Goal: Task Accomplishment & Management: Manage account settings

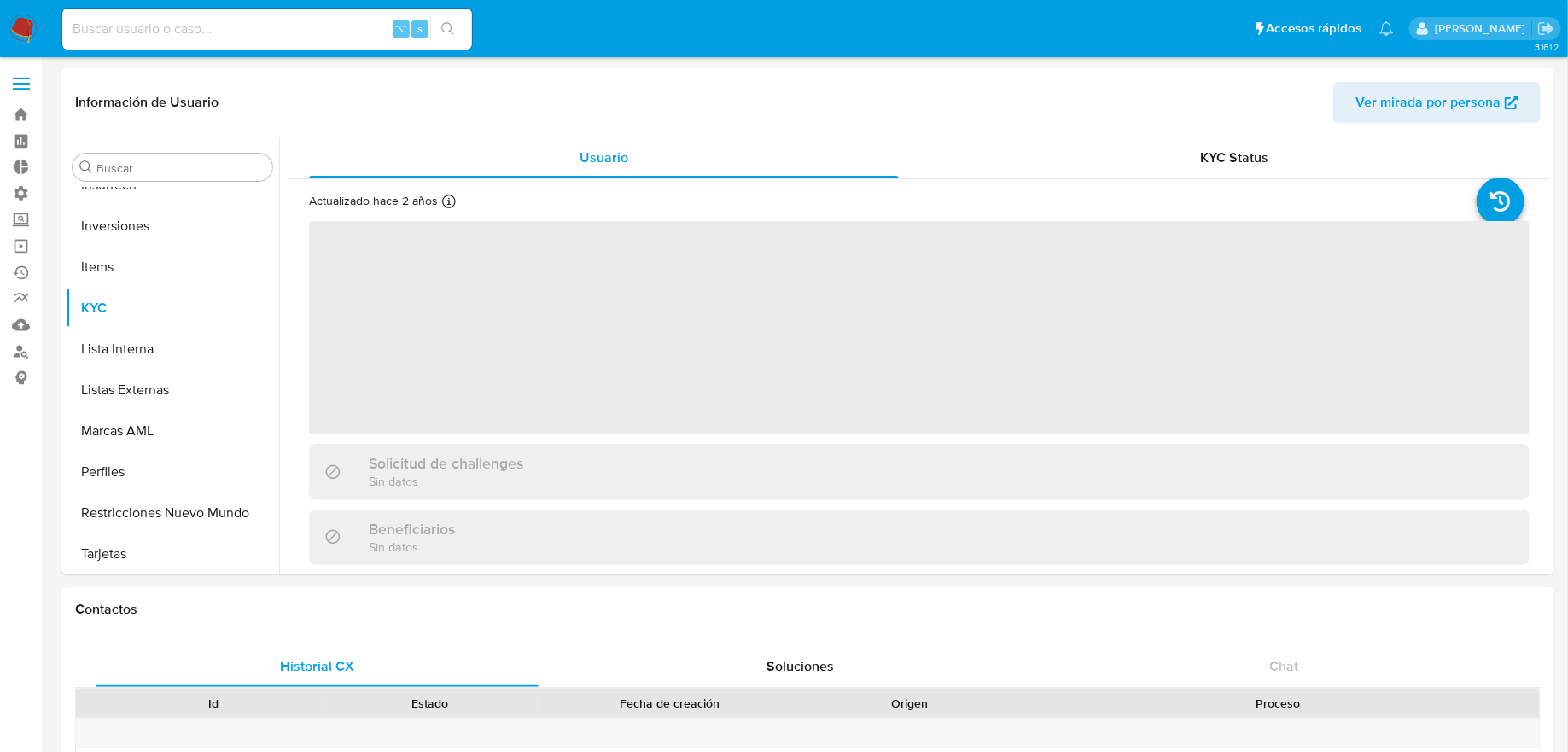
scroll to position [884, 0]
select select "10"
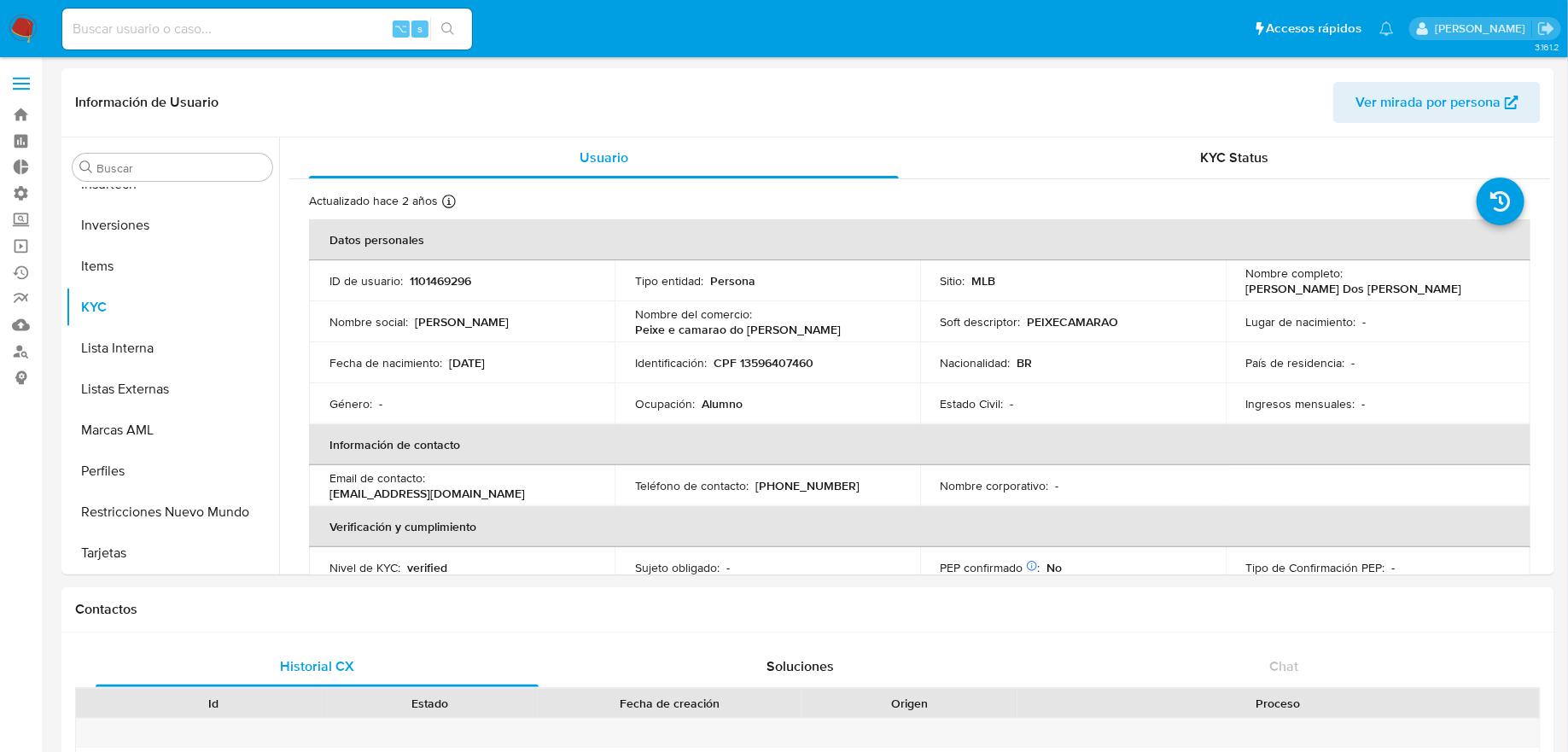
click at [25, 88] on span at bounding box center [21, 89] width 17 height 3
click at [0, 0] on input "checkbox" at bounding box center [0, 0] width 0 height 0
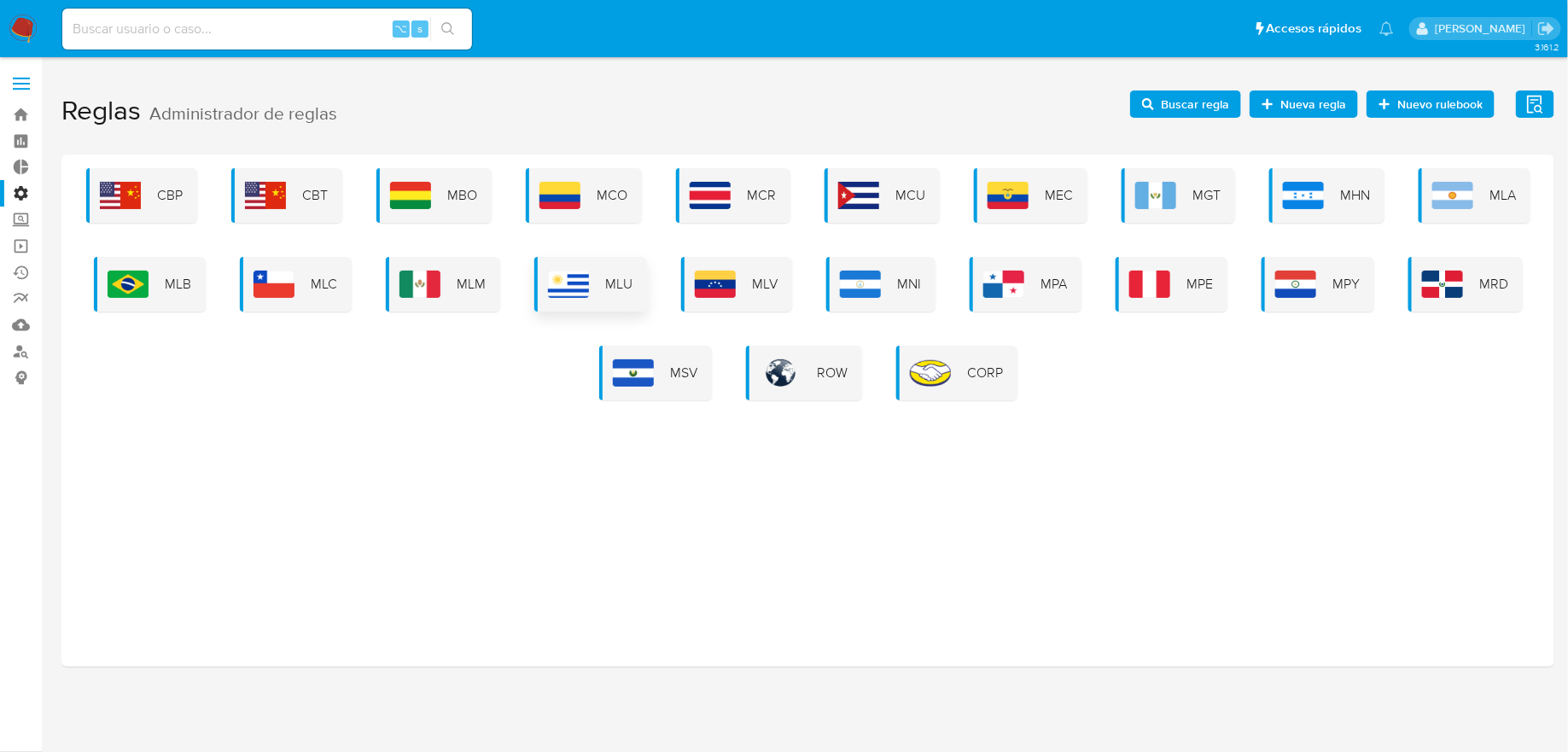
click at [589, 304] on div "MLU" at bounding box center [590, 285] width 112 height 55
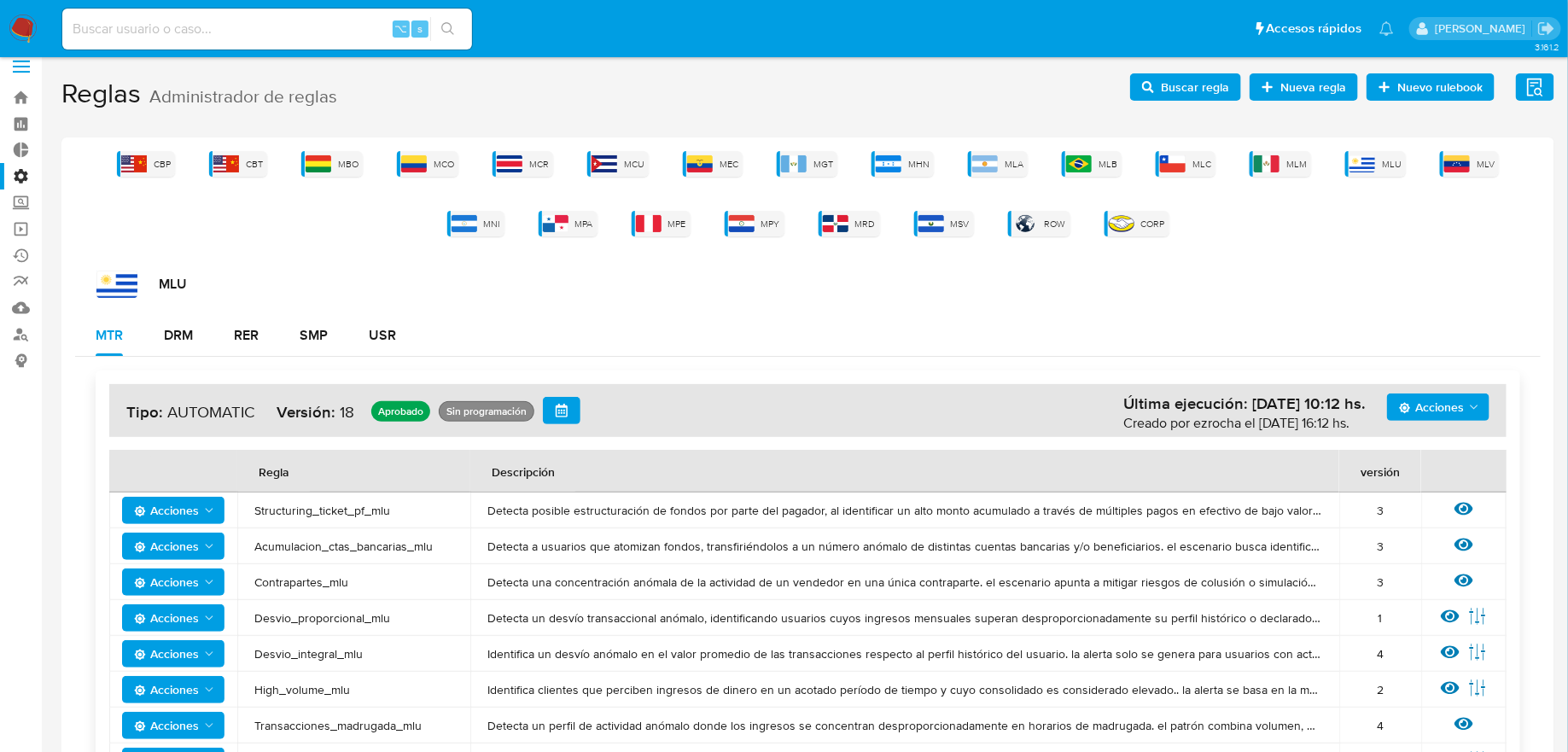
scroll to position [33, 0]
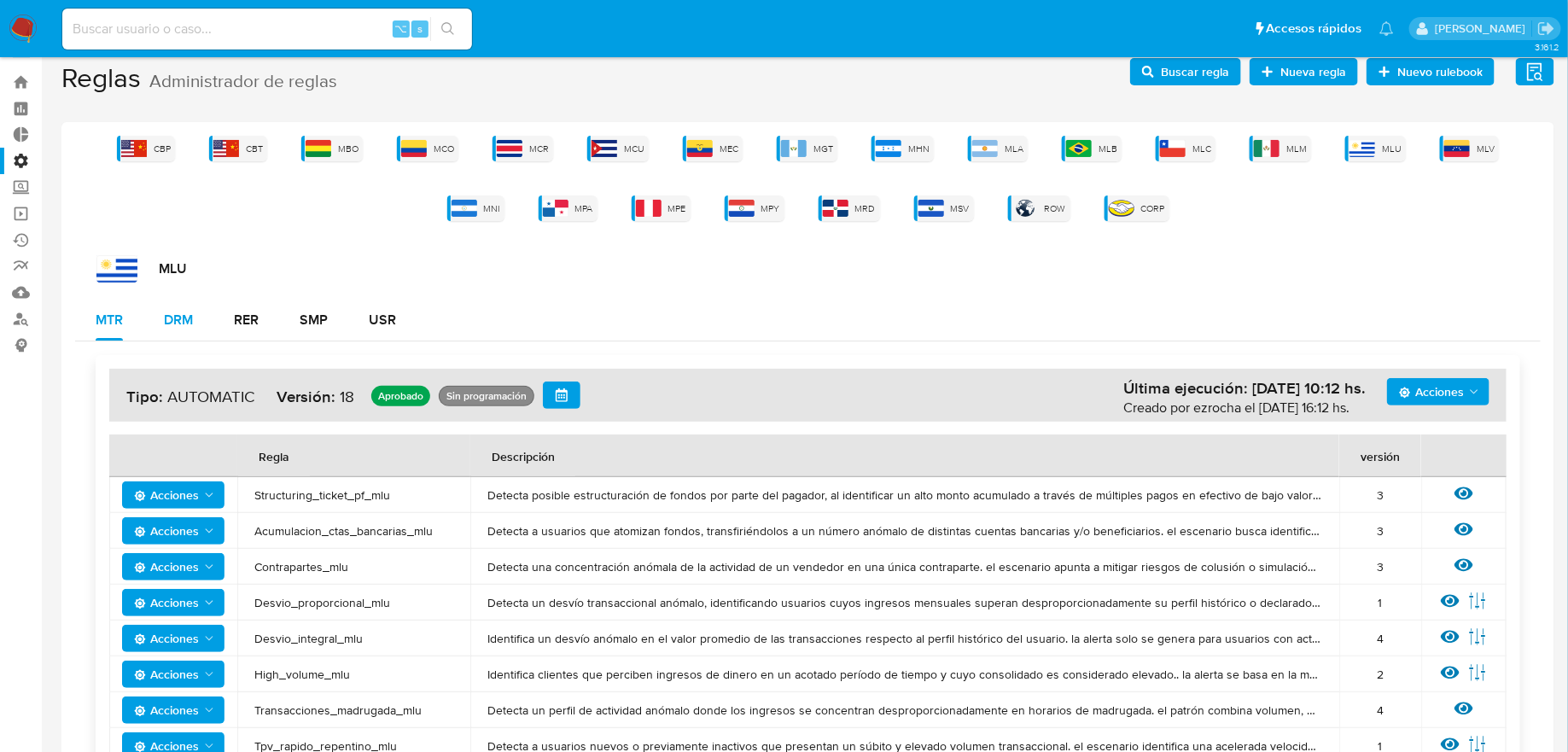
click at [178, 319] on div "DRM" at bounding box center [178, 320] width 29 height 14
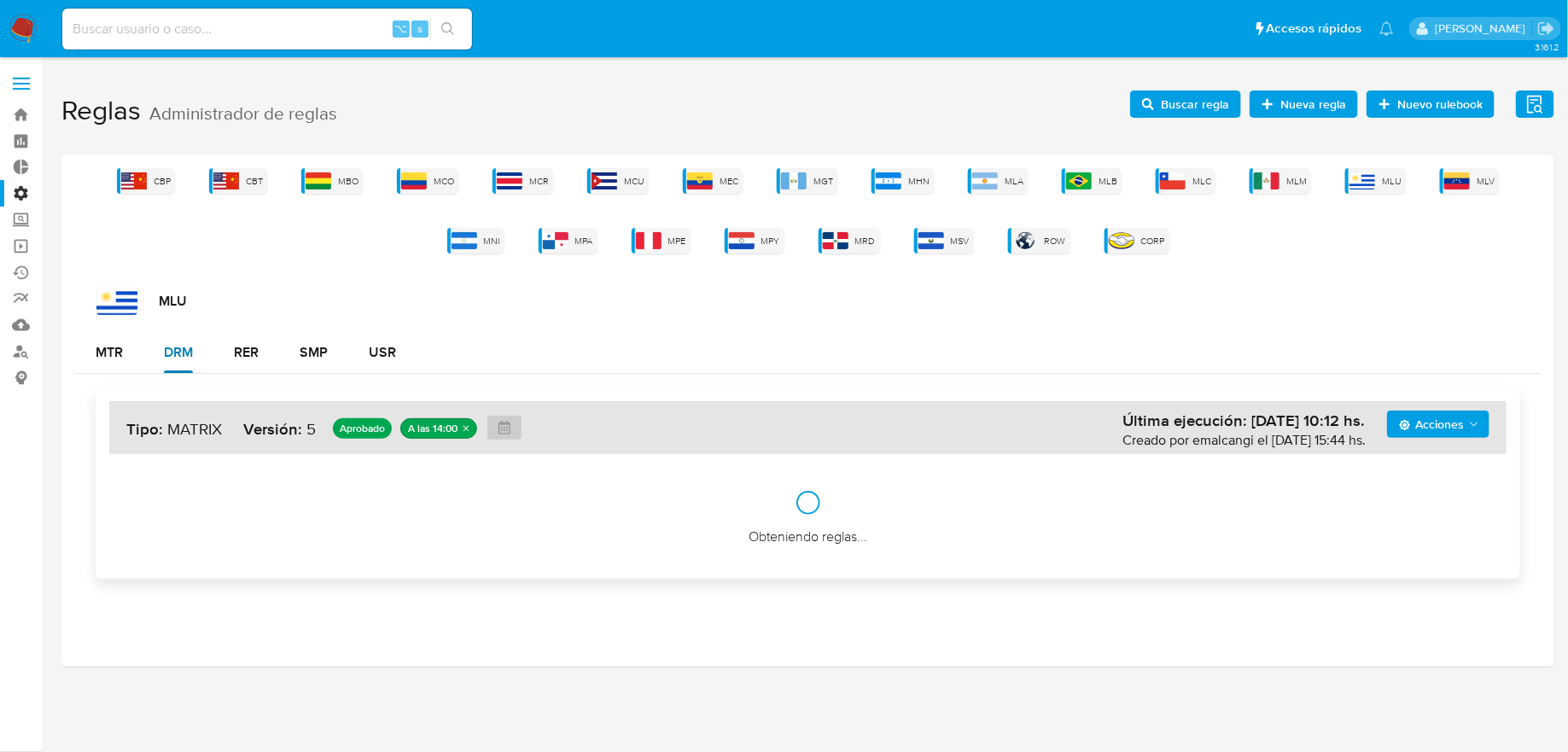
scroll to position [0, 0]
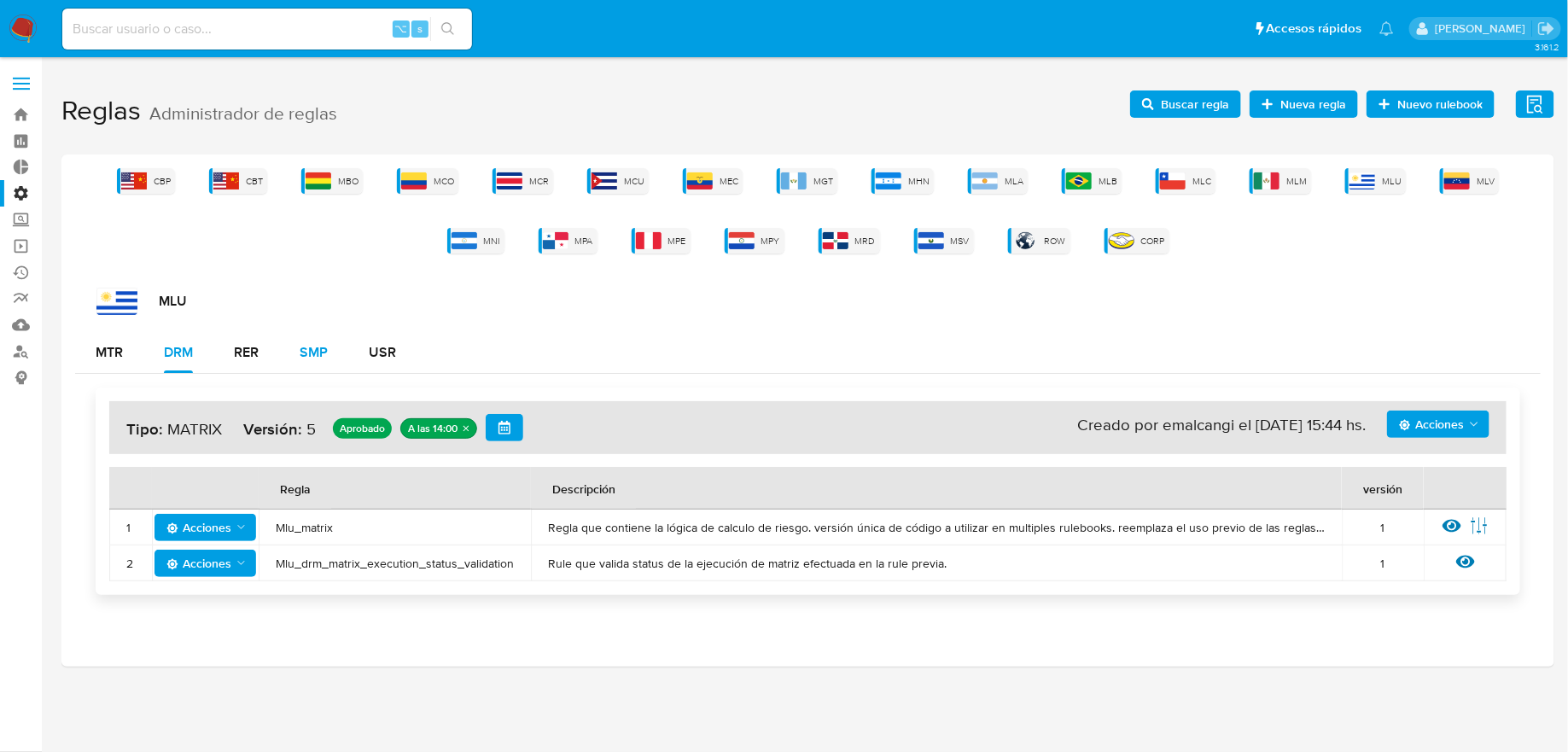
click at [301, 365] on div "SMP" at bounding box center [313, 352] width 28 height 41
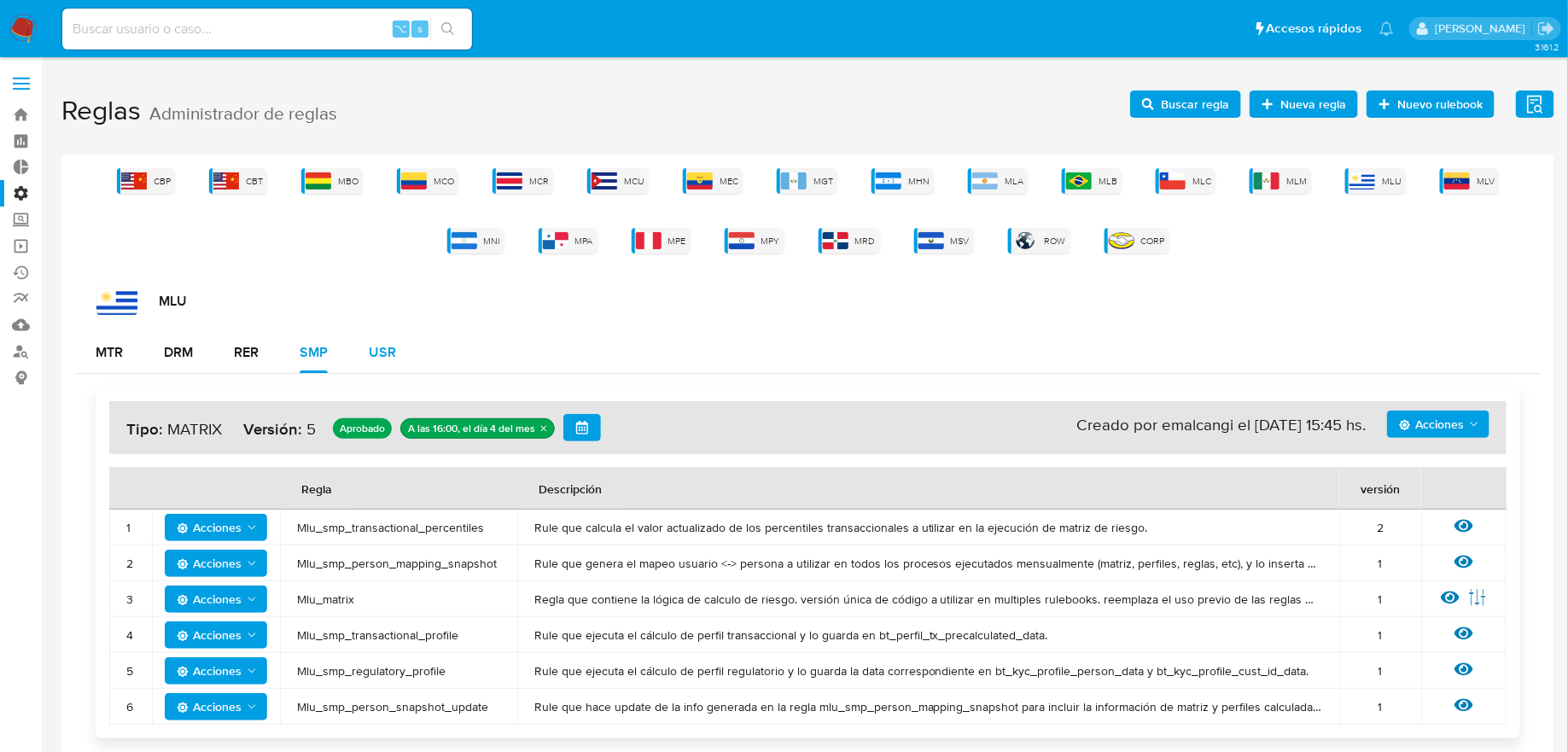
click at [387, 369] on div "USR" at bounding box center [382, 352] width 27 height 41
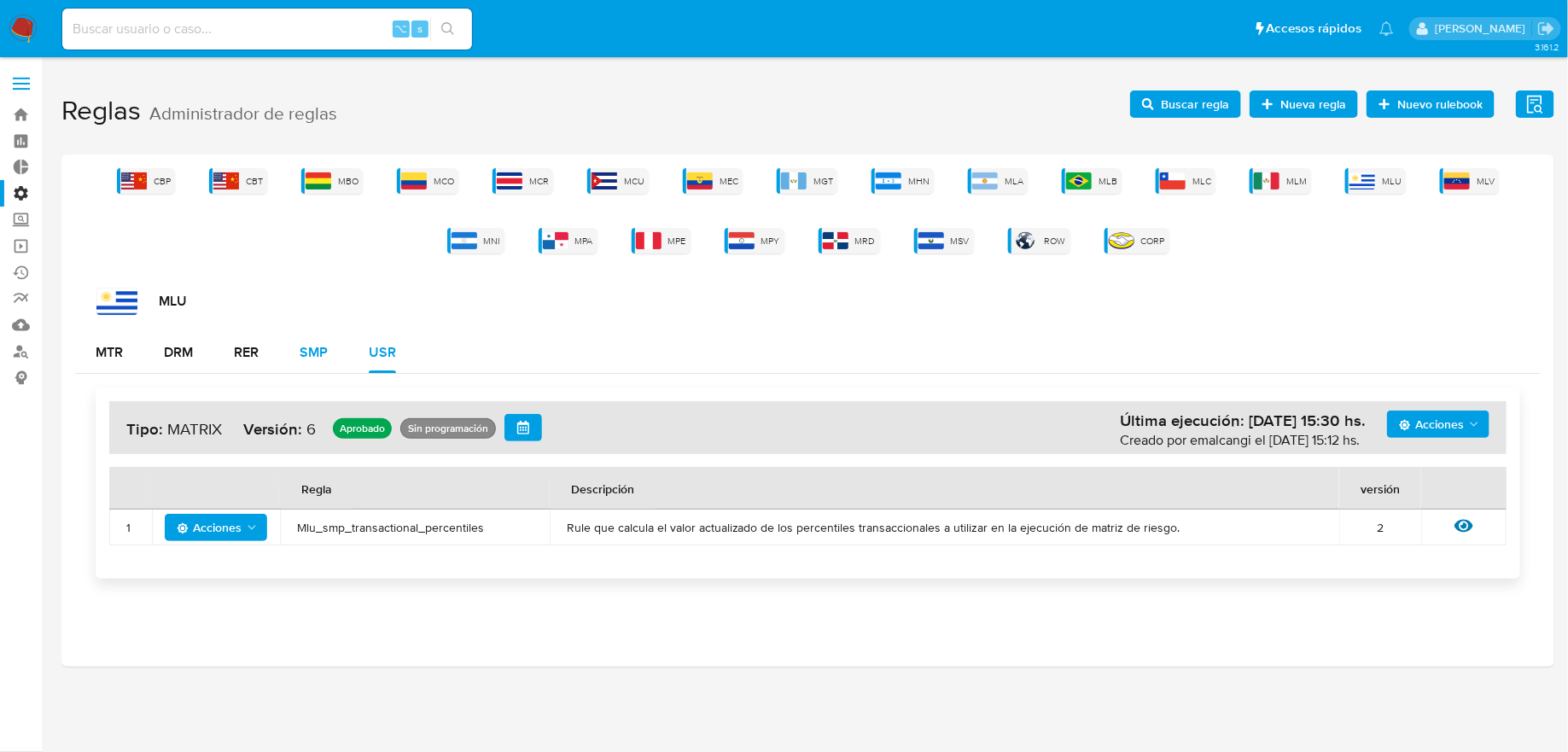
click at [293, 358] on button "SMP" at bounding box center [314, 352] width 69 height 41
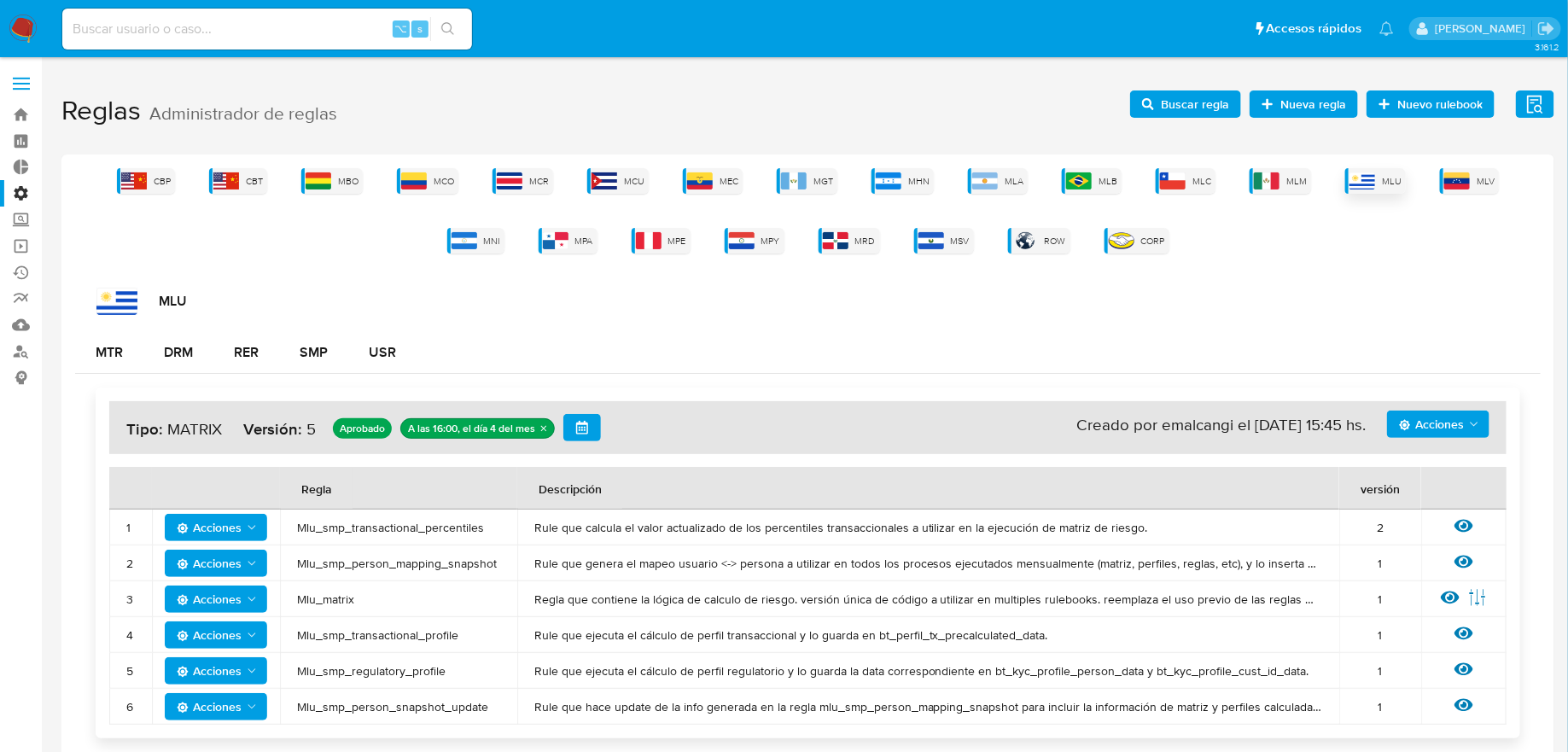
click at [1356, 172] on img at bounding box center [1362, 181] width 26 height 17
click at [349, 368] on button "USR" at bounding box center [382, 352] width 69 height 41
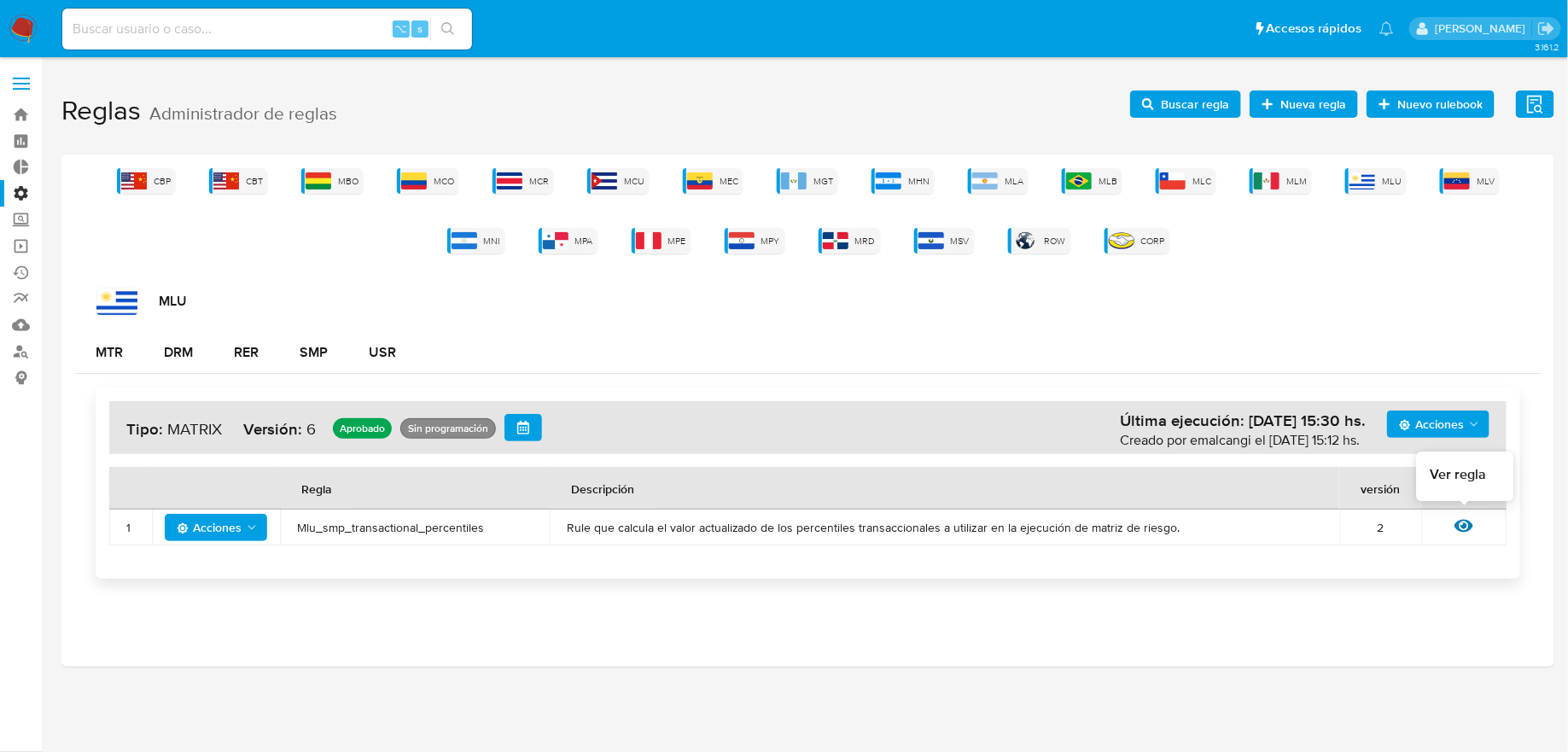
click at [1465, 525] on icon at bounding box center [1463, 526] width 19 height 13
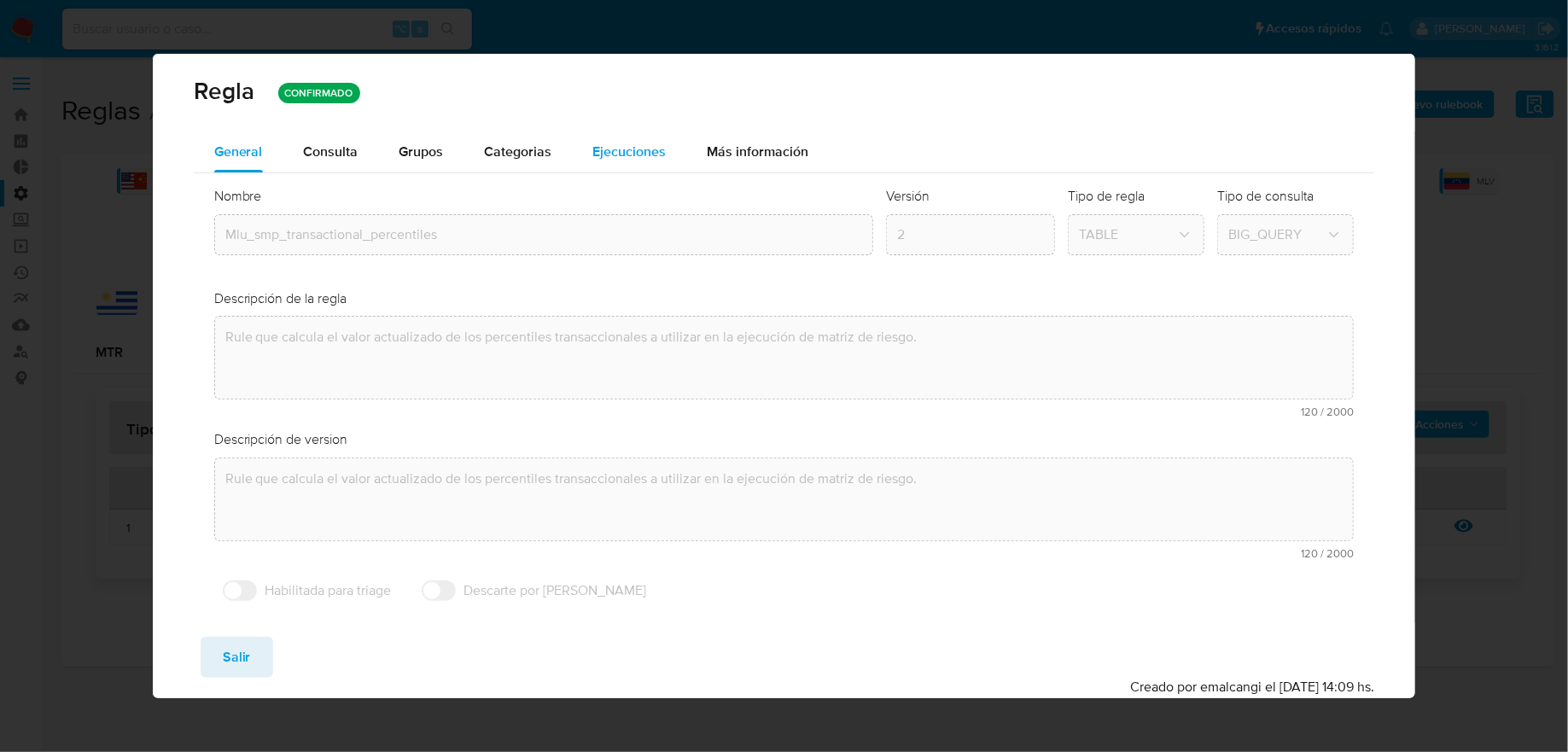
click at [577, 154] on button "Ejecuciones" at bounding box center [629, 152] width 114 height 41
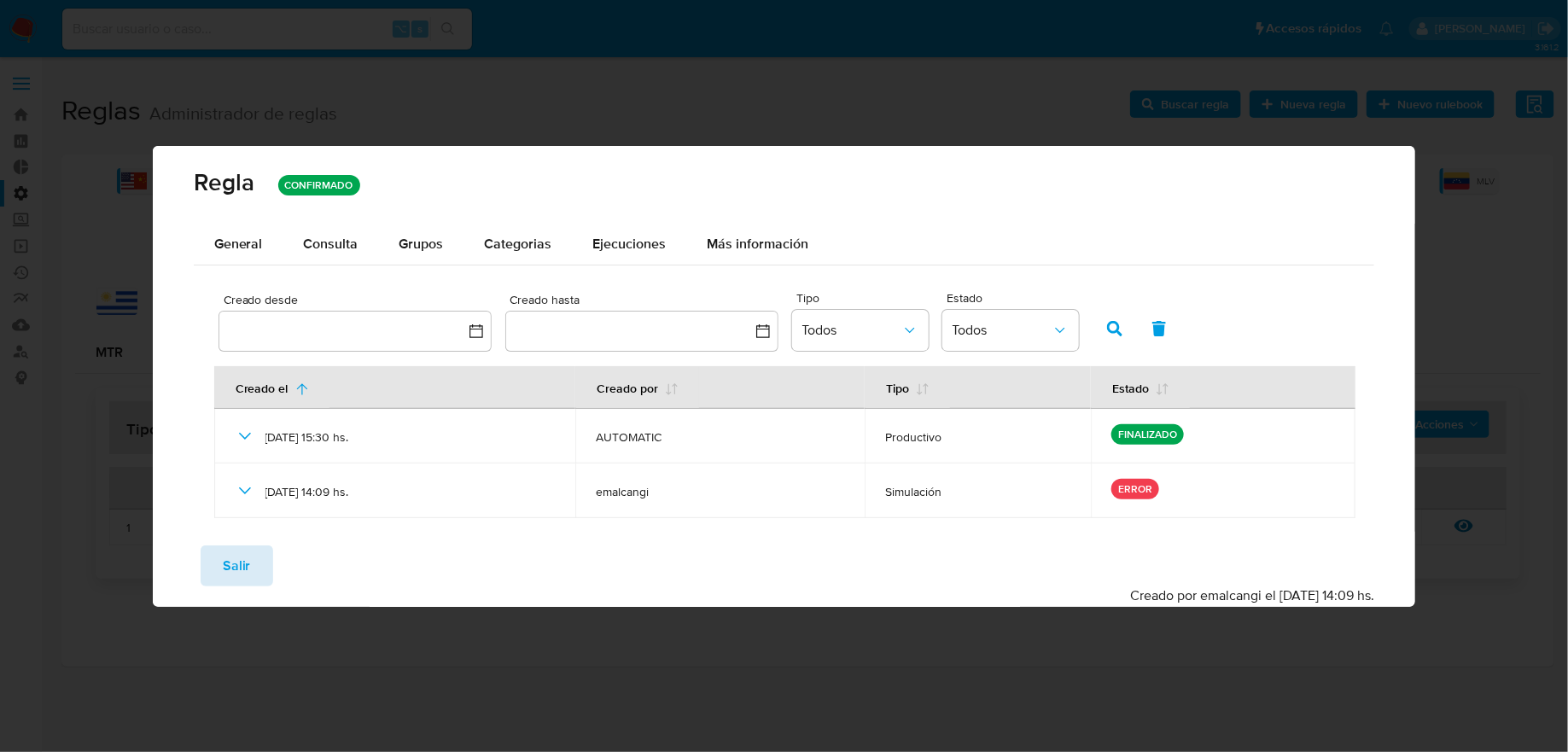
click at [238, 569] on span "Salir" at bounding box center [237, 566] width 28 height 38
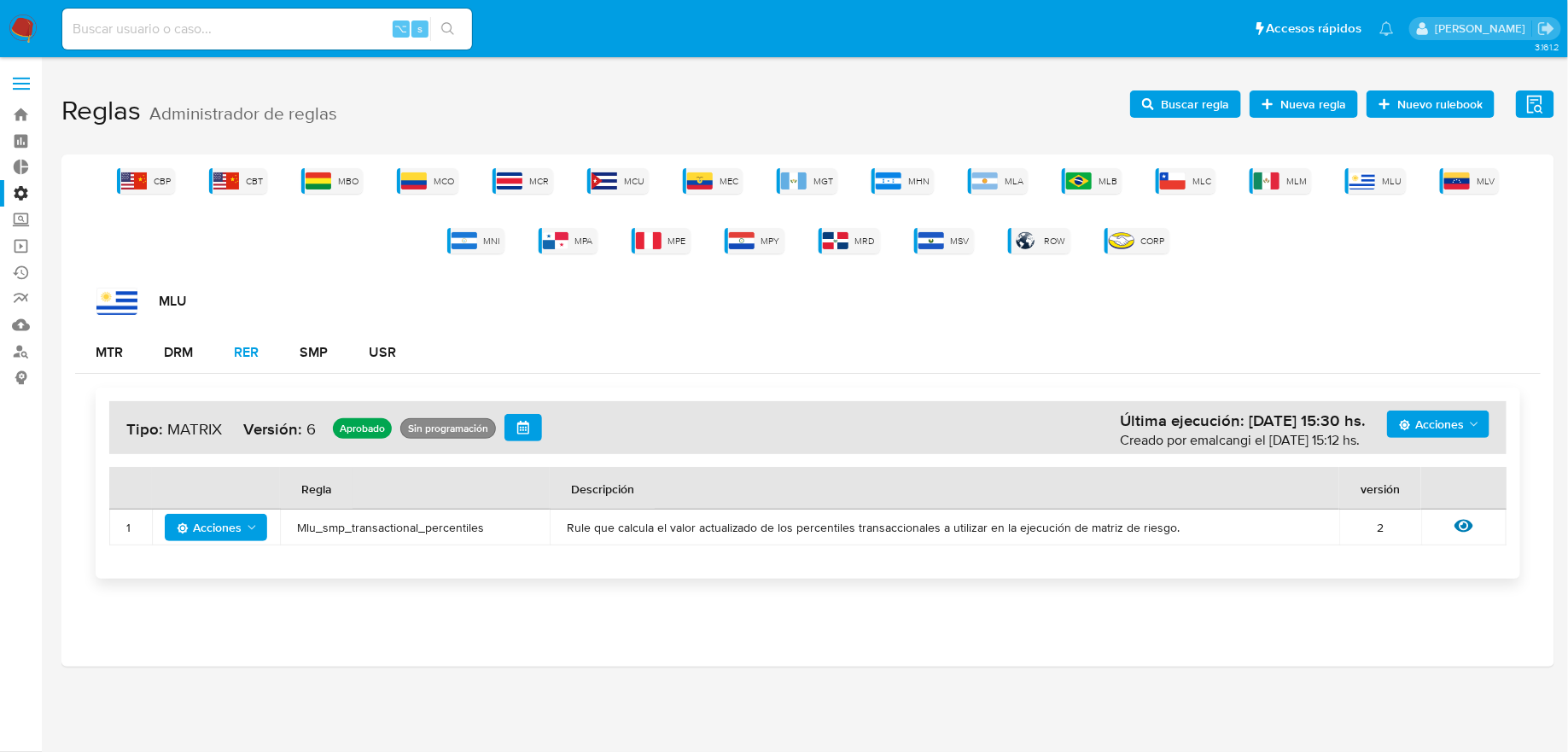
click at [237, 357] on div "RER" at bounding box center [246, 352] width 25 height 14
click at [172, 365] on div "DRM" at bounding box center [178, 352] width 29 height 41
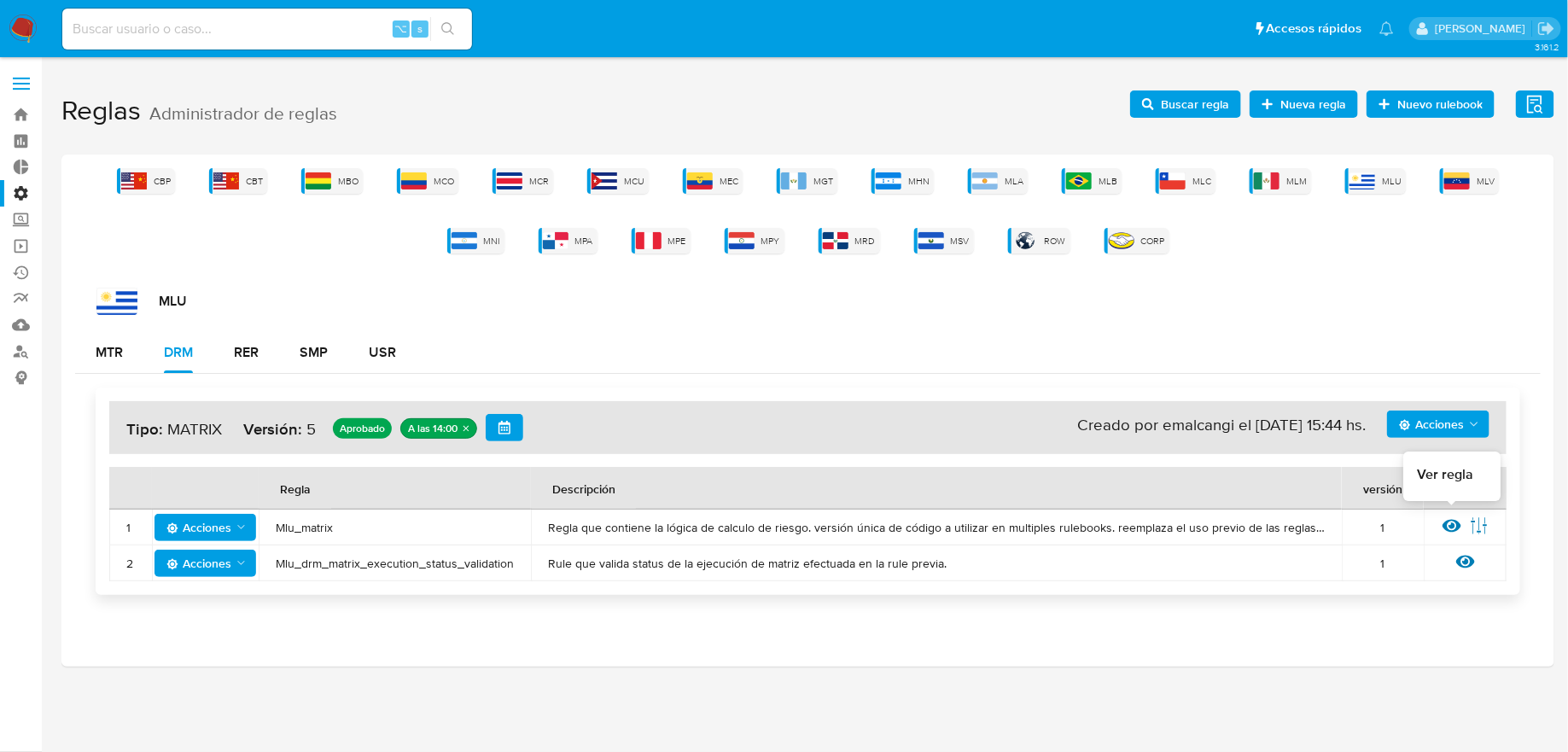
click at [1444, 520] on icon at bounding box center [1452, 526] width 19 height 19
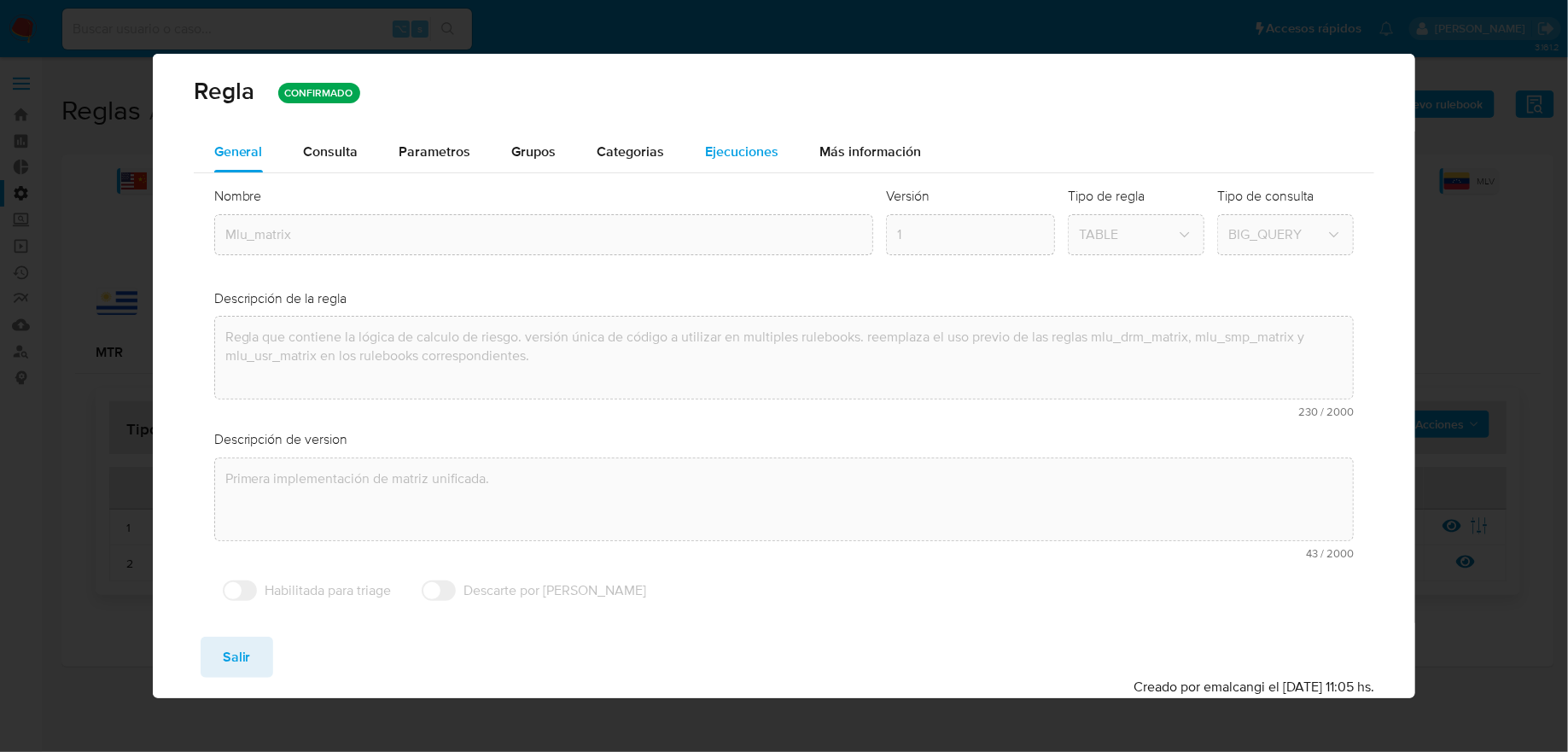
click at [714, 139] on div "Ejecuciones" at bounding box center [742, 152] width 74 height 41
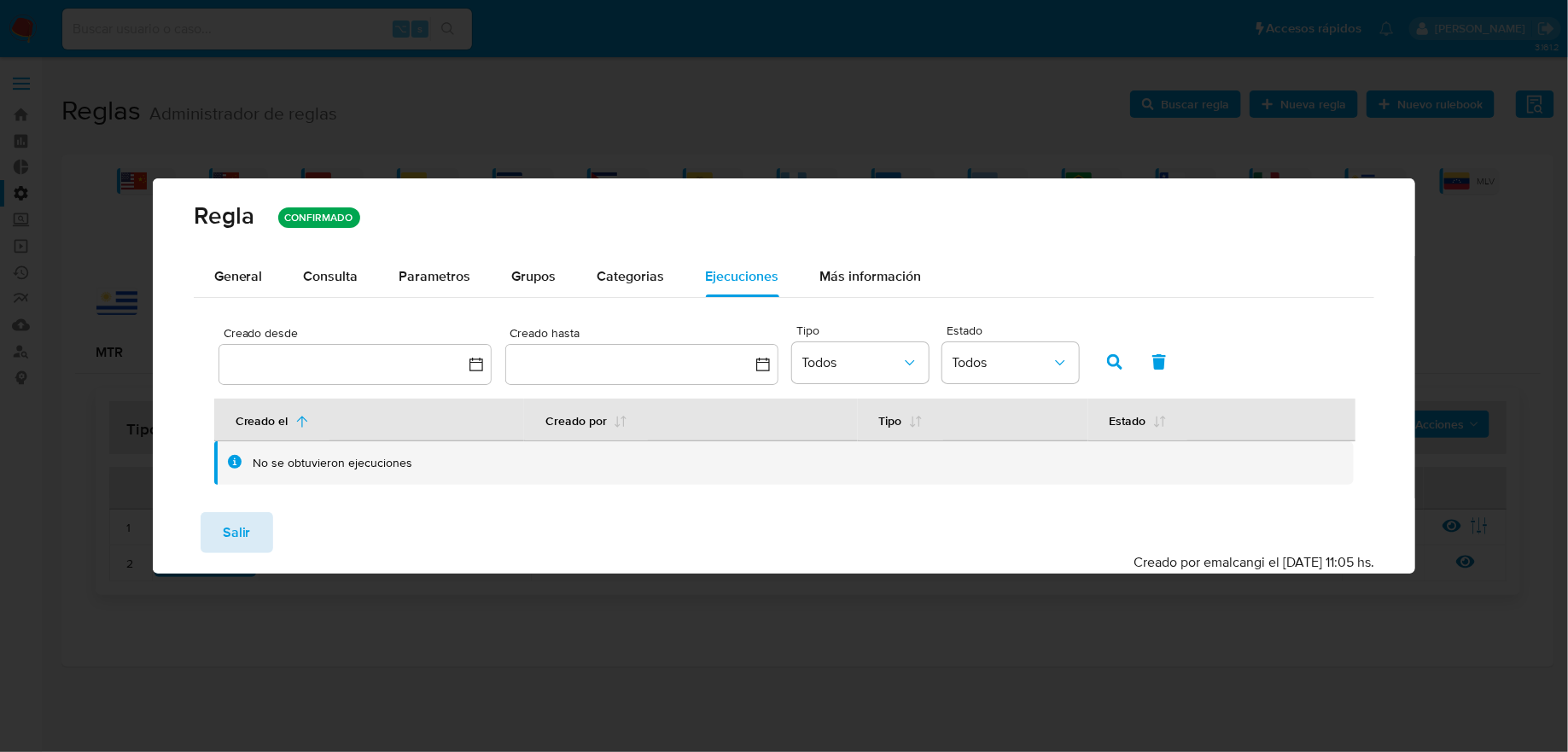
click at [248, 526] on span "Salir" at bounding box center [237, 532] width 28 height 38
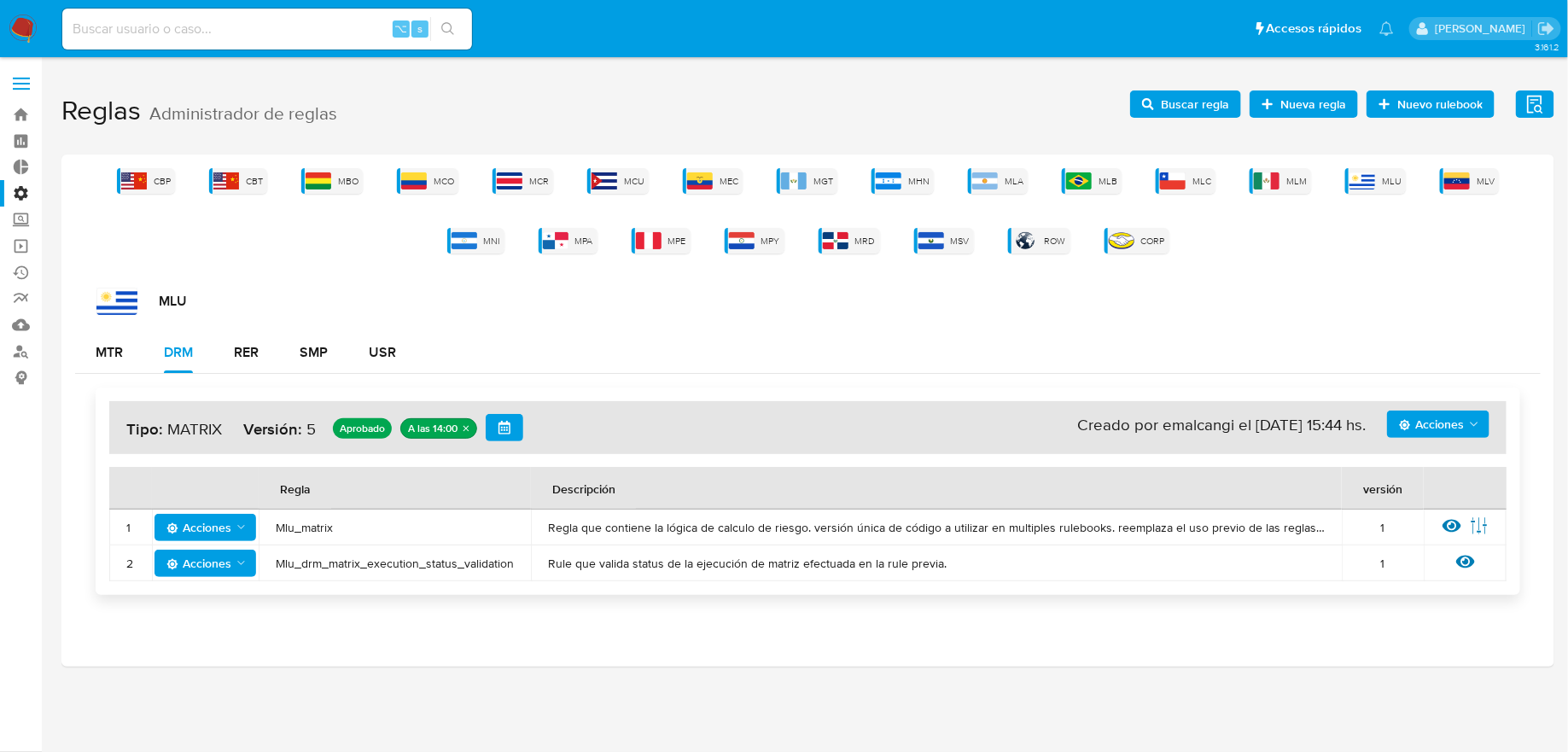
click at [1433, 430] on span "Acciones" at bounding box center [1432, 424] width 65 height 27
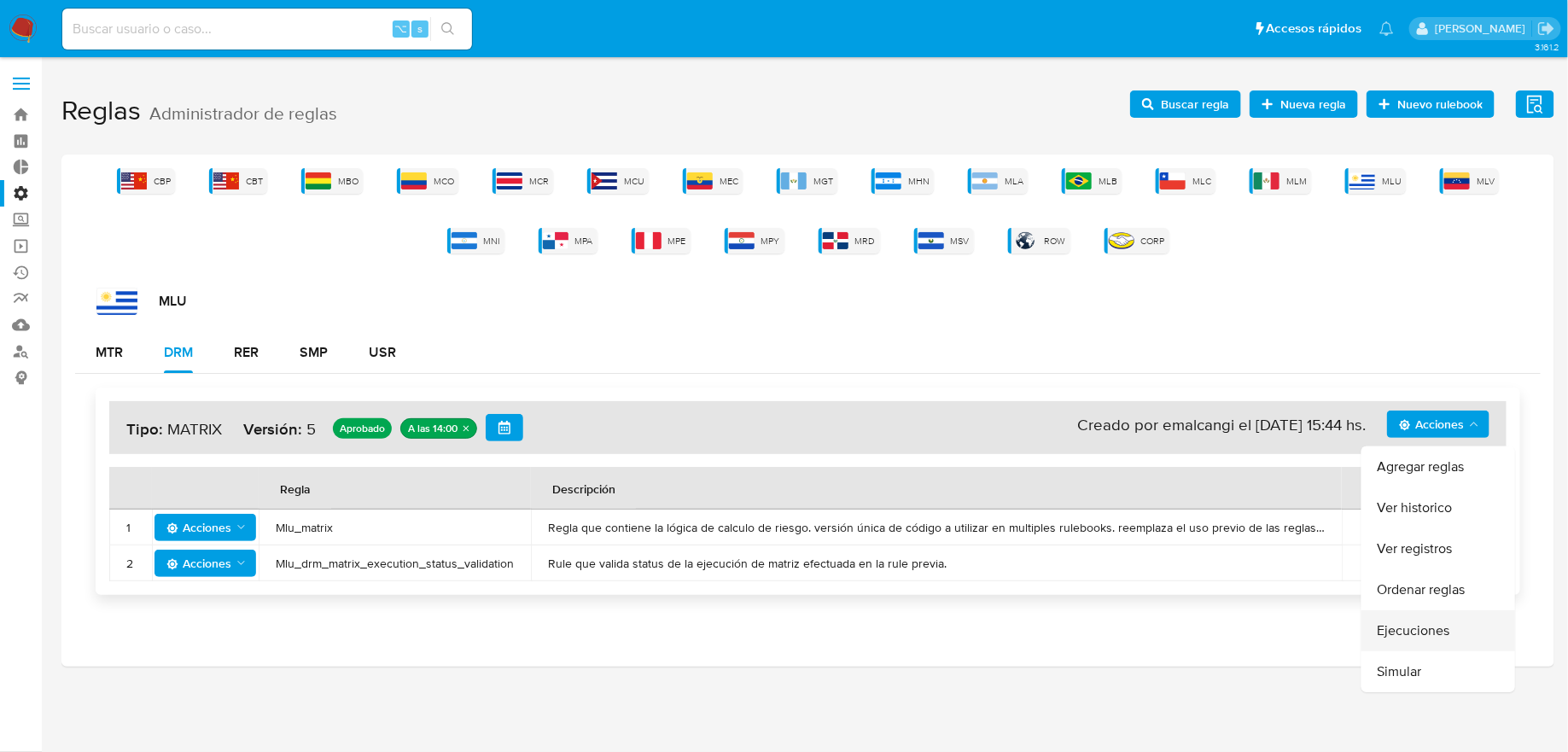
click at [1402, 629] on button "Ejecuciones" at bounding box center [1438, 631] width 153 height 41
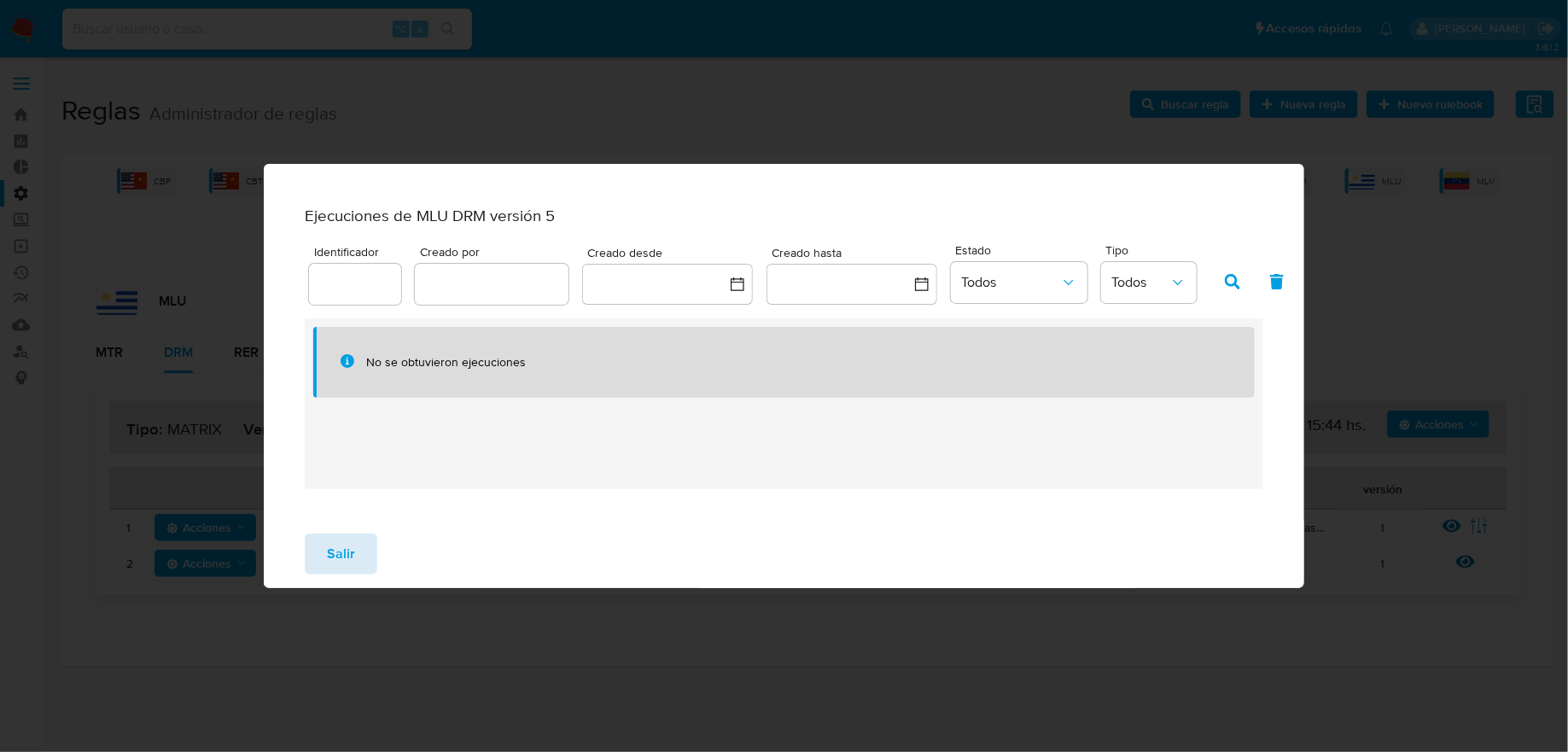
click at [347, 562] on span "Salir" at bounding box center [340, 554] width 28 height 38
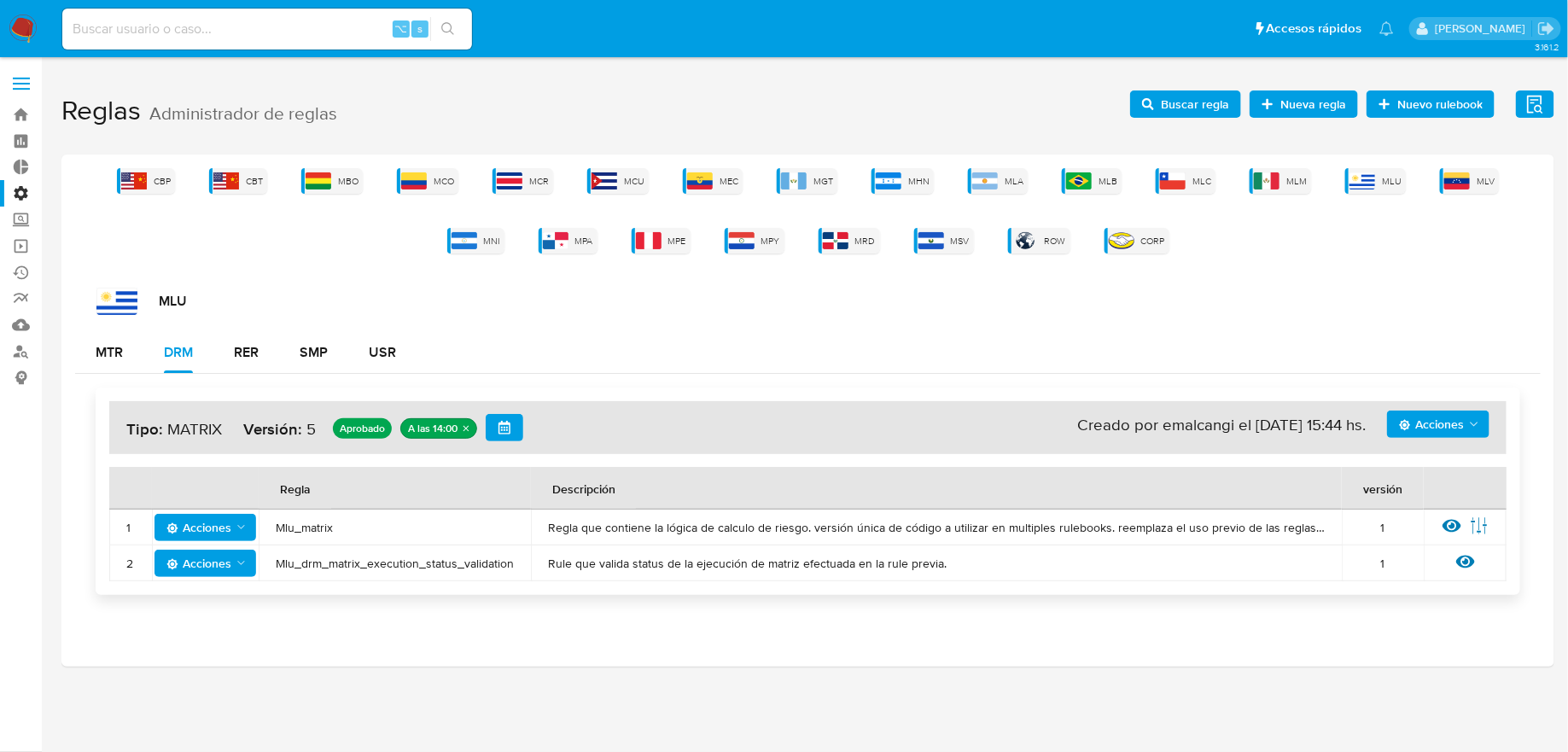
click at [332, 33] on input at bounding box center [267, 29] width 410 height 22
paste input "2588674560"
type input "2588674560"
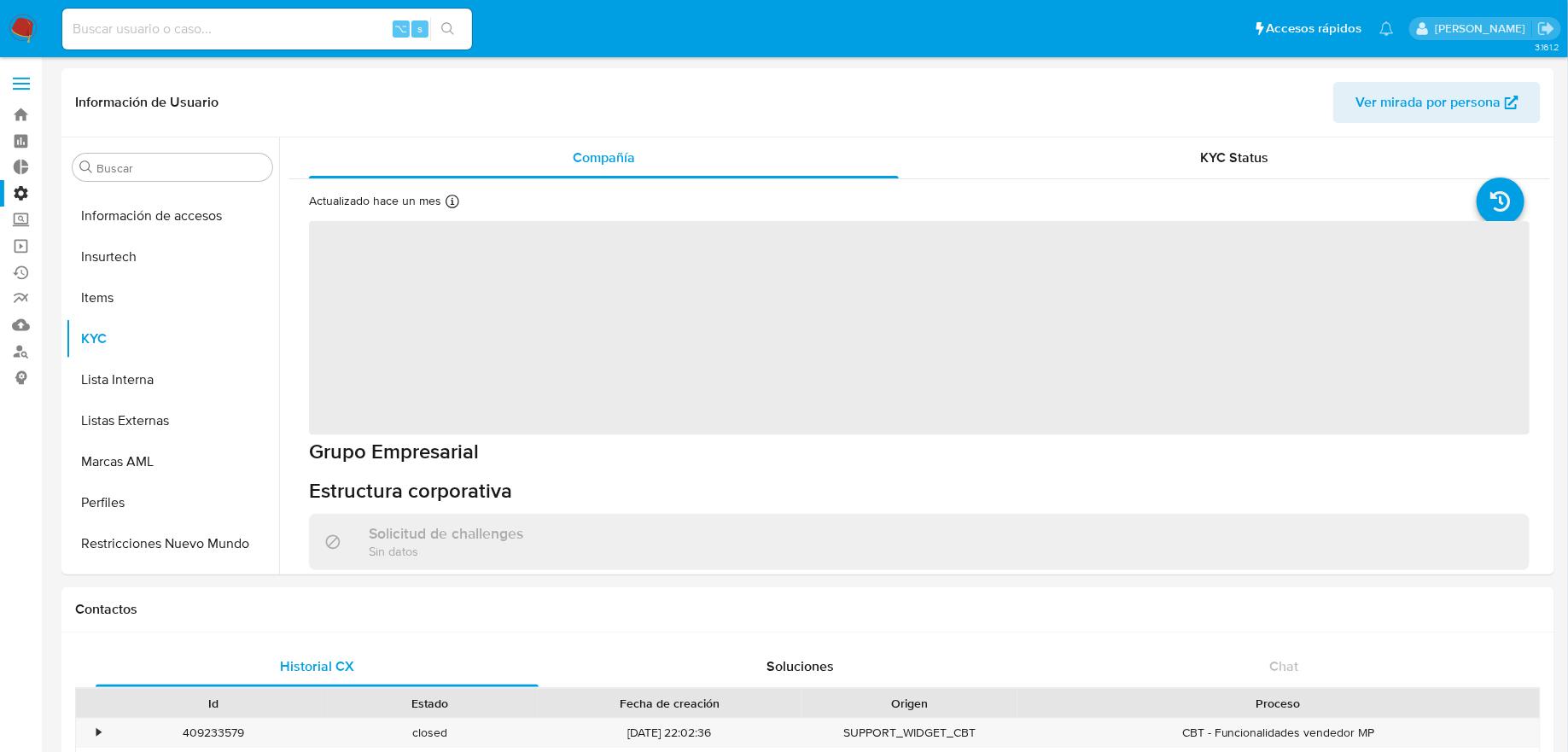
scroll to position [803, 0]
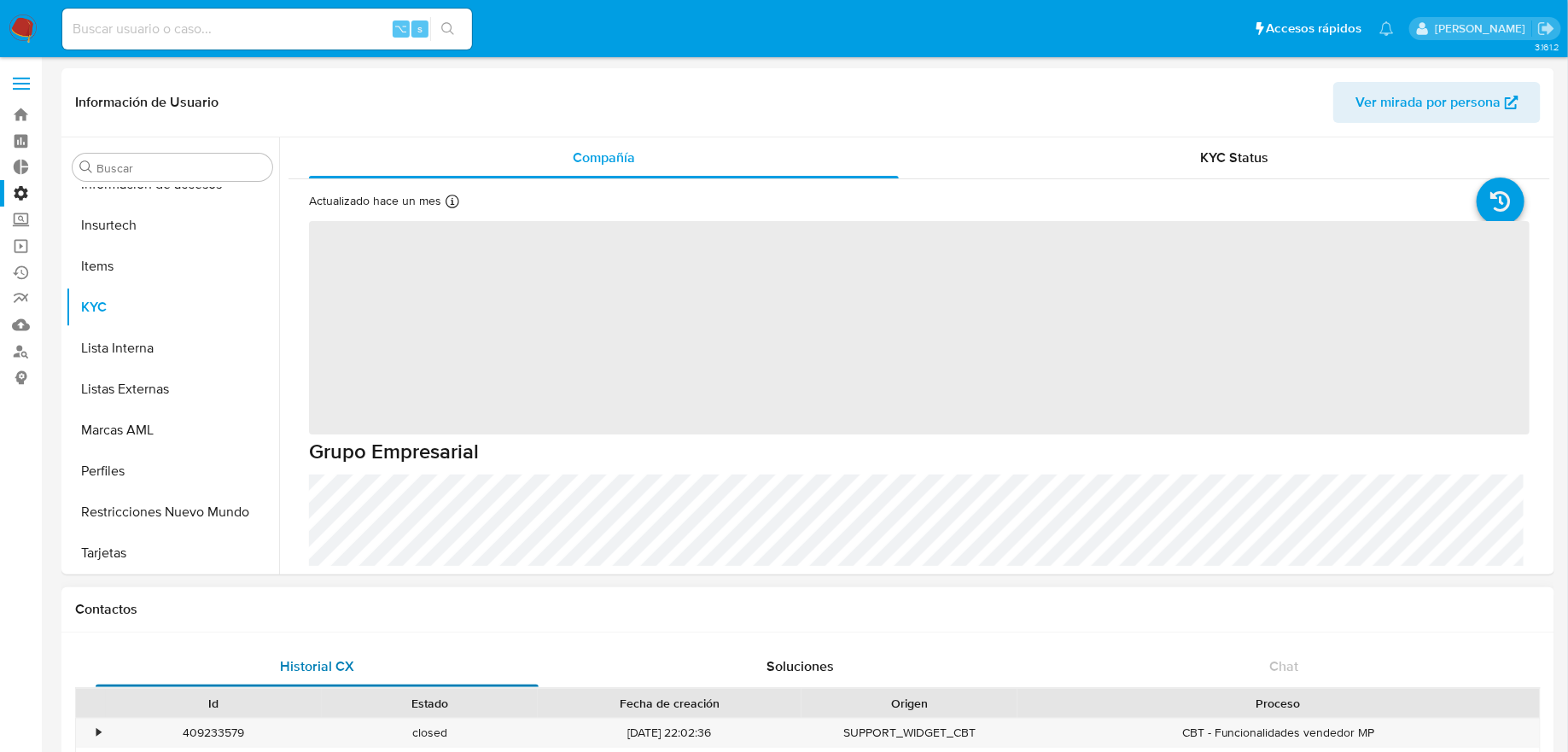
select select "10"
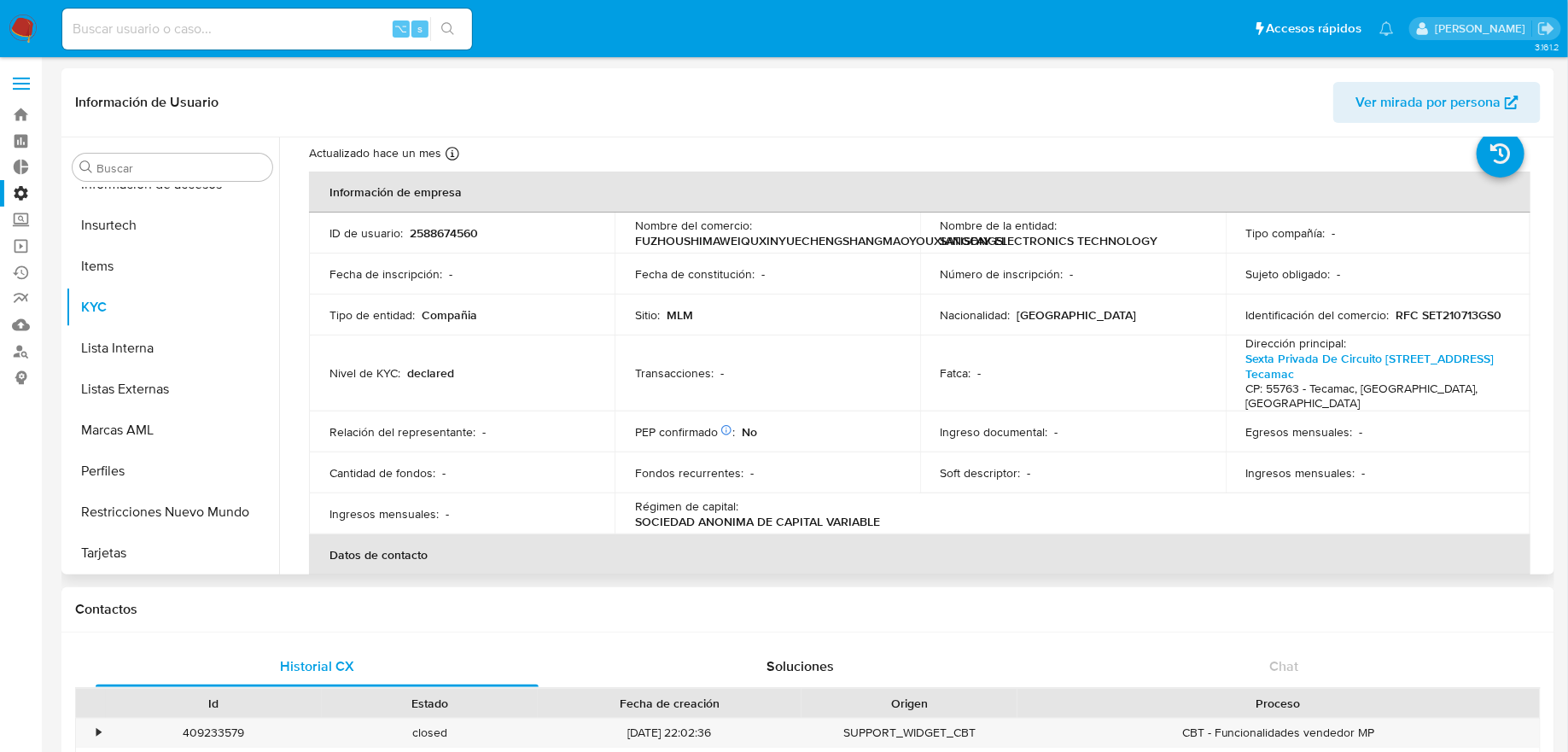
scroll to position [50, 0]
click at [1259, 370] on link "Sexta Privada De Circuito 43 55, Los Heroes Tecamac" at bounding box center [1371, 364] width 249 height 33
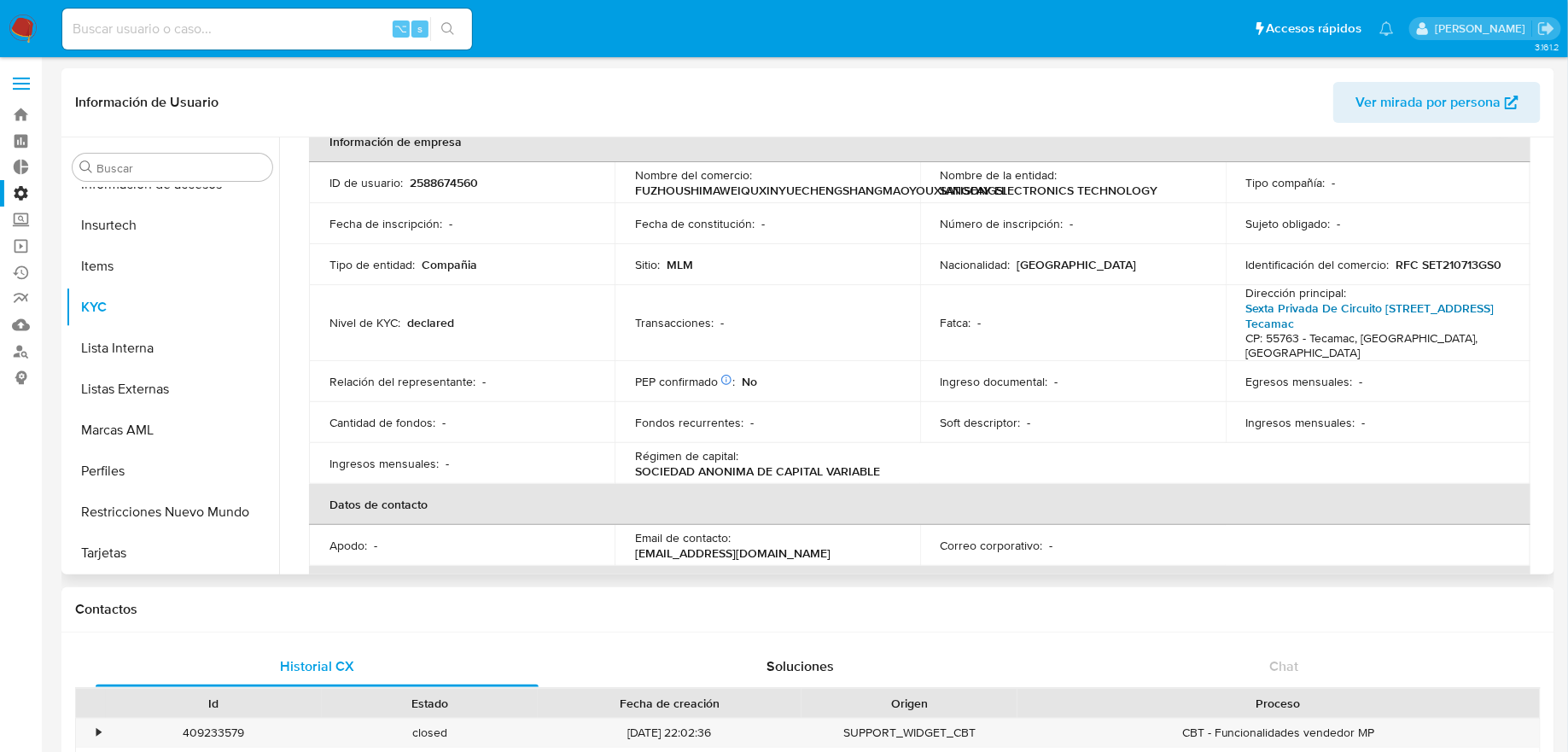
scroll to position [0, 0]
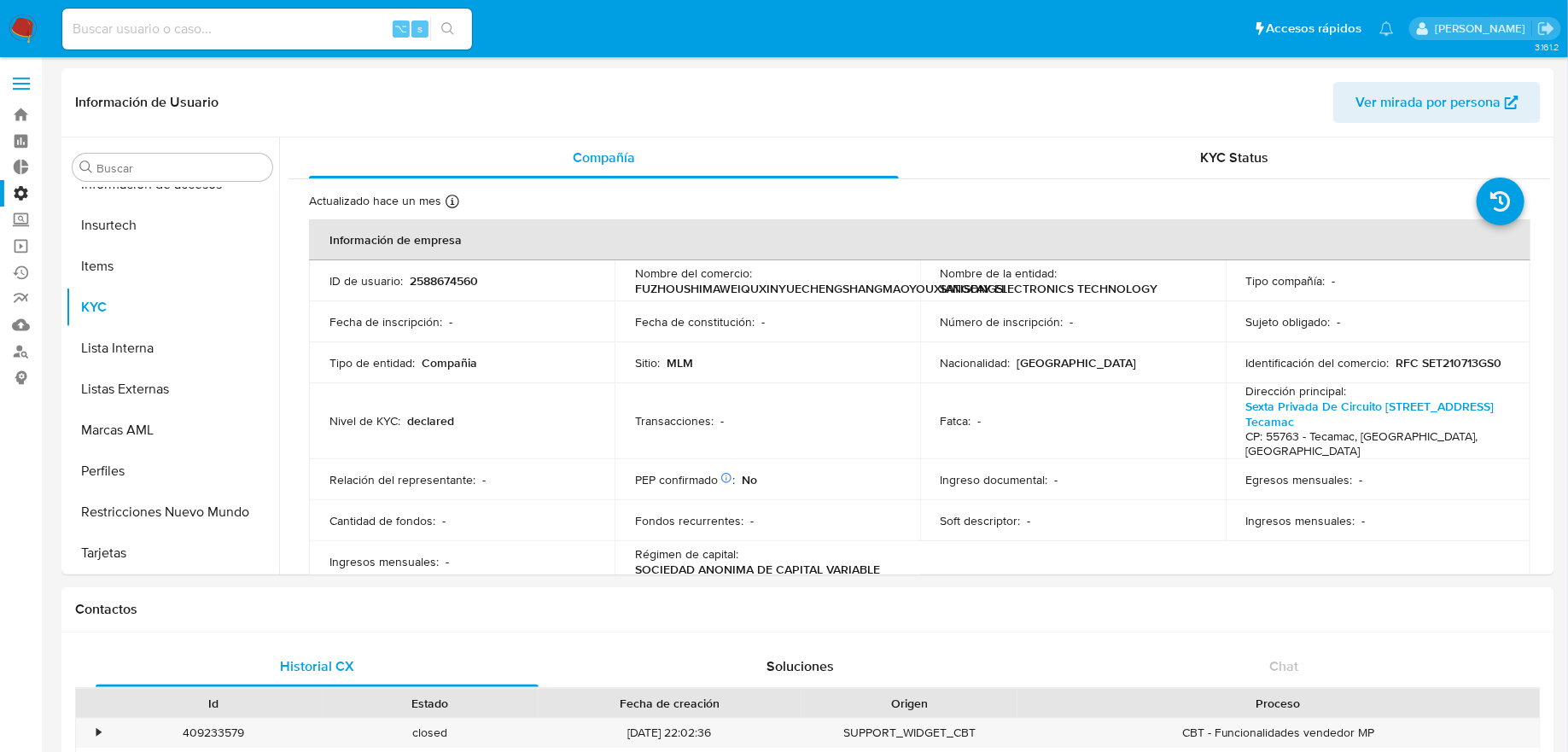
click at [24, 74] on label at bounding box center [21, 84] width 43 height 36
click at [0, 0] on input "checkbox" at bounding box center [0, 0] width 0 height 0
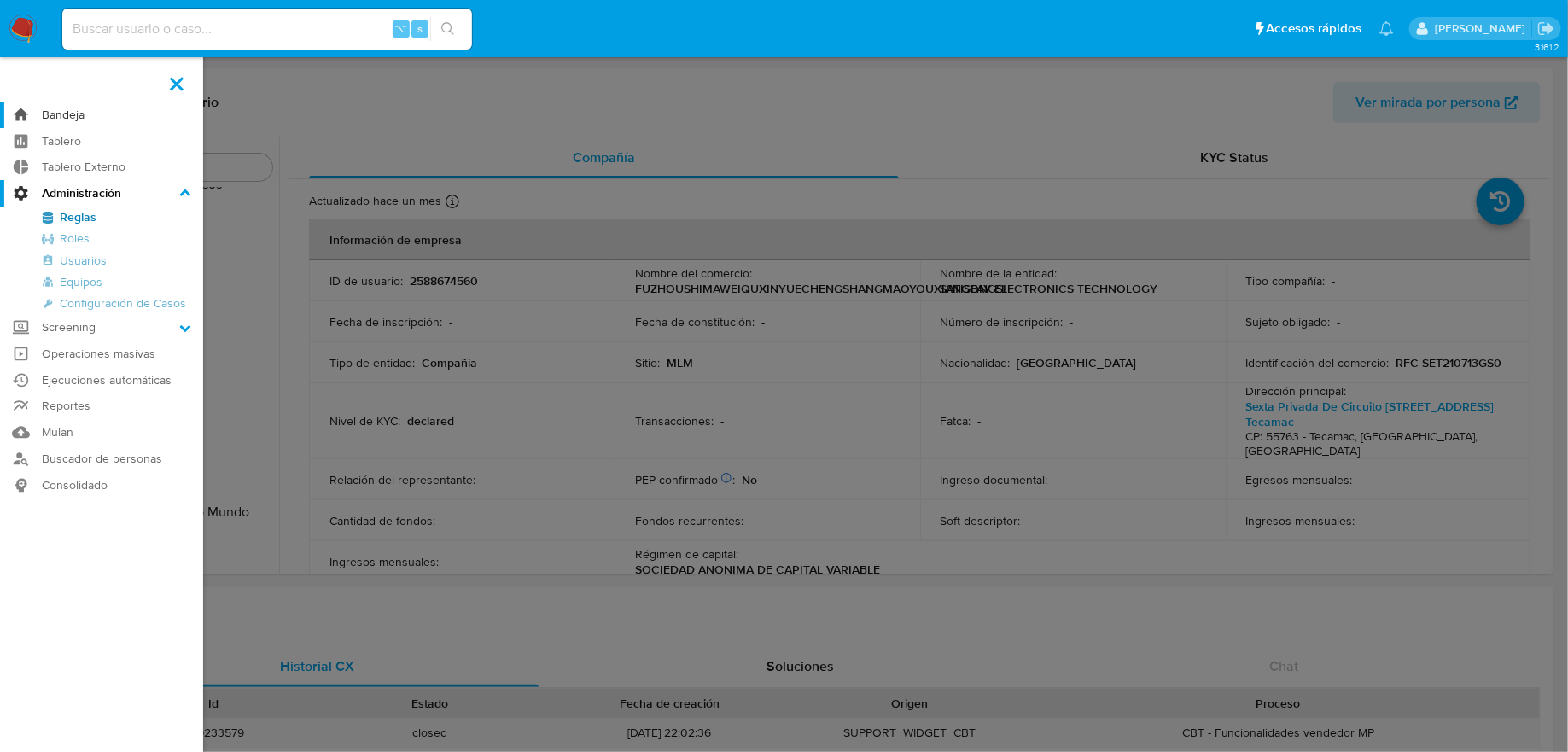
click at [34, 119] on link "Bandeja" at bounding box center [101, 114] width 203 height 27
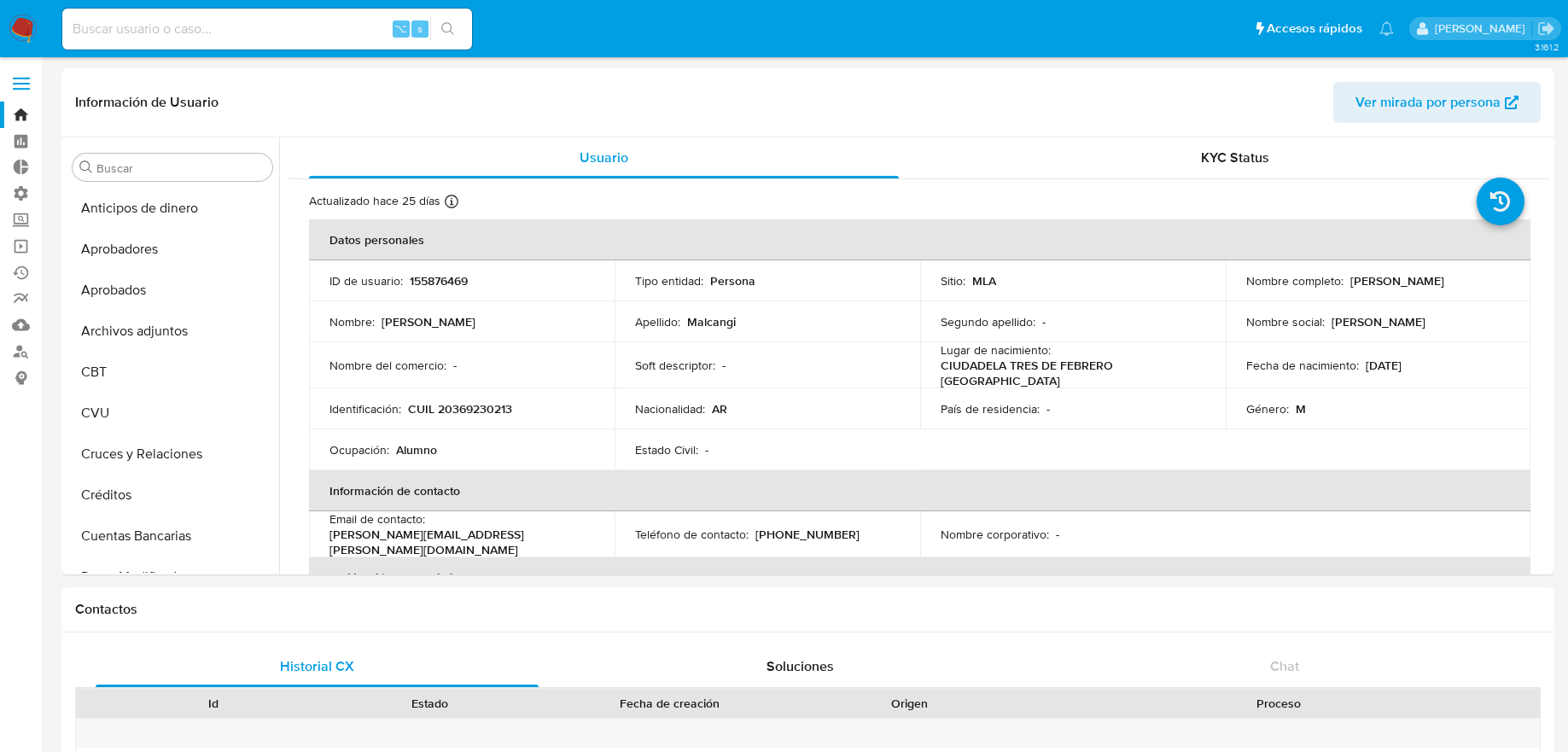
select select "10"
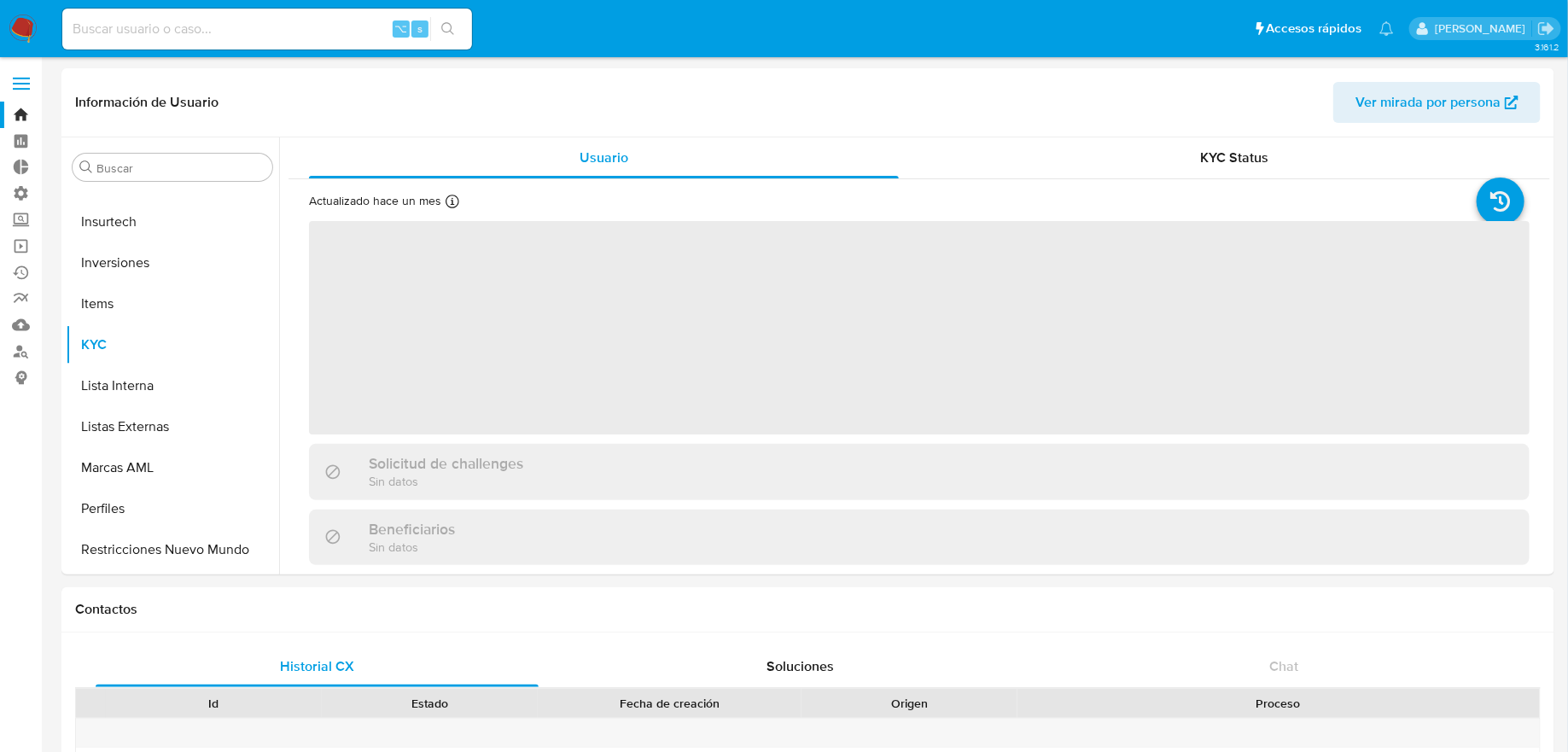
scroll to position [884, 0]
select select "10"
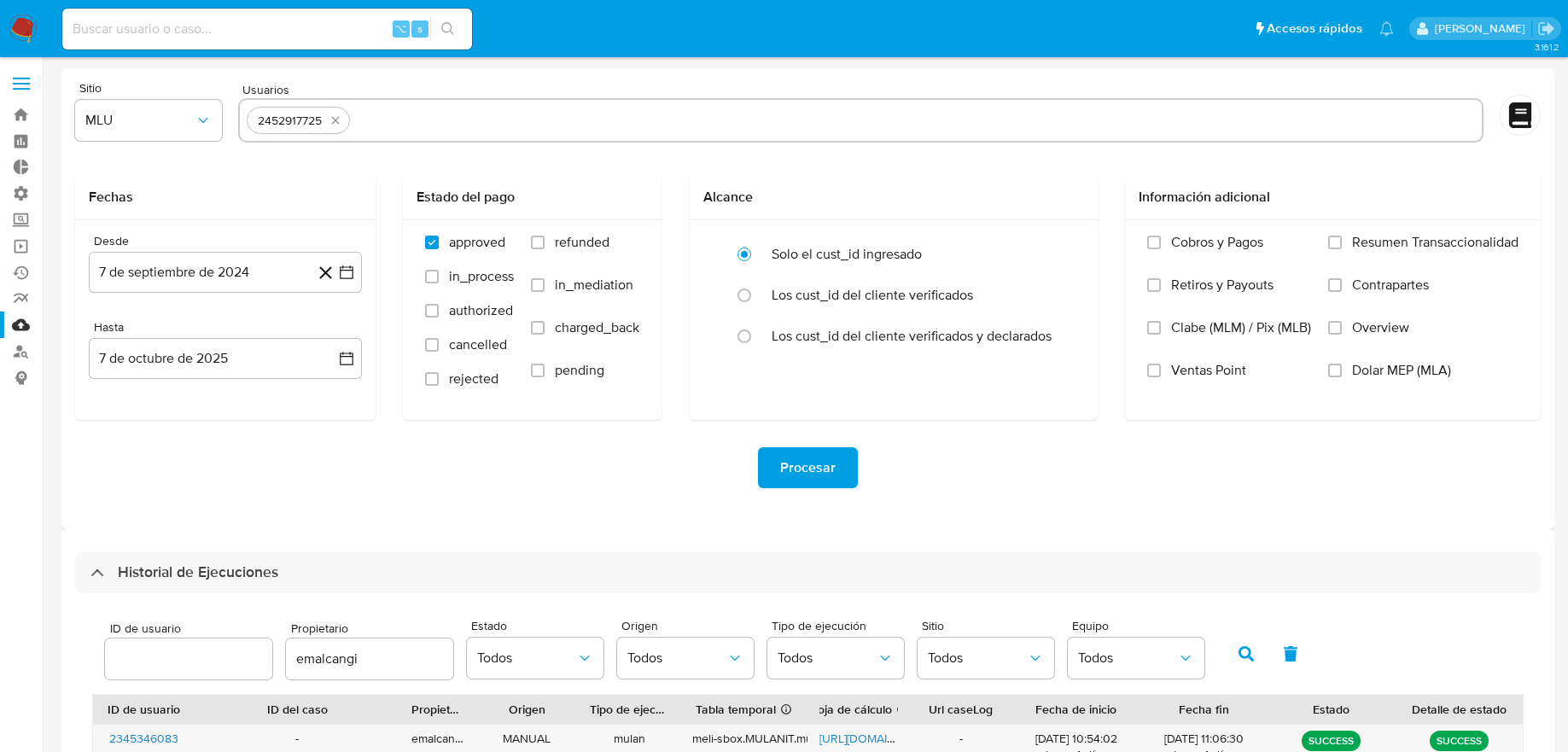
select select "10"
click at [239, 27] on input at bounding box center [267, 29] width 410 height 22
paste input "2583557285"
type input "2583557285"
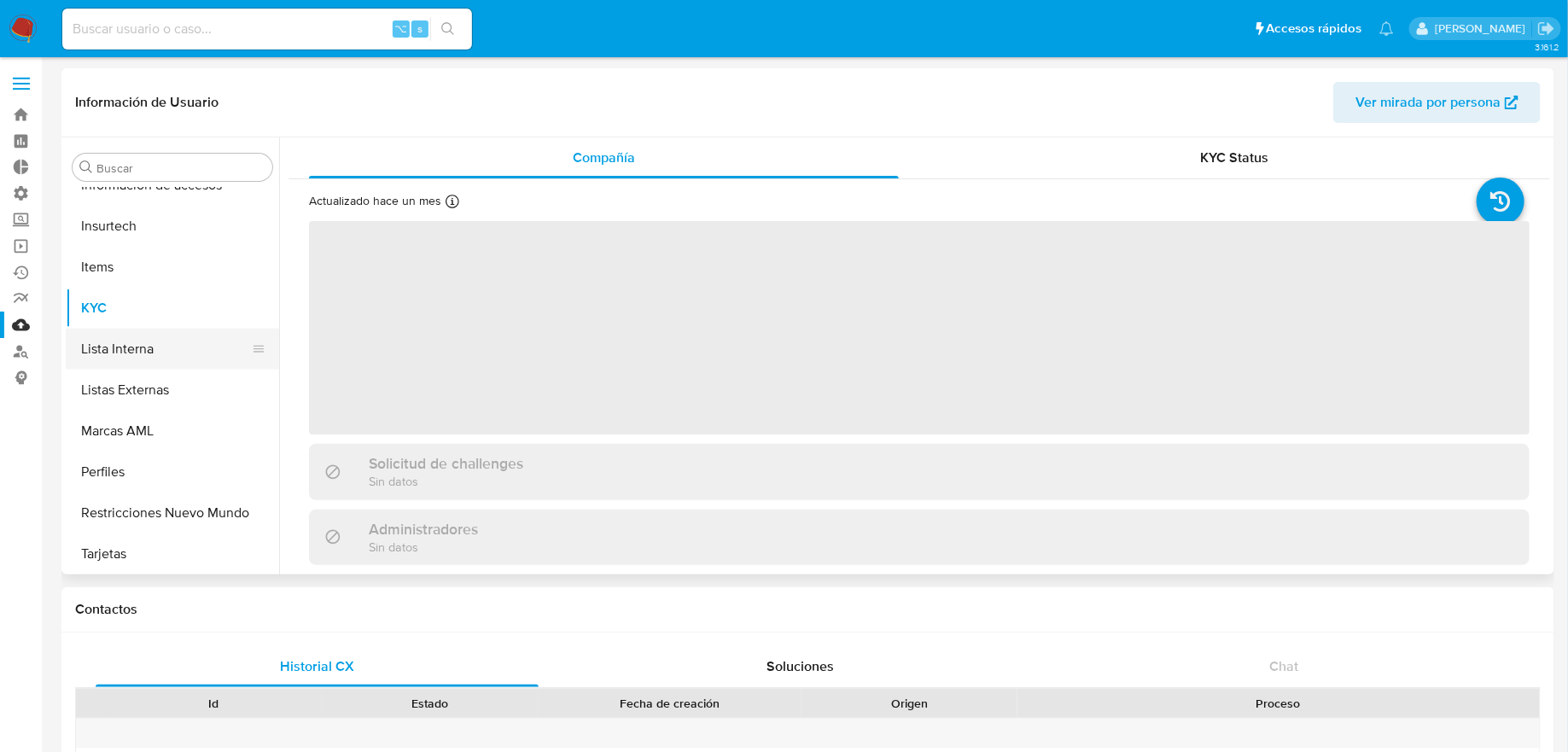
scroll to position [803, 0]
select select "10"
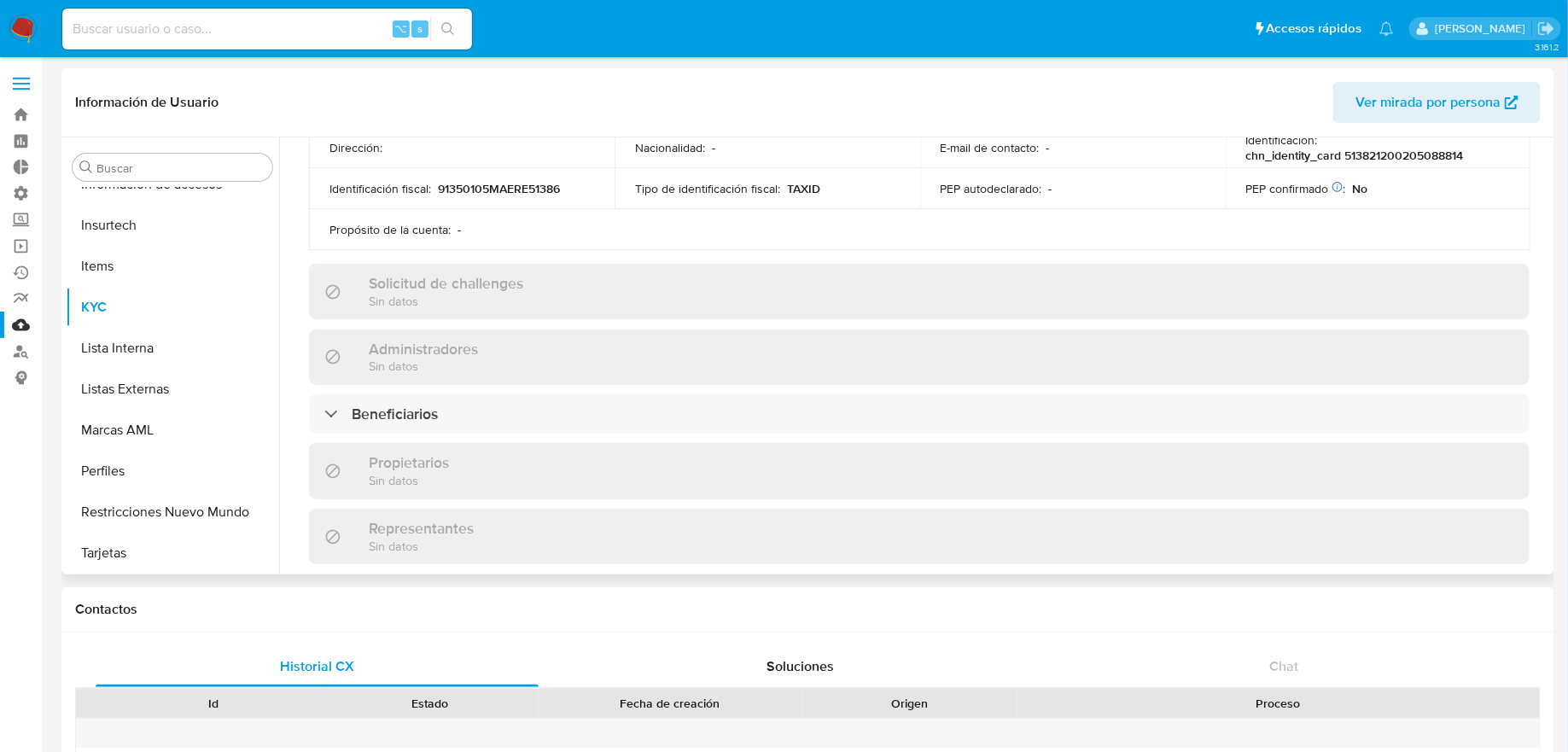
scroll to position [550, 0]
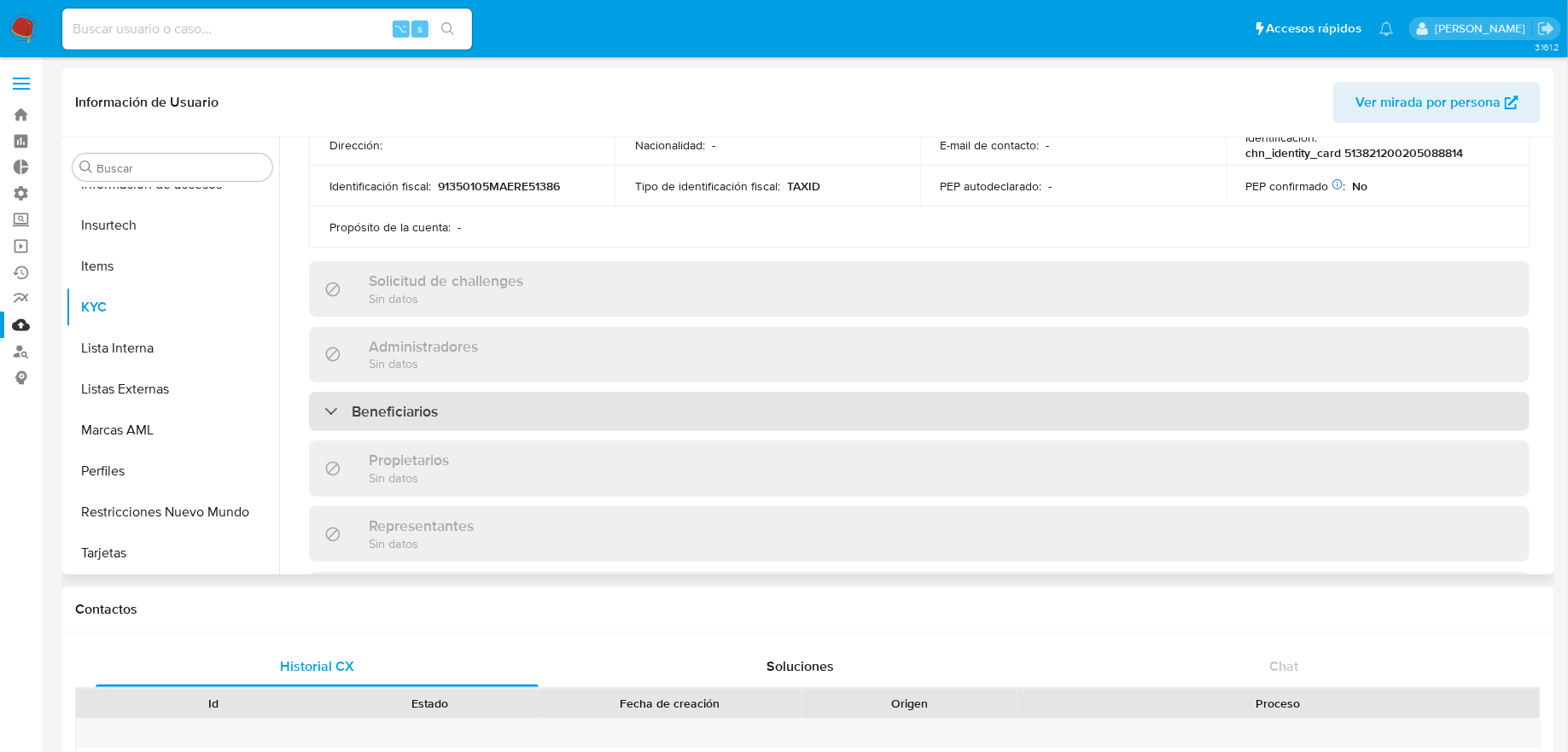
click at [565, 396] on div "Beneficiarios" at bounding box center [919, 412] width 1221 height 39
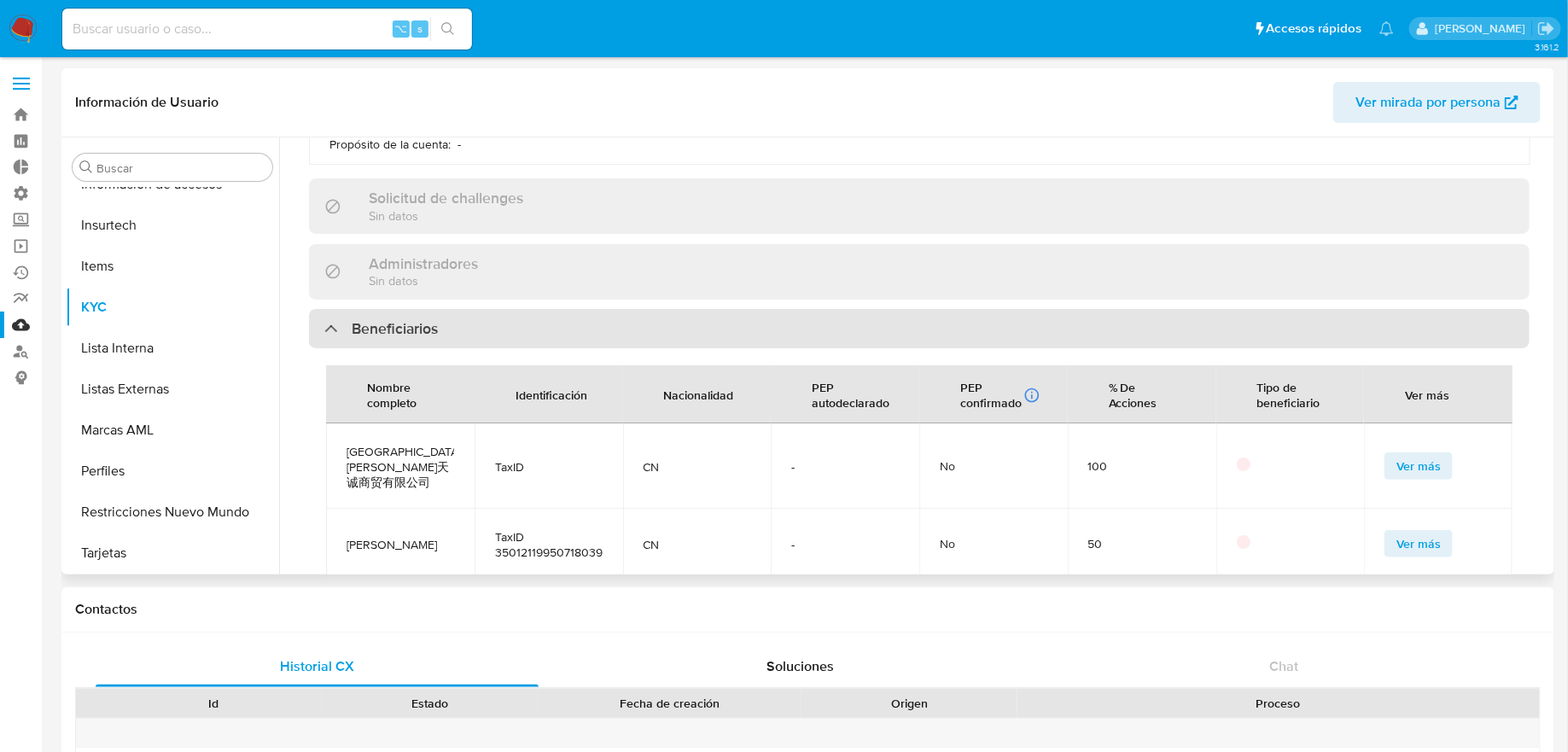
scroll to position [689, 0]
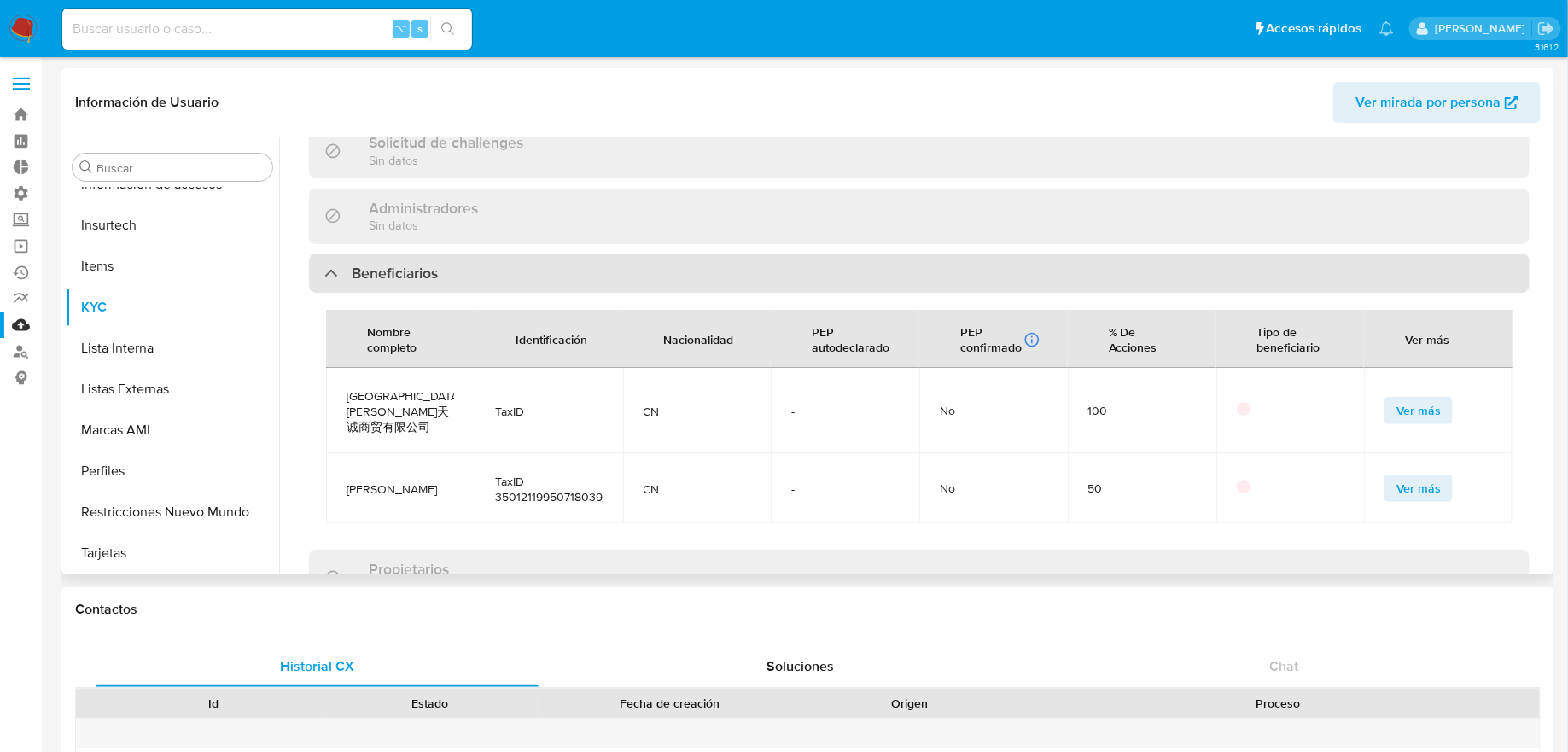
click at [592, 285] on div "Beneficiarios" at bounding box center [919, 274] width 1221 height 39
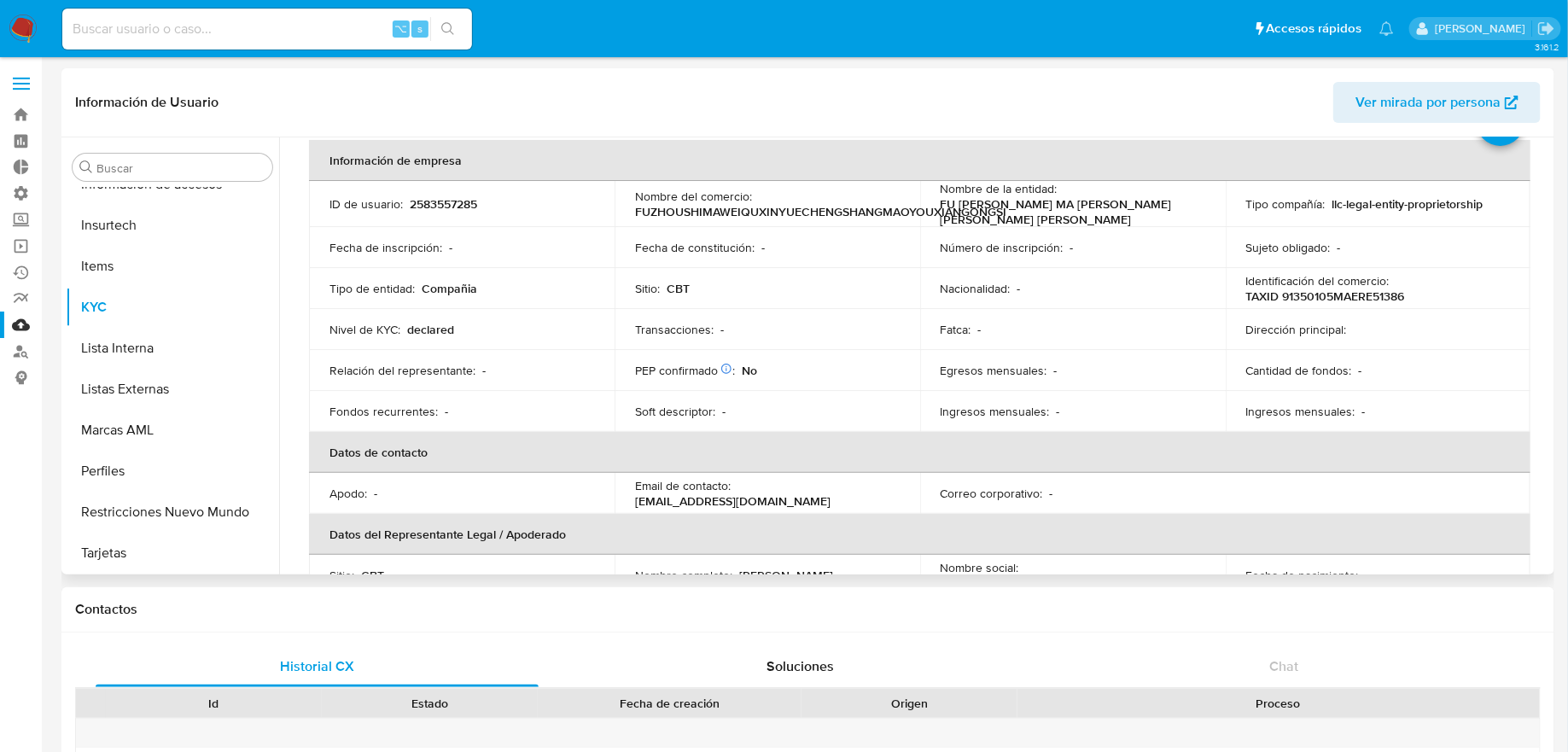
scroll to position [0, 0]
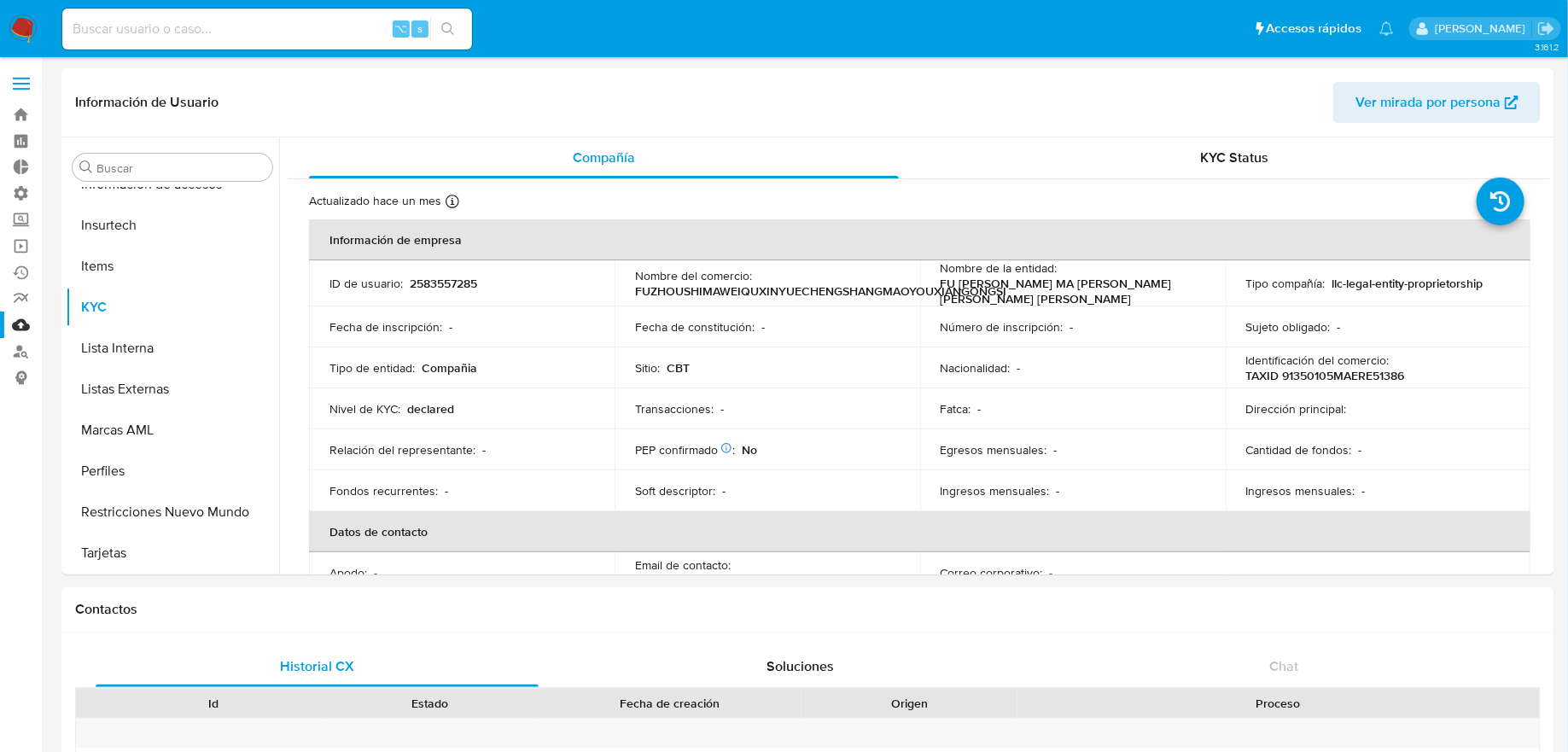
click at [436, 271] on td "ID de usuario : 2583557285" at bounding box center [461, 284] width 305 height 46
click at [434, 279] on p "2583557285" at bounding box center [443, 284] width 68 height 15
copy p "2583557285"
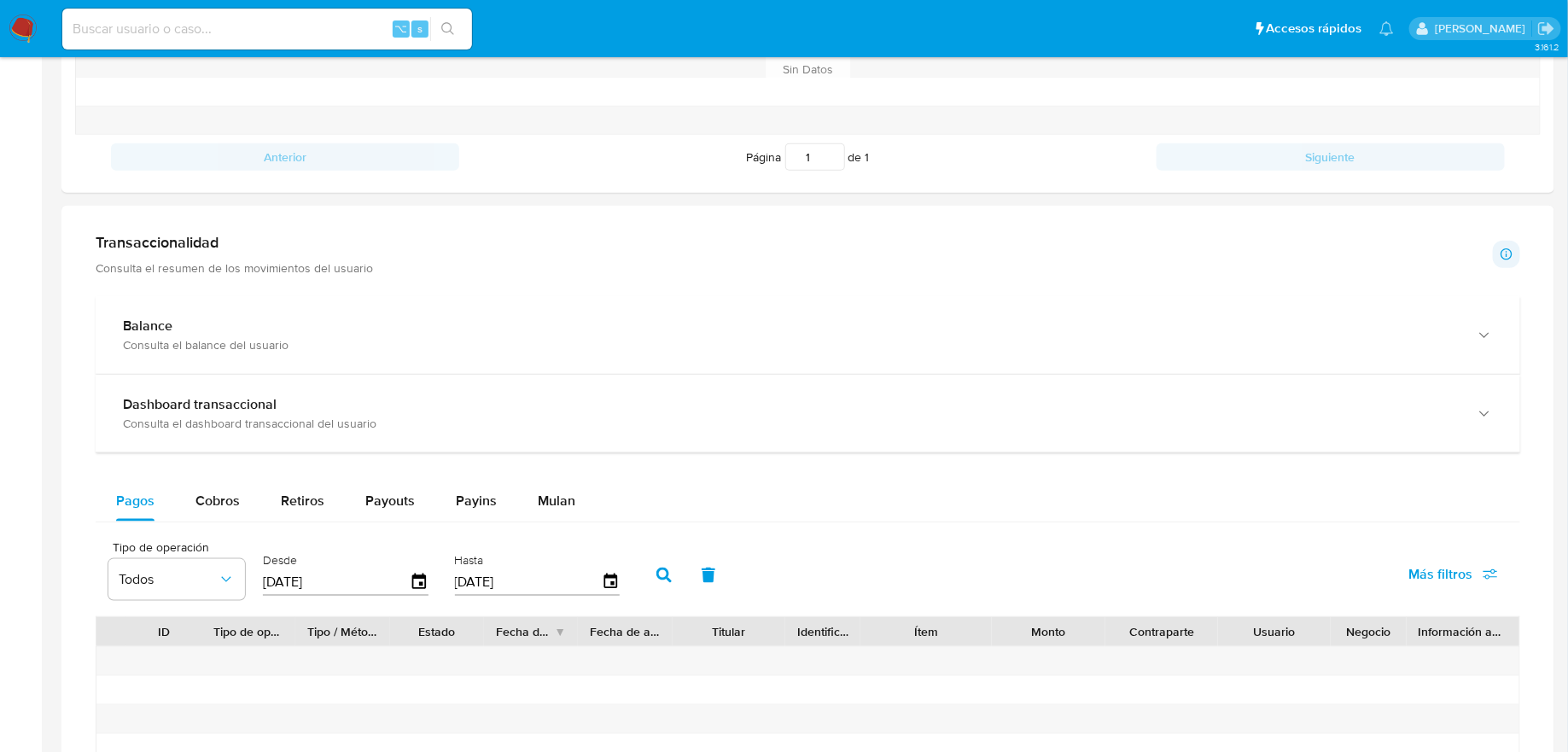
scroll to position [738, 0]
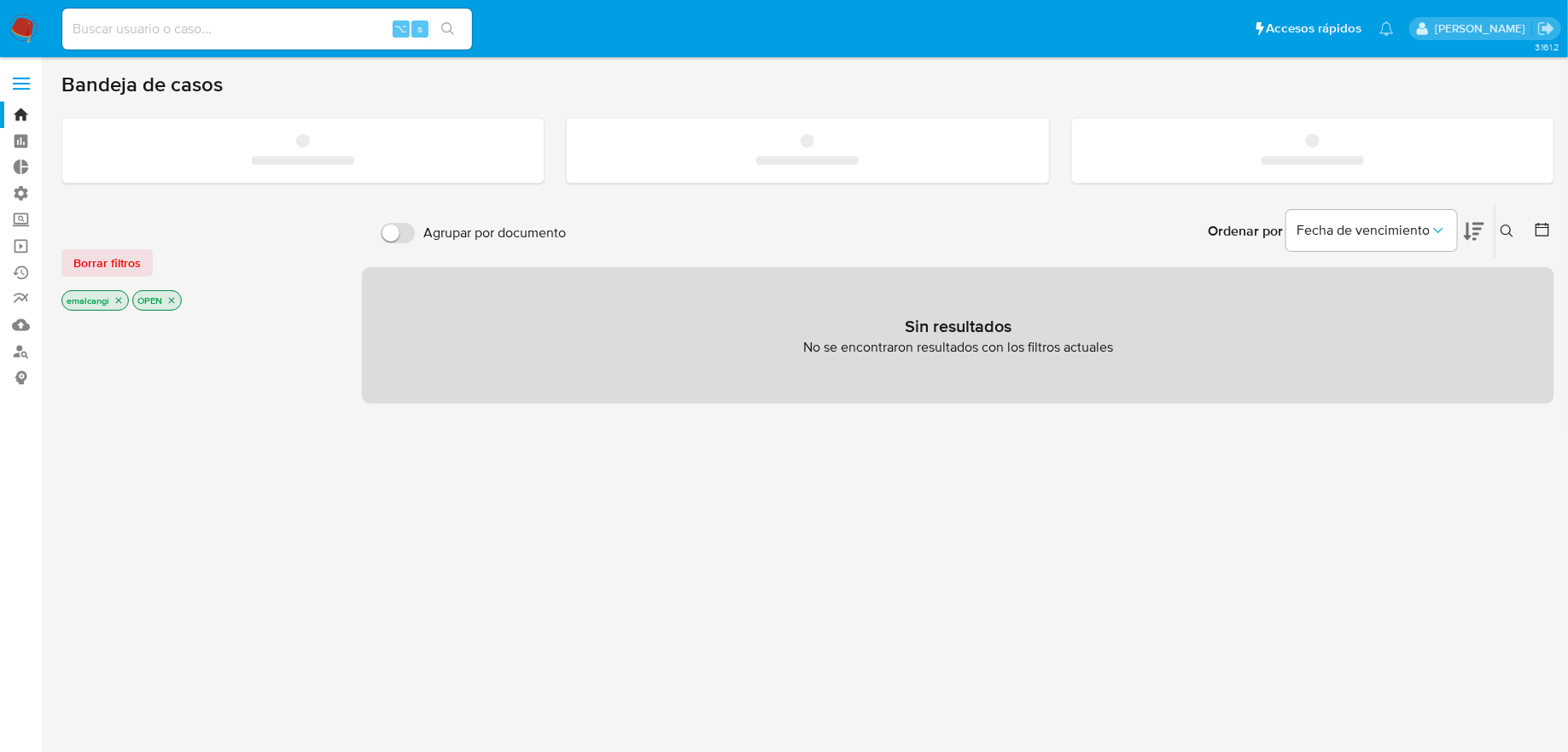
click at [30, 94] on label at bounding box center [21, 84] width 43 height 36
click at [0, 0] on input "checkbox" at bounding box center [0, 0] width 0 height 0
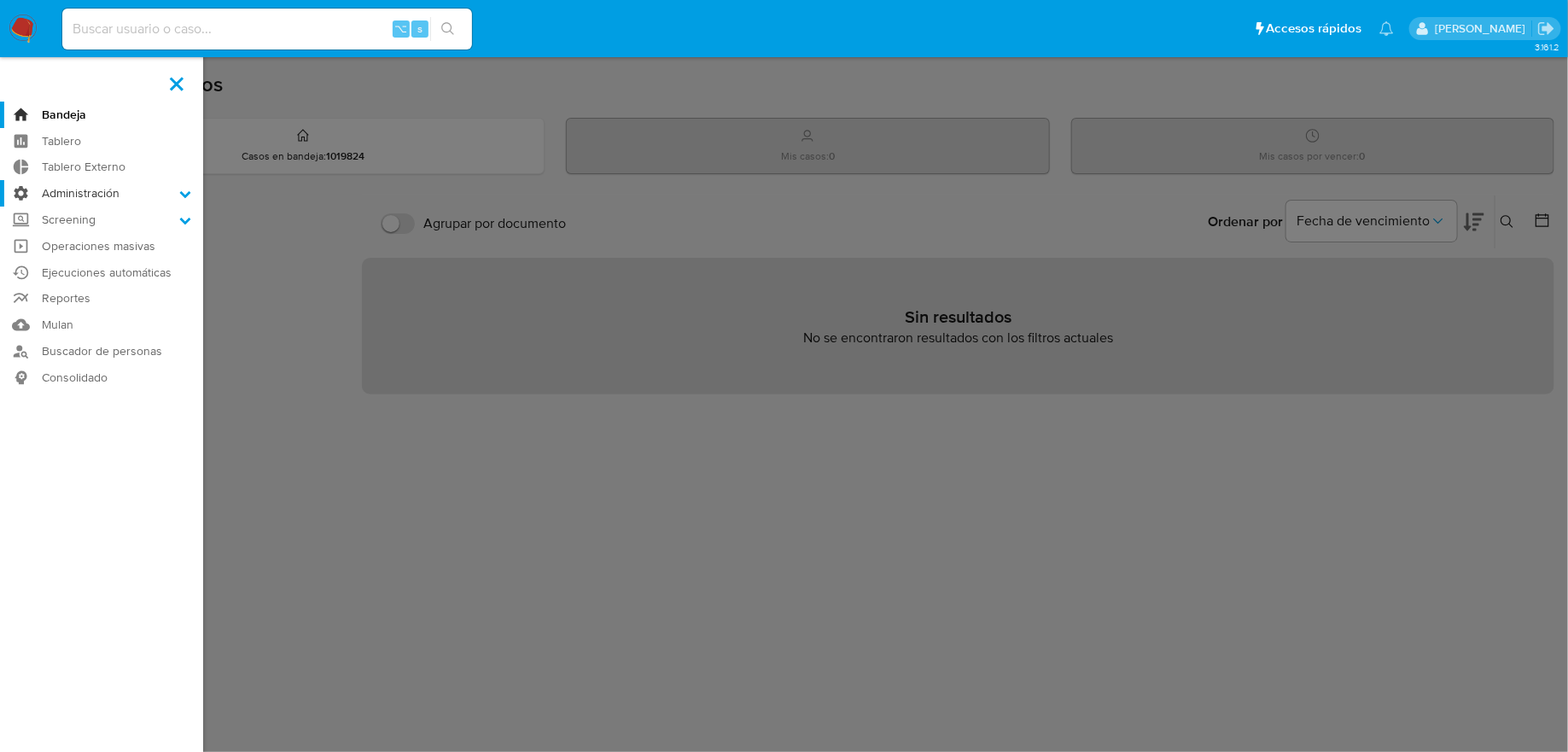
click at [69, 202] on label "Administración" at bounding box center [101, 193] width 203 height 27
click at [0, 0] on input "Administración" at bounding box center [0, 0] width 0 height 0
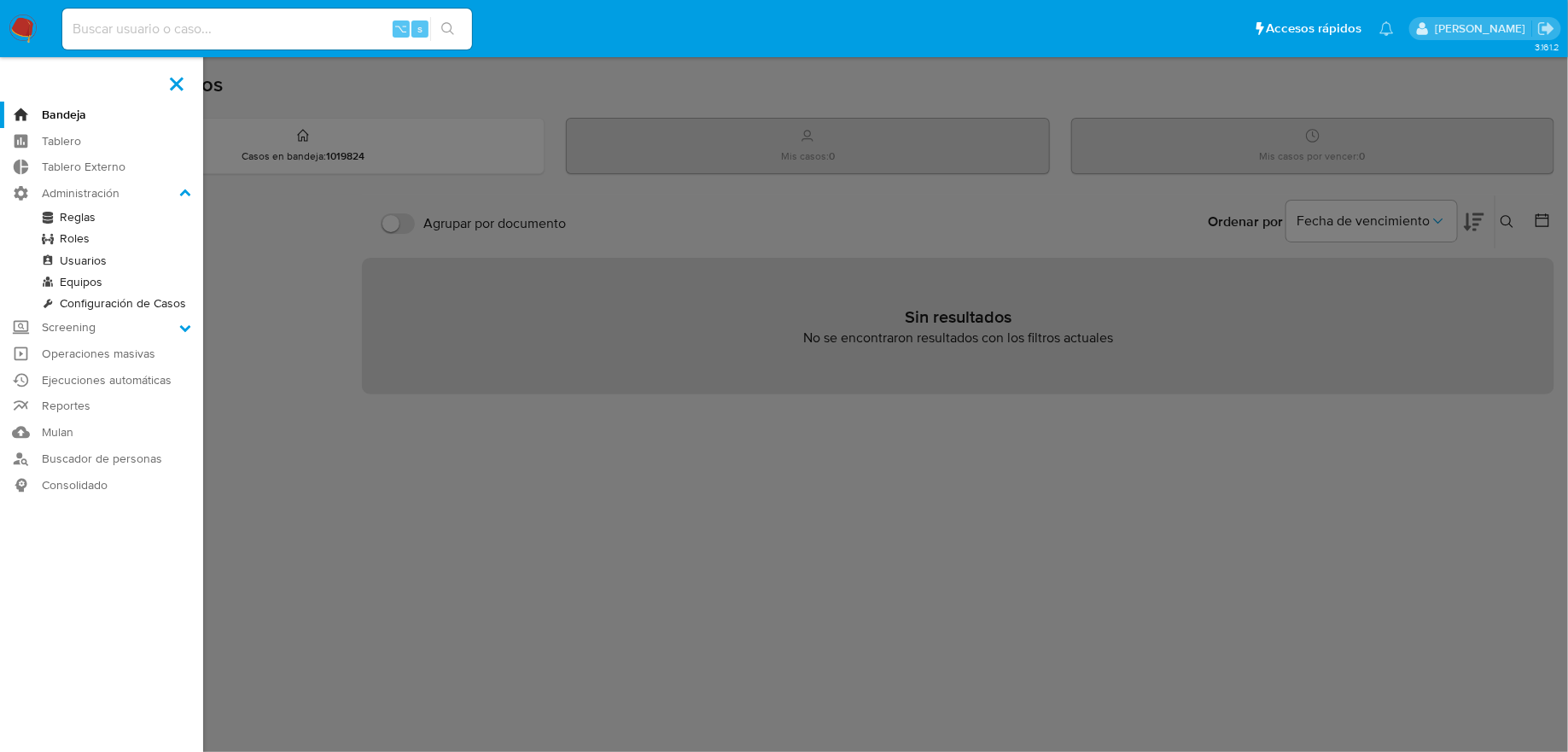
click at [67, 208] on link "Reglas" at bounding box center [101, 217] width 203 height 21
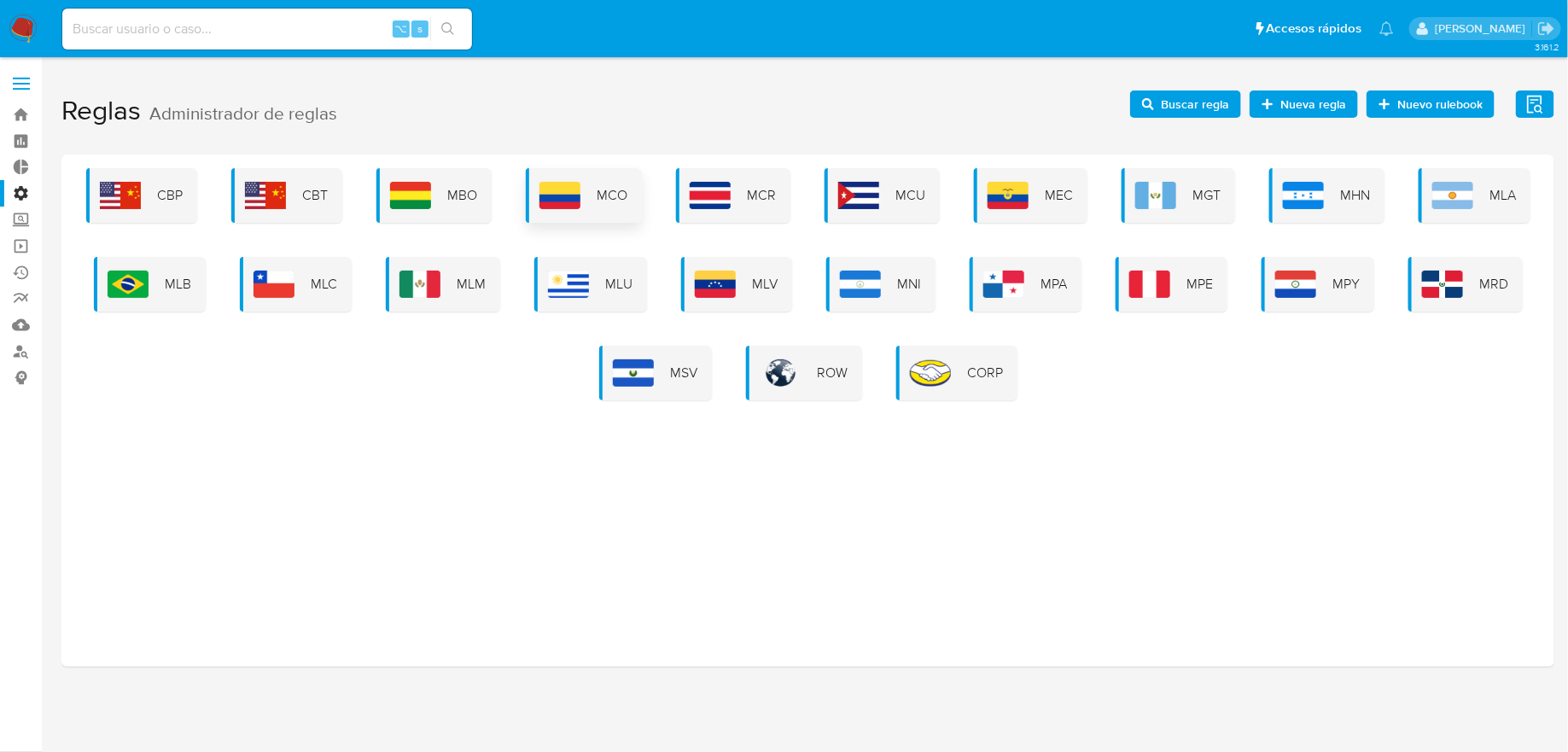
click at [552, 183] on img at bounding box center [560, 196] width 41 height 27
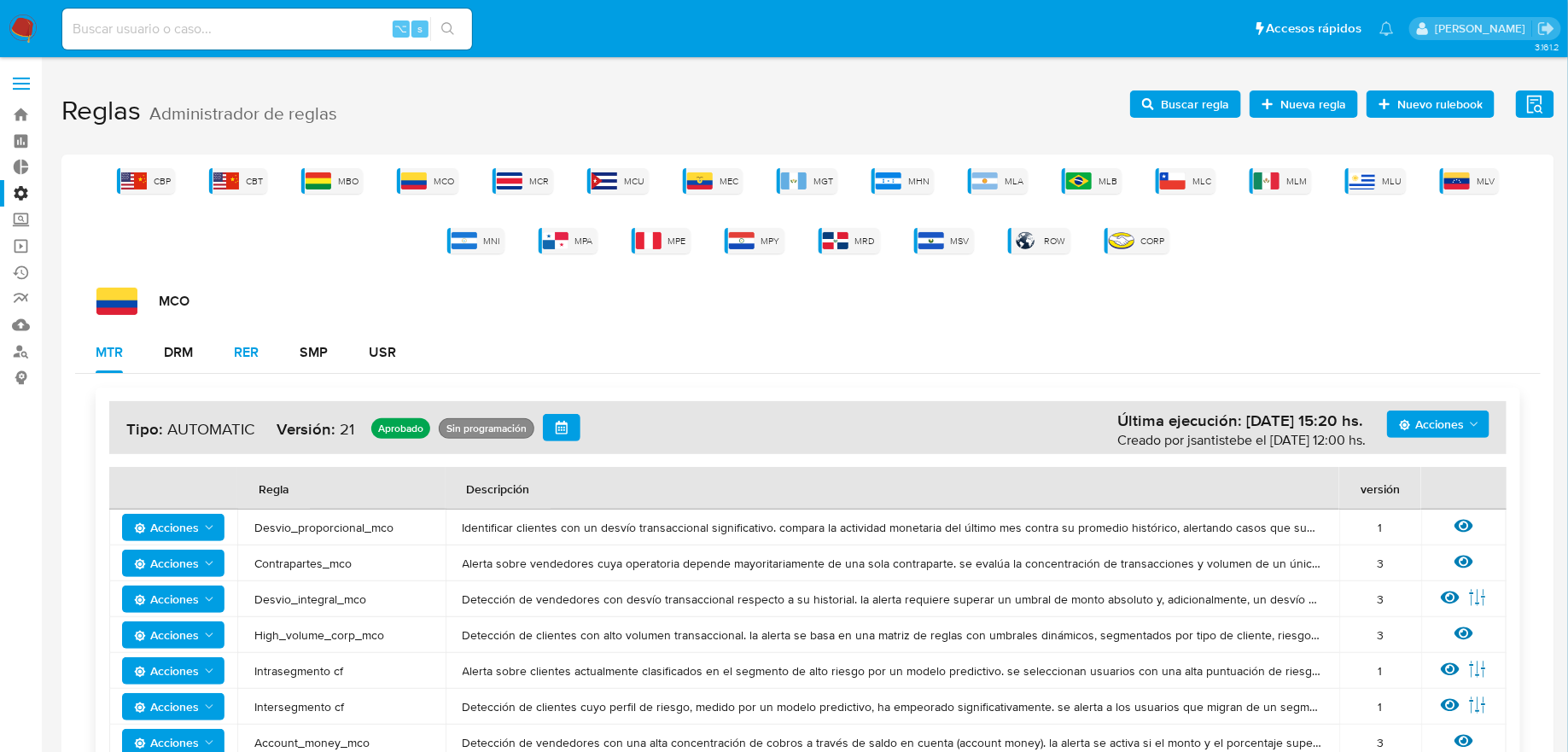
click at [249, 349] on div "RER" at bounding box center [246, 352] width 25 height 14
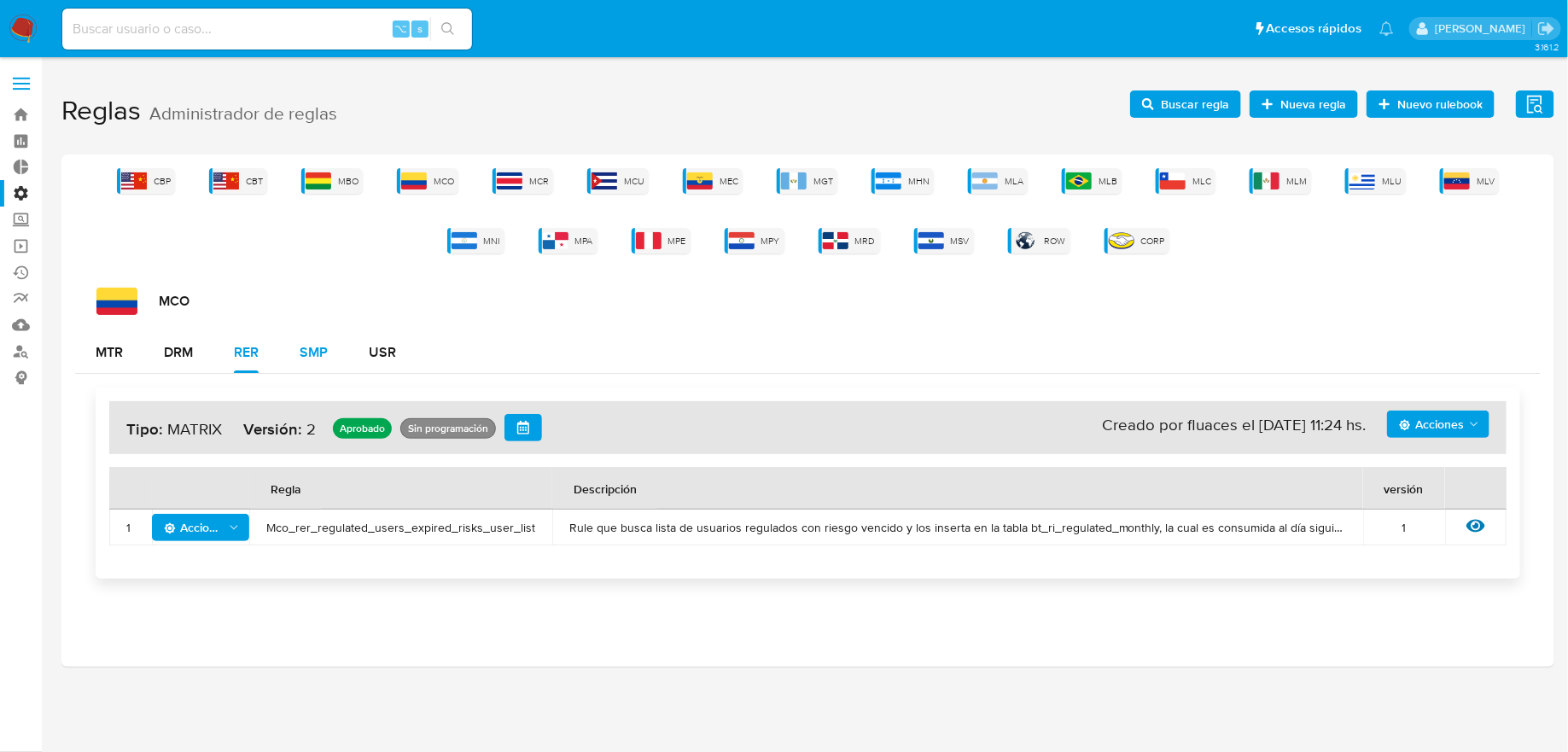
click at [315, 355] on div "SMP" at bounding box center [313, 352] width 28 height 14
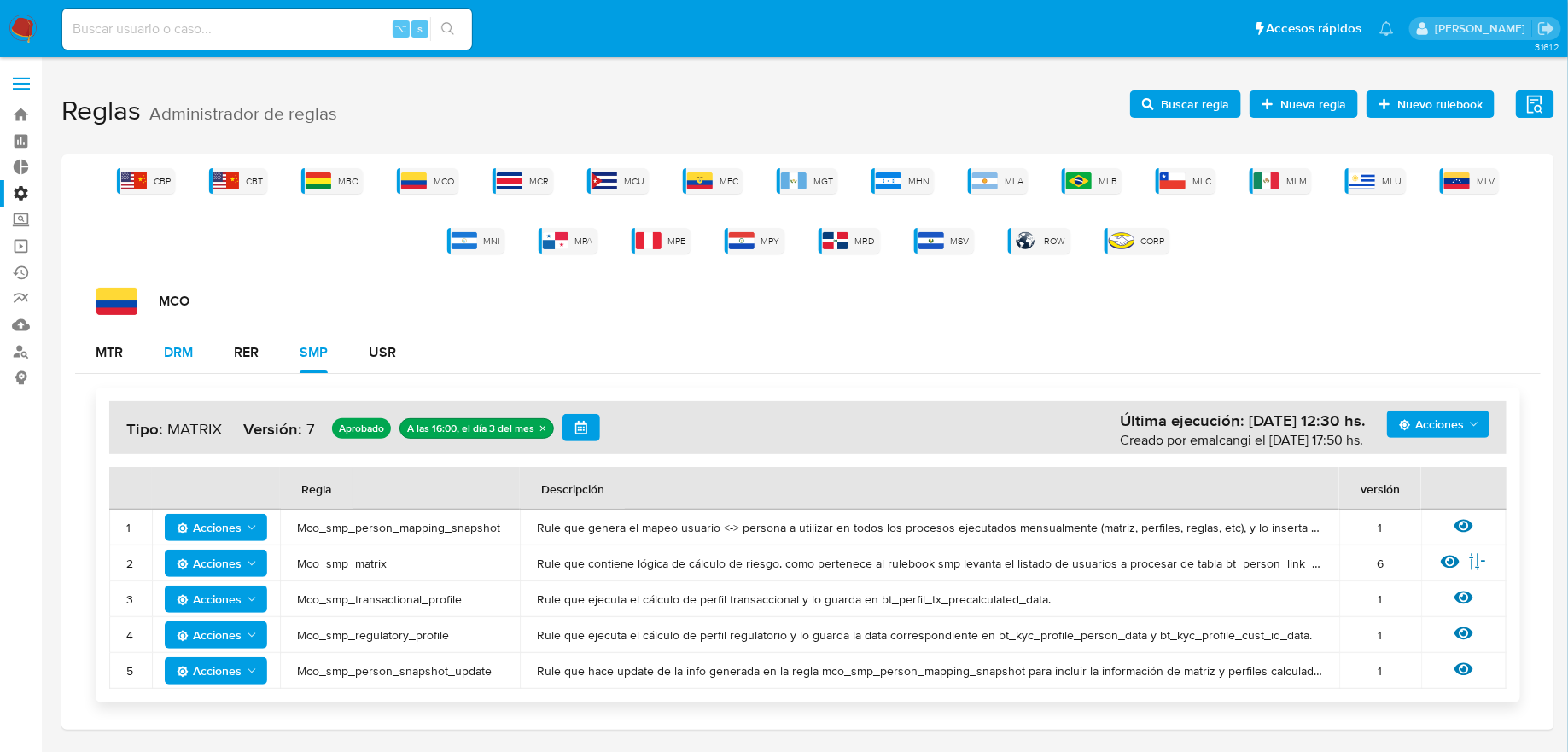
click at [199, 356] on button "DRM" at bounding box center [178, 352] width 70 height 41
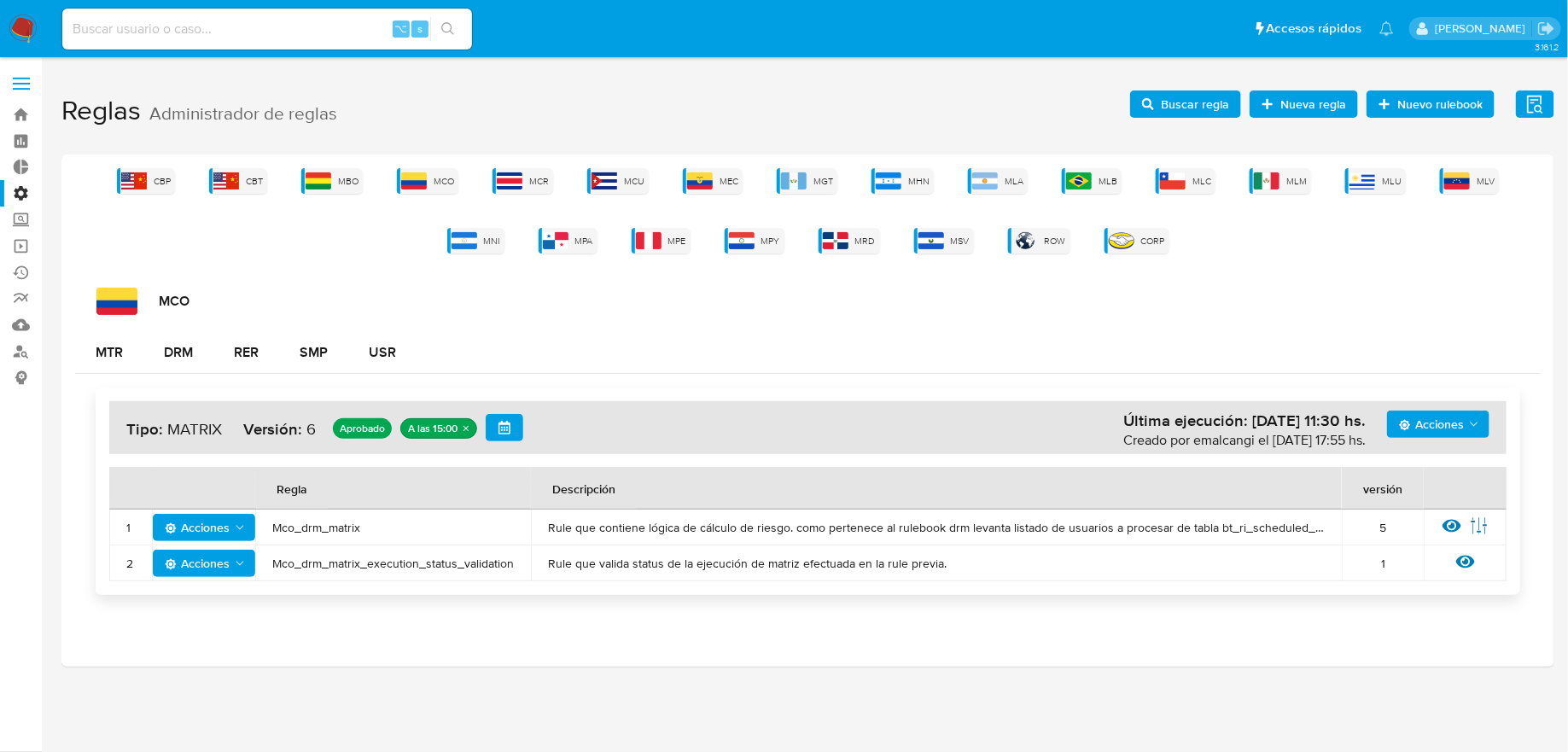
click at [1460, 437] on h4 "Acciones Última ejecución: 07/10/2025 11:30 hs. Creado por emalcangi el 28/07/2…" at bounding box center [808, 428] width 1363 height 27
click at [1460, 428] on span "Acciones" at bounding box center [1432, 424] width 65 height 27
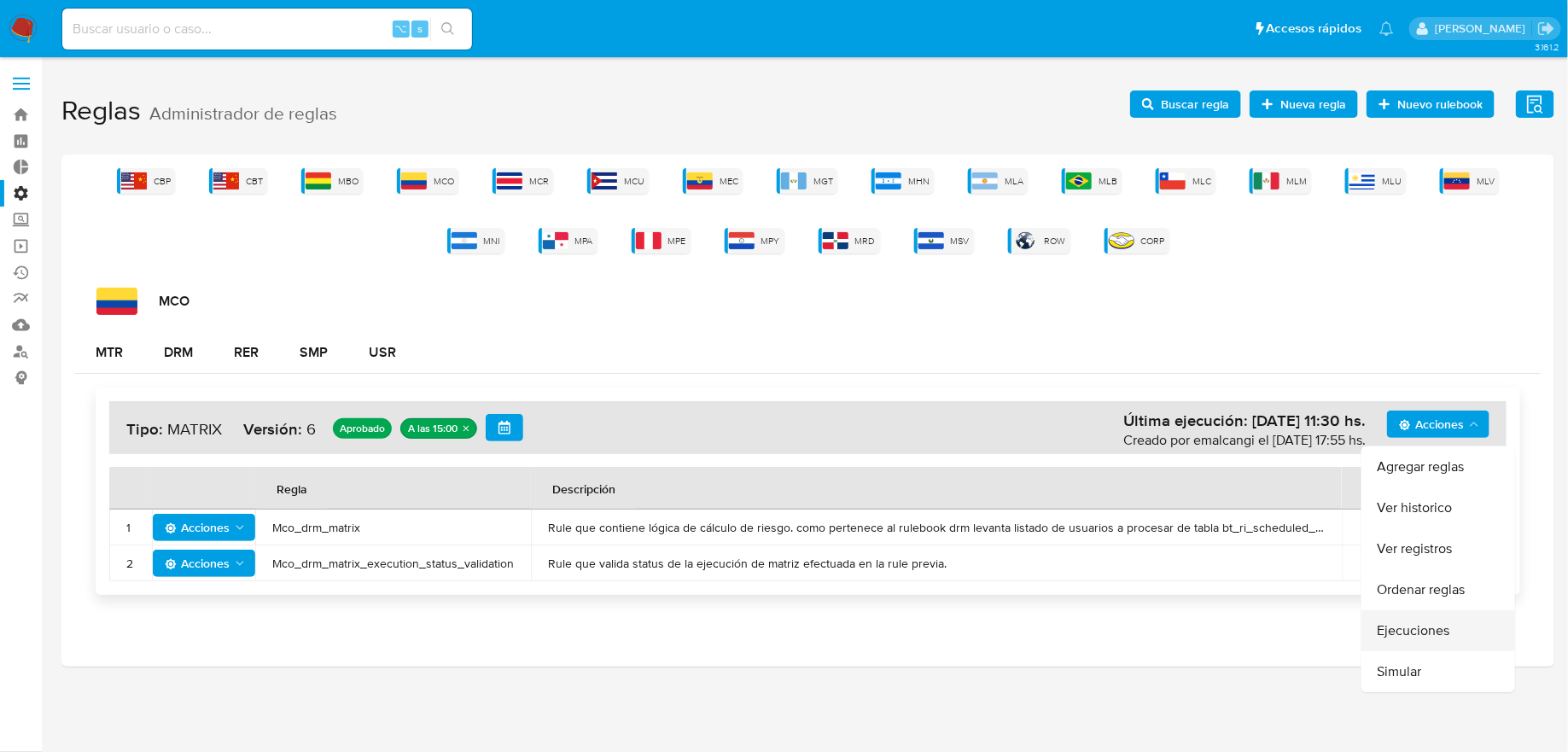
click at [1404, 616] on button "Ejecuciones" at bounding box center [1438, 631] width 153 height 41
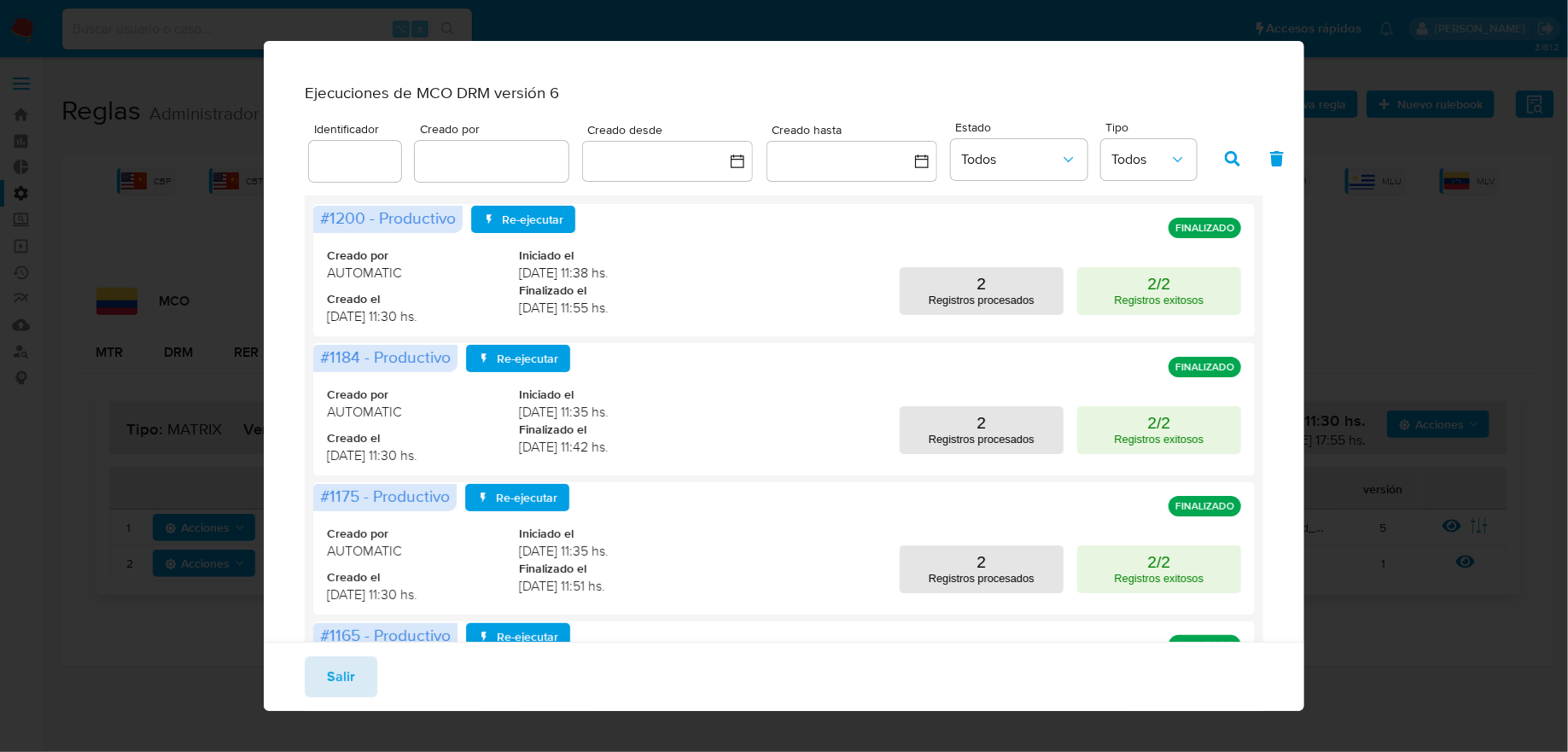
click at [369, 675] on button "Salir" at bounding box center [340, 677] width 73 height 41
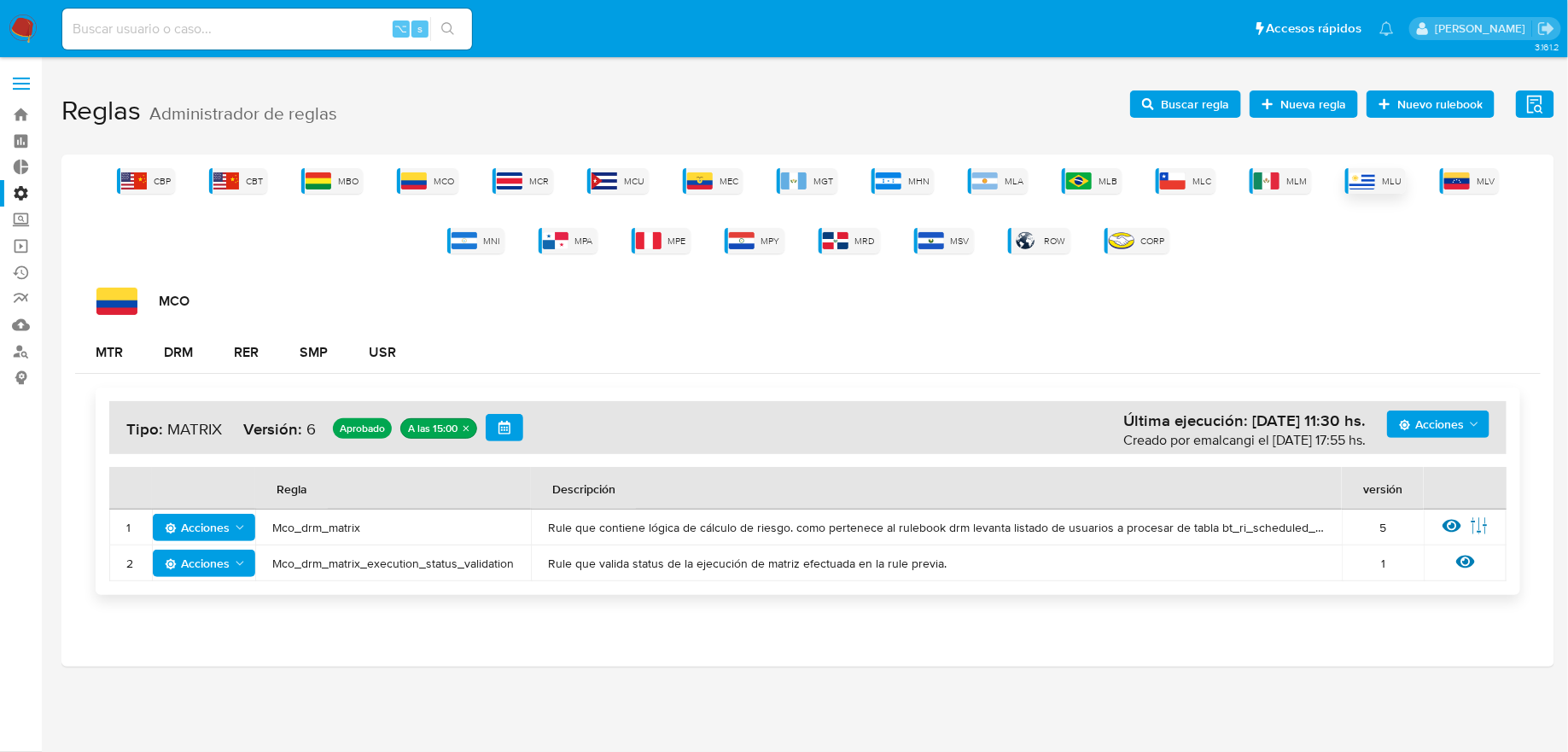
click at [1351, 178] on img at bounding box center [1362, 181] width 26 height 17
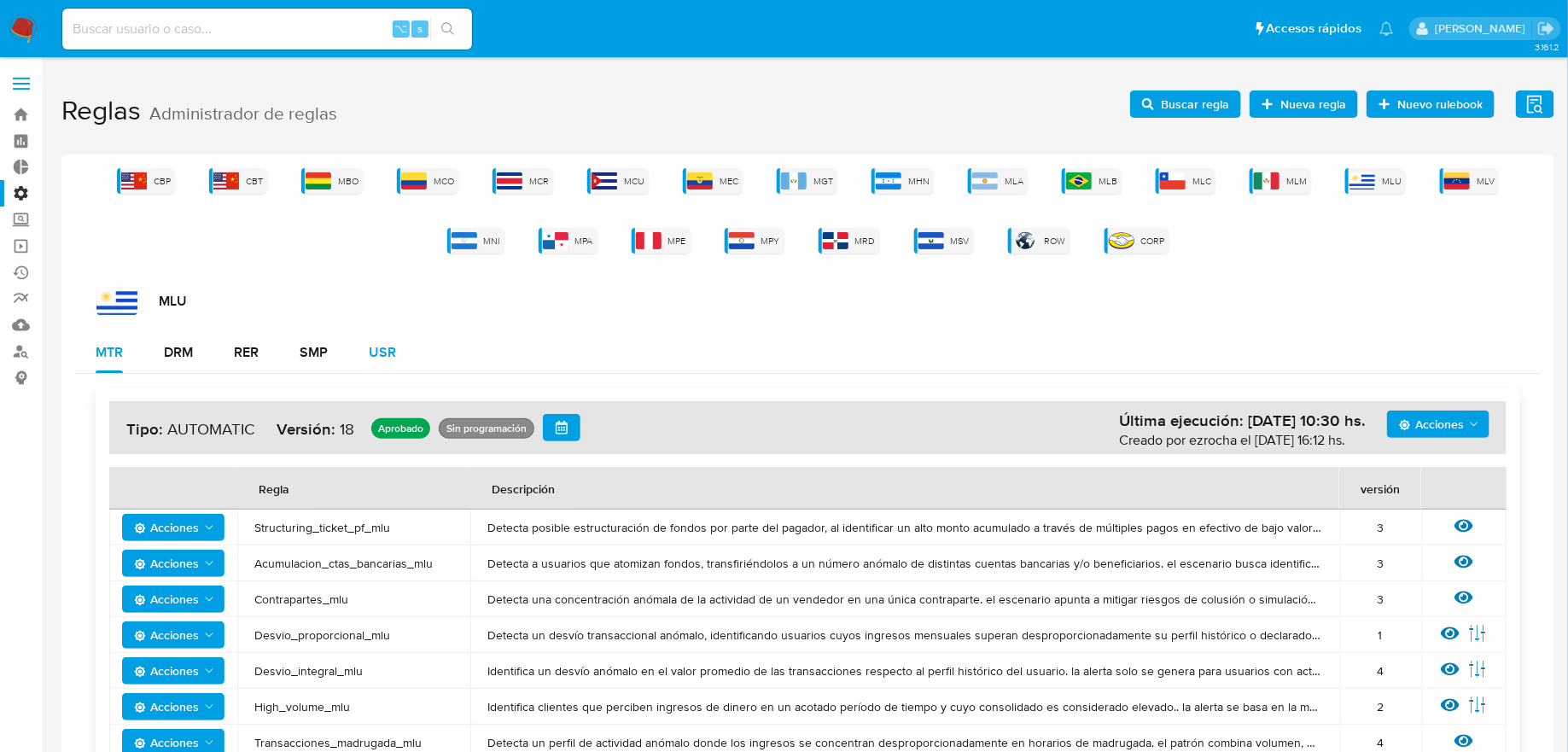
click at [390, 366] on div "USR" at bounding box center [382, 352] width 27 height 41
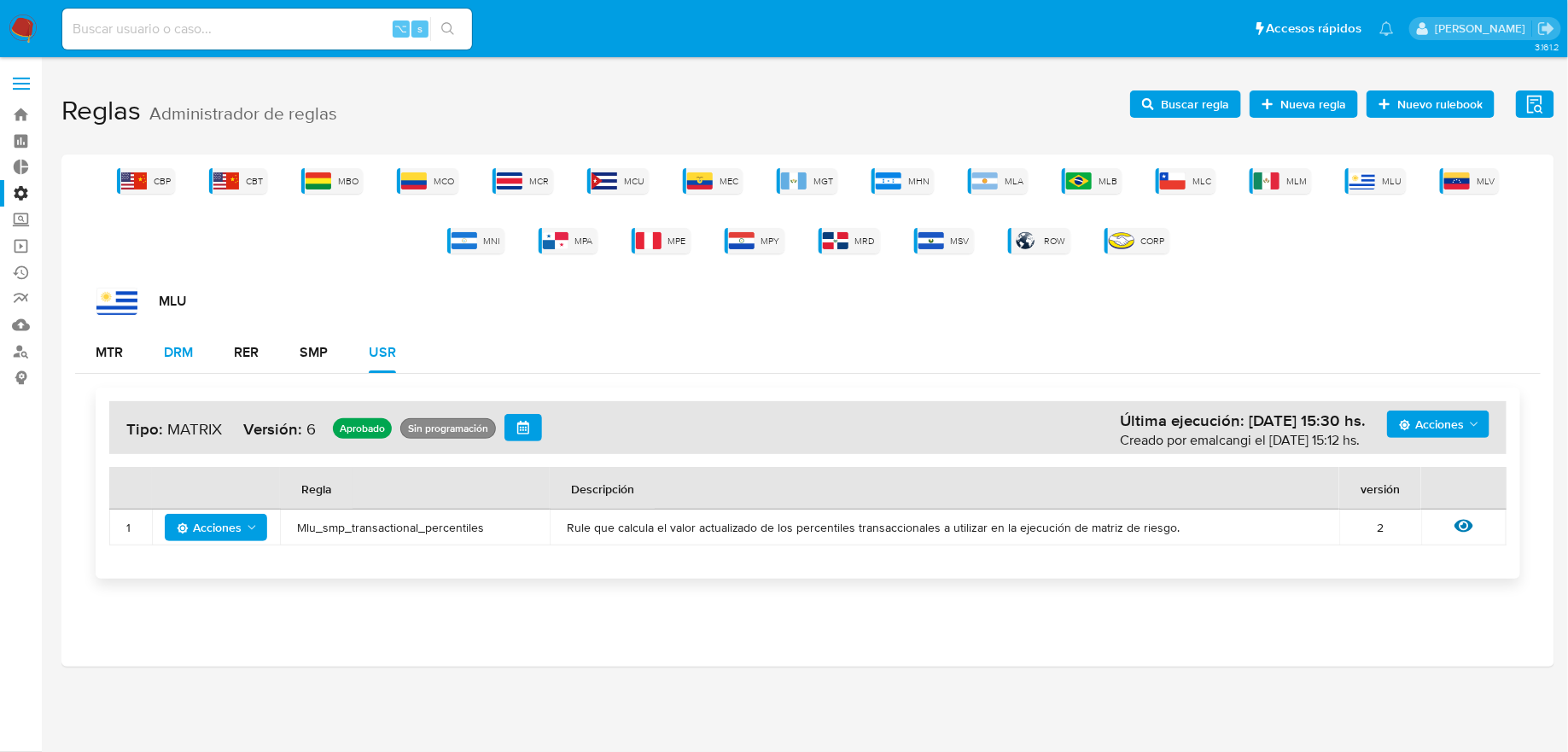
click at [185, 359] on div "DRM" at bounding box center [178, 352] width 29 height 14
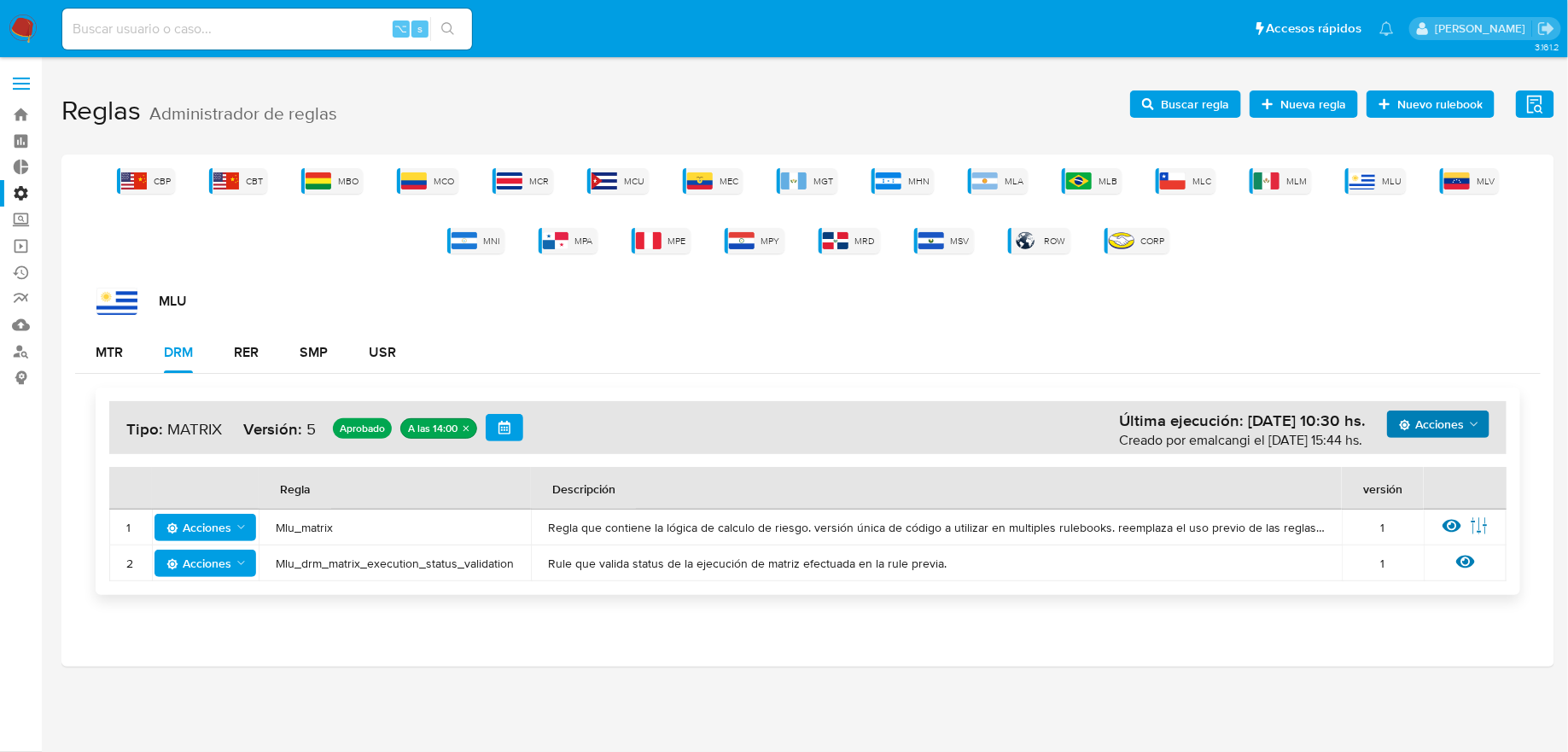
click at [1421, 412] on span "Acciones" at bounding box center [1432, 424] width 65 height 27
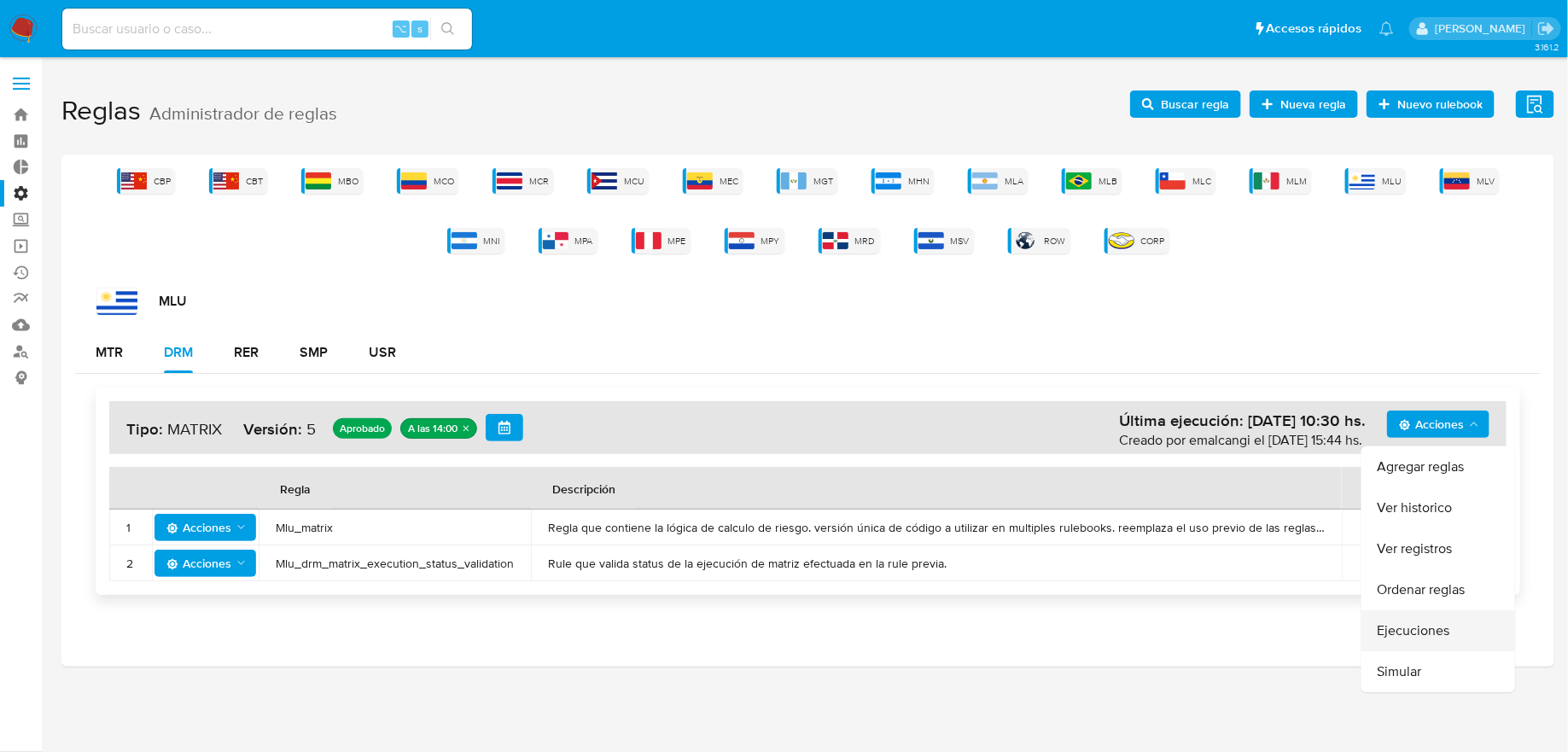
click at [1400, 637] on button "Ejecuciones" at bounding box center [1438, 631] width 153 height 41
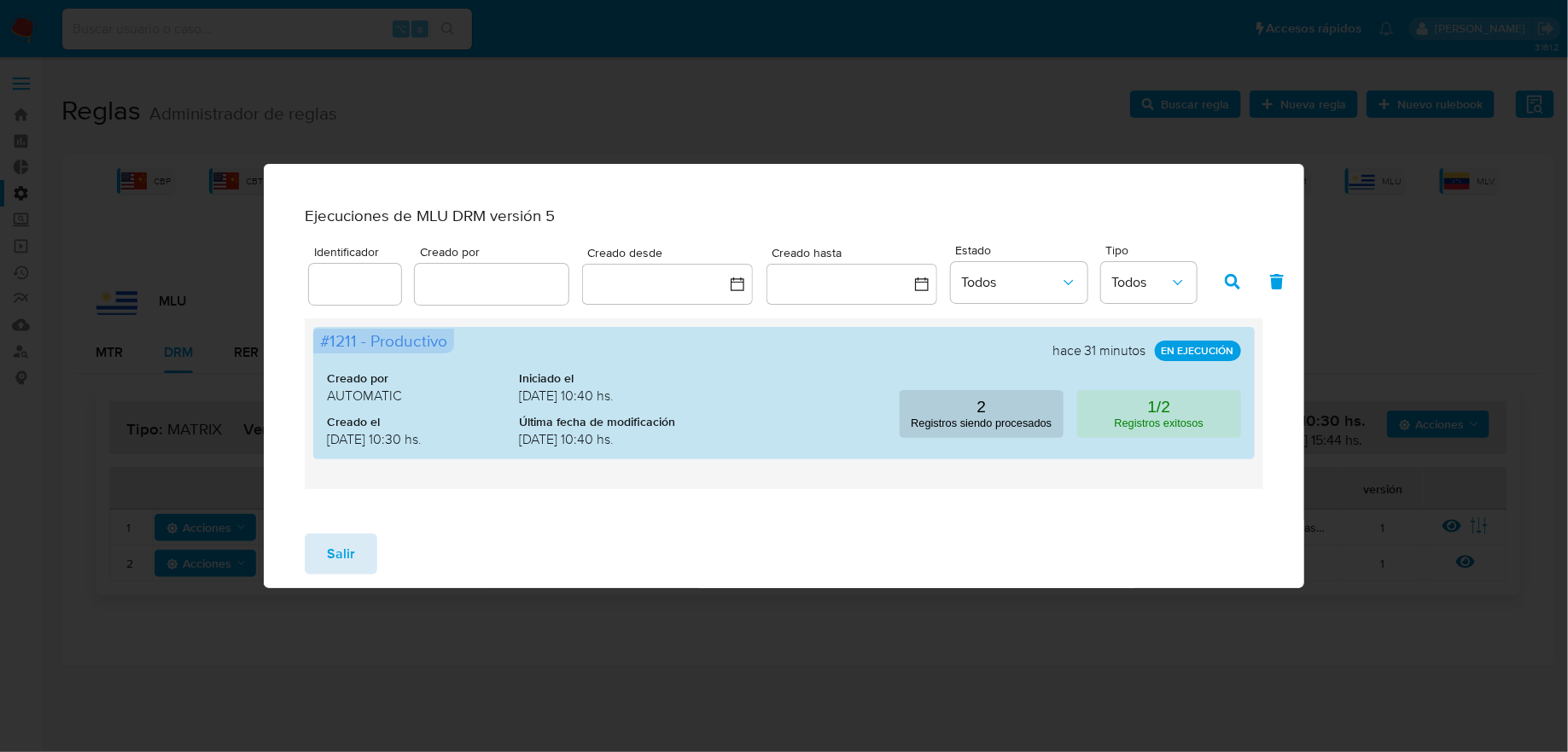
click at [358, 550] on button "Salir" at bounding box center [340, 554] width 73 height 41
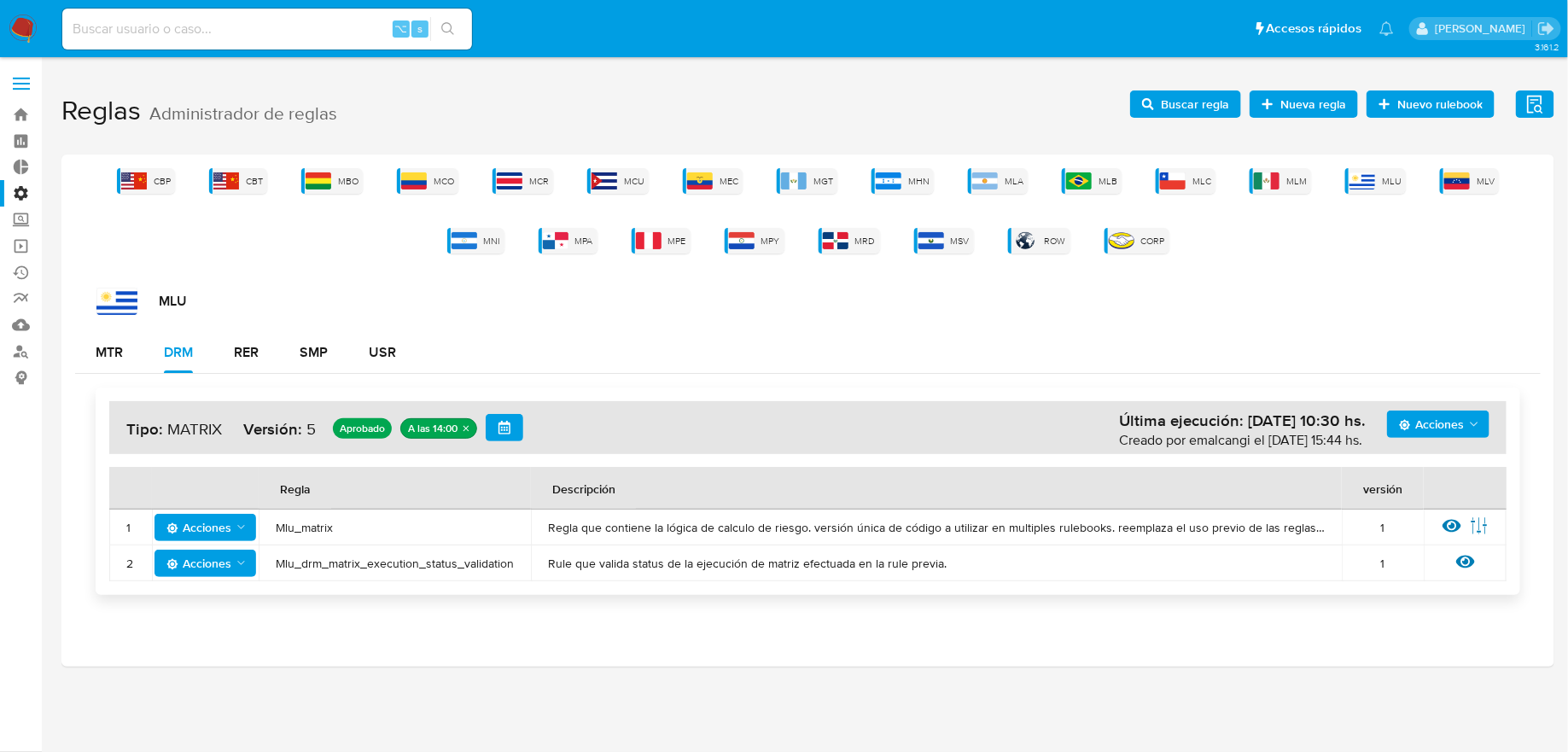
click at [1439, 421] on span "Acciones" at bounding box center [1432, 424] width 65 height 27
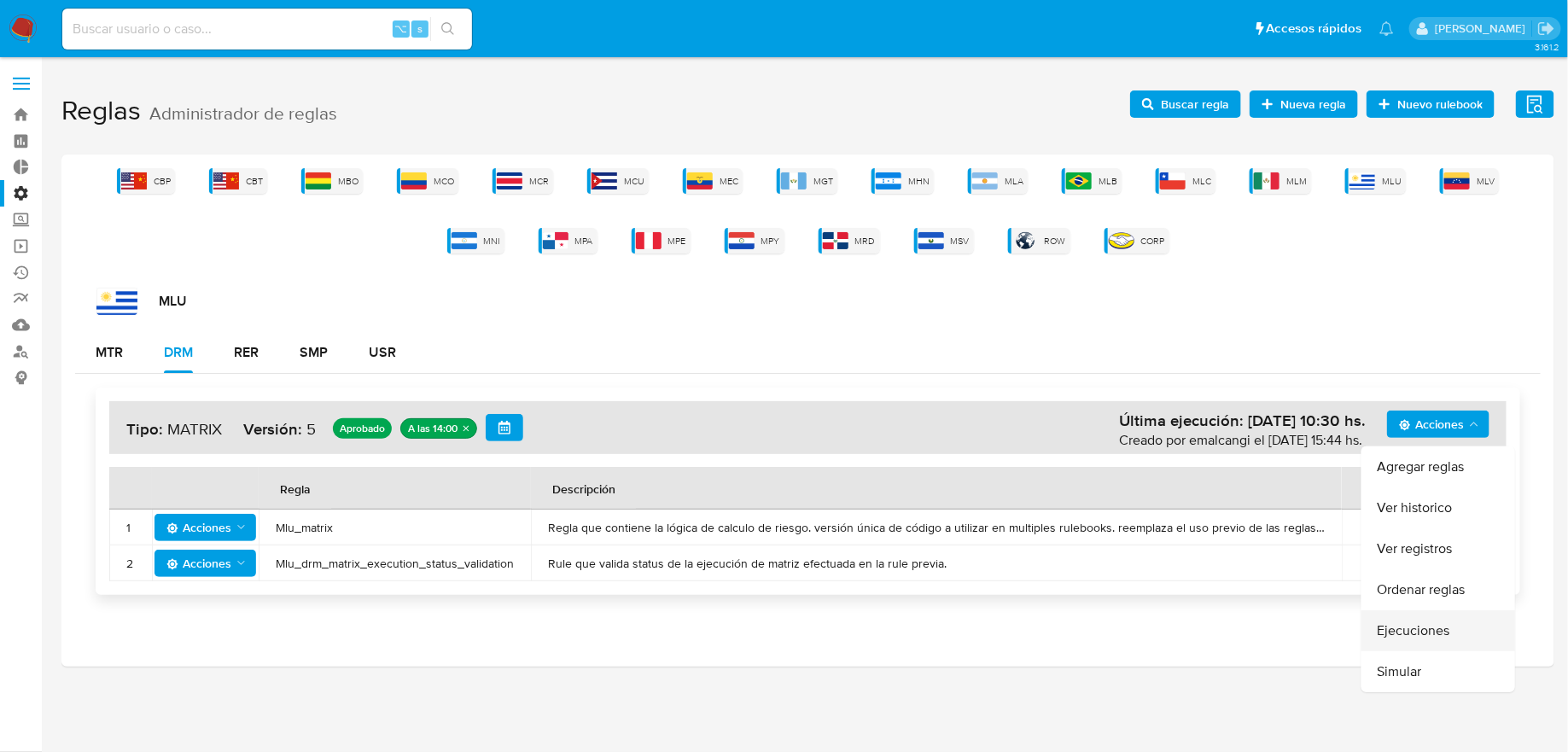
click at [1407, 631] on button "Ejecuciones" at bounding box center [1438, 631] width 153 height 41
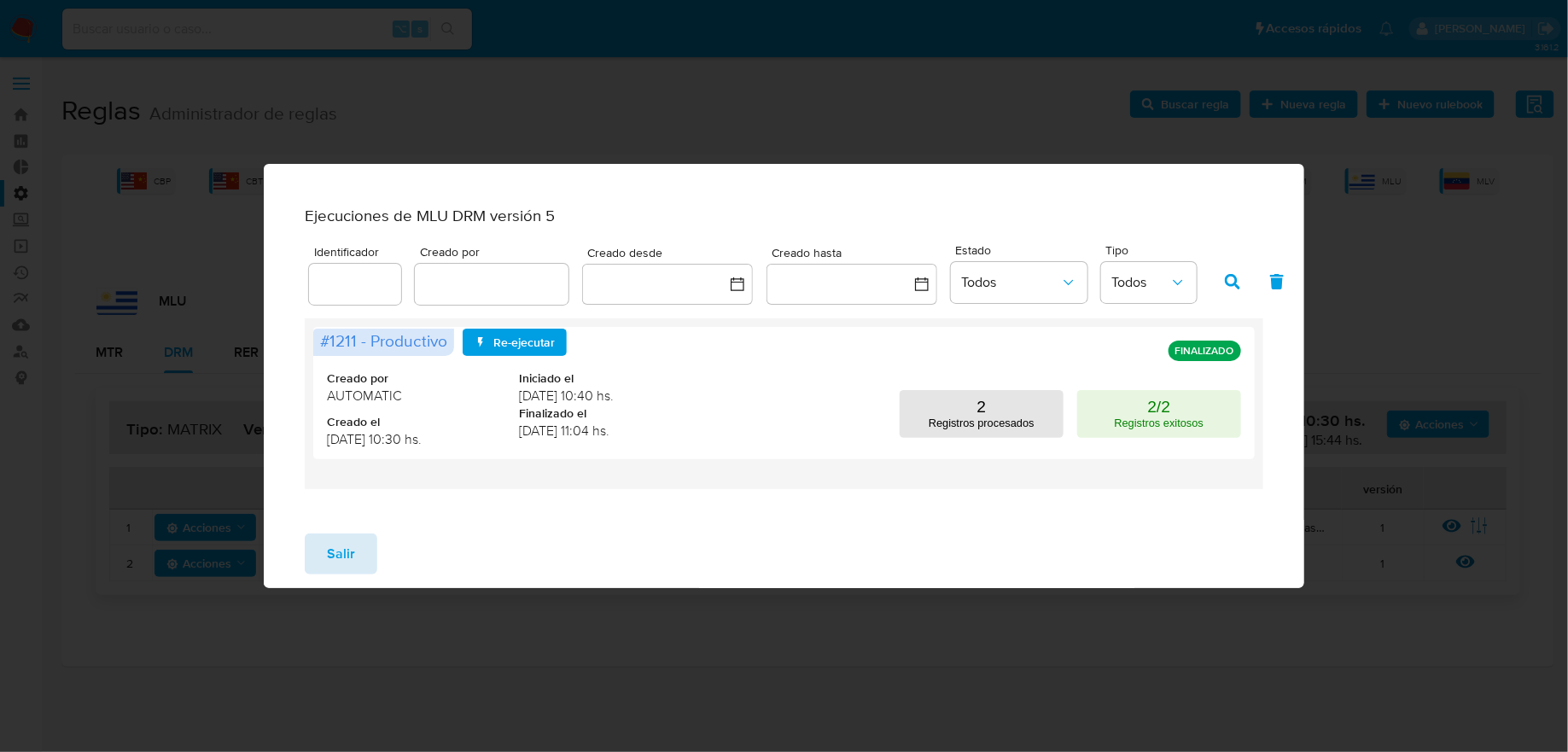
click at [334, 573] on span "Salir" at bounding box center [340, 554] width 28 height 38
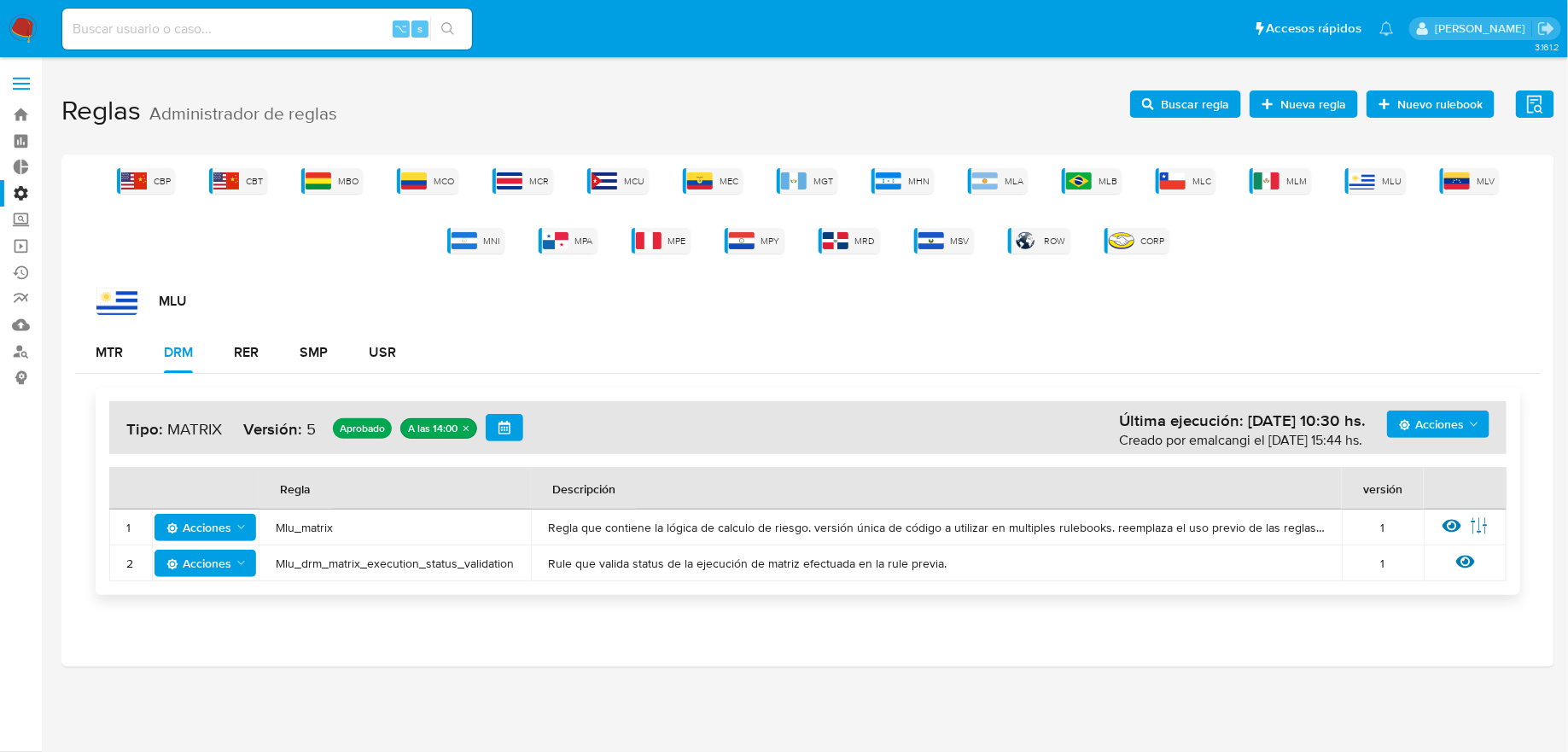
click at [364, 377] on div "Acciones Última ejecución: 08/10/2025 10:30 hs. Creado por emalcangi el 07/10/2…" at bounding box center [808, 491] width 1465 height 235
click at [364, 374] on div "Acciones Última ejecución: 08/10/2025 10:30 hs. Creado por emalcangi el 07/10/2…" at bounding box center [808, 491] width 1465 height 235
click at [367, 355] on button "USR" at bounding box center [382, 352] width 69 height 41
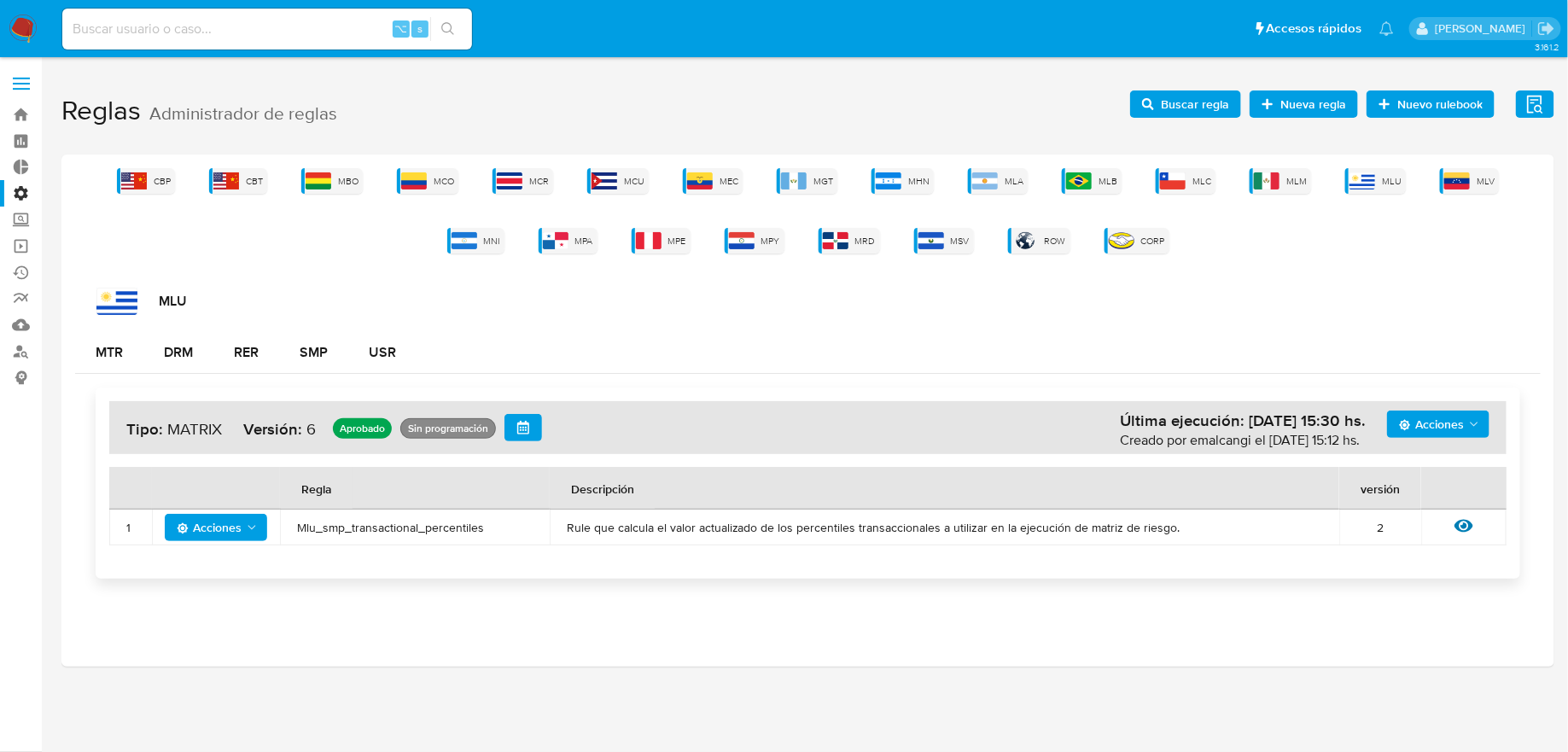
click at [412, 424] on div "Sin programación" at bounding box center [448, 429] width 87 height 14
click at [522, 425] on icon "button" at bounding box center [523, 428] width 14 height 14
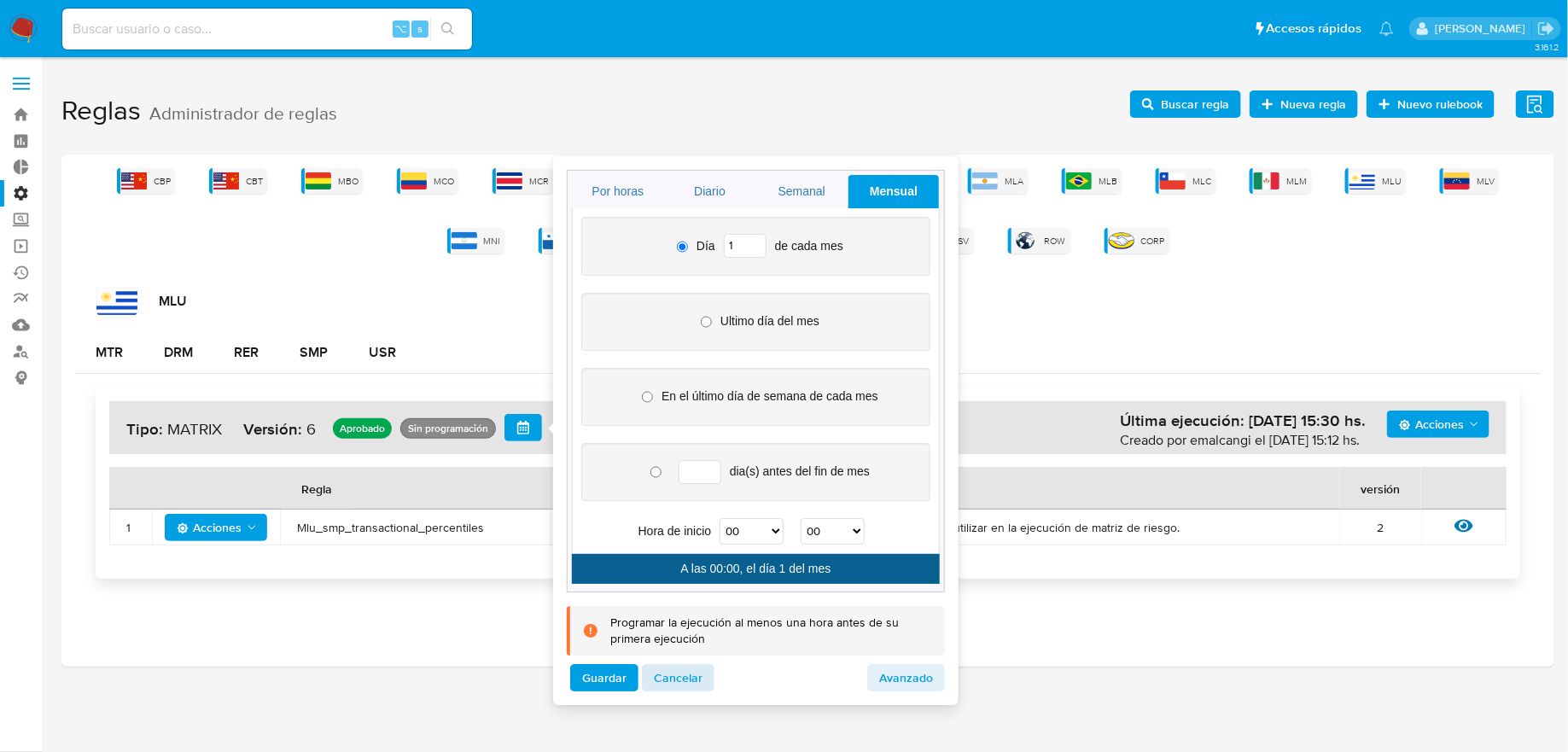
click at [696, 666] on span "Cancelar" at bounding box center [678, 678] width 49 height 24
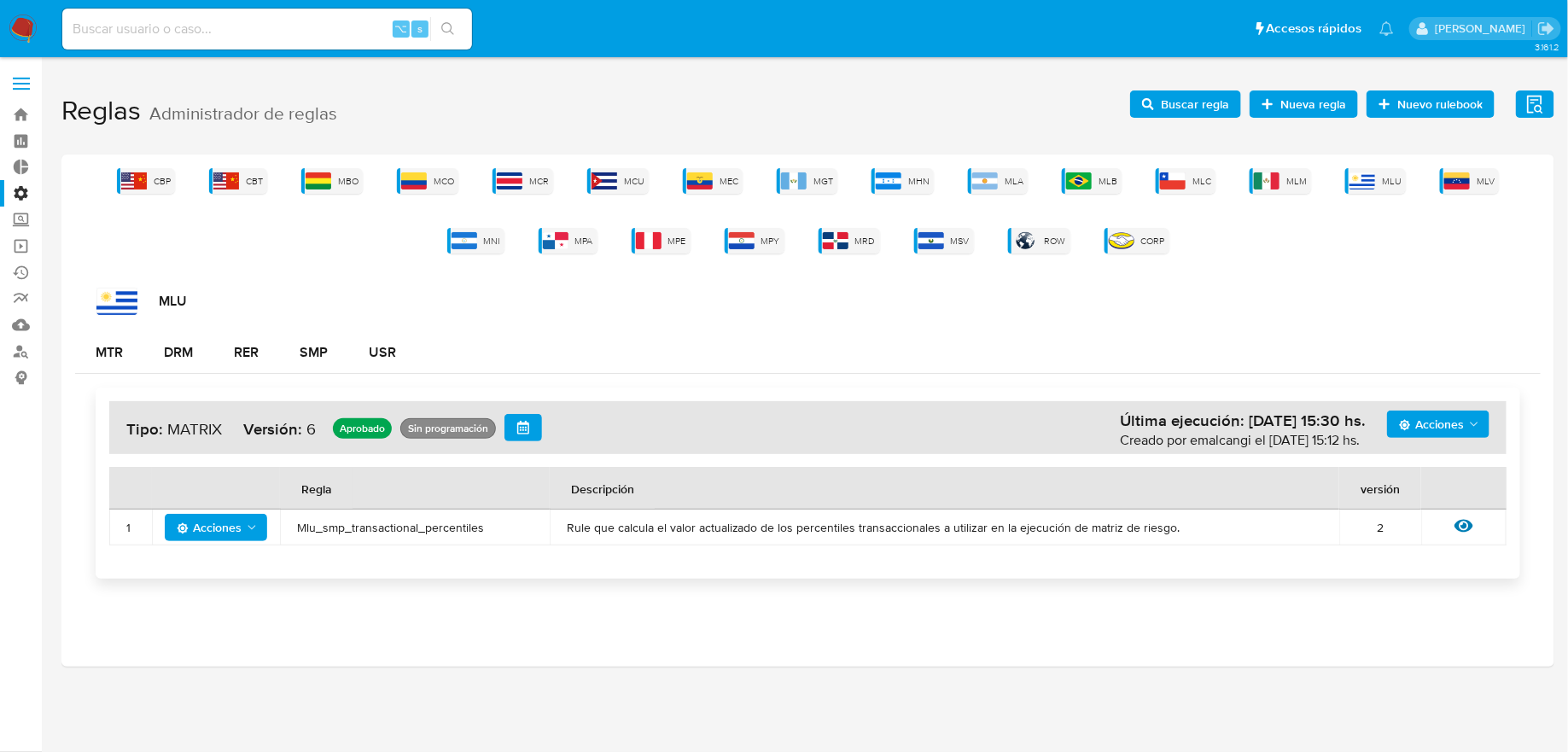
click at [517, 424] on icon "button" at bounding box center [523, 428] width 12 height 14
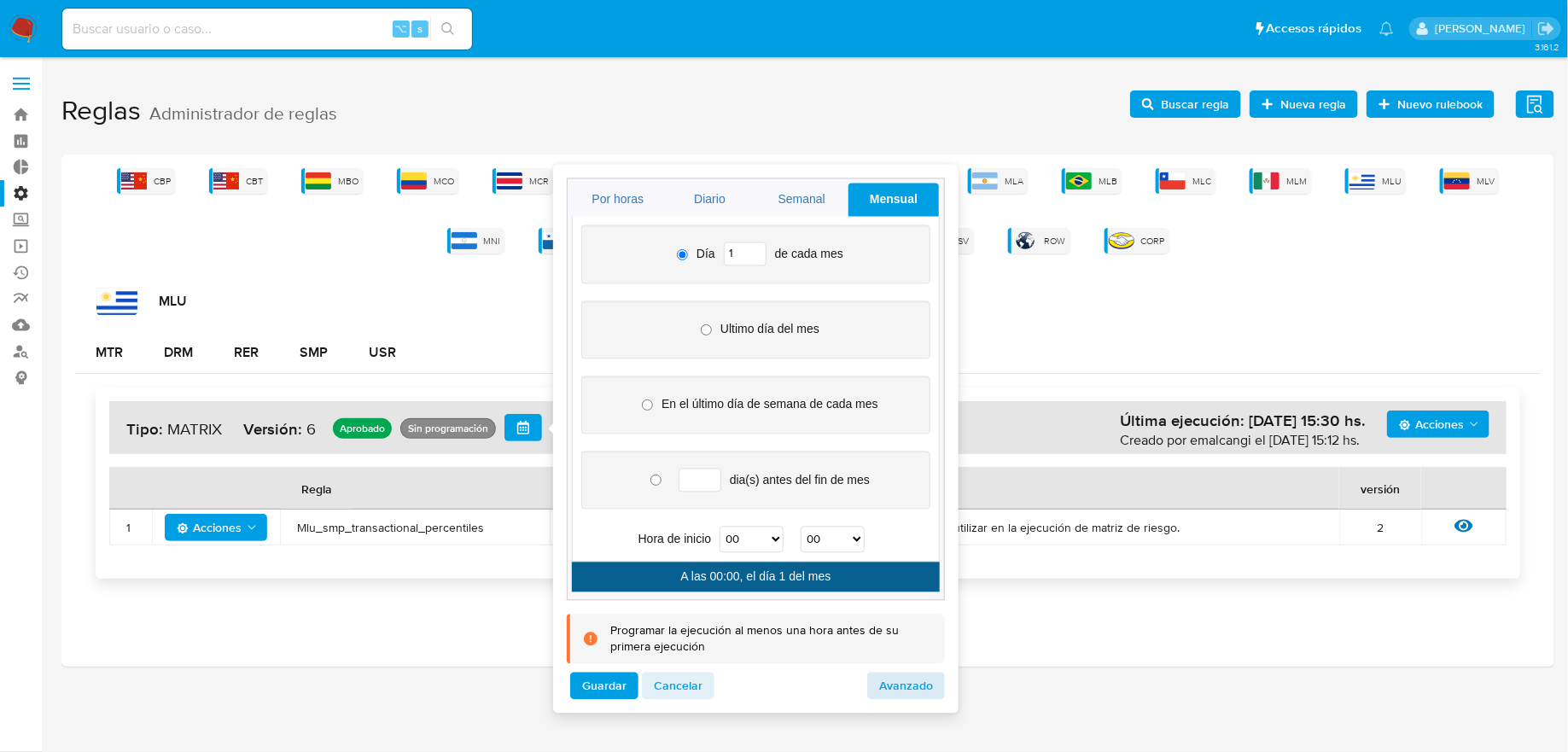
click at [882, 675] on span "Avanzado" at bounding box center [905, 687] width 54 height 24
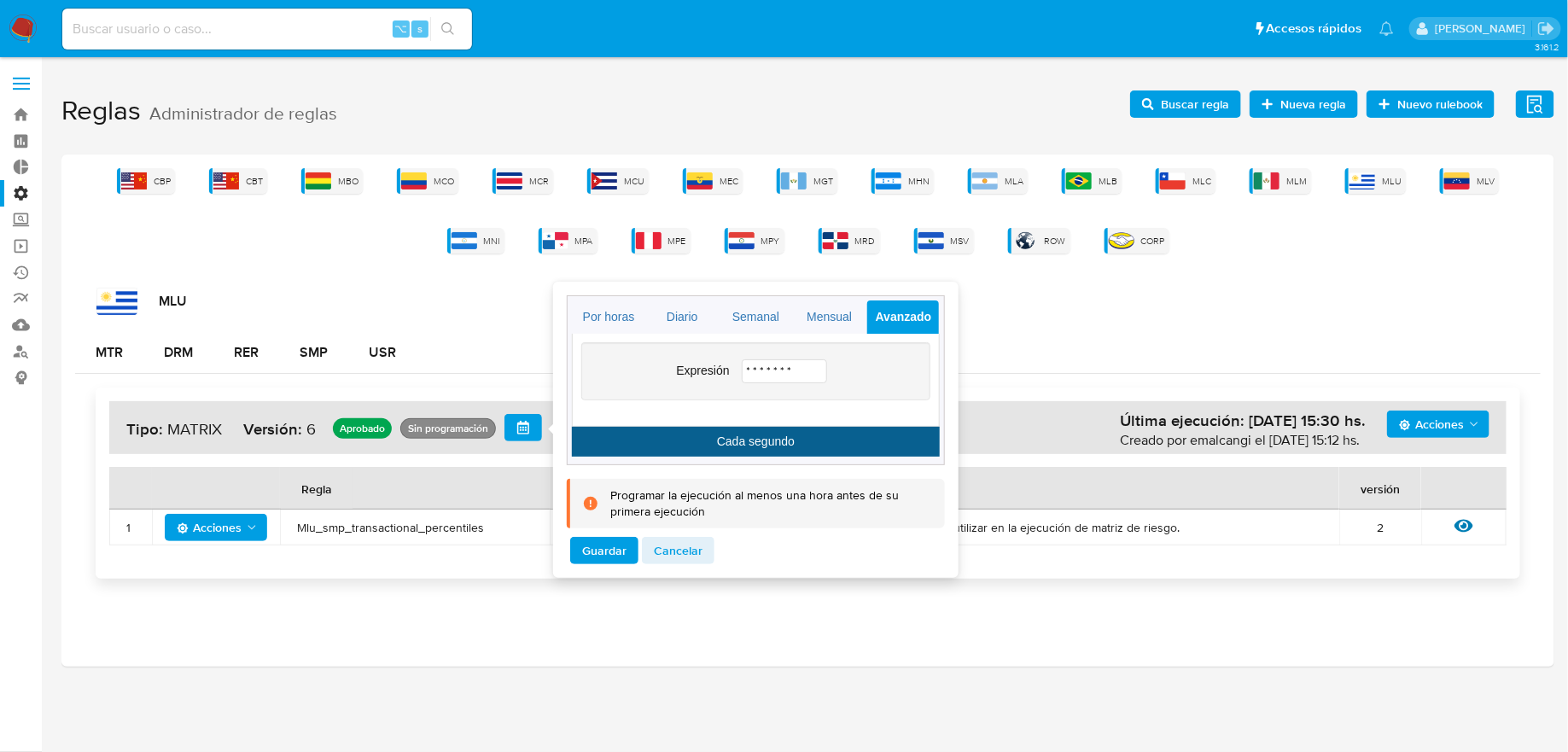
click at [794, 377] on input "* * * * * * *" at bounding box center [784, 371] width 86 height 24
click at [776, 370] on input "* * * * * * *" at bounding box center [784, 371] width 86 height 24
click at [810, 367] on input "* * * * * * *" at bounding box center [784, 371] width 86 height 24
click at [842, 327] on link "Mensual" at bounding box center [830, 316] width 72 height 33
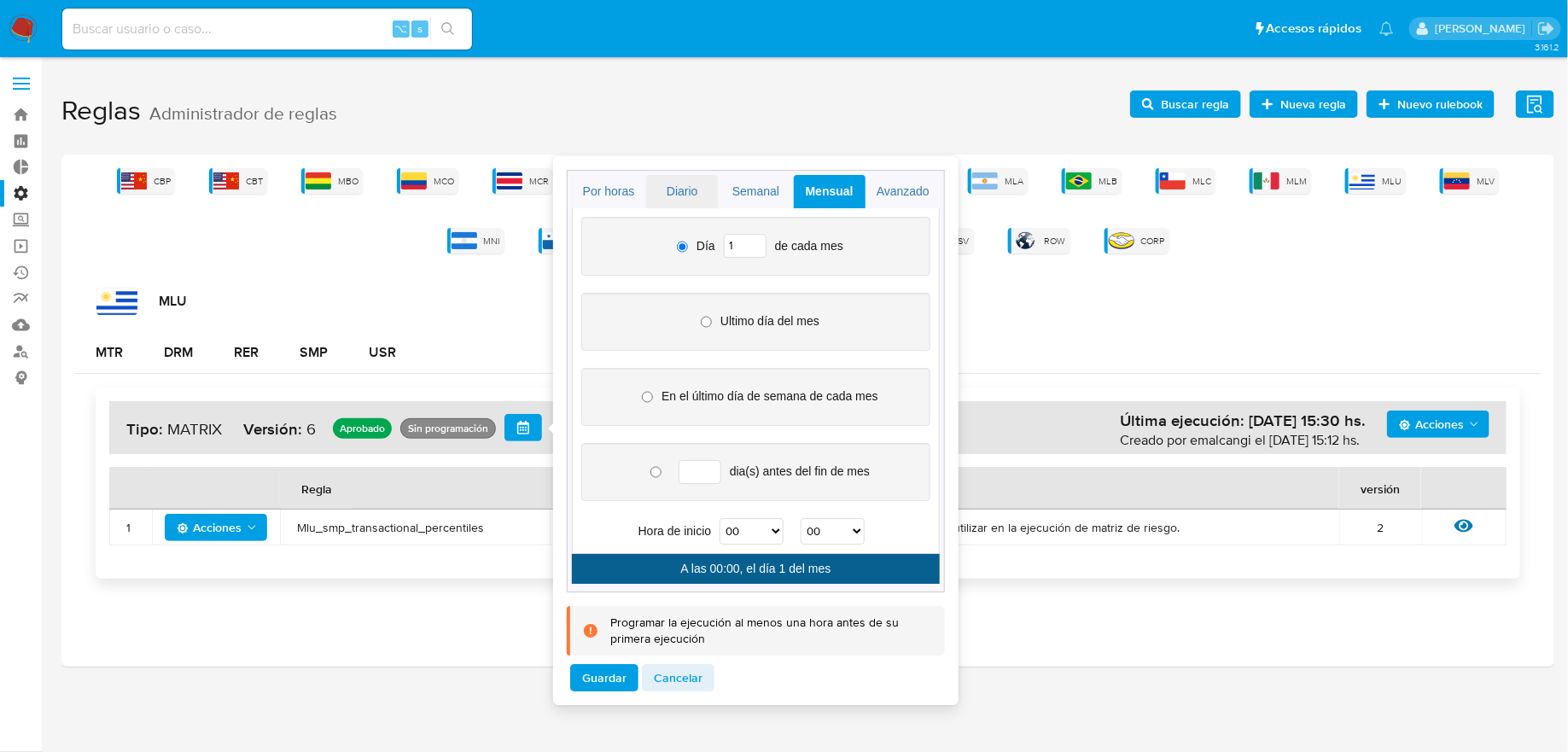
click at [646, 195] on link "Diario" at bounding box center [682, 191] width 72 height 33
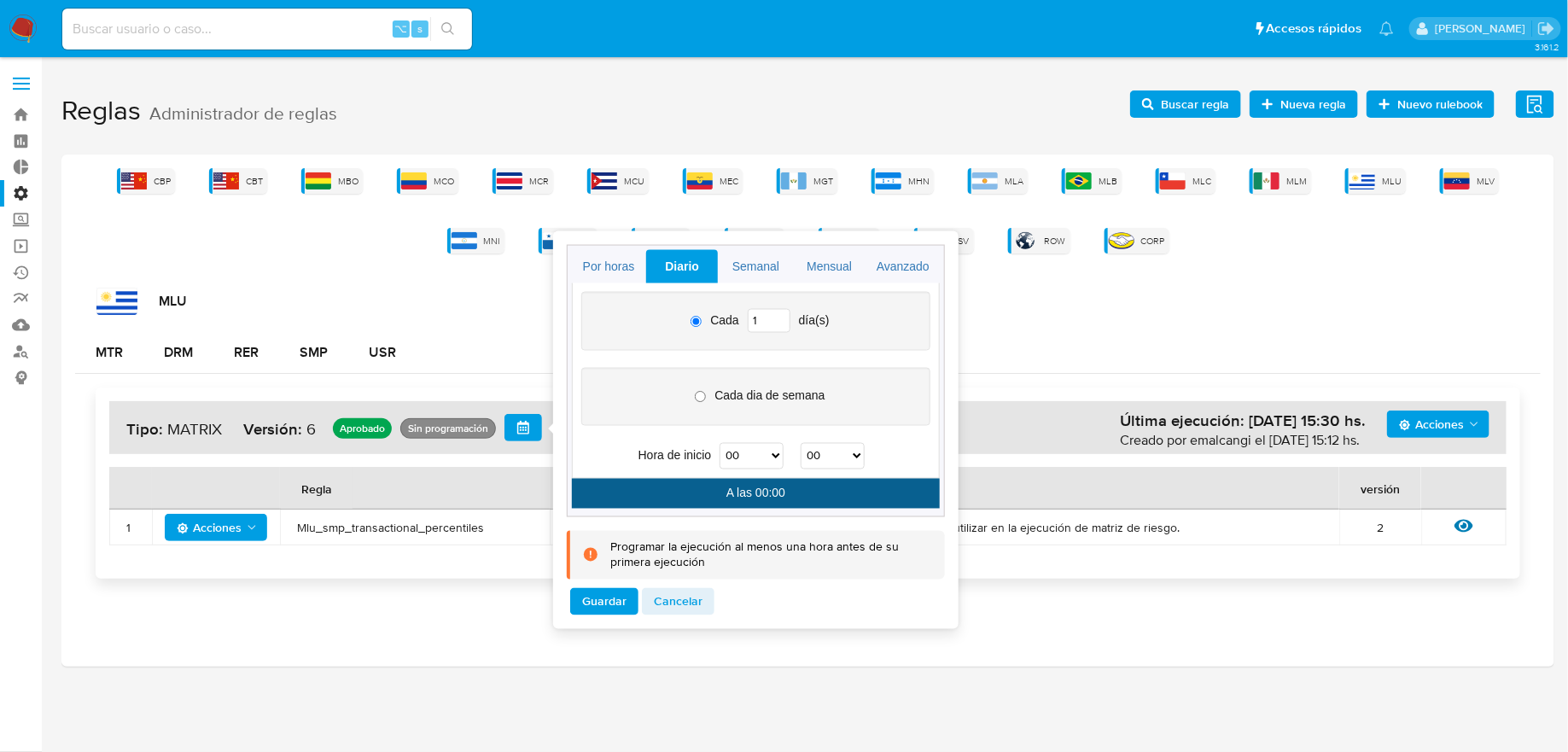
click at [634, 195] on div "CBP CBT MBO MCO MCR MCU MEC MGT MHN MLA MLB MLC MLM MLU MLV MNI MPA MPE MPY MRD…" at bounding box center [808, 211] width 1465 height 86
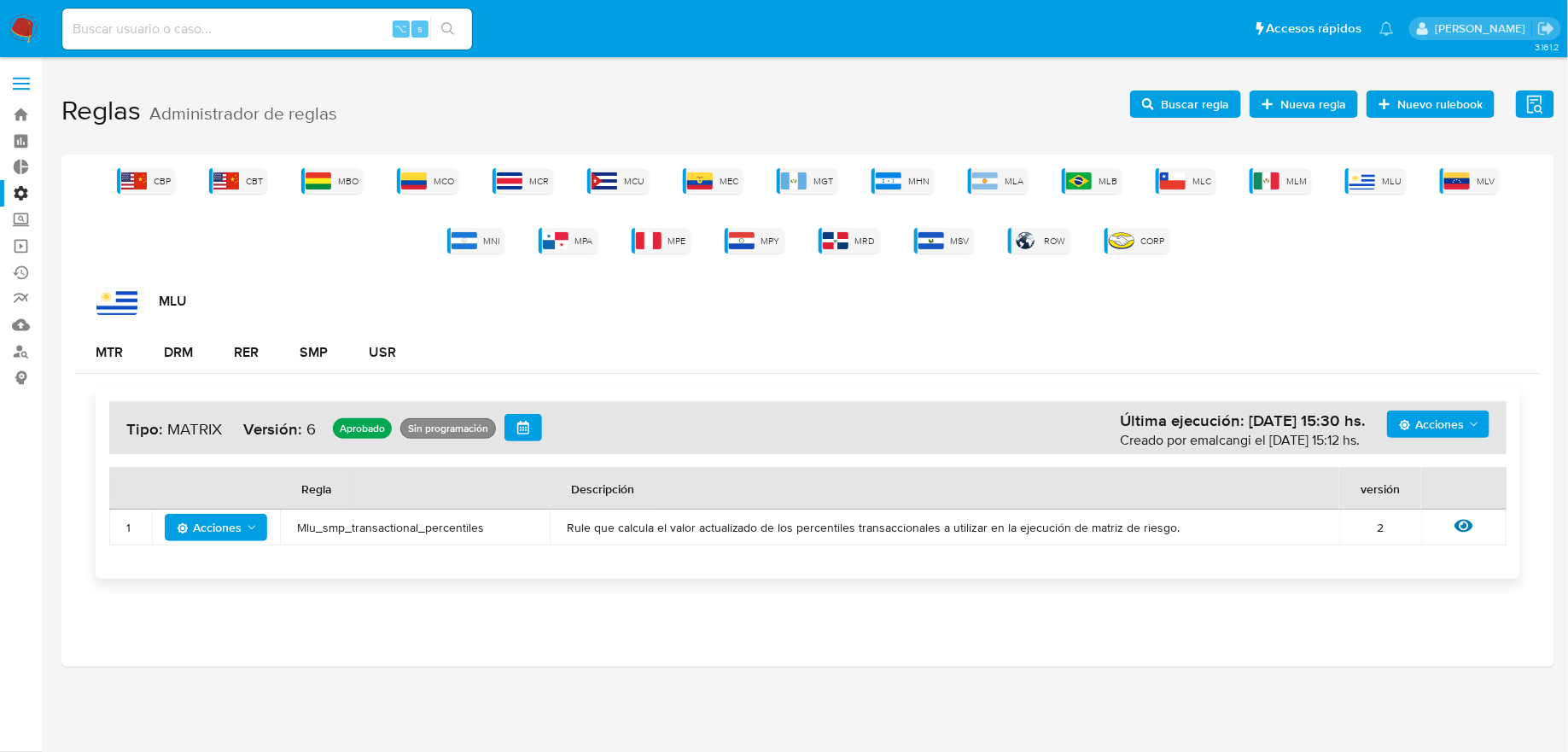
click at [526, 422] on icon "button" at bounding box center [523, 428] width 14 height 14
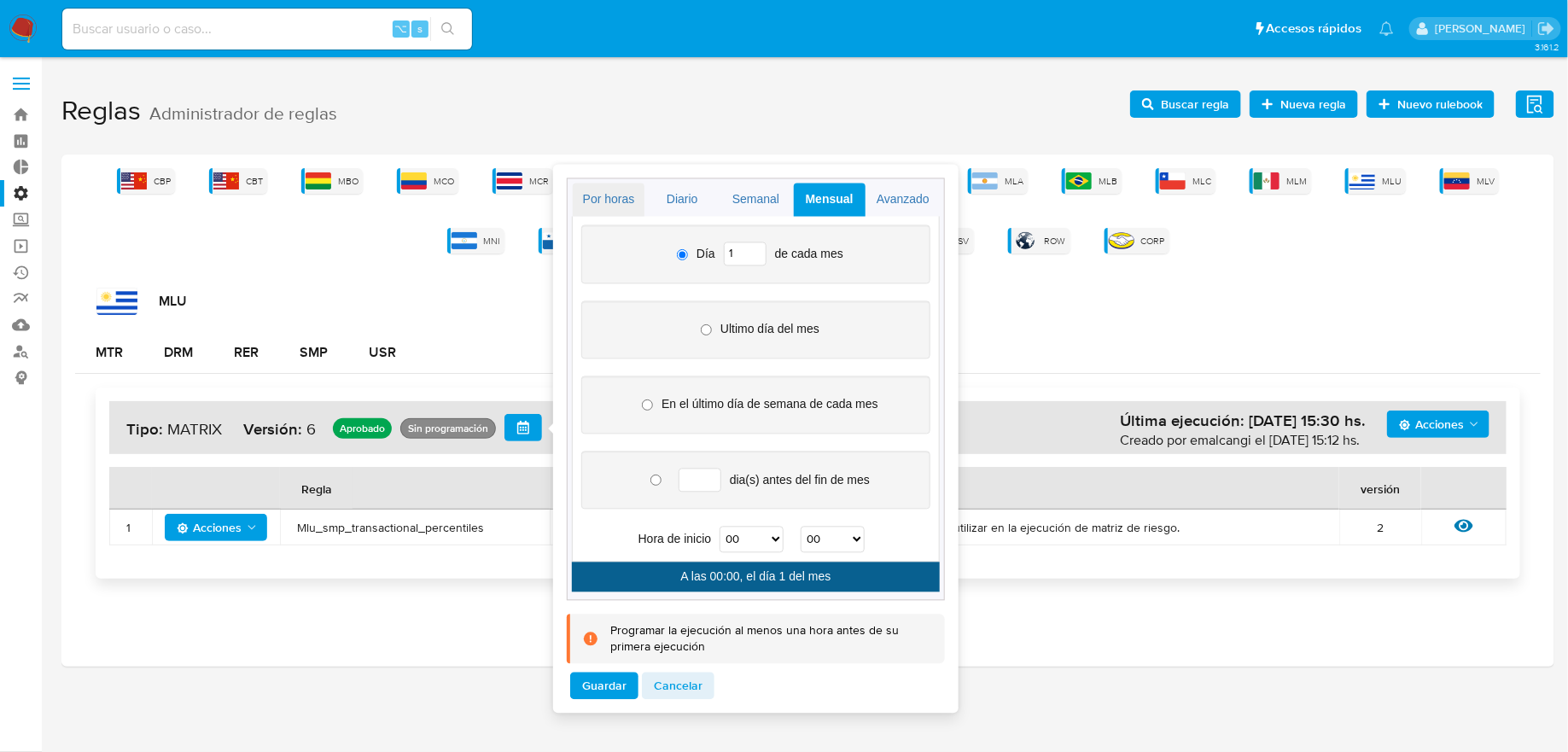
click at [631, 208] on link "Por horas" at bounding box center [609, 200] width 72 height 33
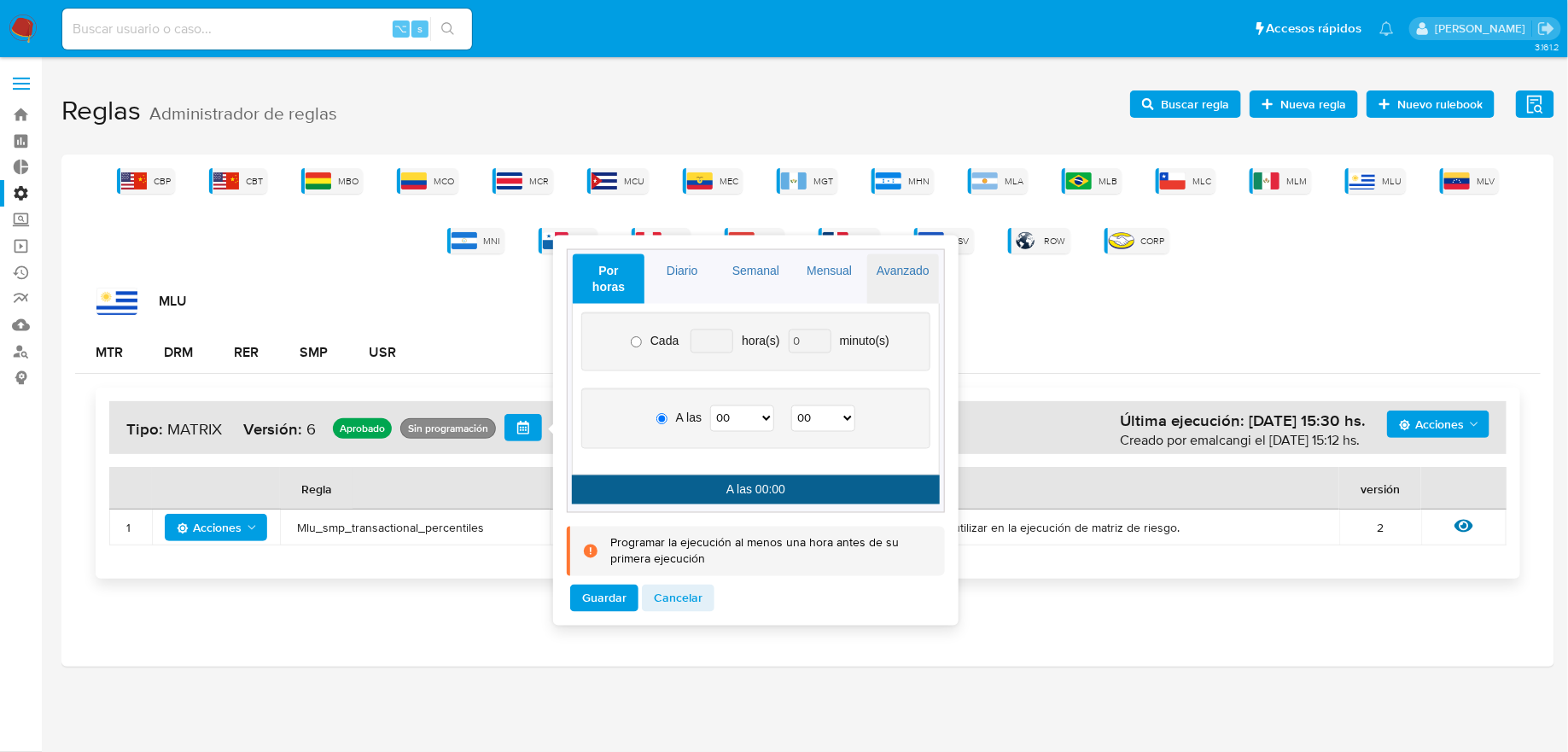
click at [882, 280] on link "Avanzado" at bounding box center [904, 280] width 72 height 50
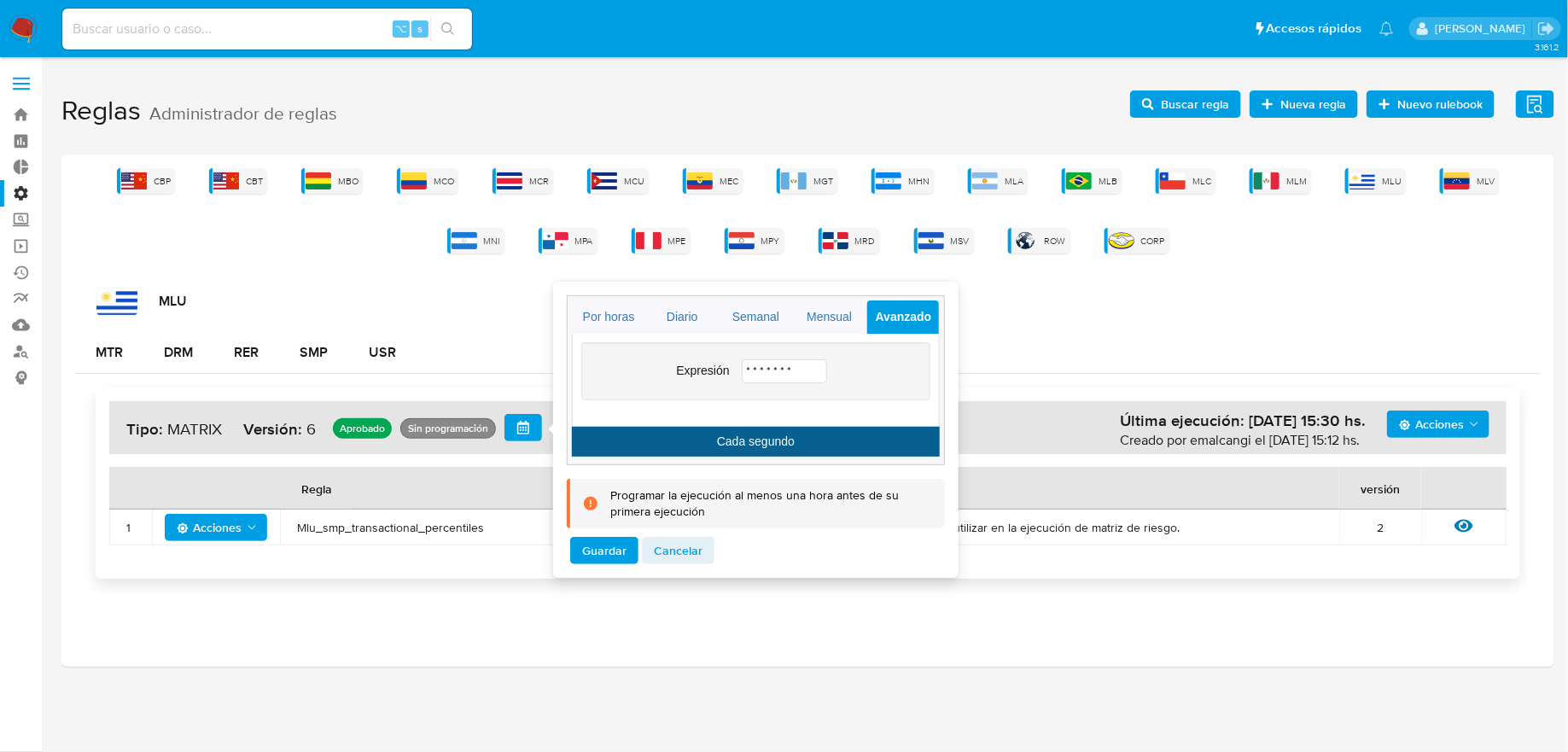
click at [784, 374] on input "* * * * * * *" at bounding box center [784, 371] width 86 height 24
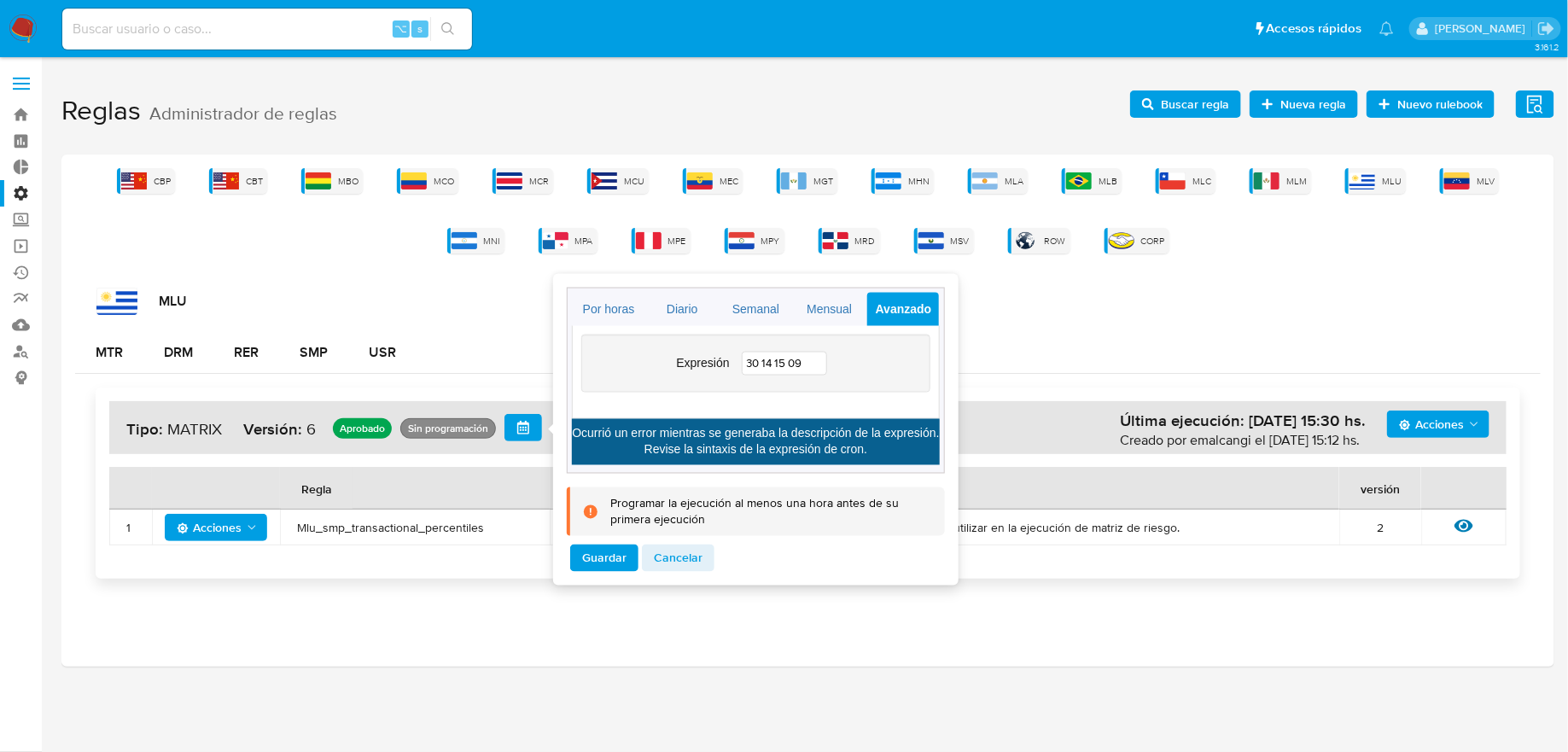
click at [849, 384] on div "Expresión 30 14 15 09" at bounding box center [755, 364] width 349 height 58
click at [797, 366] on input "30 14 15 09" at bounding box center [784, 364] width 86 height 24
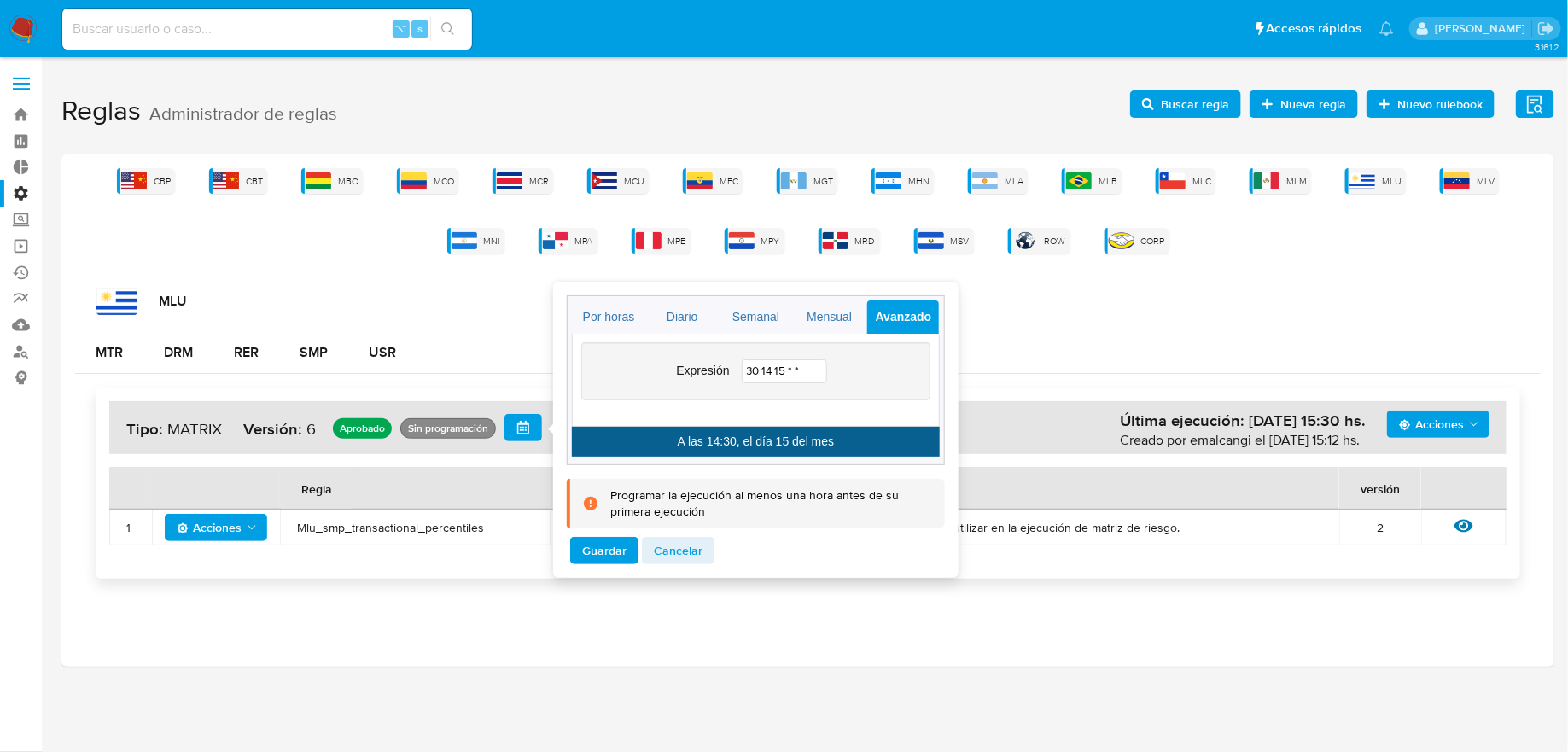
click at [838, 391] on div "Expresión 30 14 15 * *" at bounding box center [755, 371] width 349 height 58
click at [818, 374] on input "30 14 15 * *" at bounding box center [784, 371] width 86 height 24
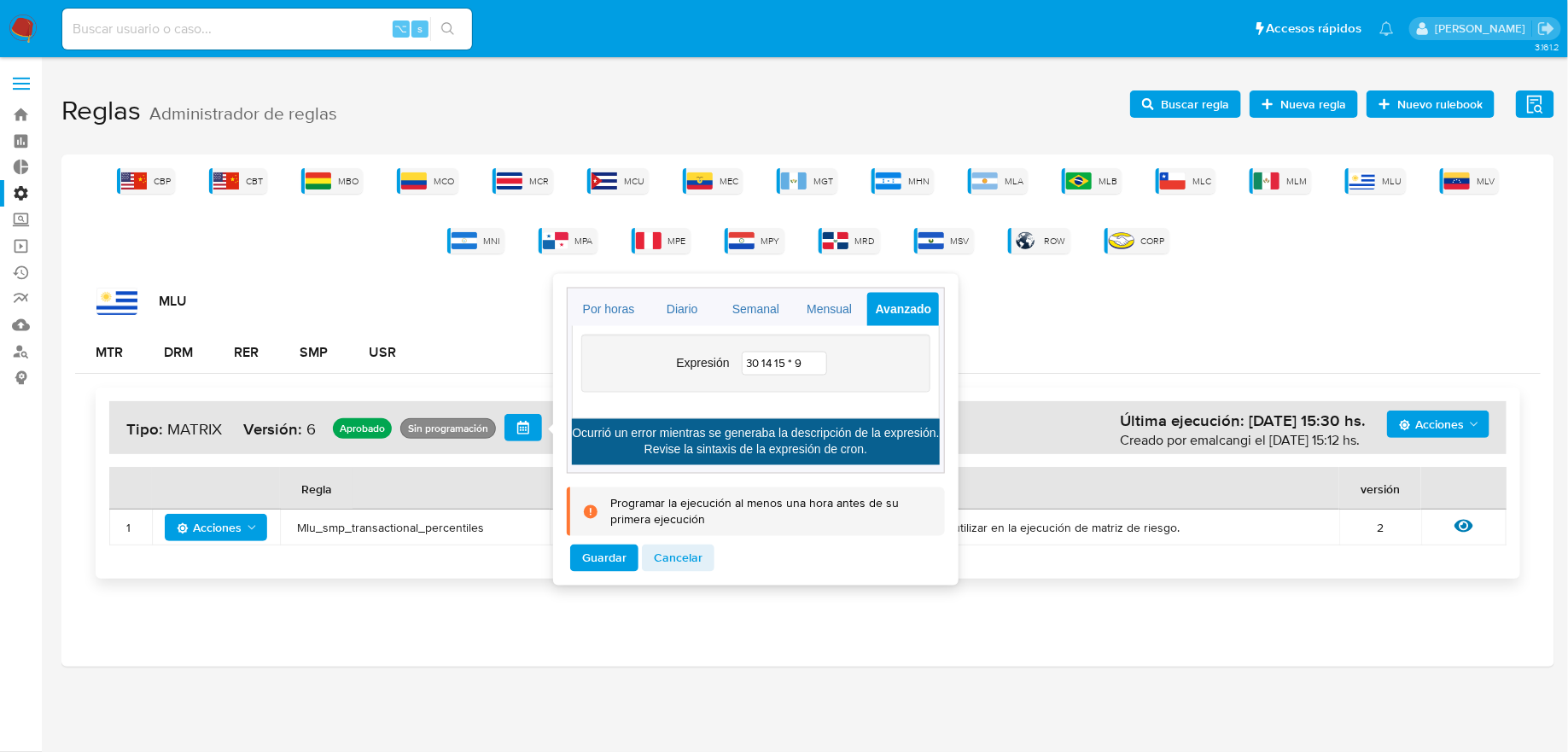
click at [910, 407] on div "Expresión 30 14 15 * 9" at bounding box center [755, 372] width 368 height 93
click at [809, 369] on input "30 14 15 * 9" at bounding box center [784, 364] width 86 height 24
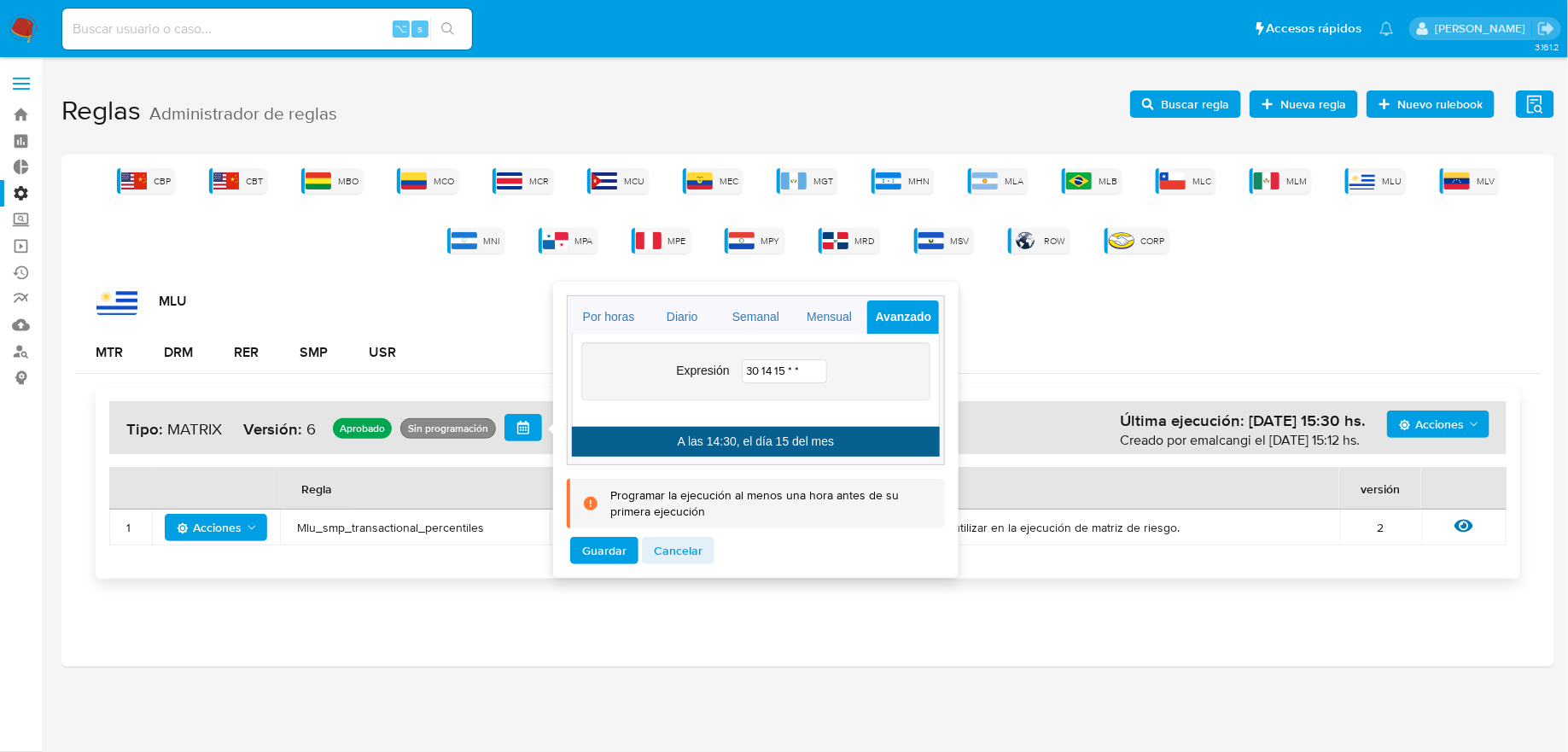
click at [804, 406] on div "Expresión 30 14 15 * *" at bounding box center [755, 380] width 368 height 93
click at [809, 375] on input "30 14 15 * *" at bounding box center [784, 371] width 86 height 24
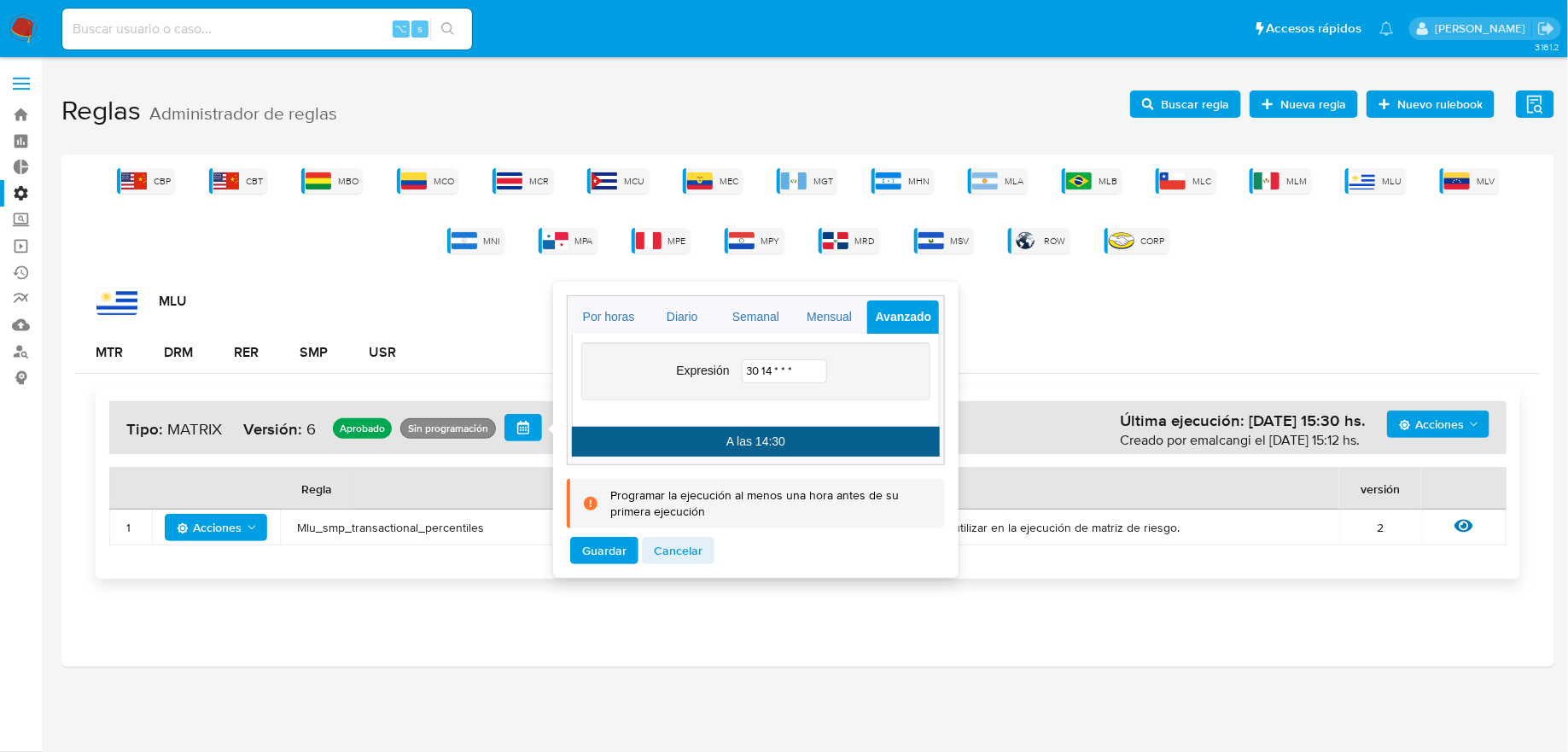
click at [883, 380] on div "Expresión 30 14 * * *" at bounding box center [755, 371] width 349 height 58
drag, startPoint x: 816, startPoint y: 372, endPoint x: 773, endPoint y: 371, distance: 43.0
click at [773, 371] on input "30 14 * * *" at bounding box center [784, 371] width 86 height 24
click at [813, 366] on input "30 14 * * *" at bounding box center [784, 371] width 86 height 24
drag, startPoint x: 773, startPoint y: 370, endPoint x: 696, endPoint y: 370, distance: 77.0
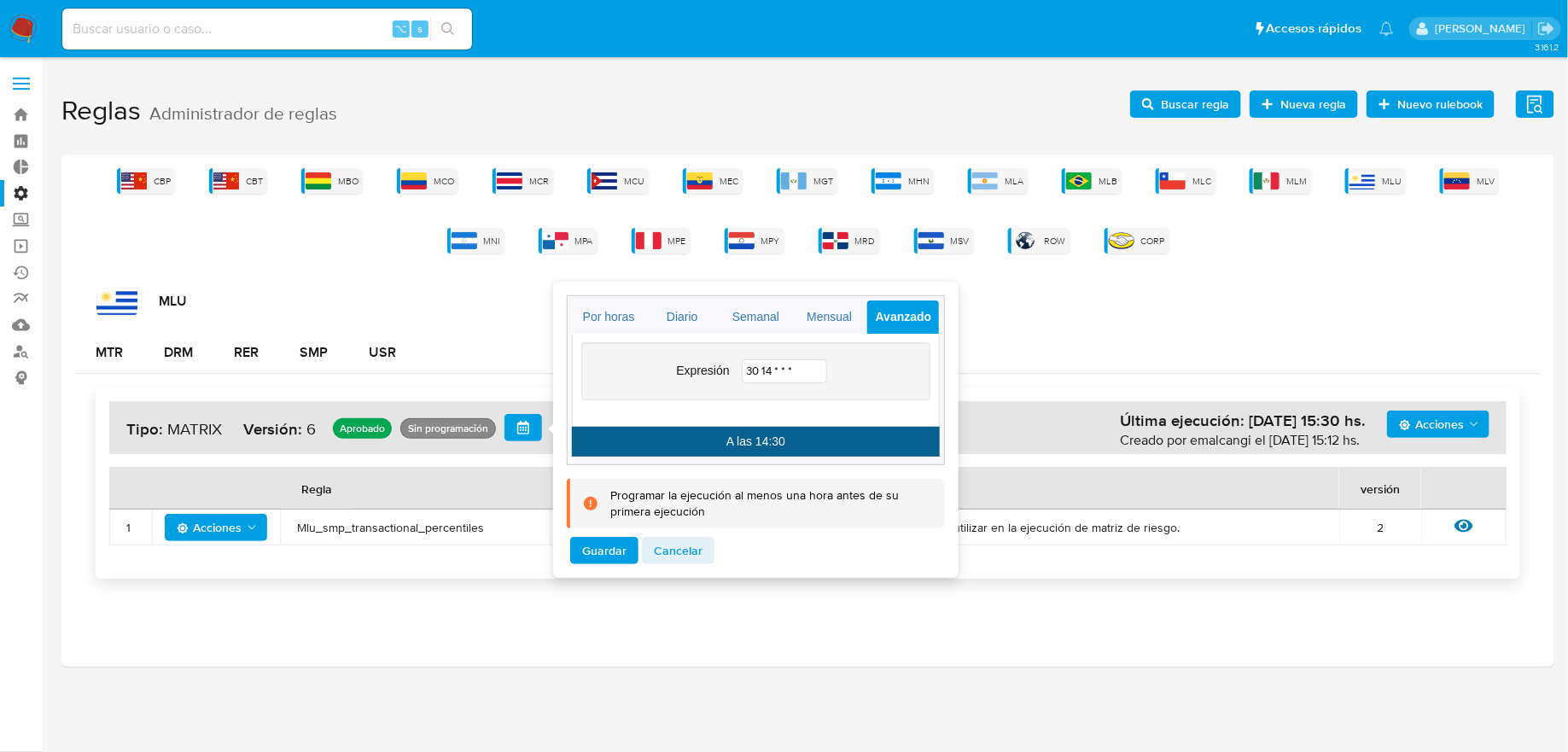
click at [696, 370] on div "Expresión 30 14 * * *" at bounding box center [755, 371] width 349 height 58
type input "19 05 14 07 *"
drag, startPoint x: 853, startPoint y: 318, endPoint x: 852, endPoint y: 347, distance: 29.0
click at [852, 348] on div "Cada x minutos Por horas Diario Semanal Mensual Avanzado Expresión 19 05 14 07 …" at bounding box center [755, 380] width 378 height 170
click at [817, 326] on link "Mensual" at bounding box center [830, 316] width 72 height 33
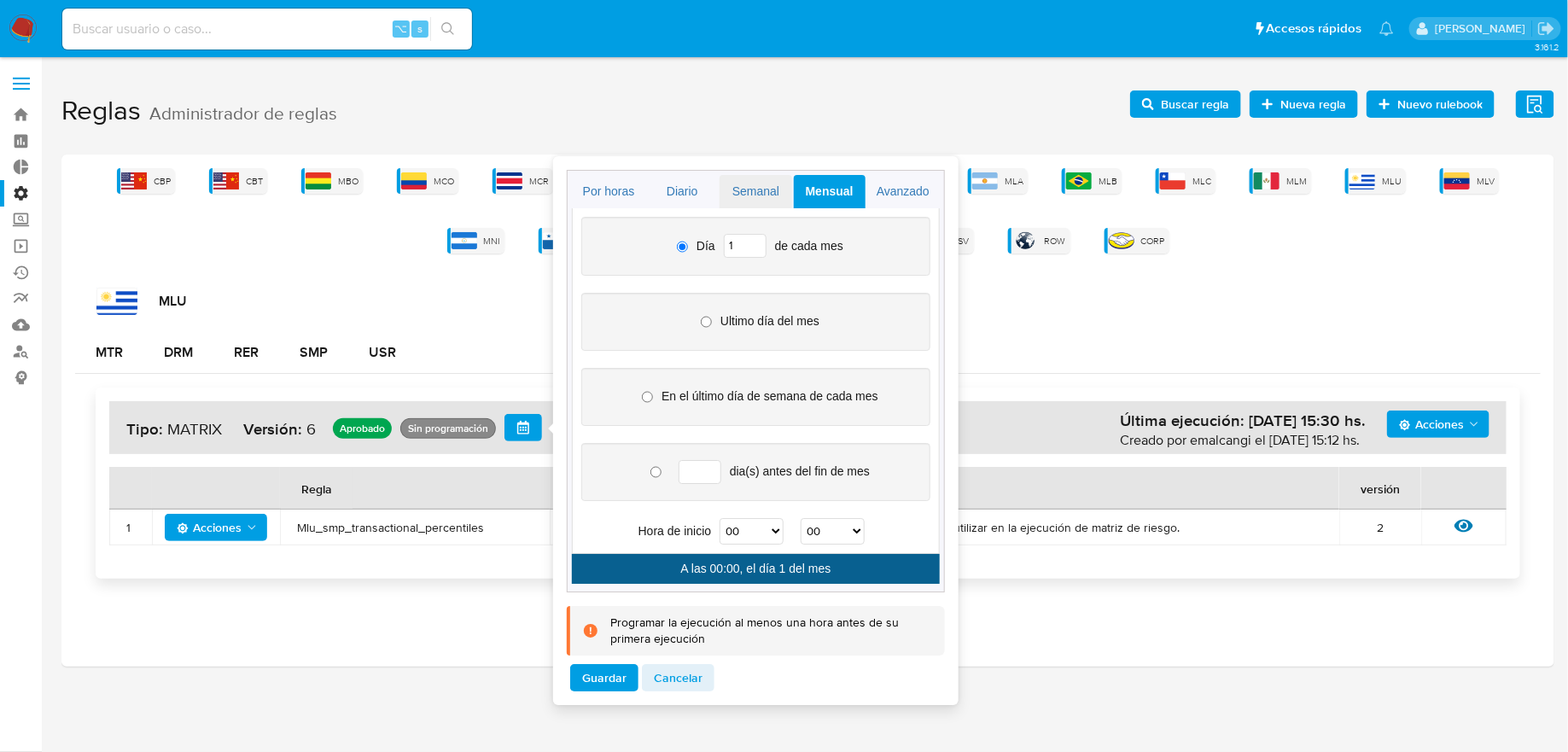
click at [759, 180] on link "Semanal" at bounding box center [755, 191] width 72 height 33
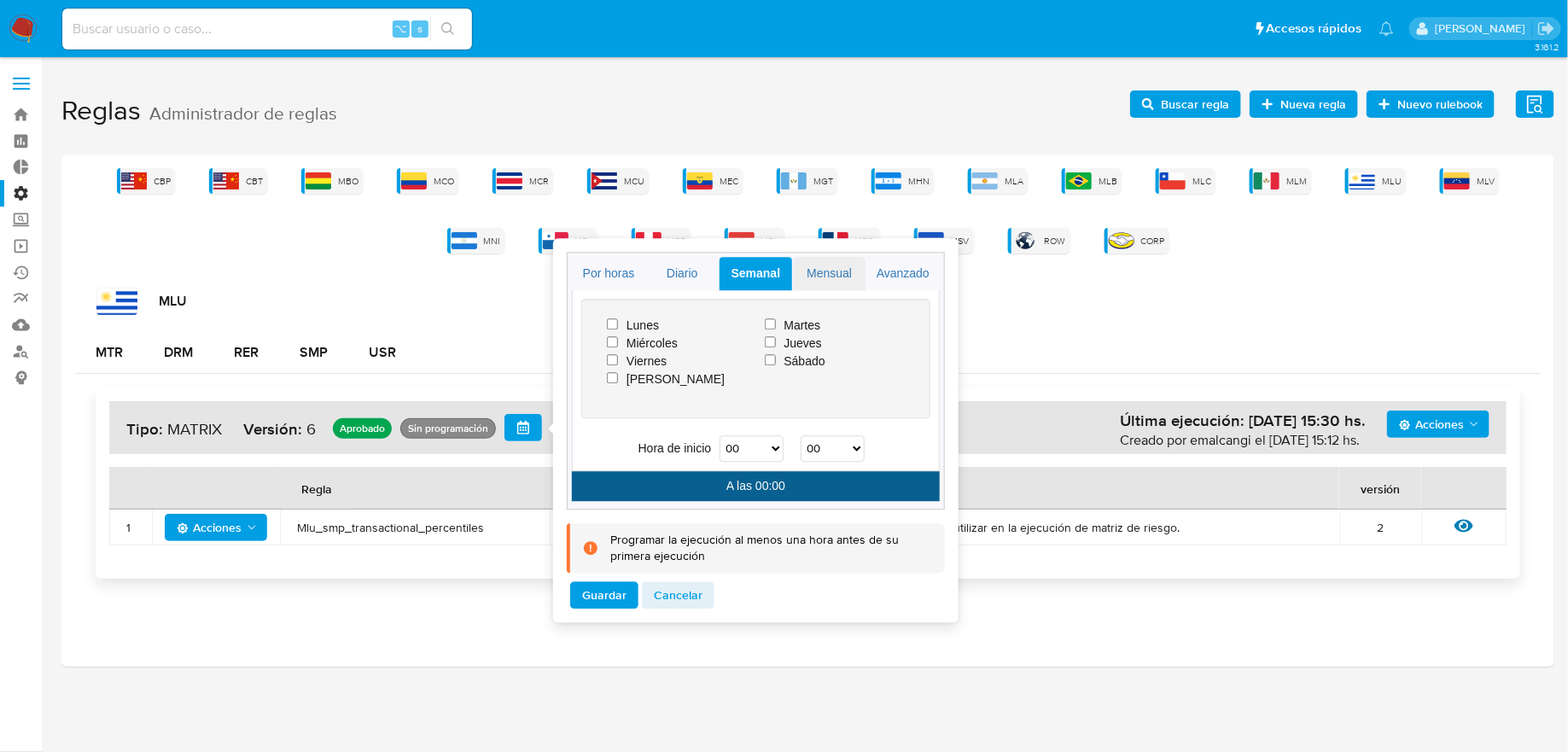
click at [832, 274] on link "Mensual" at bounding box center [830, 274] width 72 height 33
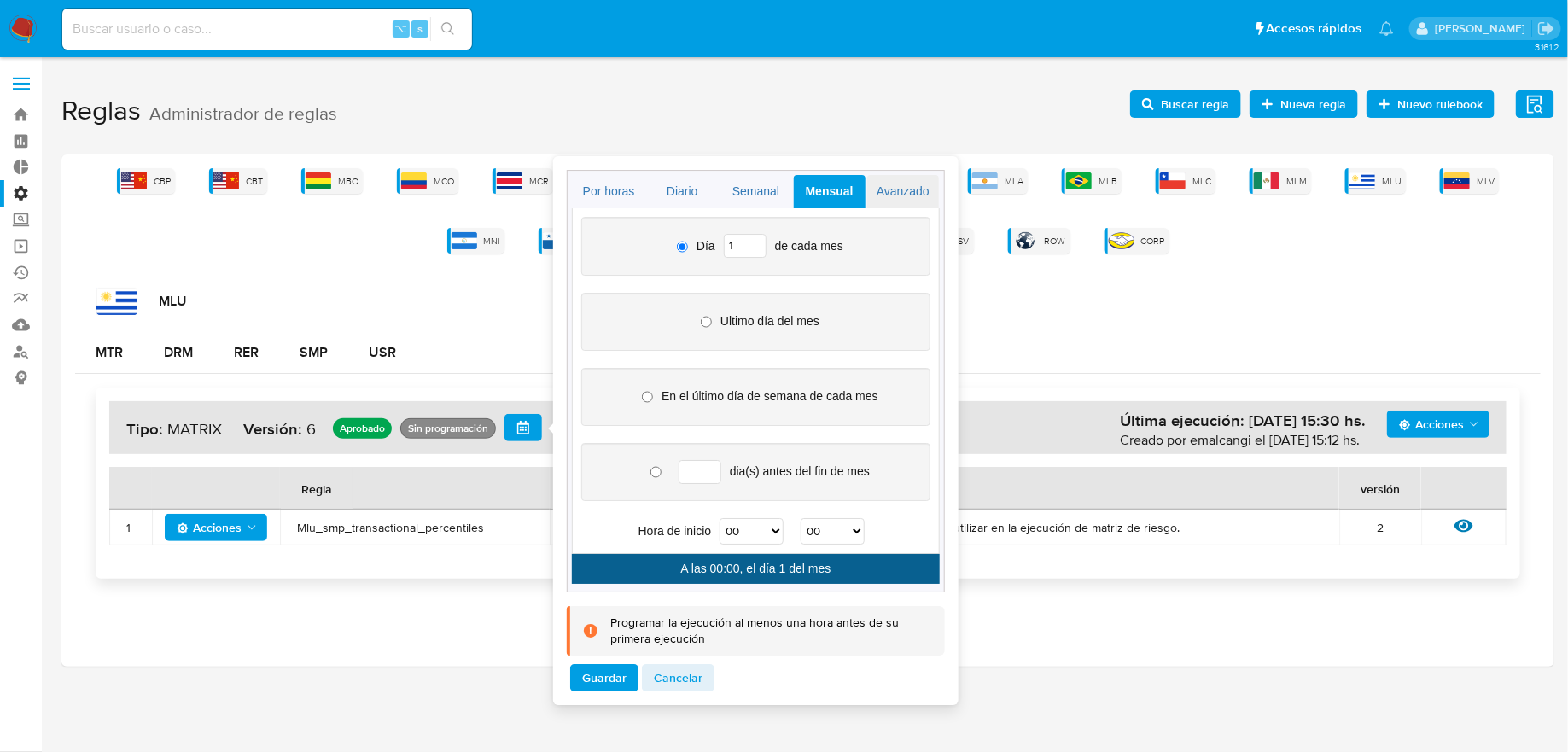
click at [899, 206] on link "Avanzado" at bounding box center [904, 191] width 72 height 33
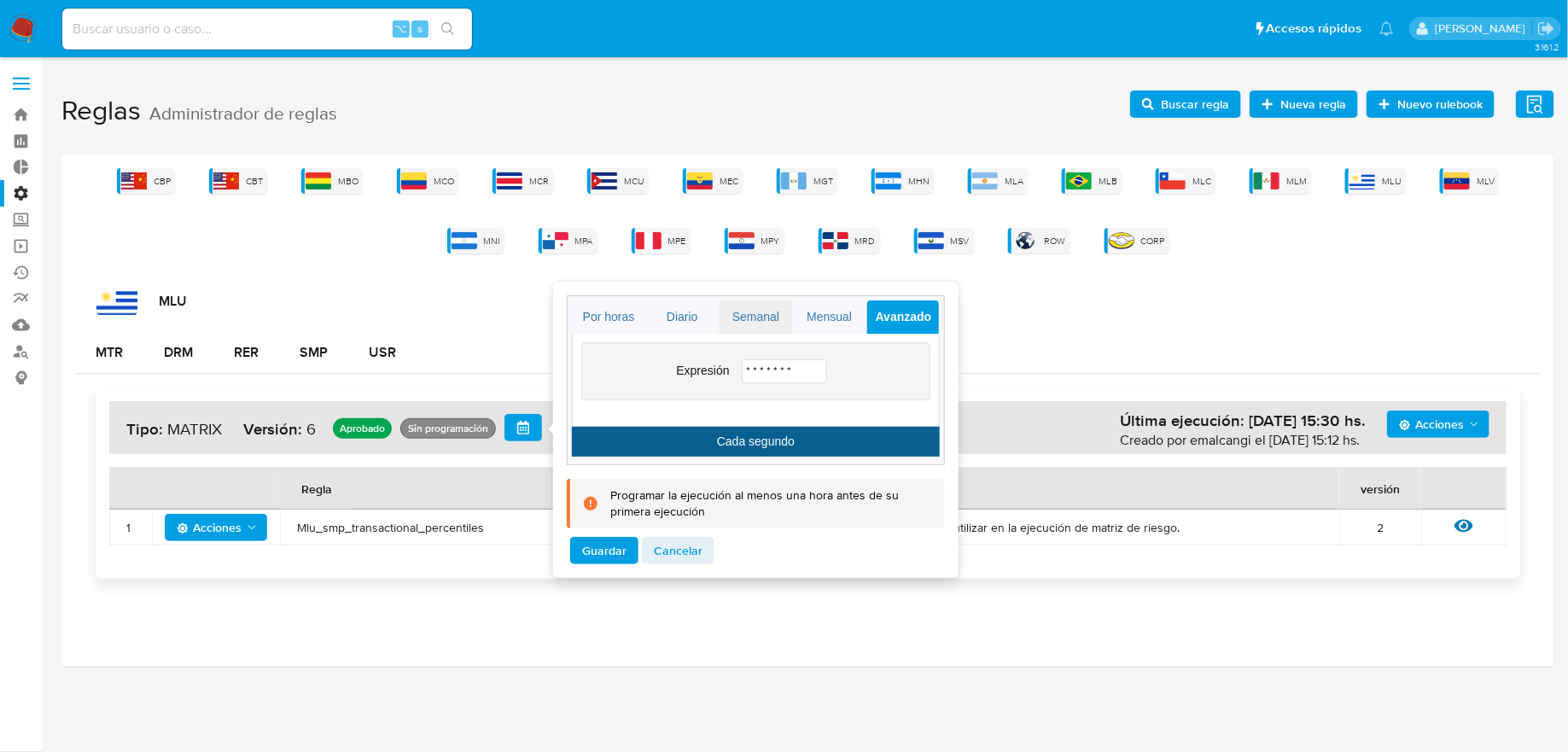
click at [777, 325] on link "Semanal" at bounding box center [755, 316] width 72 height 33
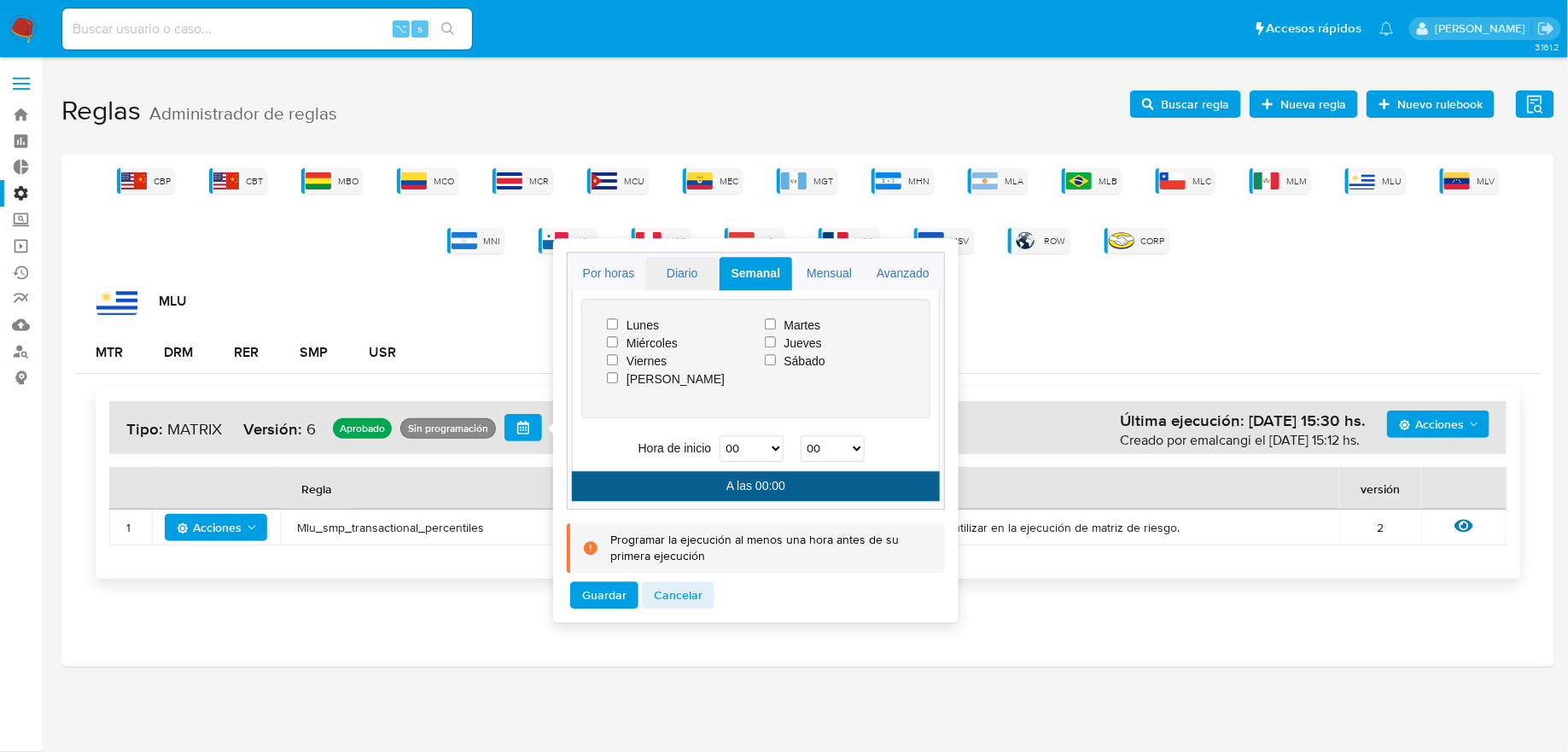
click at [704, 276] on link "Diario" at bounding box center [682, 274] width 72 height 33
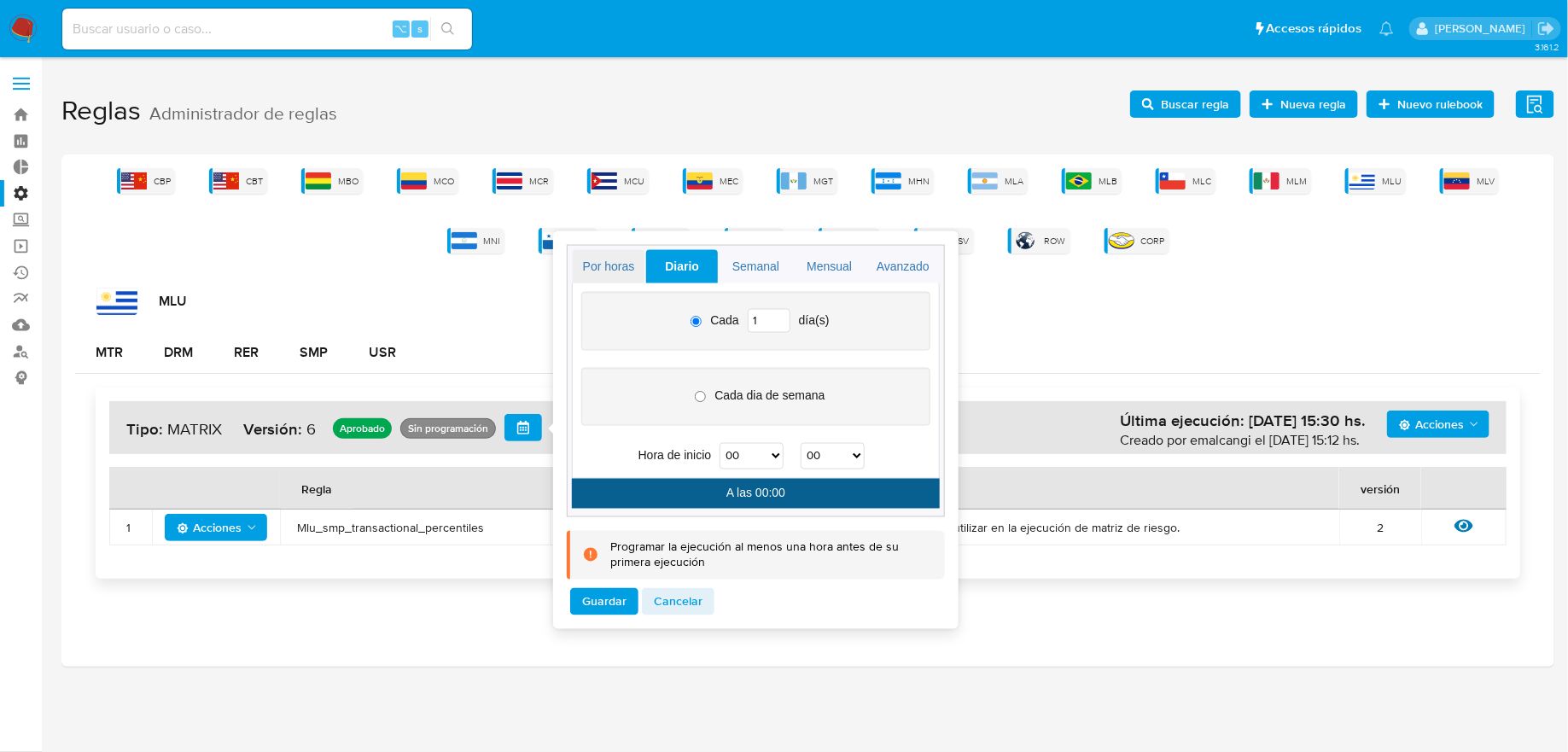
click at [634, 276] on link "Por horas" at bounding box center [609, 267] width 72 height 33
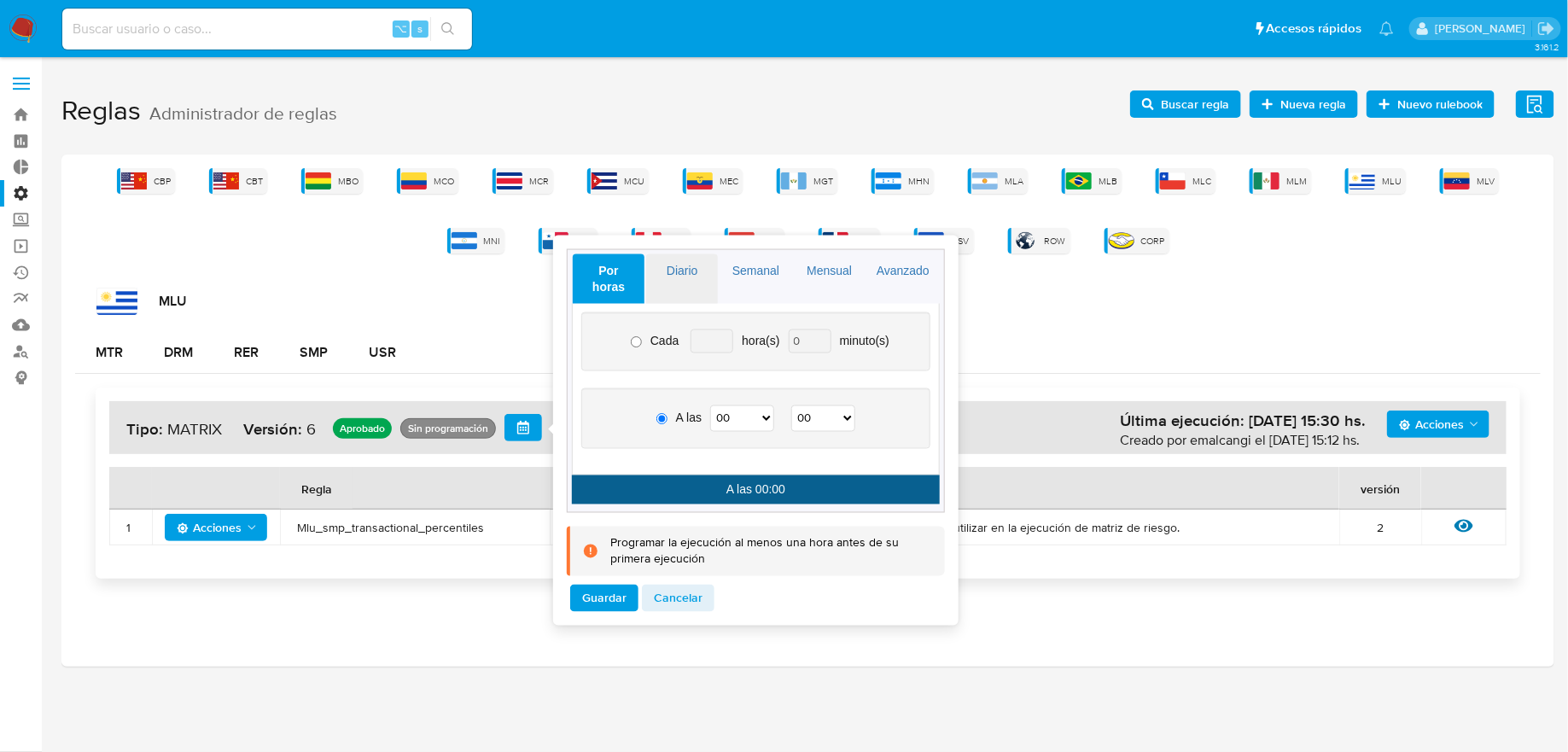
click at [682, 283] on link "Diario" at bounding box center [682, 280] width 72 height 50
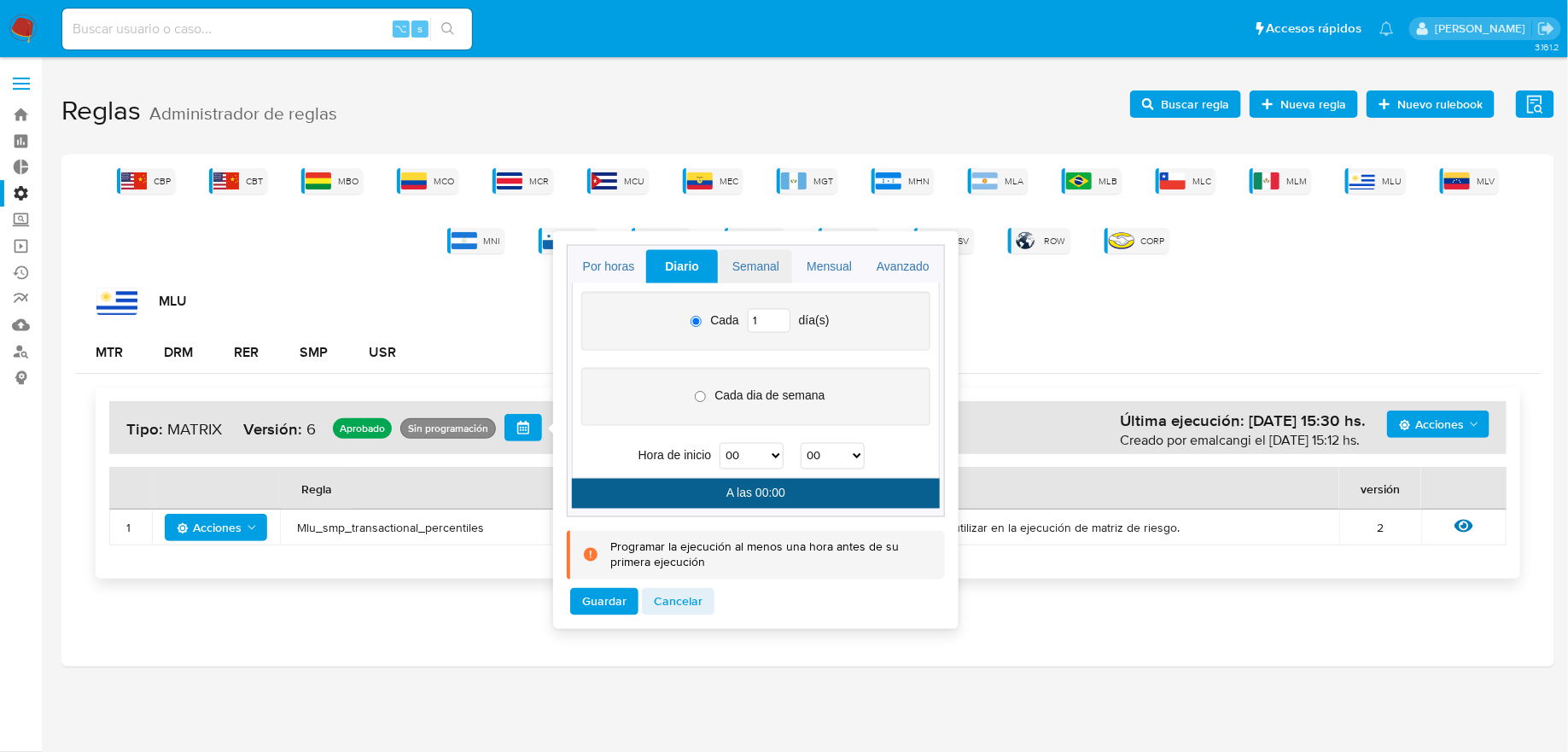
click at [739, 271] on link "Semanal" at bounding box center [755, 267] width 72 height 33
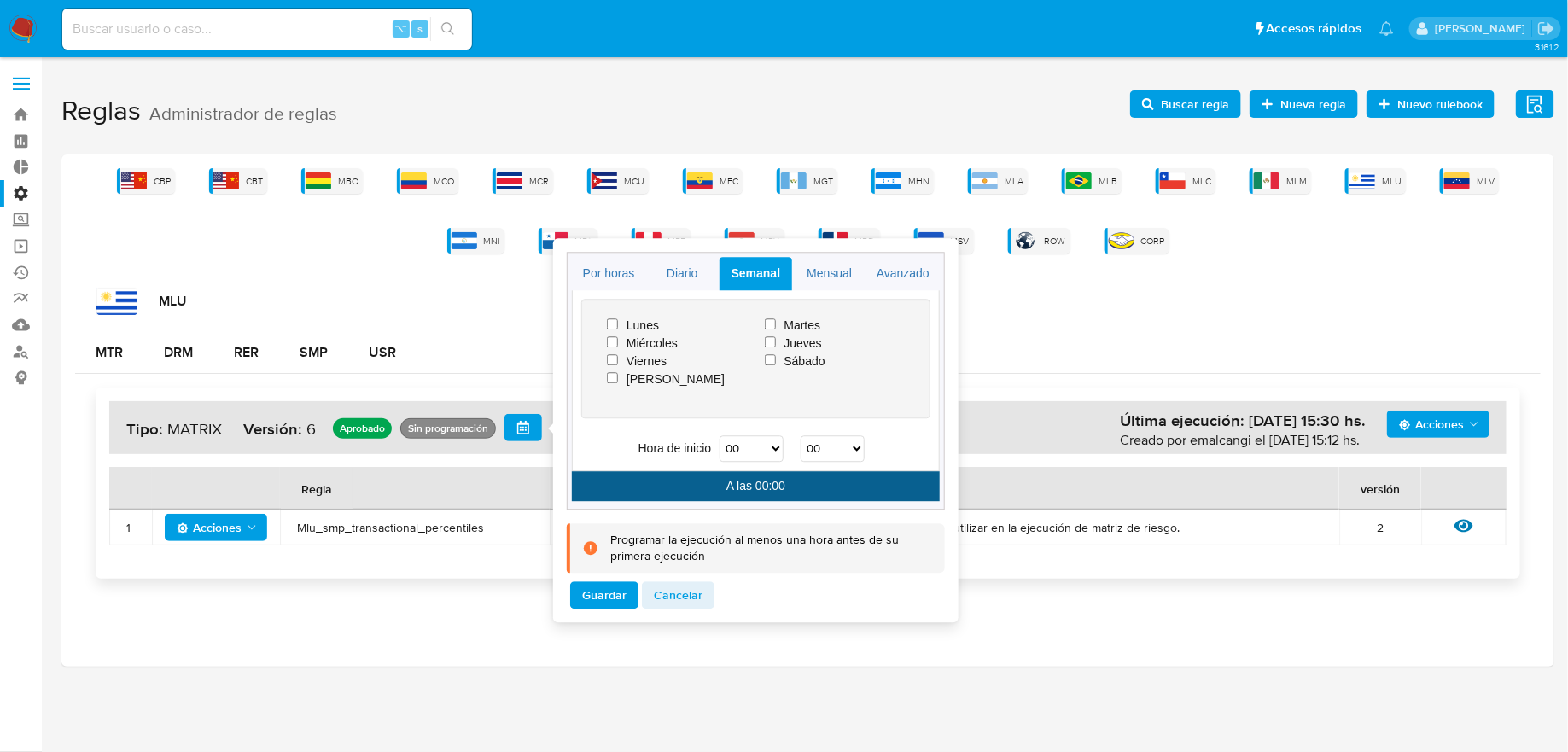
click at [650, 359] on div "Lunes Miércoles Viernes Domingo" at bounding box center [677, 352] width 158 height 72
click at [811, 279] on link "Mensual" at bounding box center [830, 274] width 72 height 33
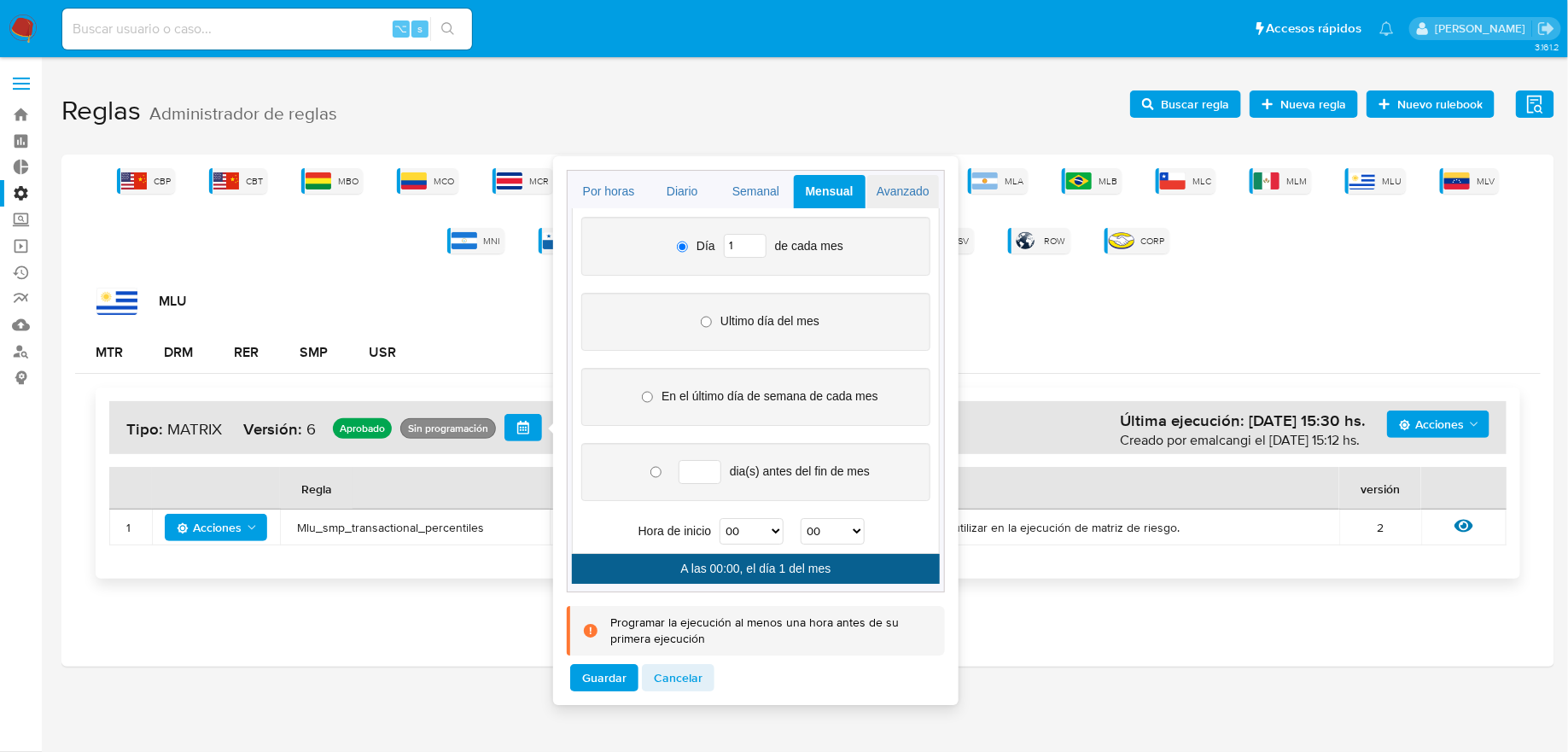
click at [898, 185] on link "Avanzado" at bounding box center [904, 191] width 72 height 33
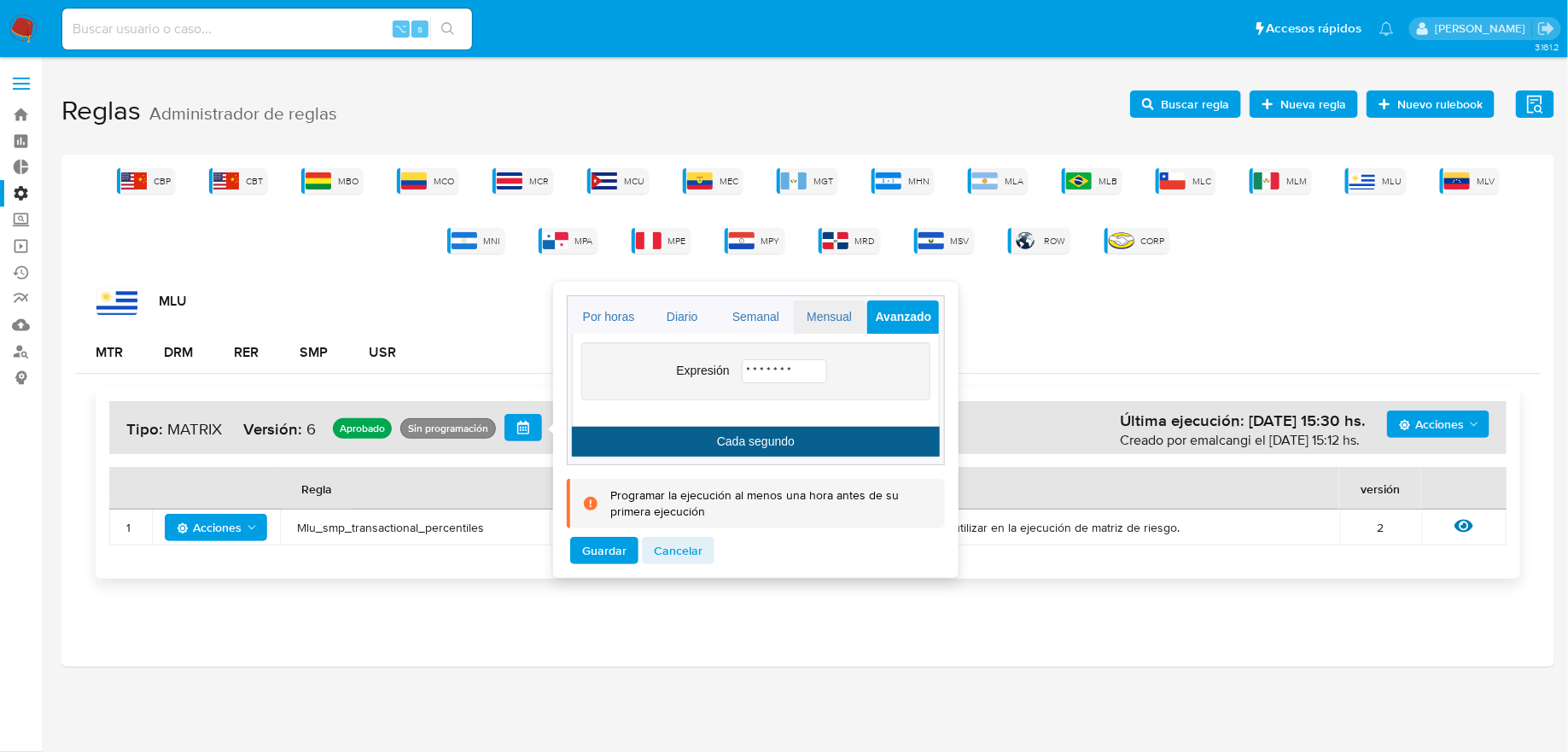
click at [841, 306] on link "Mensual" at bounding box center [830, 316] width 72 height 33
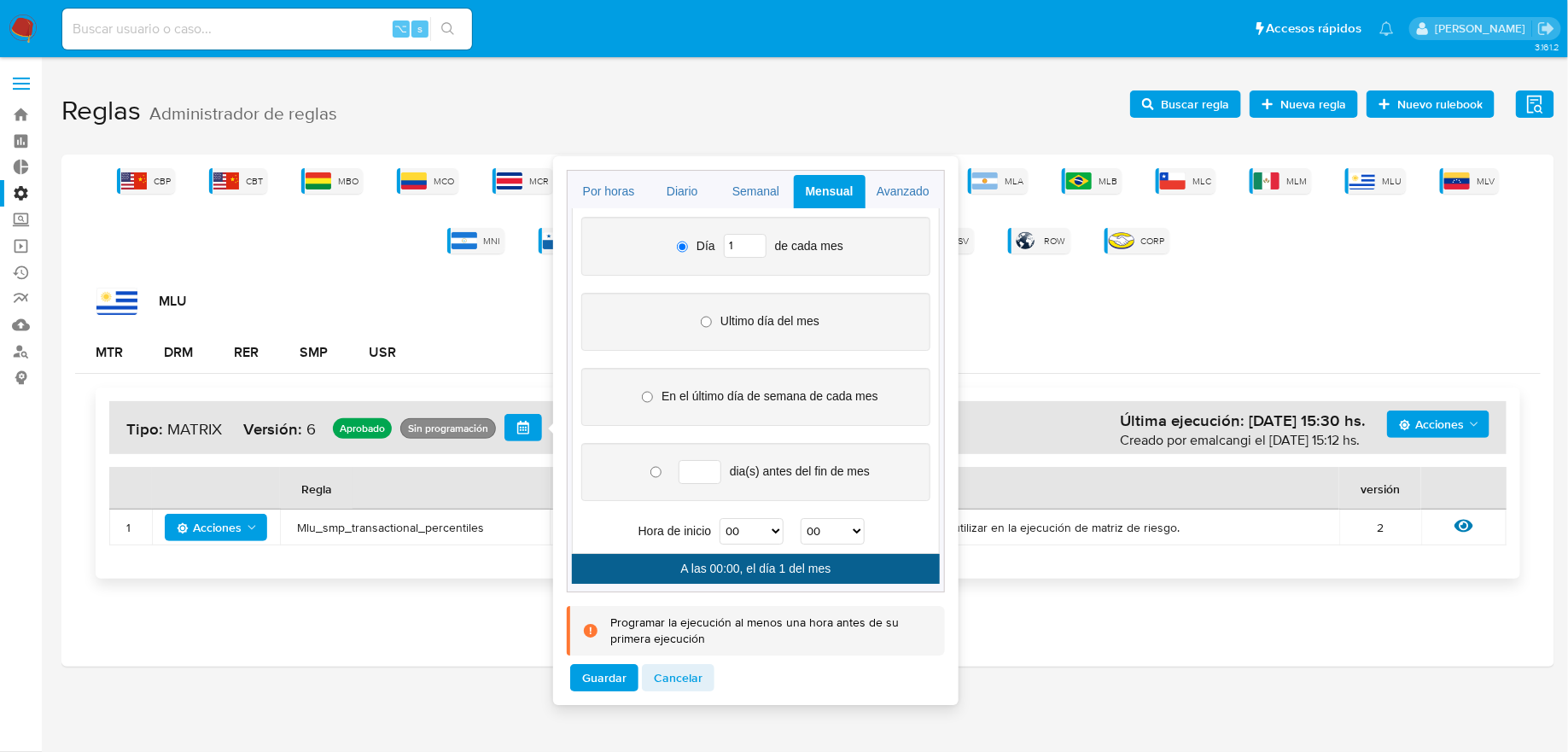
click at [1090, 105] on h1 "Reglas Administrador de reglas Evidencias Nuevo rulebook Nueva regla Buscar reg…" at bounding box center [808, 111] width 1493 height 59
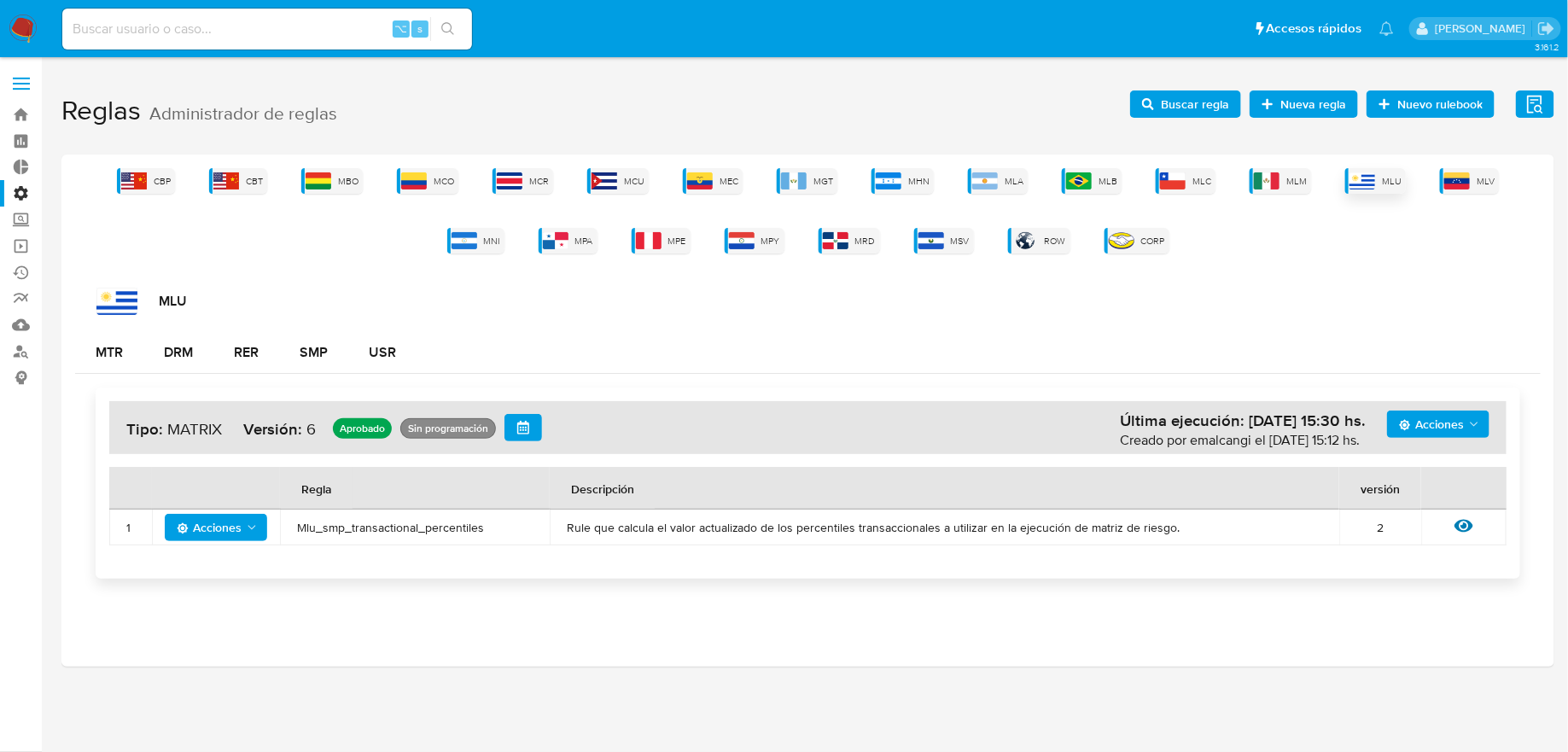
click at [1367, 168] on div "MLU" at bounding box center [1375, 181] width 61 height 26
click at [171, 357] on div "DRM" at bounding box center [178, 352] width 29 height 14
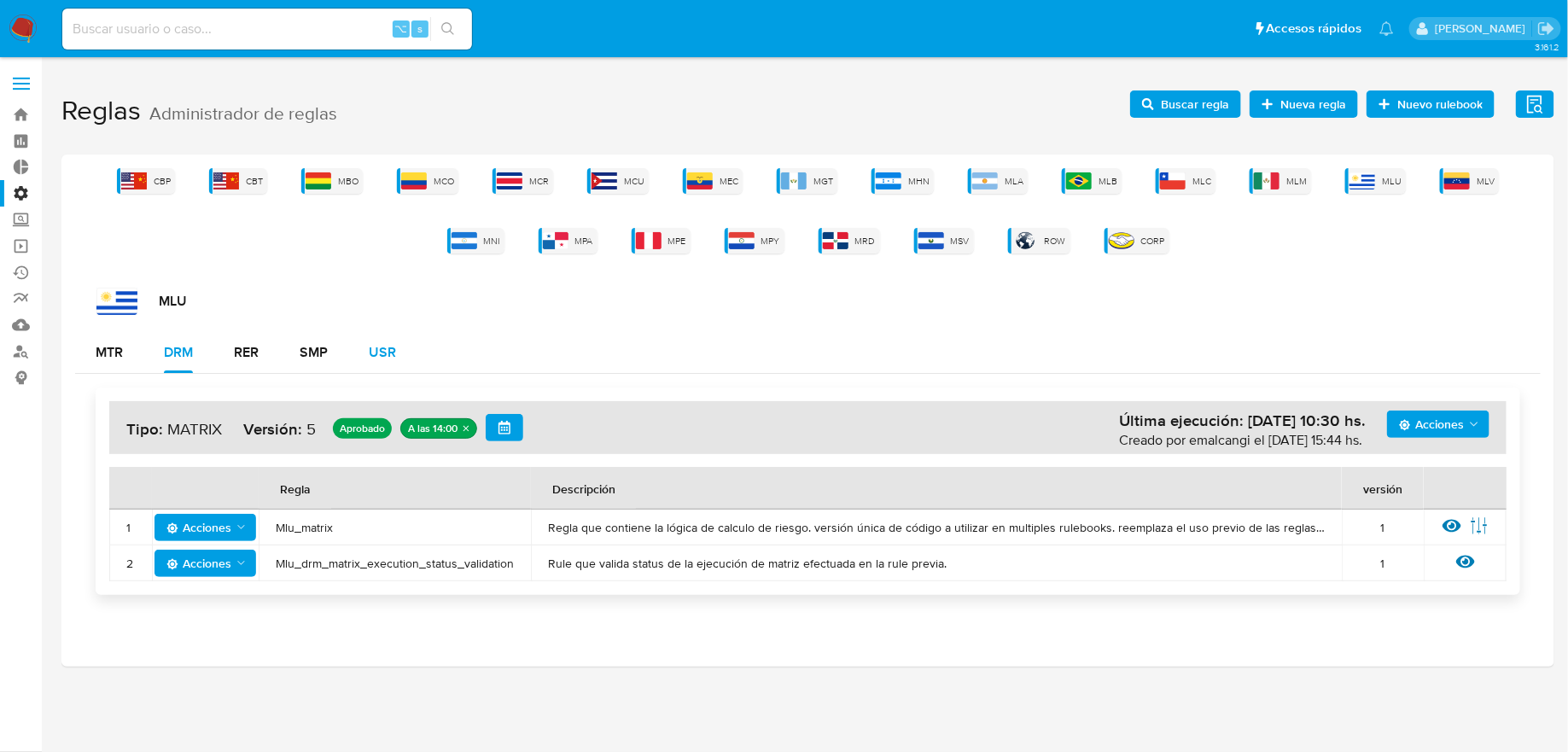
click at [390, 356] on div "USR" at bounding box center [382, 352] width 27 height 14
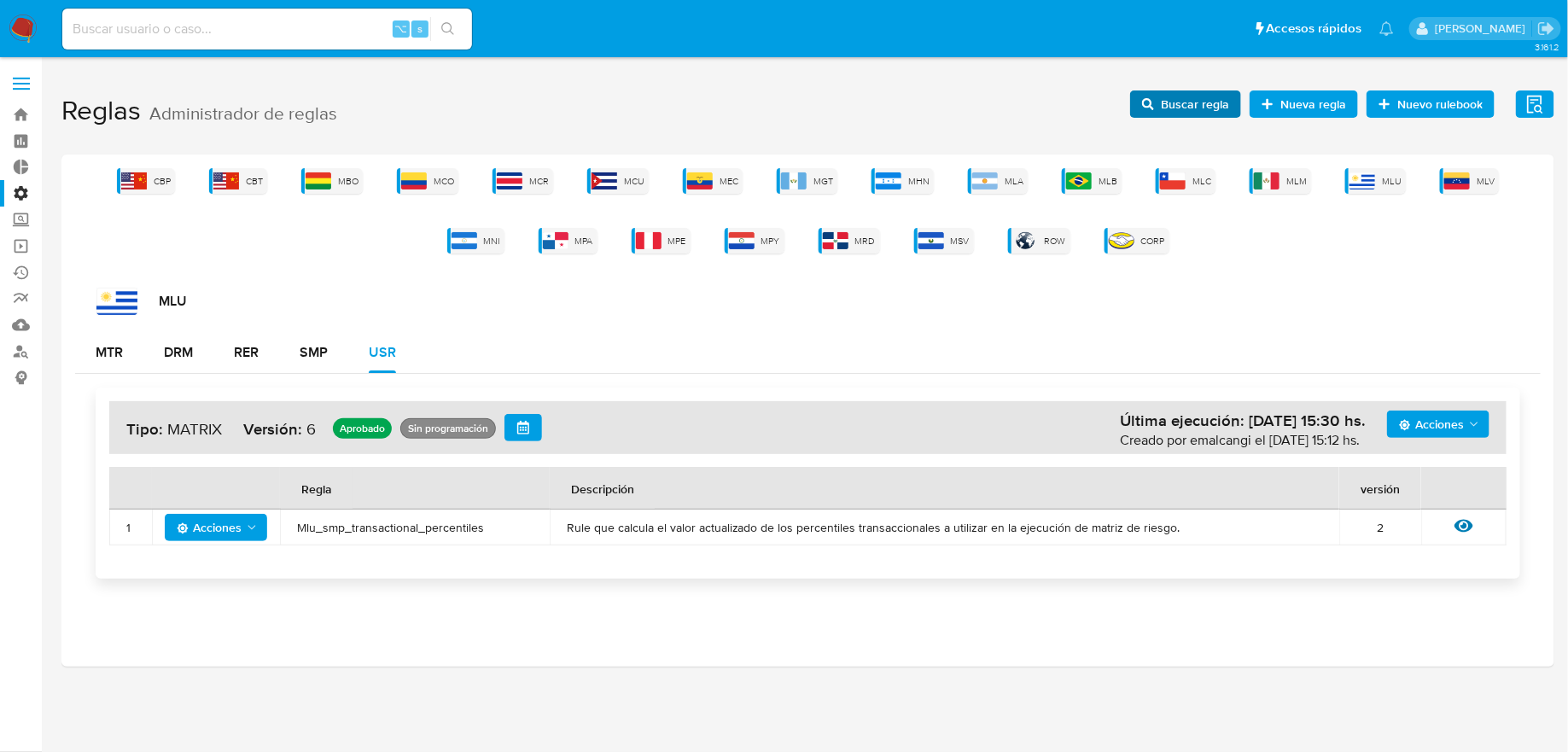
click at [1199, 108] on span "Buscar regla" at bounding box center [1195, 105] width 69 height 27
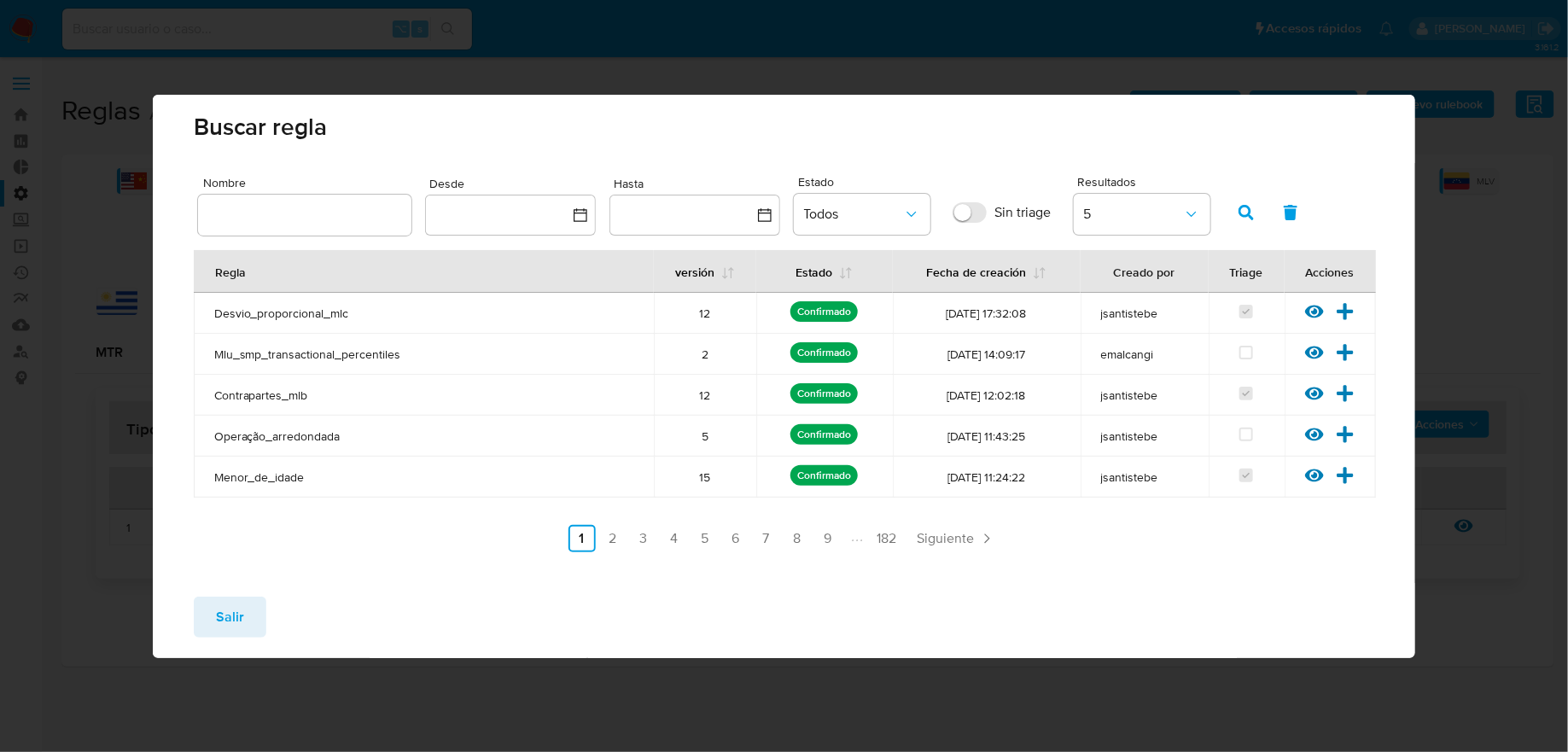
click at [369, 214] on input "text" at bounding box center [304, 215] width 213 height 22
type input "m"
type input "usr"
click at [1235, 209] on button "button" at bounding box center [1247, 213] width 45 height 41
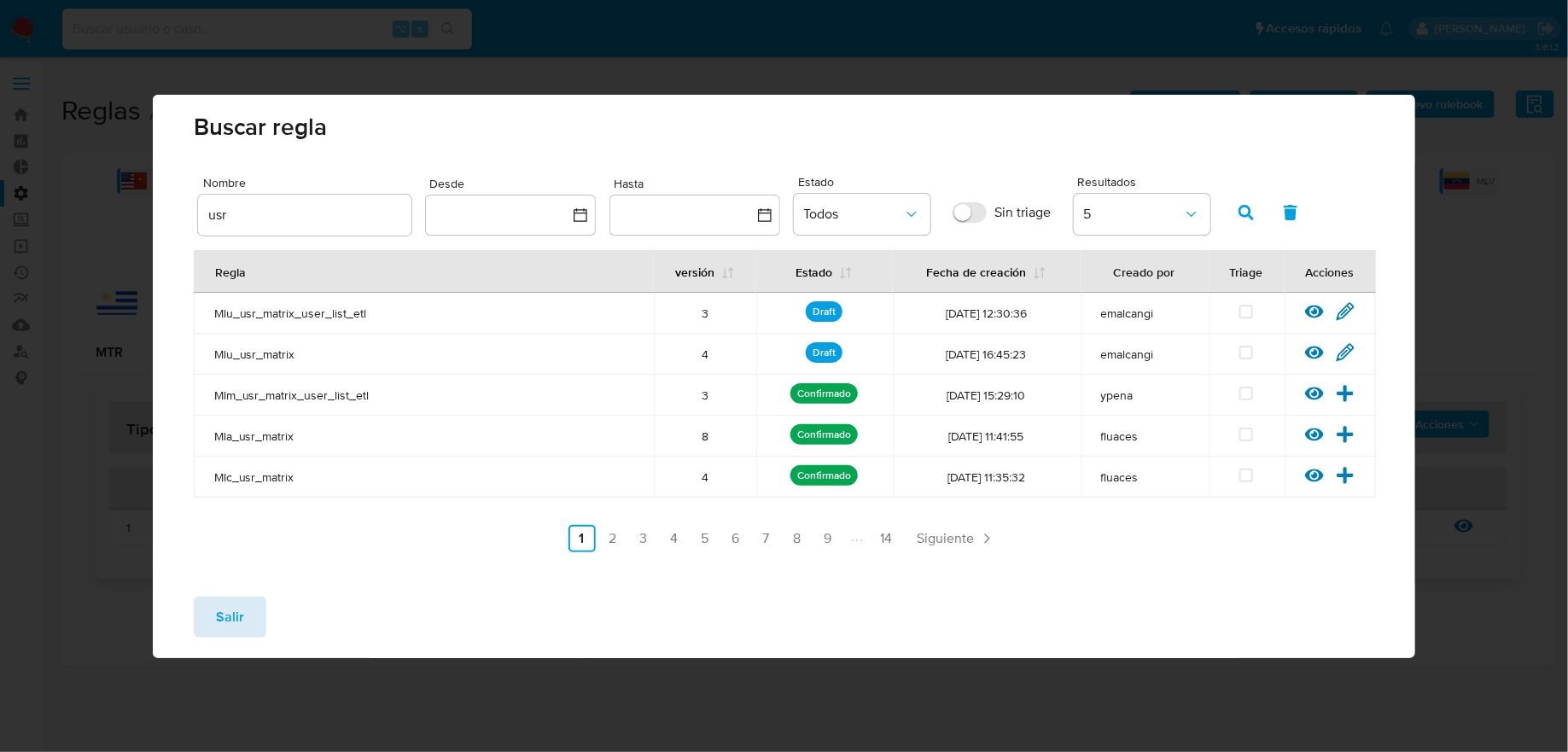
click at [246, 629] on button "Salir" at bounding box center [230, 617] width 73 height 41
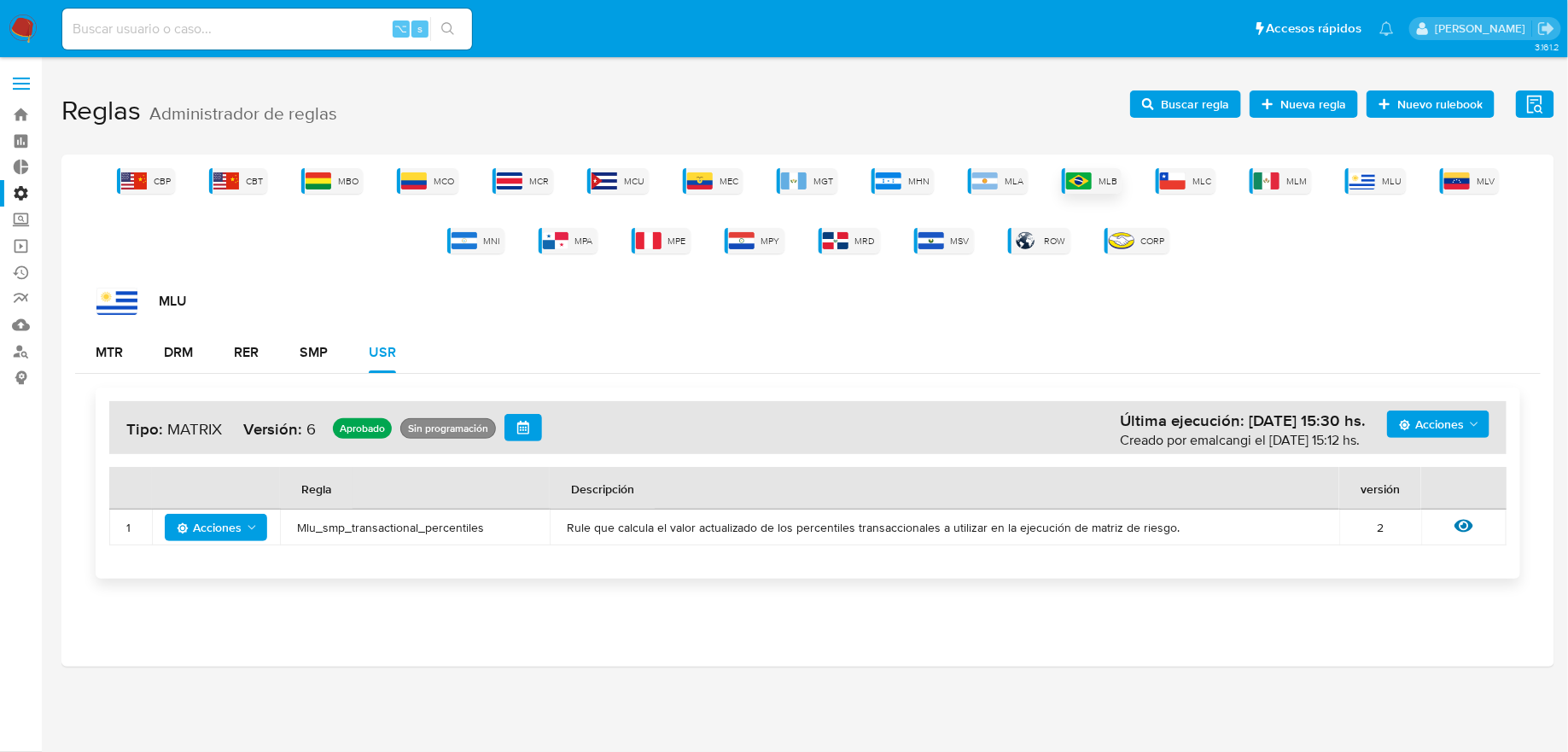
click at [1098, 175] on div "MLB" at bounding box center [1091, 181] width 60 height 26
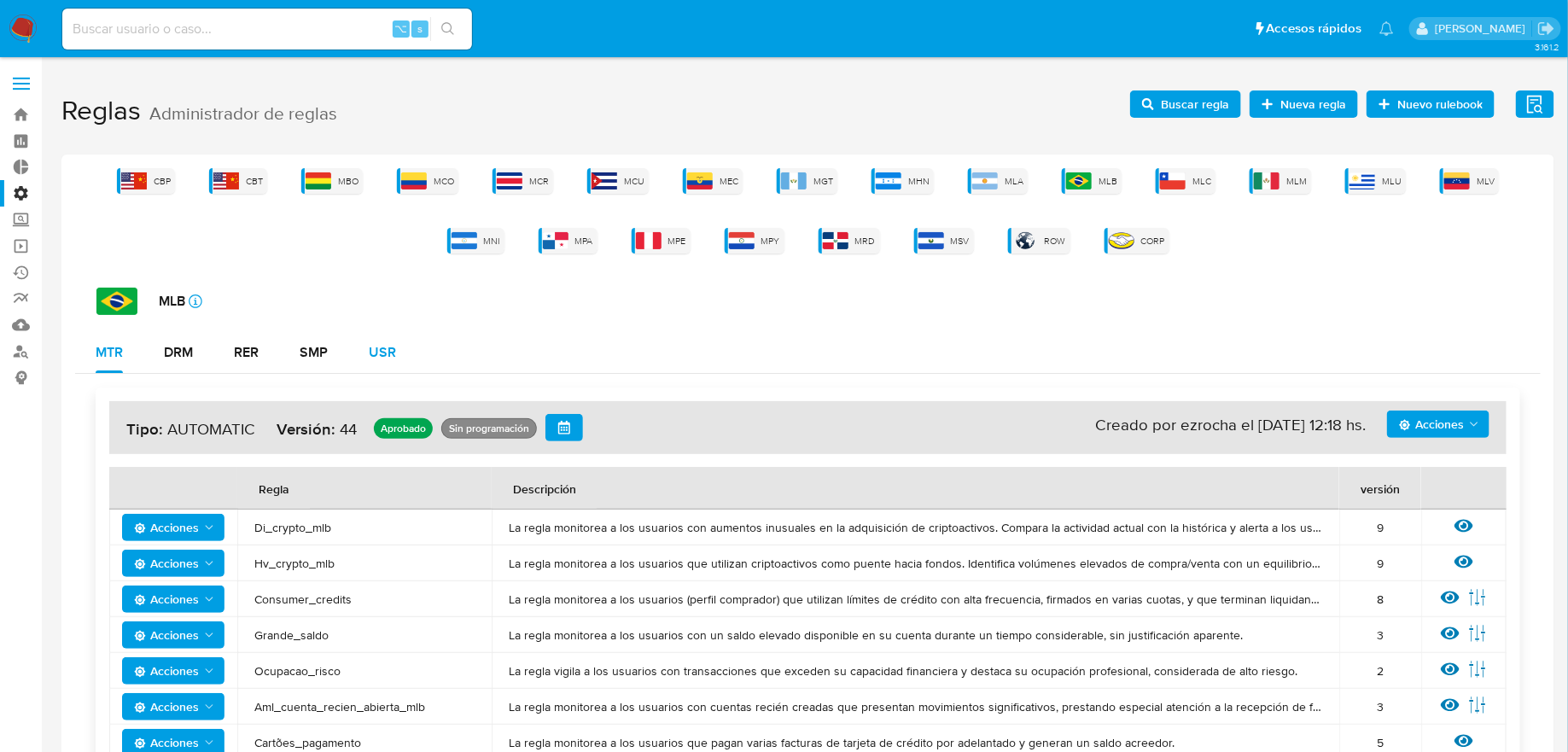
click at [388, 346] on div "USR" at bounding box center [382, 352] width 27 height 14
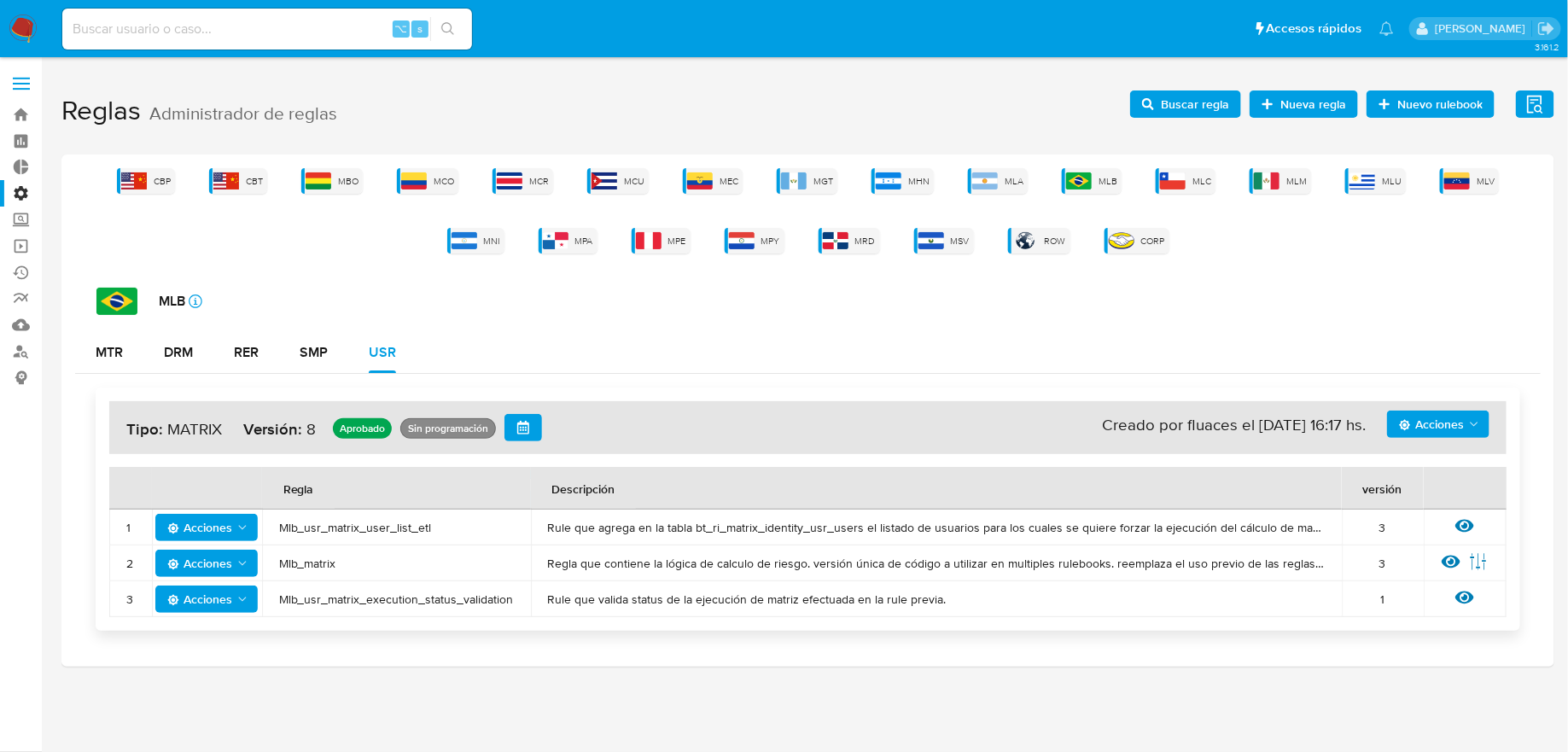
click at [363, 534] on td "Mlb_usr_matrix_user_list_etl" at bounding box center [397, 527] width 269 height 36
click at [363, 524] on span "Mlb_usr_matrix_user_list_etl" at bounding box center [397, 527] width 235 height 15
click at [1192, 118] on h1 "Reglas Administrador de reglas Evidencias Nuevo rulebook Nueva regla Buscar reg…" at bounding box center [808, 111] width 1493 height 59
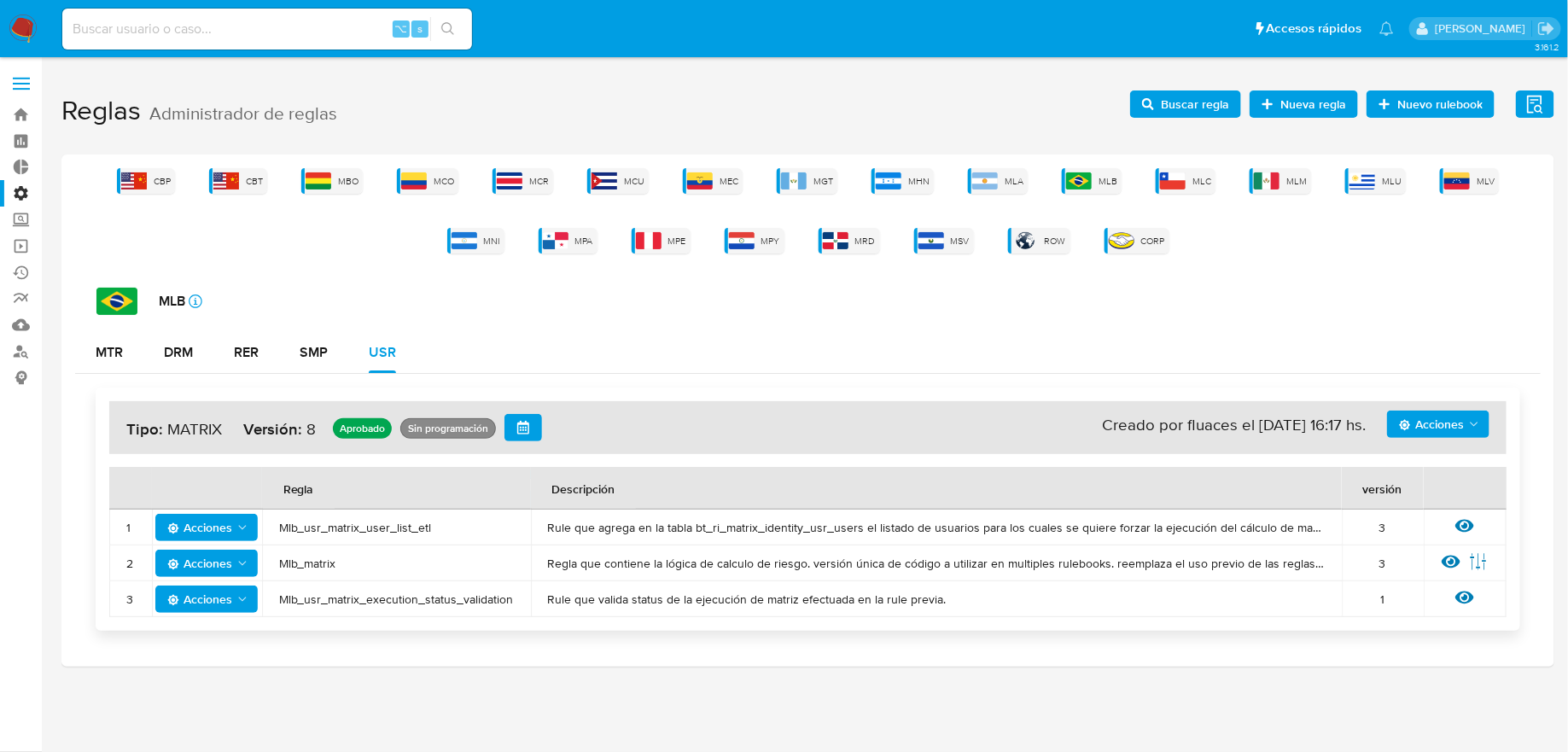
click at [1189, 113] on span "Buscar regla" at bounding box center [1195, 105] width 69 height 27
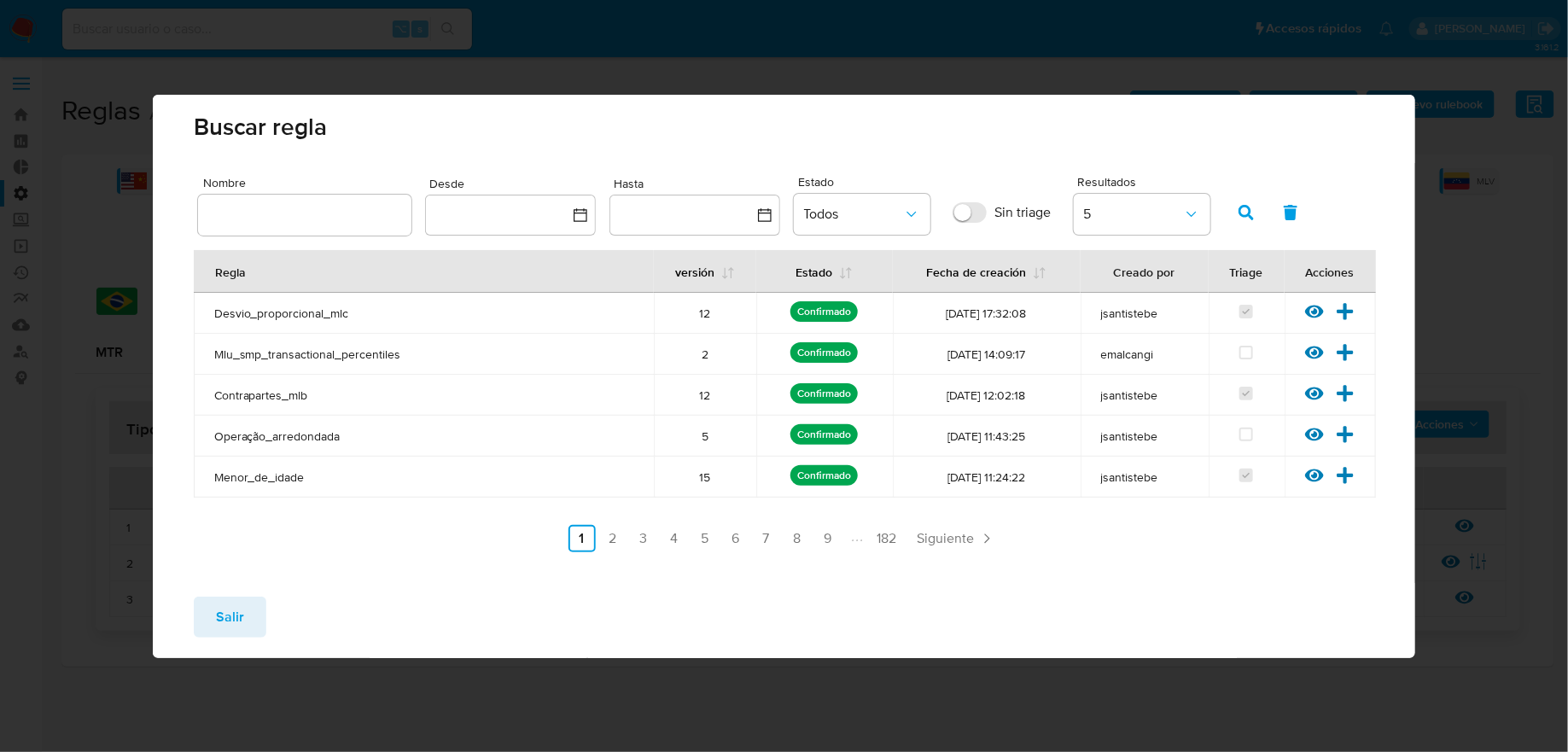
click at [327, 227] on div at bounding box center [304, 215] width 213 height 41
click at [325, 224] on input "text" at bounding box center [304, 215] width 213 height 22
click at [1246, 206] on icon "button" at bounding box center [1247, 213] width 15 height 15
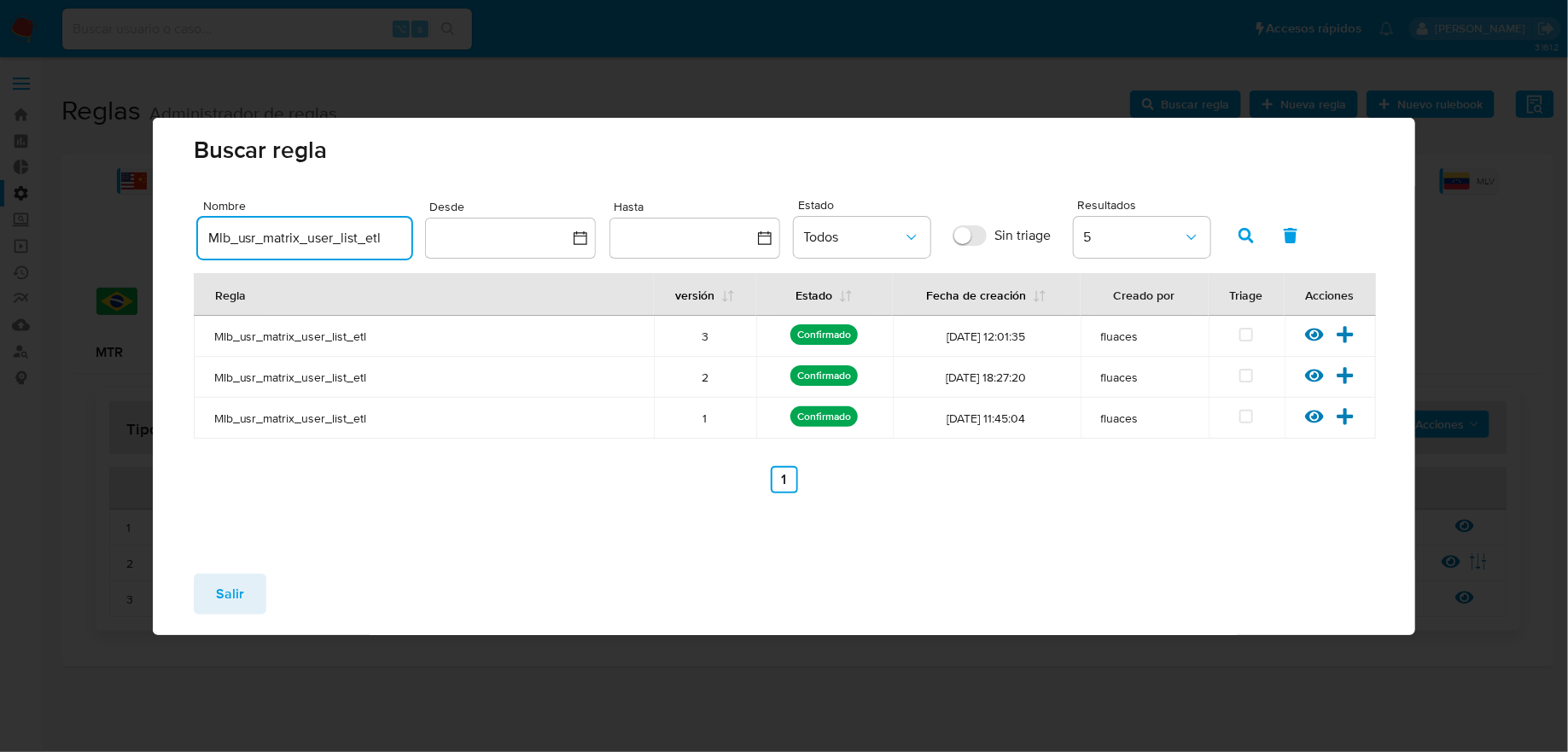
click at [224, 236] on input "Mlb_usr_matrix_user_list_etl" at bounding box center [304, 238] width 213 height 22
type input "Mlu_usr_matrix_user_list_etl"
click at [1236, 246] on button "button" at bounding box center [1247, 236] width 45 height 41
click at [1318, 328] on icon at bounding box center [1314, 334] width 19 height 19
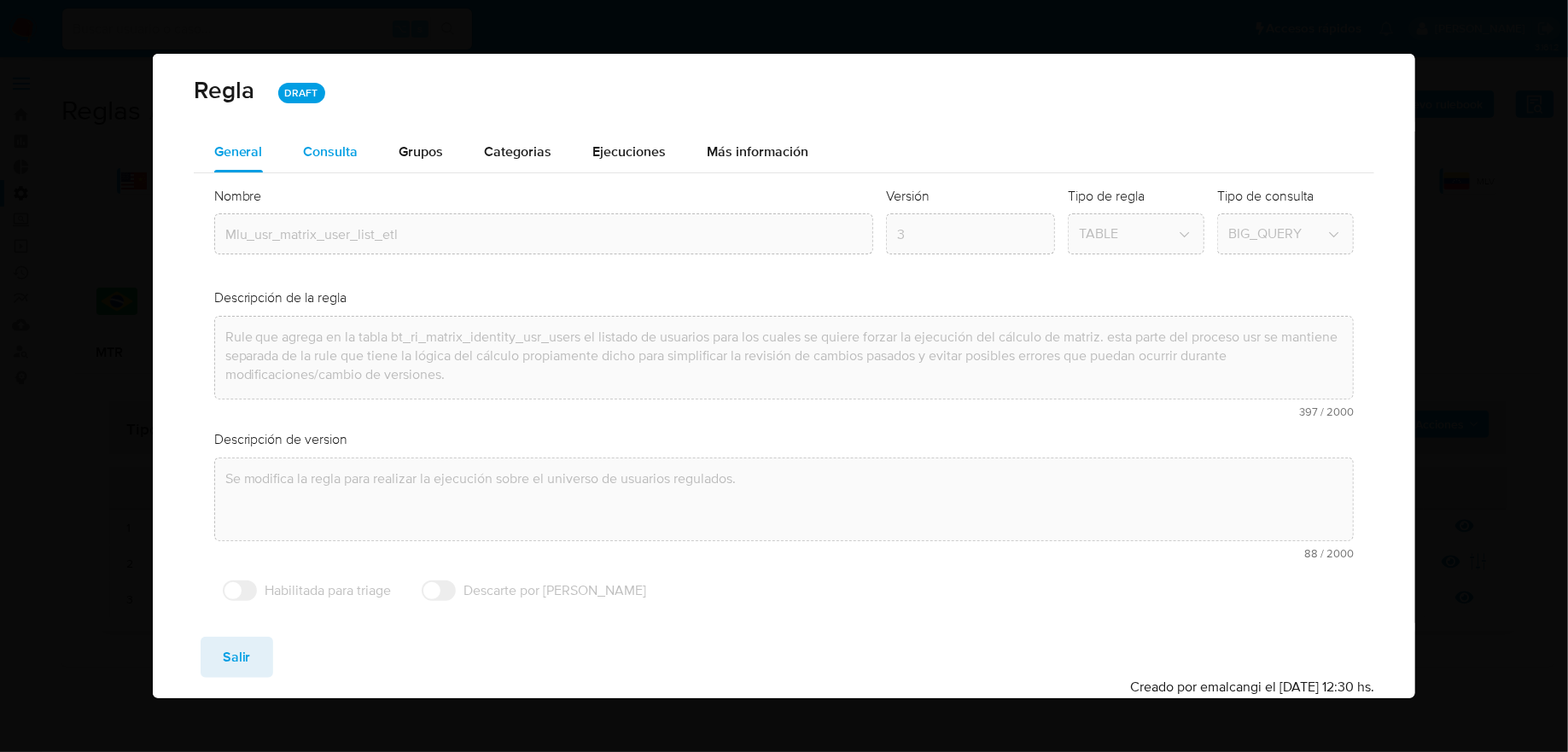
click at [346, 171] on div "Consulta" at bounding box center [331, 152] width 55 height 41
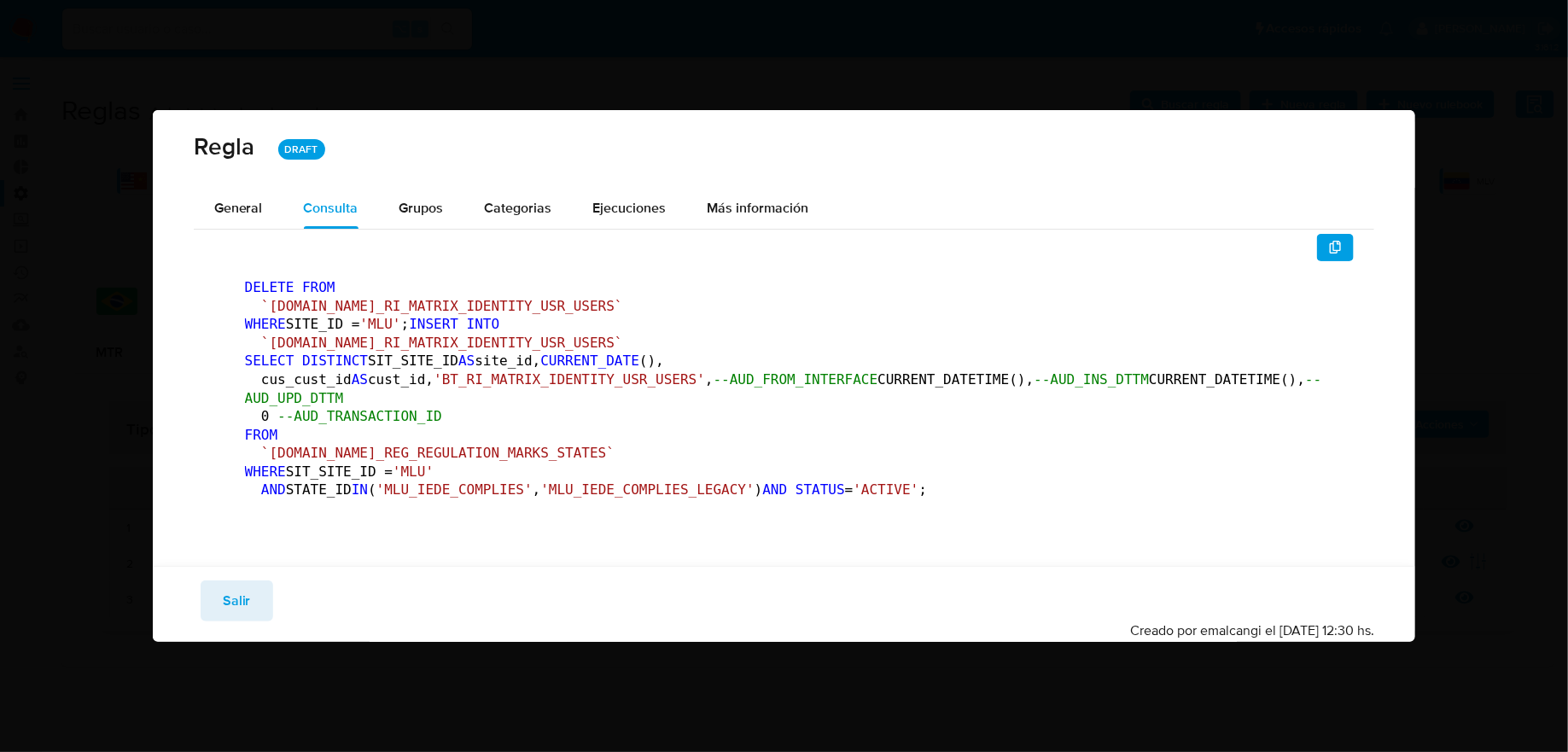
scroll to position [27, 0]
click at [460, 507] on code "DELETE FROM `TBL.BT_RI_MATRIX_IDENTITY_USR_USERS` WHERE SITE_ID = 'MLU' ; INSER…" at bounding box center [784, 394] width 1077 height 228
click at [430, 552] on div "DELETE FROM `TBL.BT_RI_MATRIX_IDENTITY_USR_USERS` WHERE SITE_ID = 'MLU' ; INSER…" at bounding box center [784, 393] width 1140 height 318
click at [1329, 236] on span "button" at bounding box center [1336, 248] width 14 height 24
drag, startPoint x: 733, startPoint y: 569, endPoint x: 241, endPoint y: 200, distance: 615.0
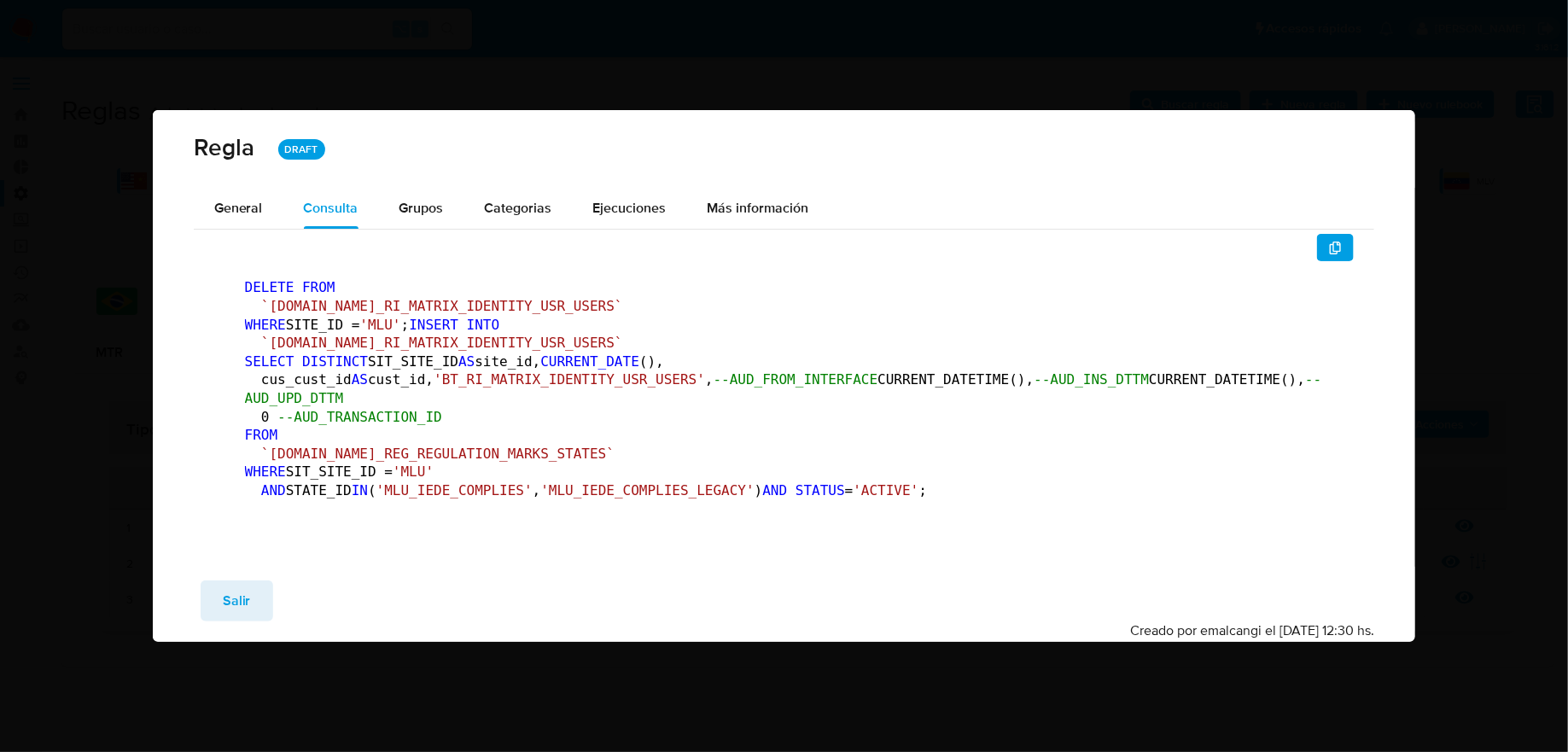
click at [241, 234] on div "DELETE FROM `TBL.BT_RI_MATRIX_IDENTITY_USR_USERS` WHERE SITE_ID = 'MLU' ; INSER…" at bounding box center [784, 393] width 1140 height 318
drag, startPoint x: 242, startPoint y: 190, endPoint x: 430, endPoint y: 452, distance: 322.5
click at [430, 451] on div "DELETE FROM `TBL.BT_RI_MATRIX_IDENTITY_USR_USERS` WHERE SITE_ID = 'MLU' ; INSER…" at bounding box center [784, 393] width 1140 height 318
click at [1319, 234] on button "button" at bounding box center [1336, 248] width 38 height 27
click at [235, 620] on span "Salir" at bounding box center [237, 601] width 28 height 38
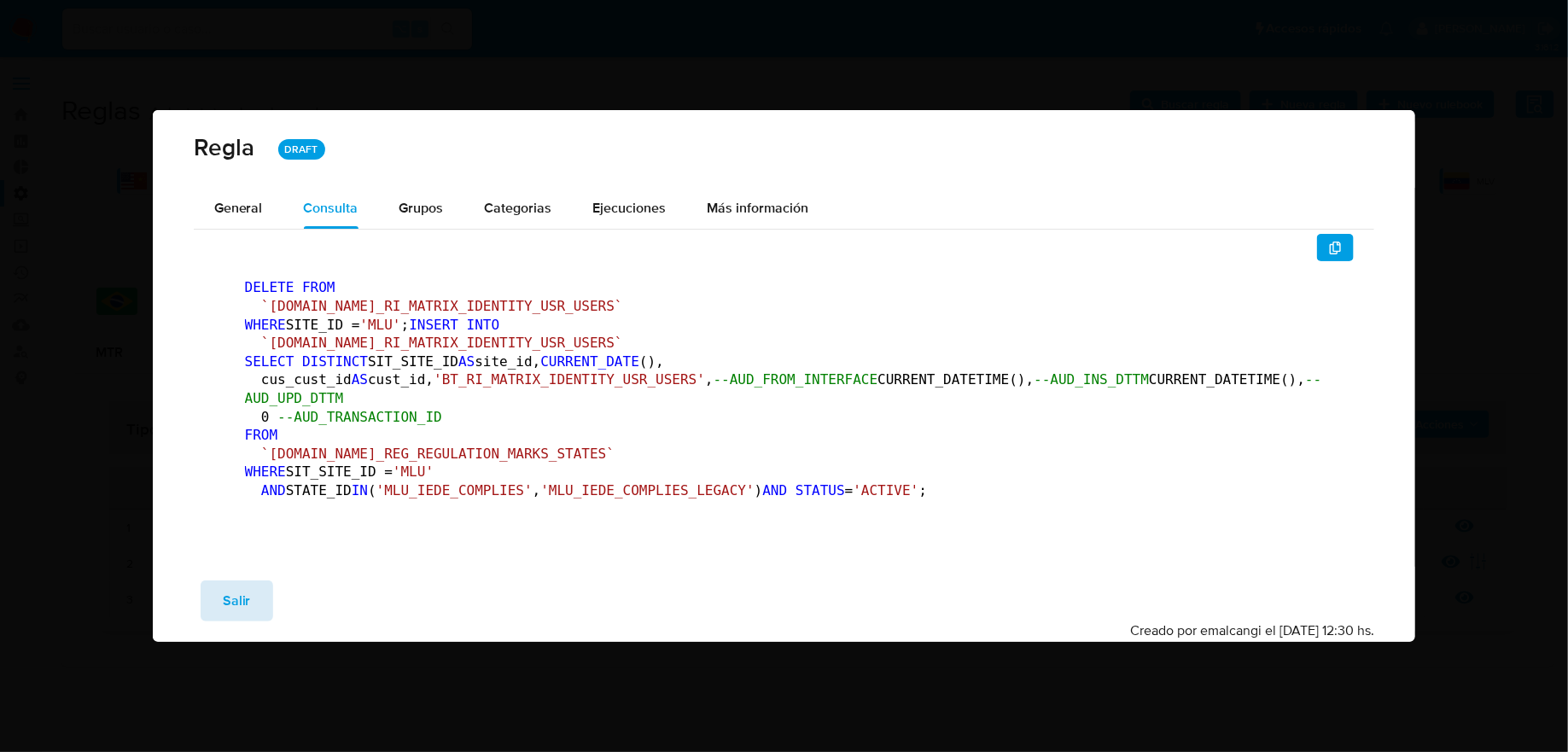
scroll to position [0, 0]
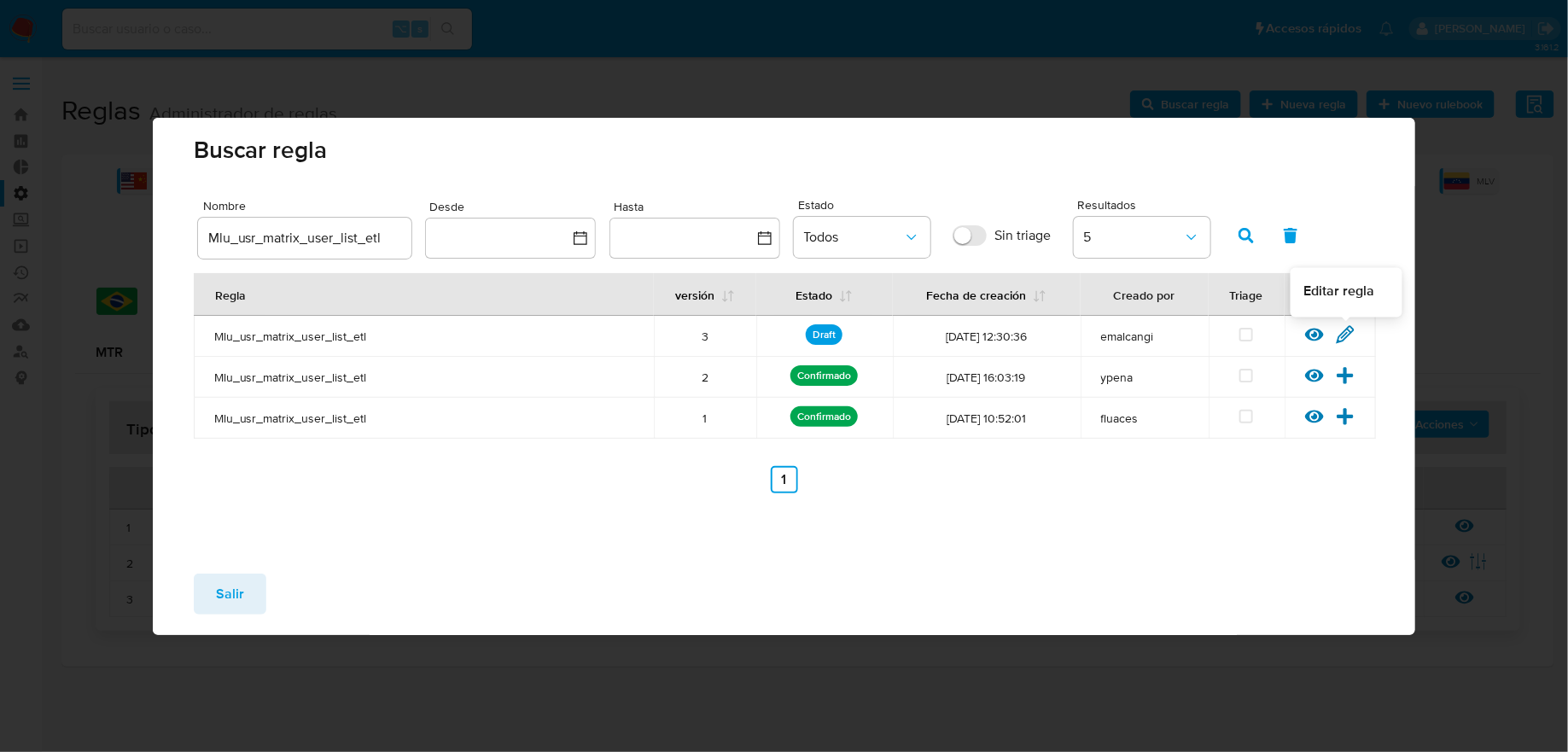
click at [1342, 342] on icon at bounding box center [1345, 334] width 19 height 19
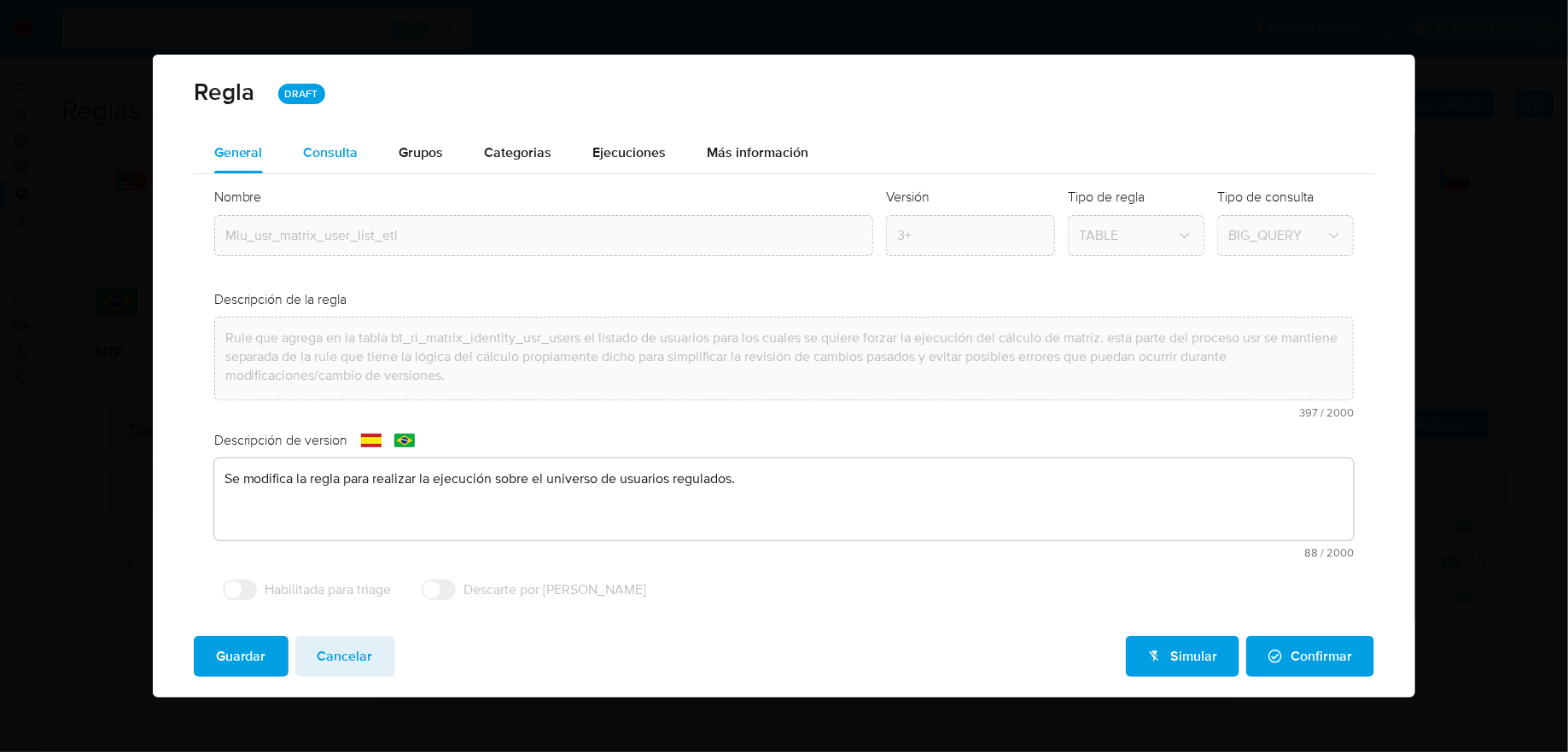
click at [328, 146] on div "Consulta" at bounding box center [331, 153] width 55 height 14
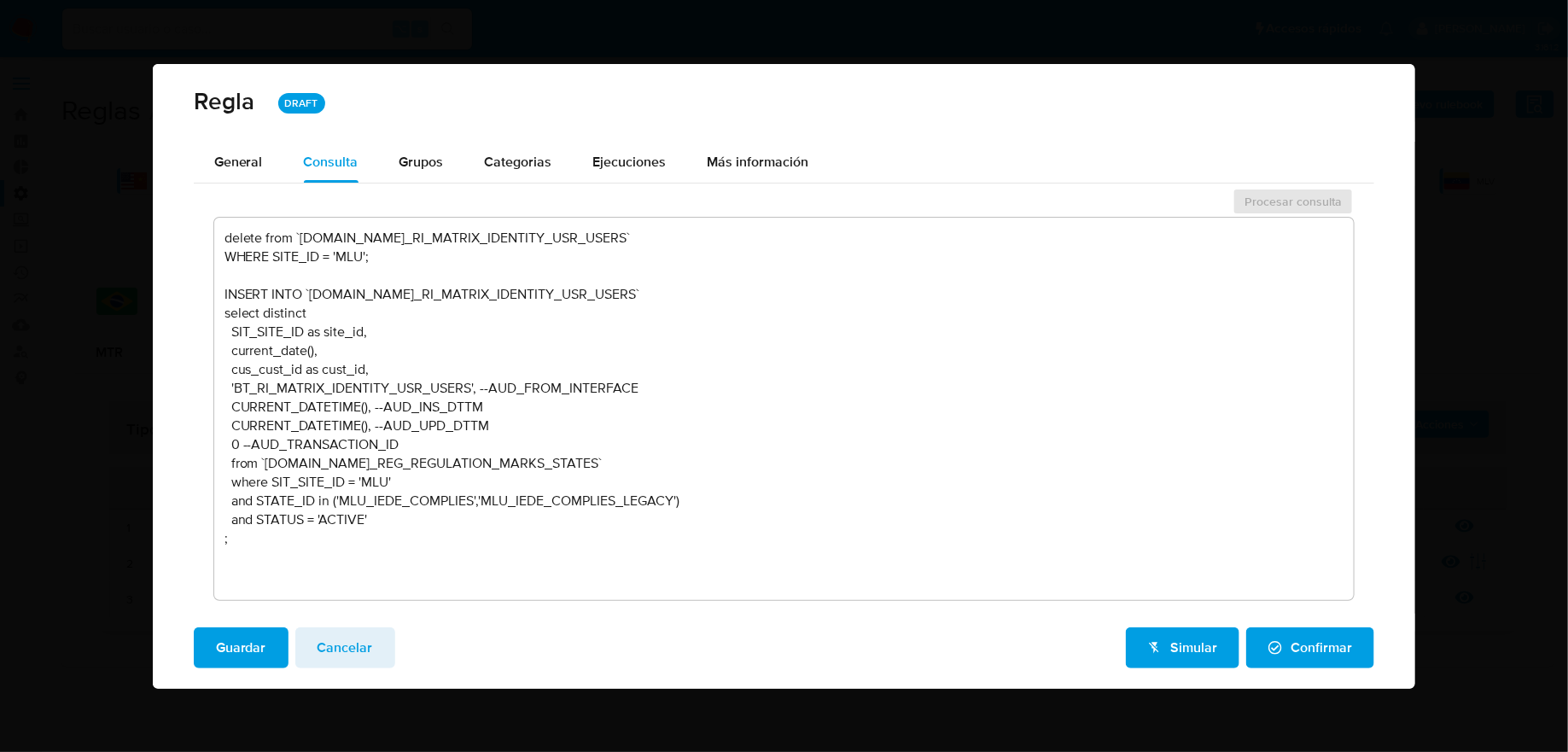
click at [535, 427] on textarea "delete from `TBL.BT_RI_MATRIX_IDENTITY_USR_USERS` WHERE SITE_ID = 'MLU'; INSERT…" at bounding box center [784, 409] width 1140 height 382
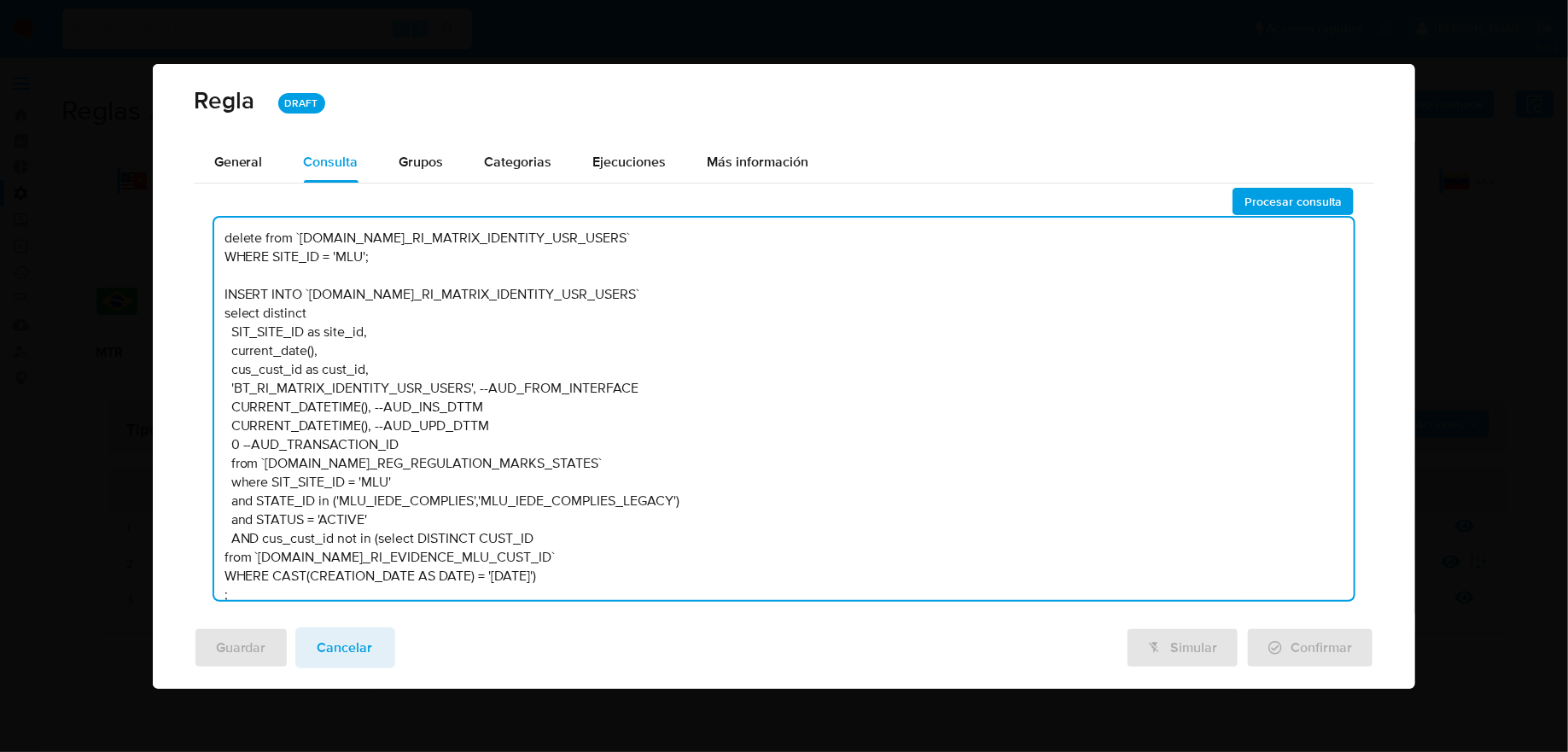
scroll to position [4, 0]
type textarea "delete from `TBL.BT_RI_MATRIX_IDENTITY_USR_USERS` WHERE SITE_ID = 'MLU'; INSERT…"
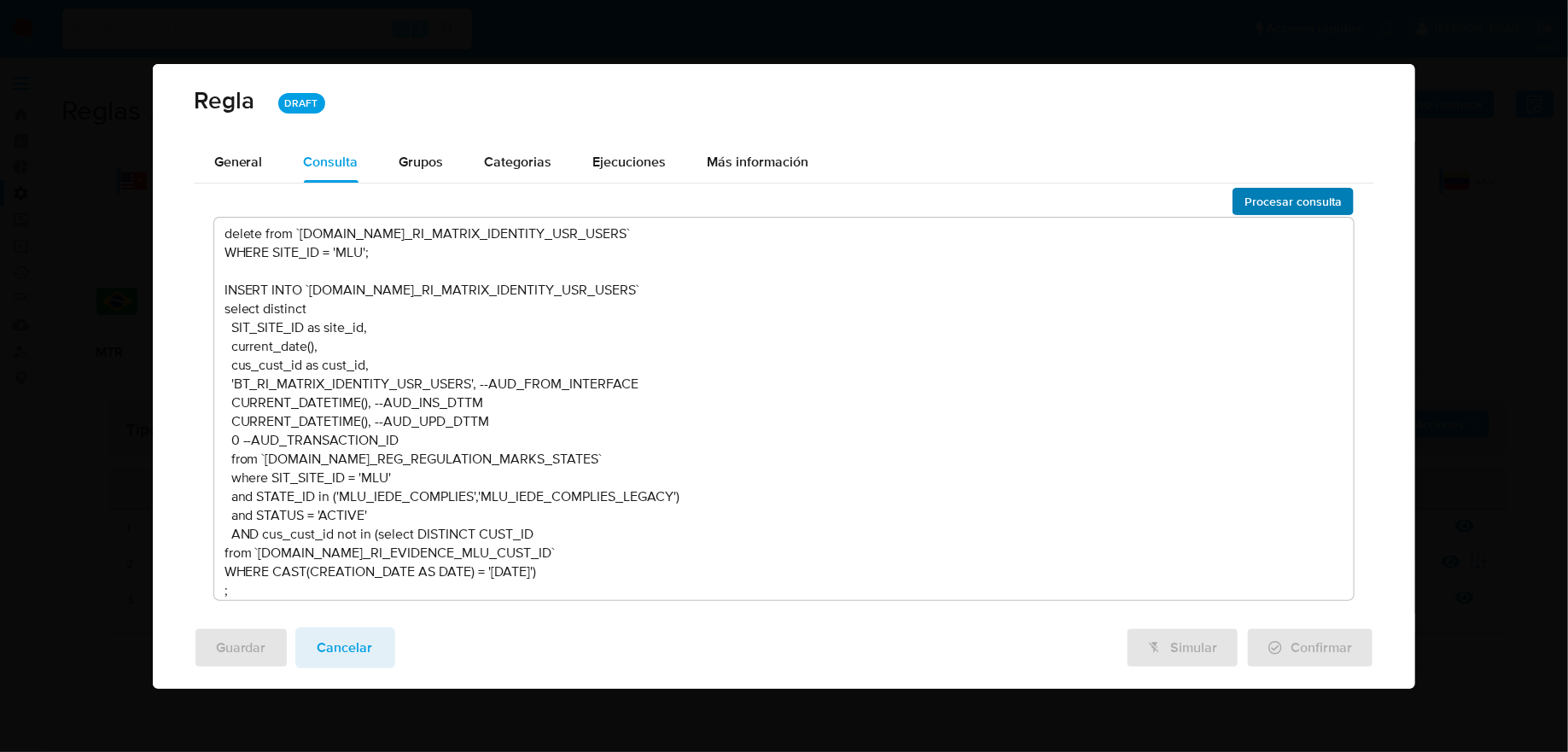
click at [1254, 208] on span "Procesar consulta" at bounding box center [1293, 202] width 97 height 24
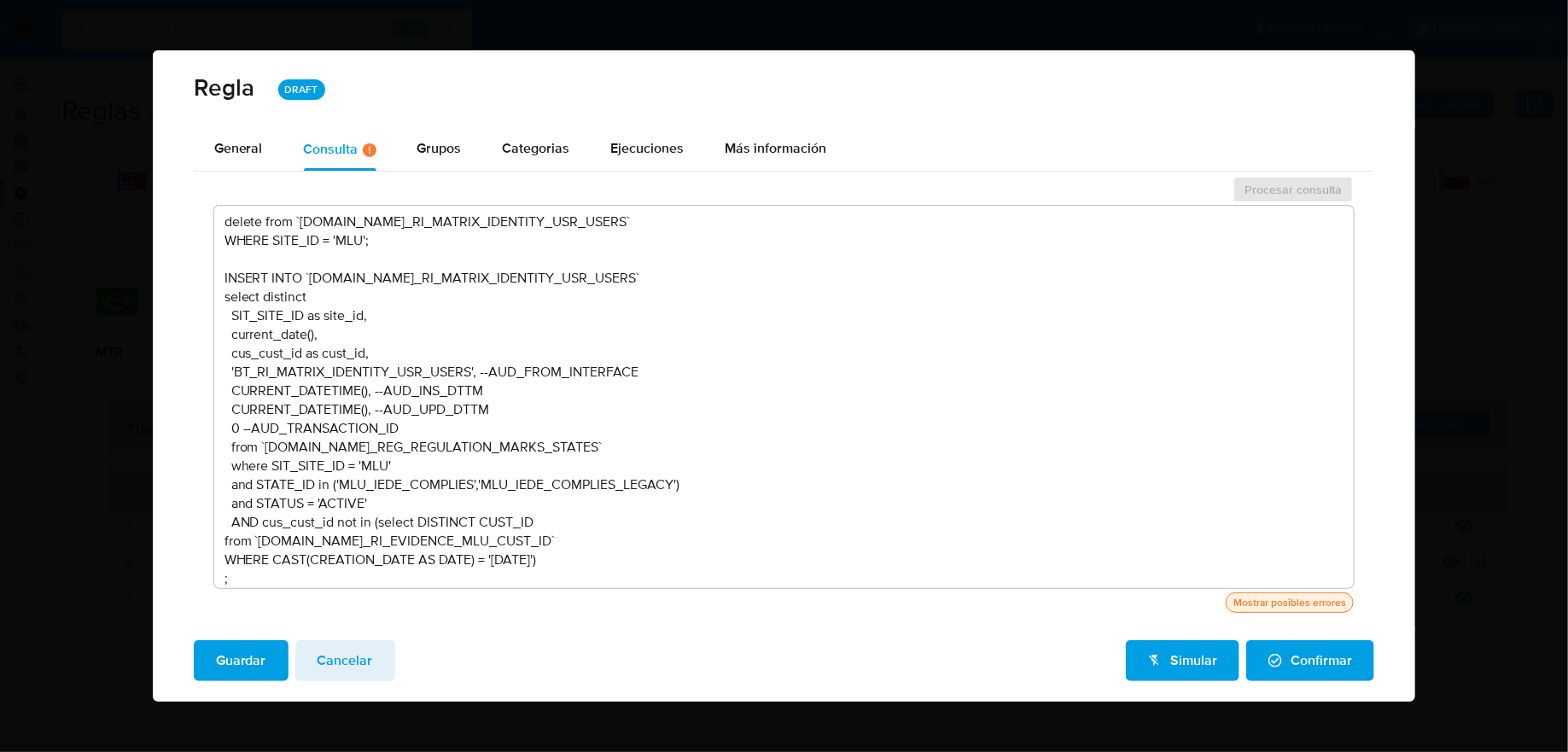
click at [1277, 606] on div "Mostrar posibles errores" at bounding box center [1289, 603] width 119 height 15
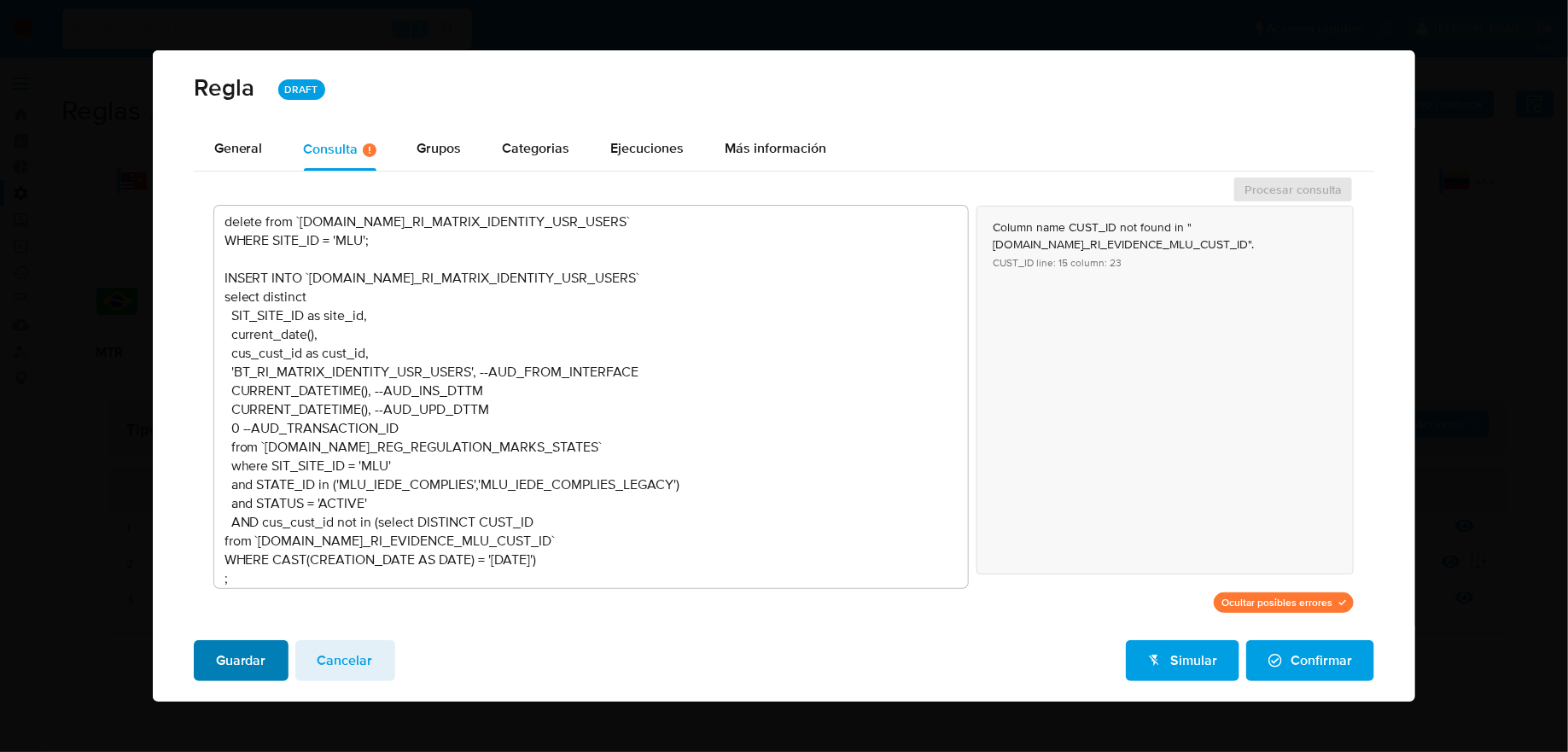
click at [252, 655] on span "Guardar" at bounding box center [241, 661] width 51 height 38
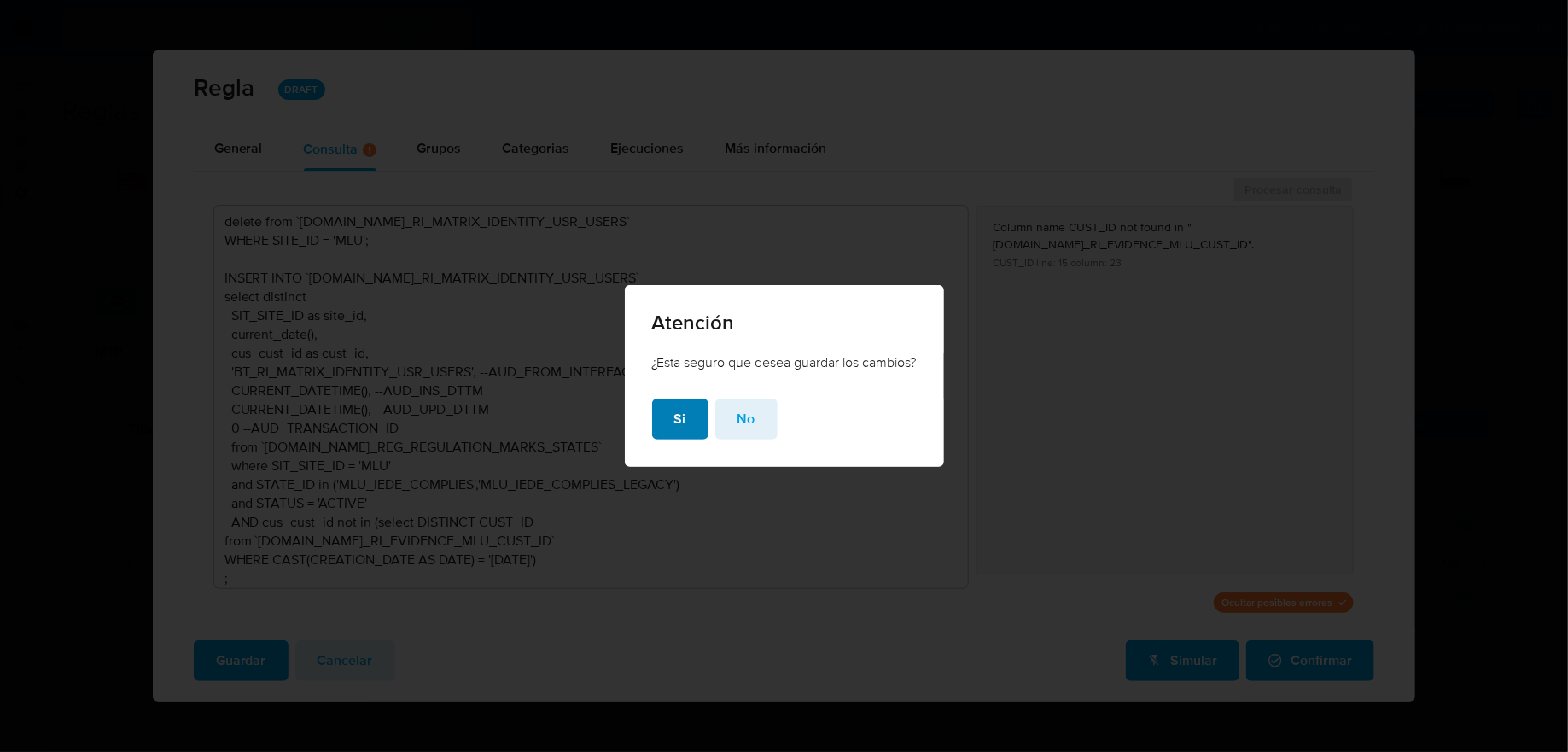
click at [678, 430] on span "Si" at bounding box center [681, 419] width 12 height 38
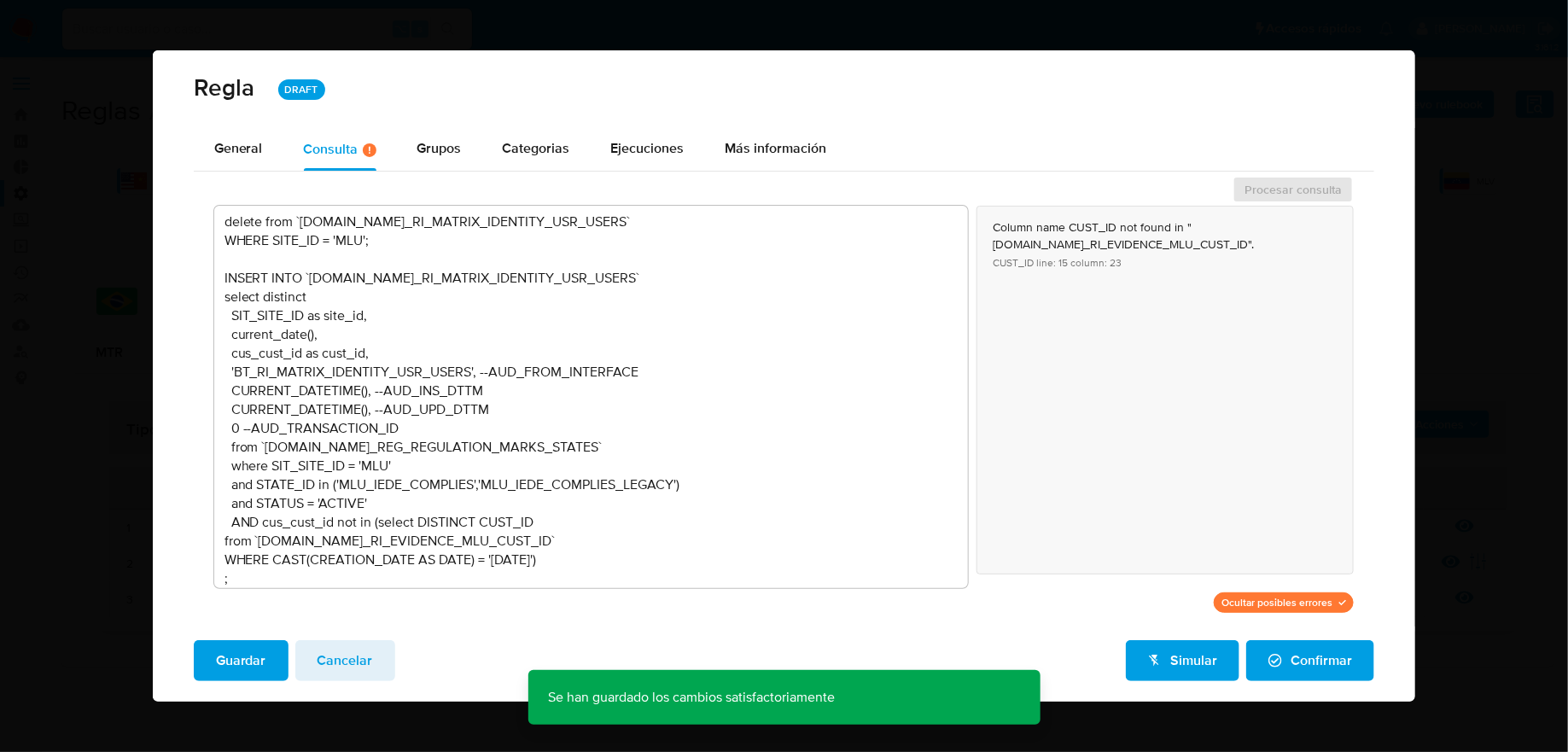
click at [1349, 672] on span "Confirmar" at bounding box center [1310, 661] width 84 height 38
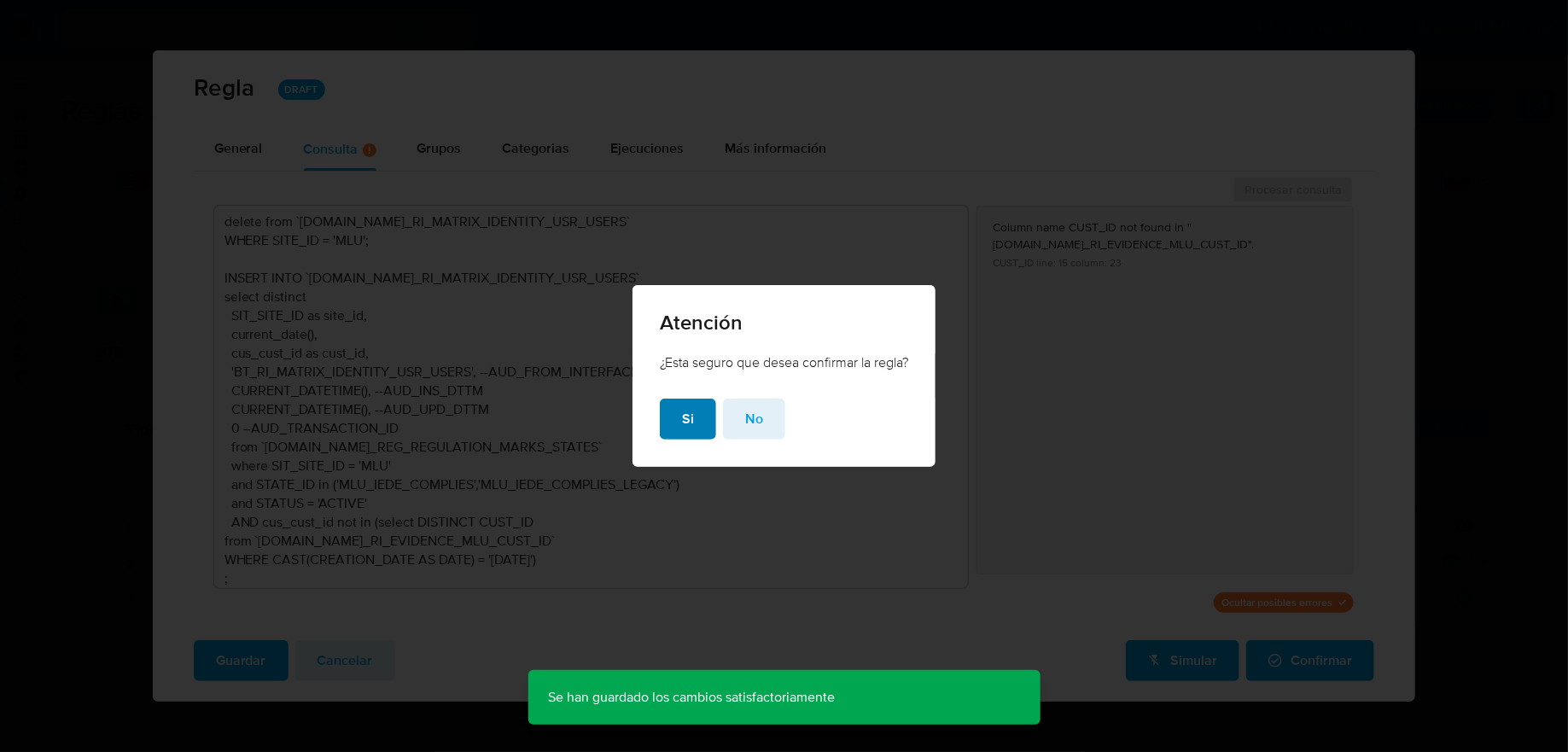
click at [688, 410] on span "Si" at bounding box center [688, 419] width 12 height 38
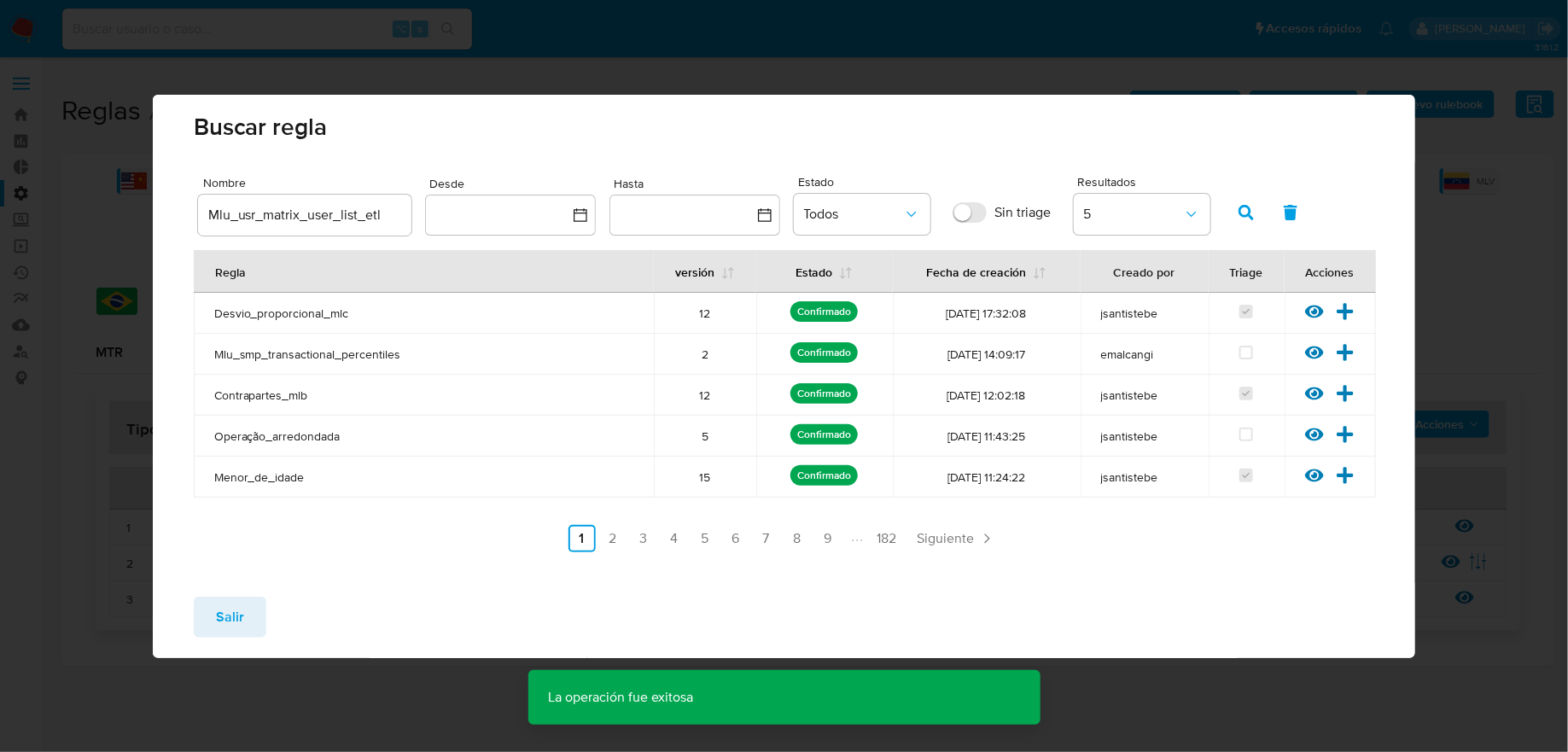
click at [236, 611] on span "Salir" at bounding box center [230, 617] width 28 height 38
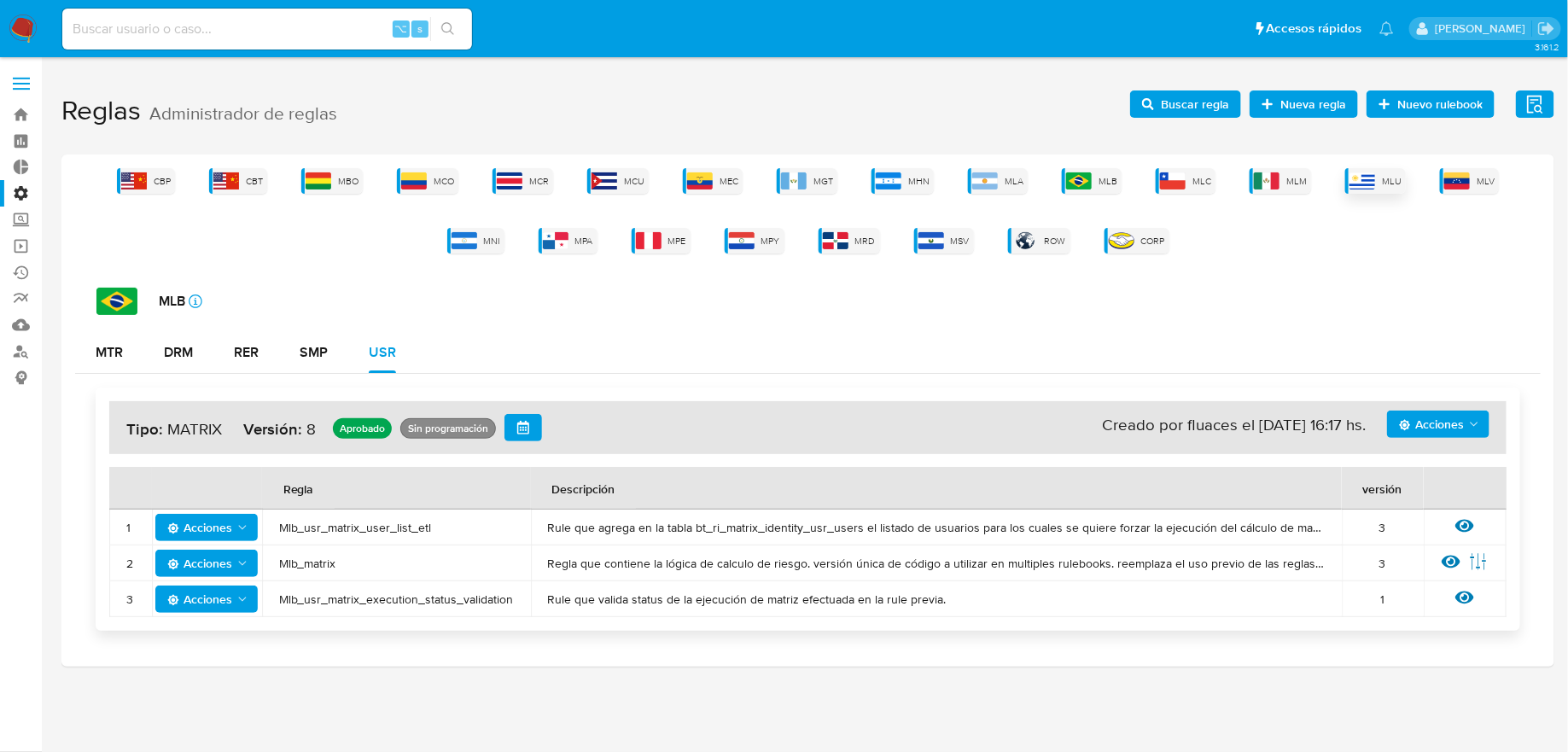
click at [1352, 190] on div "MLU" at bounding box center [1375, 181] width 61 height 26
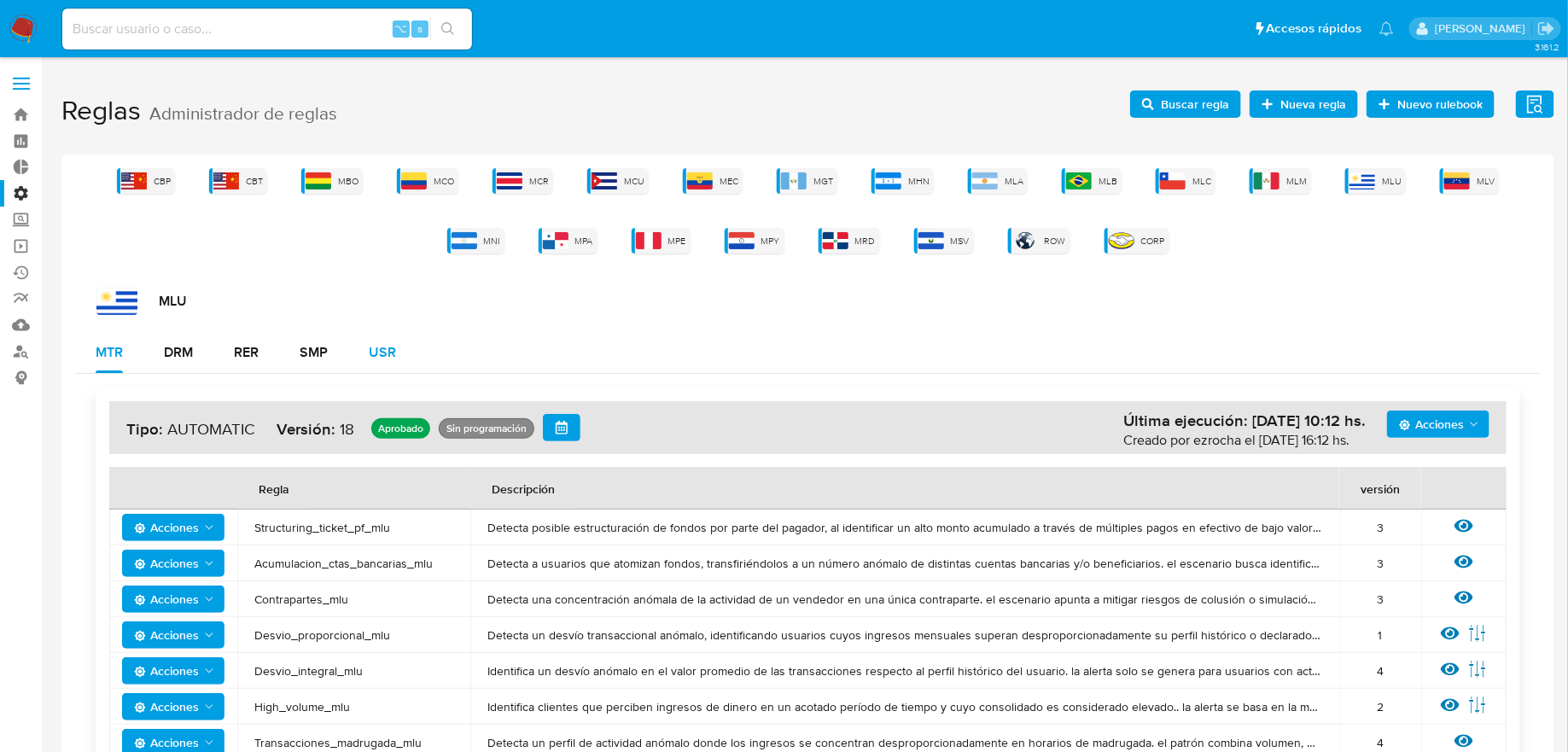
click at [390, 355] on div "USR" at bounding box center [382, 352] width 27 height 14
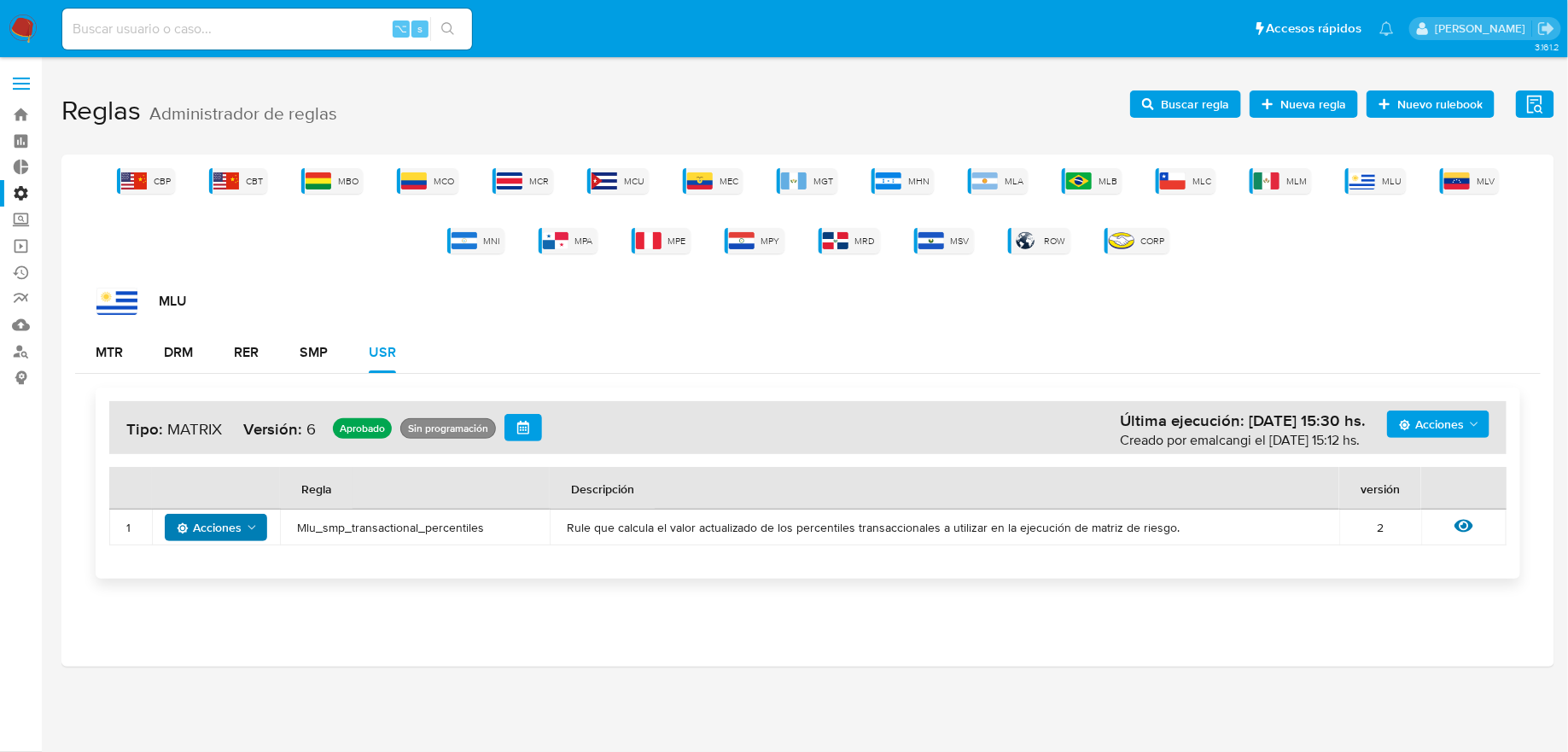
click at [242, 516] on span "Acciones" at bounding box center [209, 527] width 65 height 27
click at [323, 534] on td "Mlu_smp_transactional_percentiles" at bounding box center [415, 527] width 270 height 36
click at [323, 533] on td "Mlu_smp_transactional_percentiles" at bounding box center [415, 527] width 270 height 36
click at [323, 533] on span "Mlu_smp_transactional_percentiles" at bounding box center [414, 527] width 236 height 15
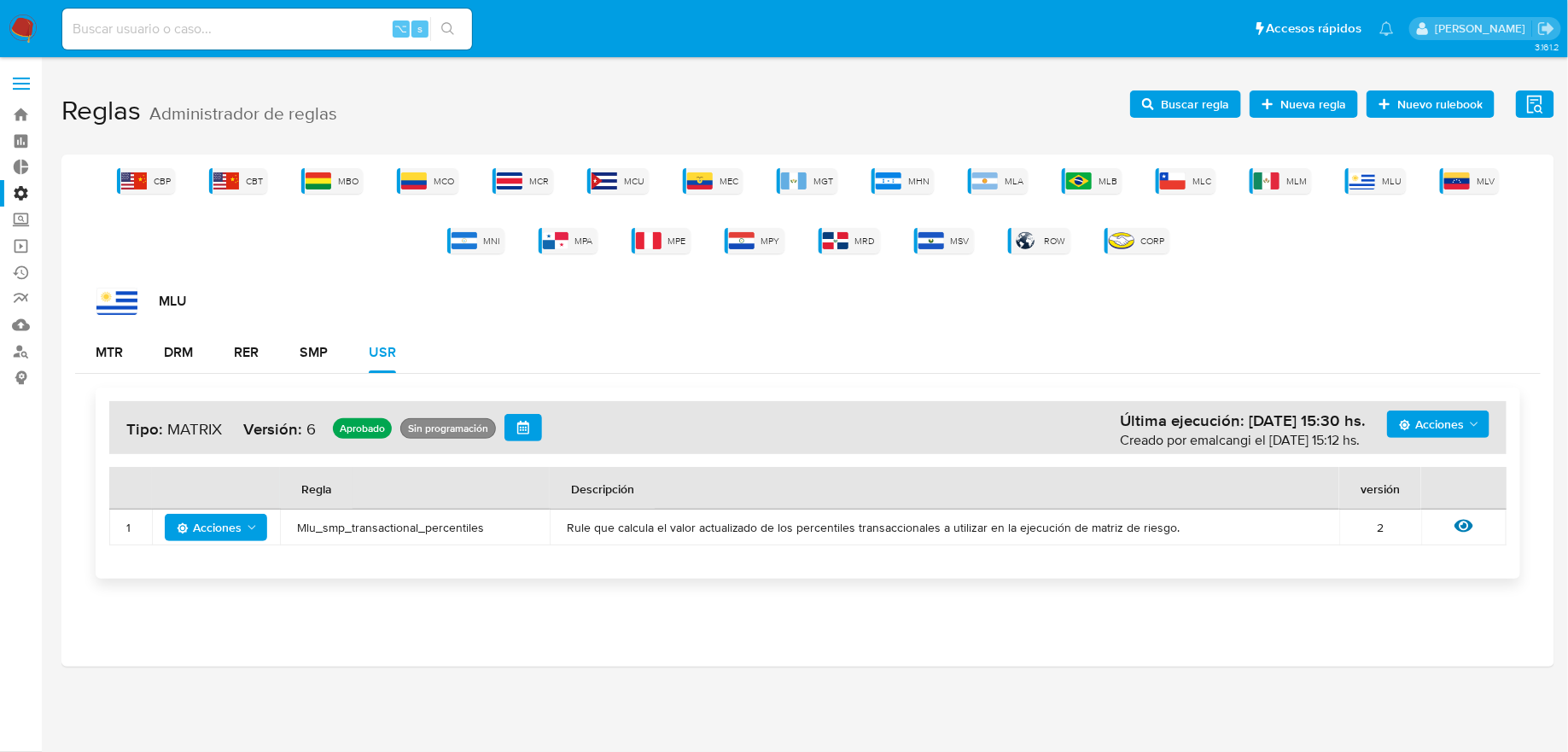
click at [323, 533] on span "Mlu_smp_transactional_percentiles" at bounding box center [414, 527] width 236 height 15
click at [1414, 424] on span "Acciones" at bounding box center [1432, 424] width 65 height 27
click at [1413, 473] on button "Agregar reglas" at bounding box center [1438, 467] width 153 height 41
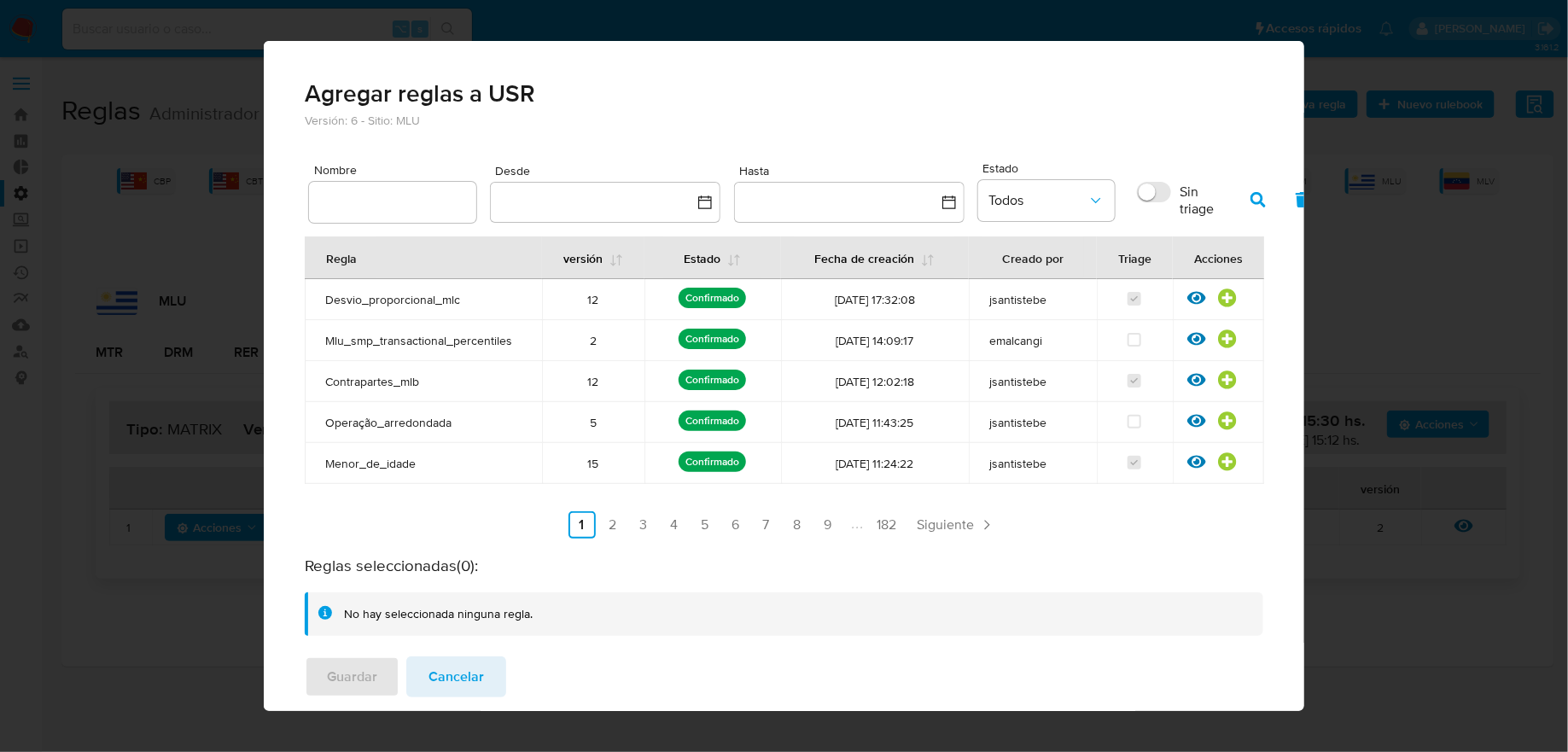
click at [402, 182] on div at bounding box center [392, 202] width 167 height 41
click at [402, 197] on input "text" at bounding box center [392, 202] width 167 height 22
click at [374, 193] on input "mlu_" at bounding box center [392, 202] width 167 height 22
paste input "Mlb_usr_matrix_user_list_etl"
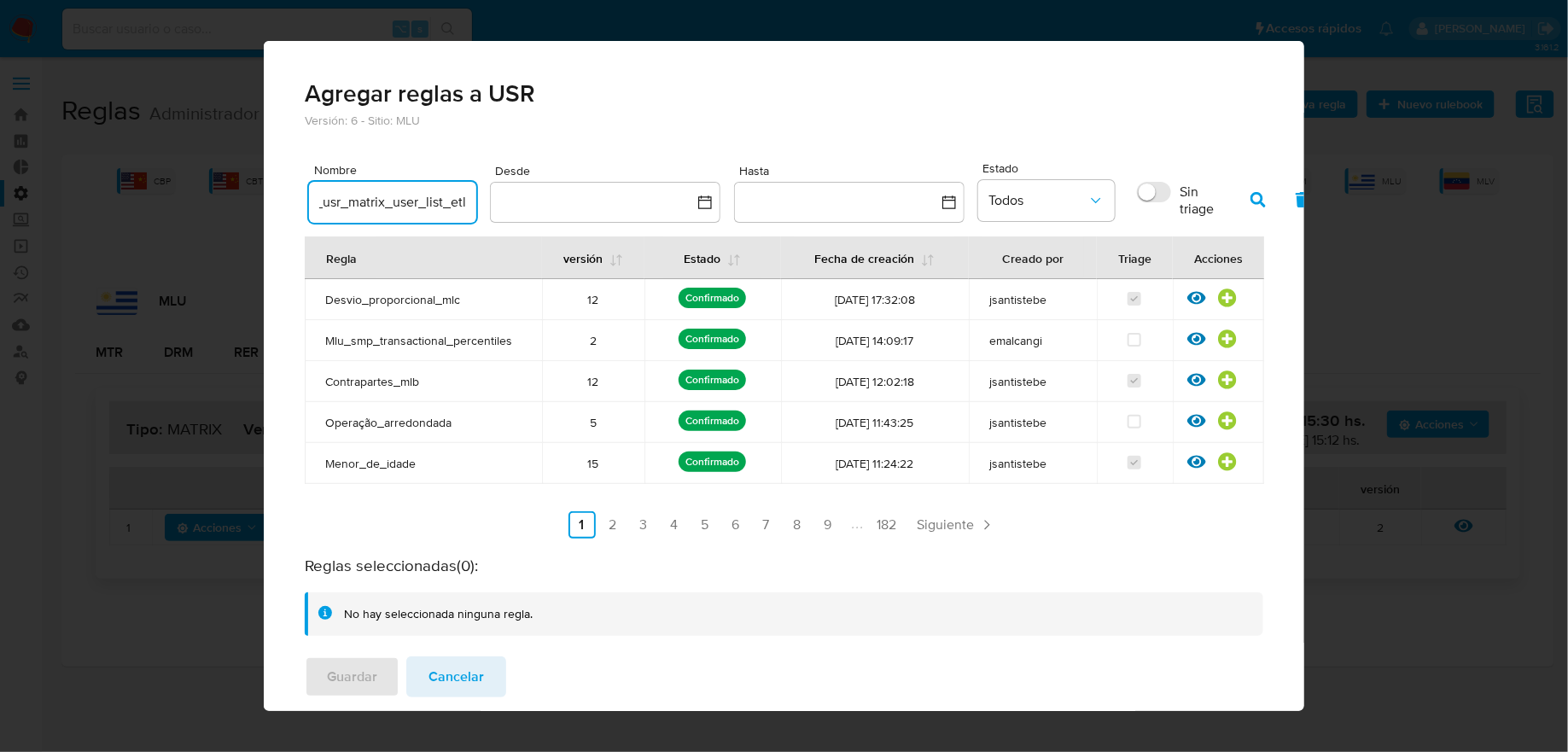
scroll to position [0, 0]
click at [1251, 189] on span "button" at bounding box center [1259, 200] width 15 height 29
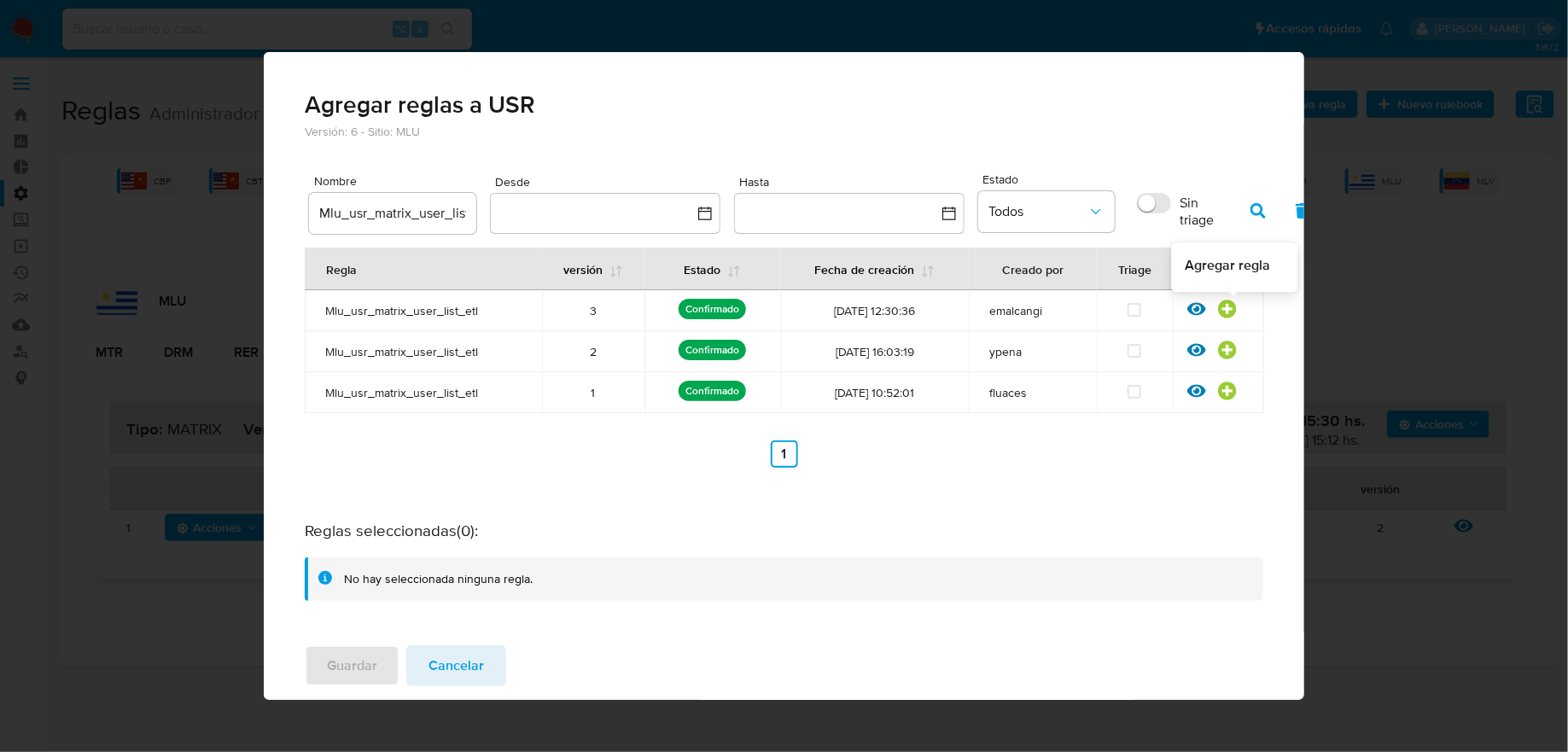
click at [1233, 306] on icon at bounding box center [1228, 309] width 18 height 18
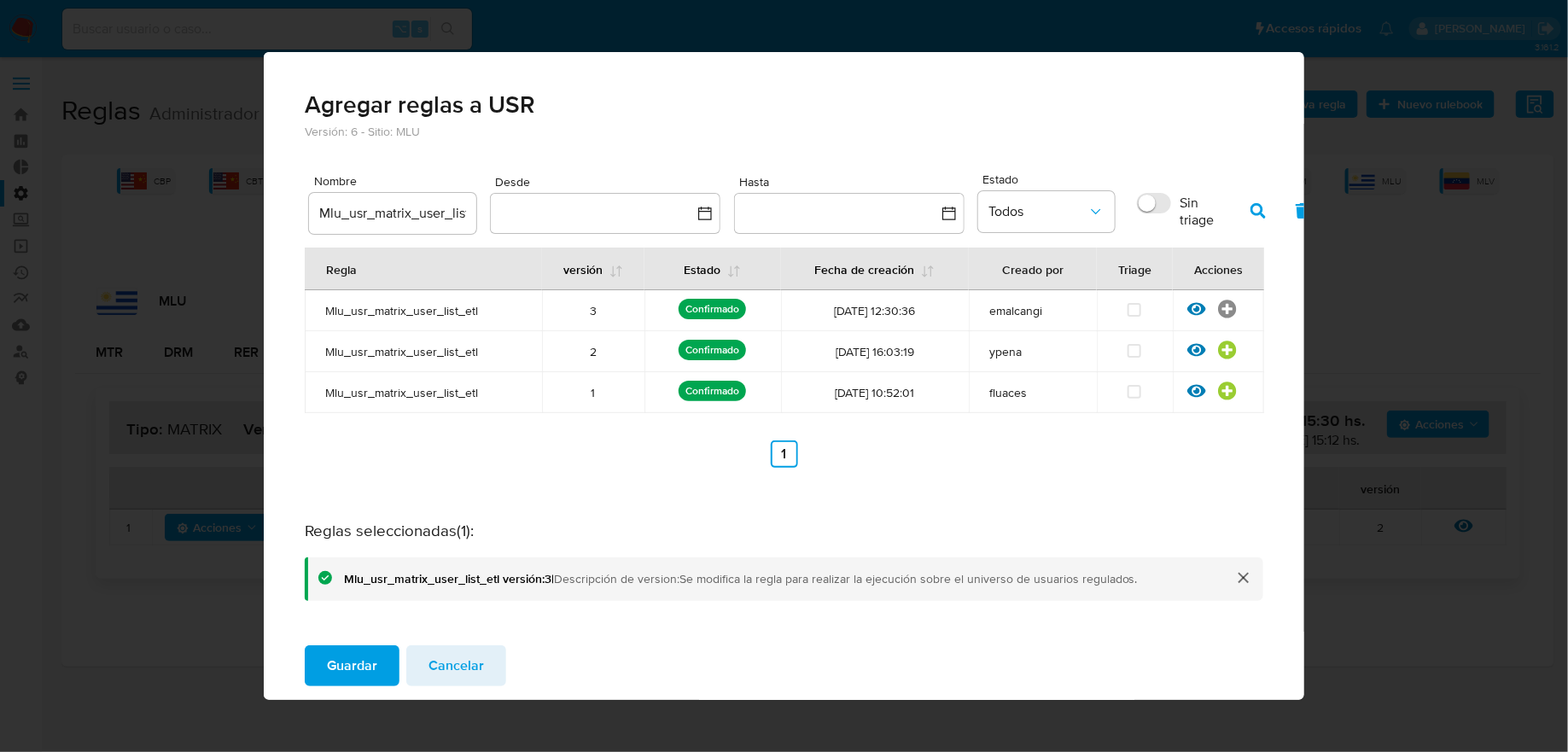
click at [409, 219] on input "Mlu_usr_matrix_user_list_etl" at bounding box center [392, 214] width 167 height 22
type input "mlu_matrix"
click at [1241, 211] on button "button" at bounding box center [1259, 211] width 45 height 41
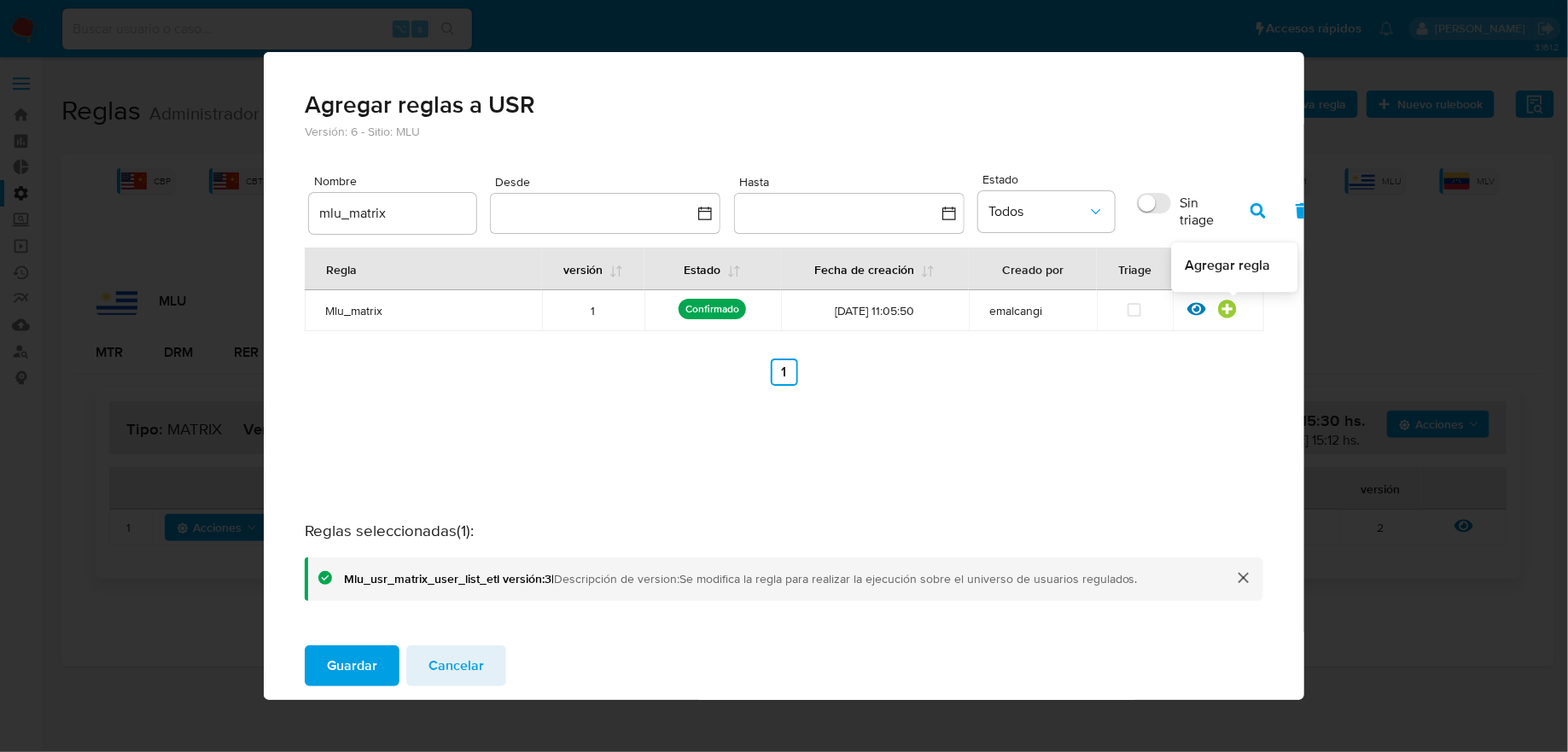
click at [1229, 306] on icon at bounding box center [1228, 309] width 18 height 18
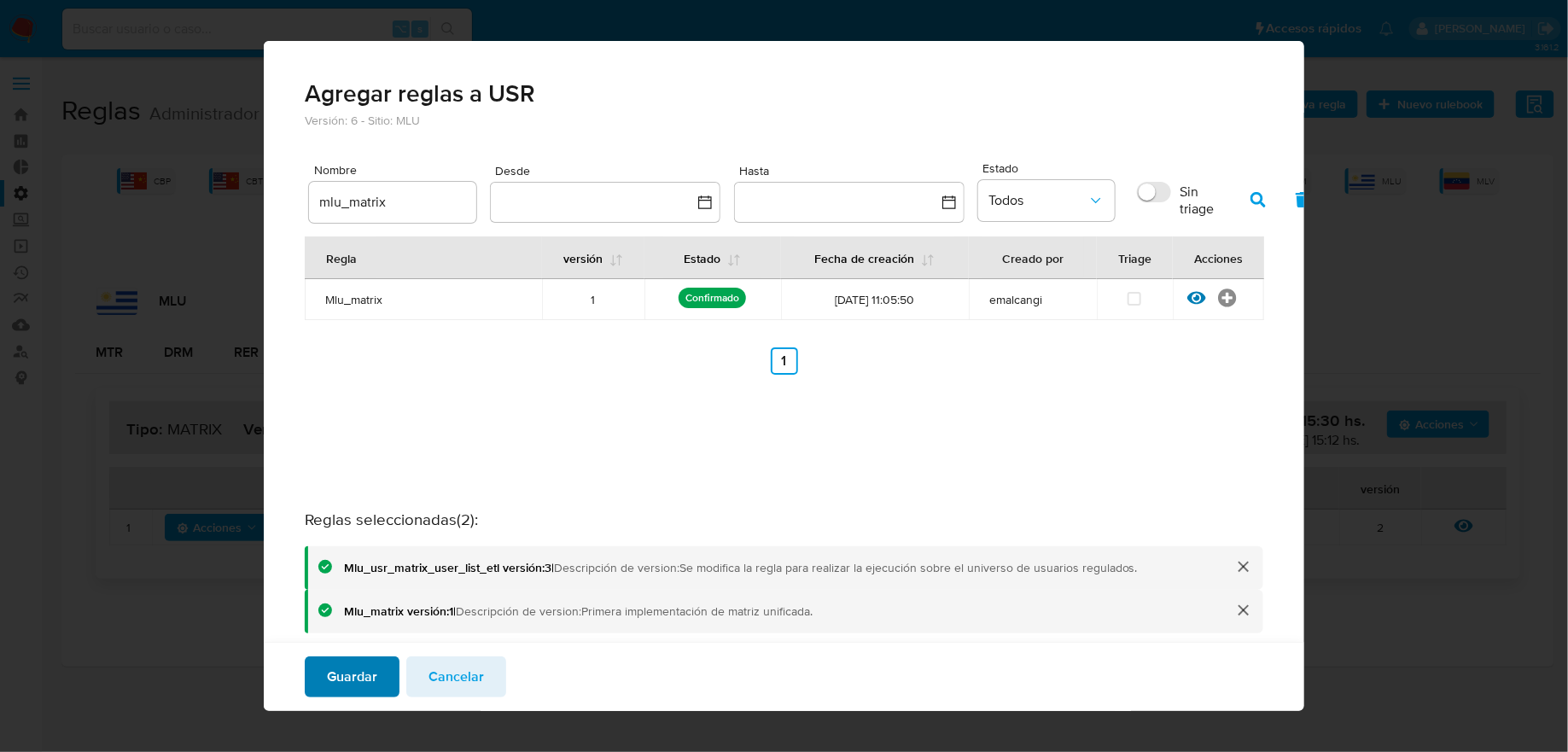
click at [351, 679] on span "Guardar" at bounding box center [351, 677] width 51 height 38
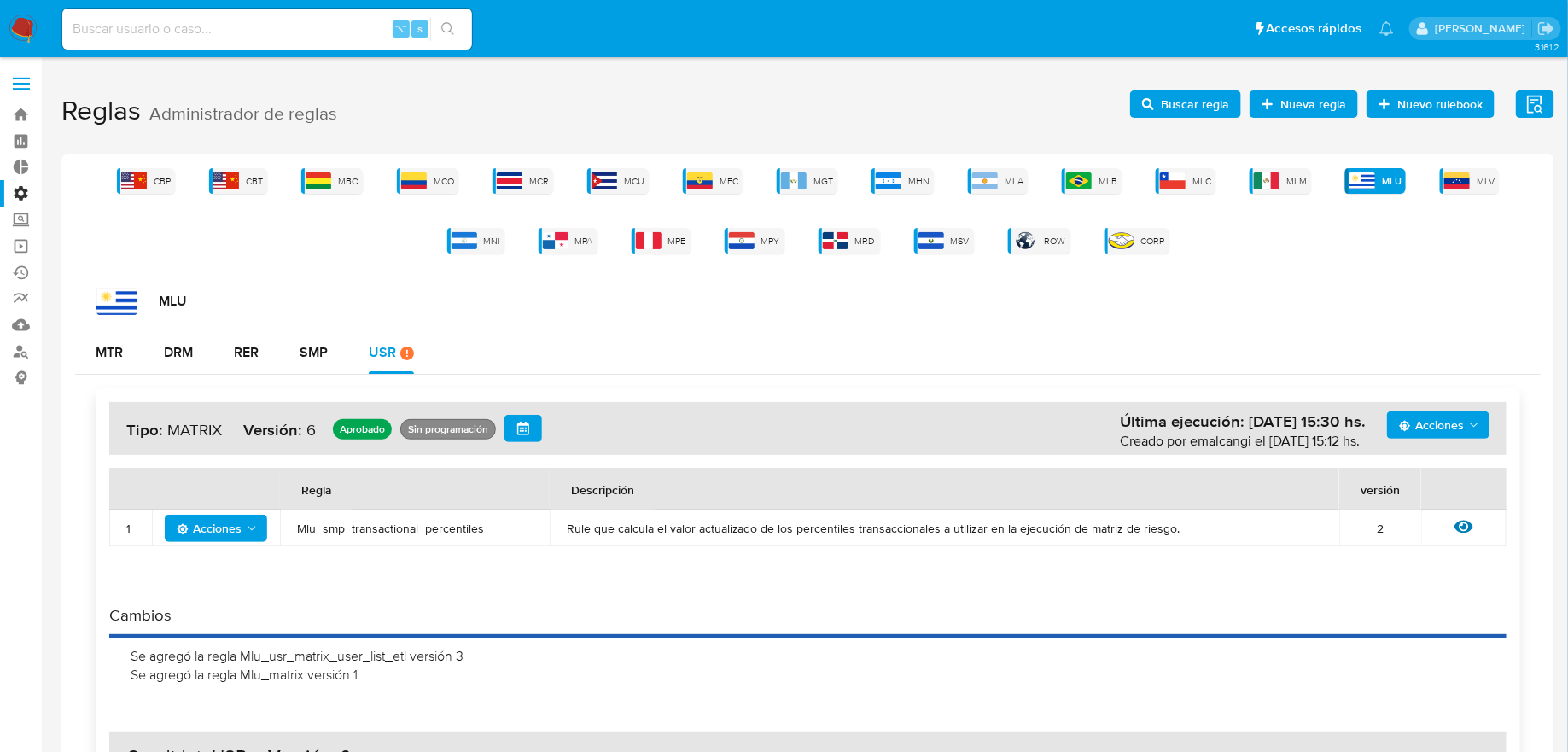
scroll to position [396, 0]
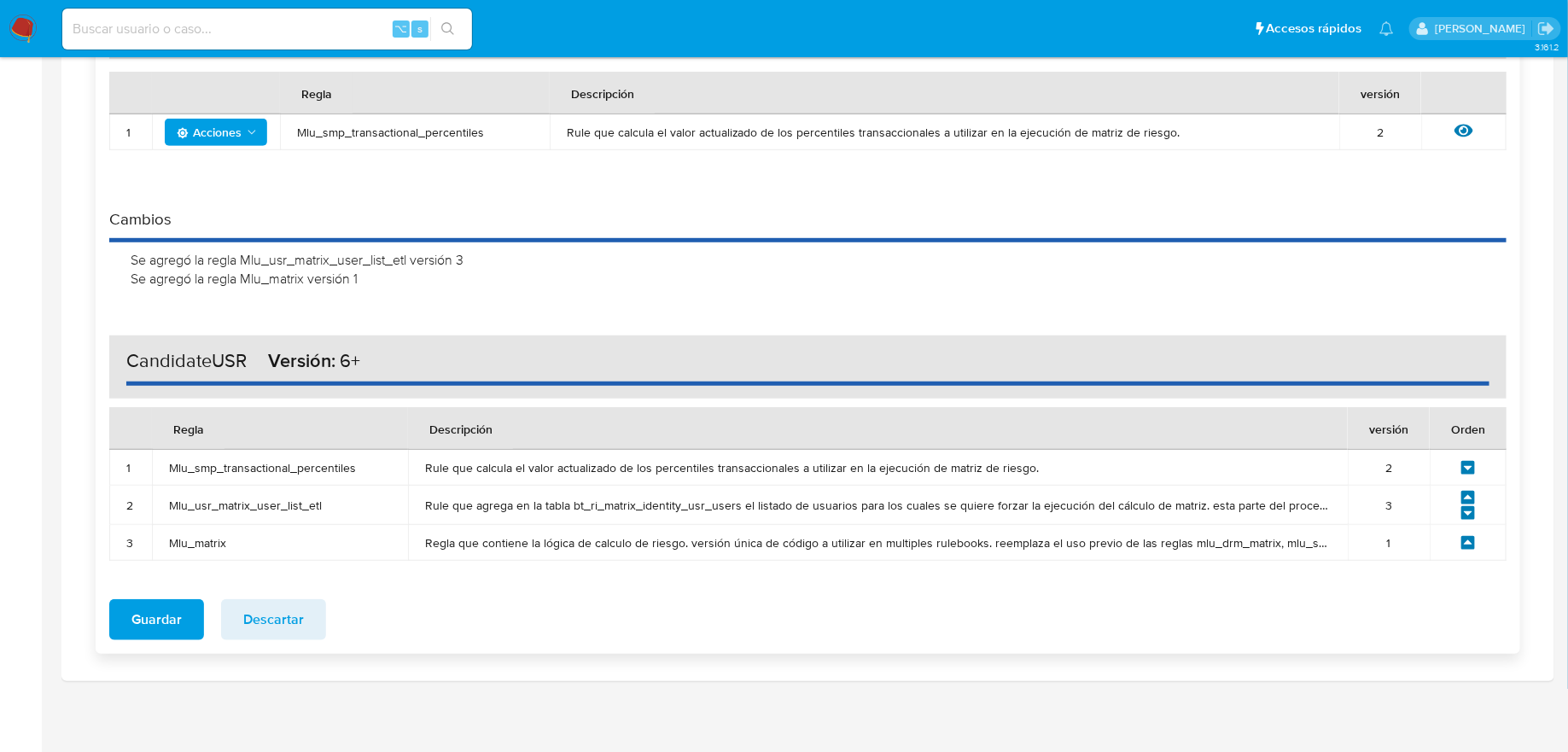
click at [1469, 468] on icon at bounding box center [1468, 468] width 14 height 14
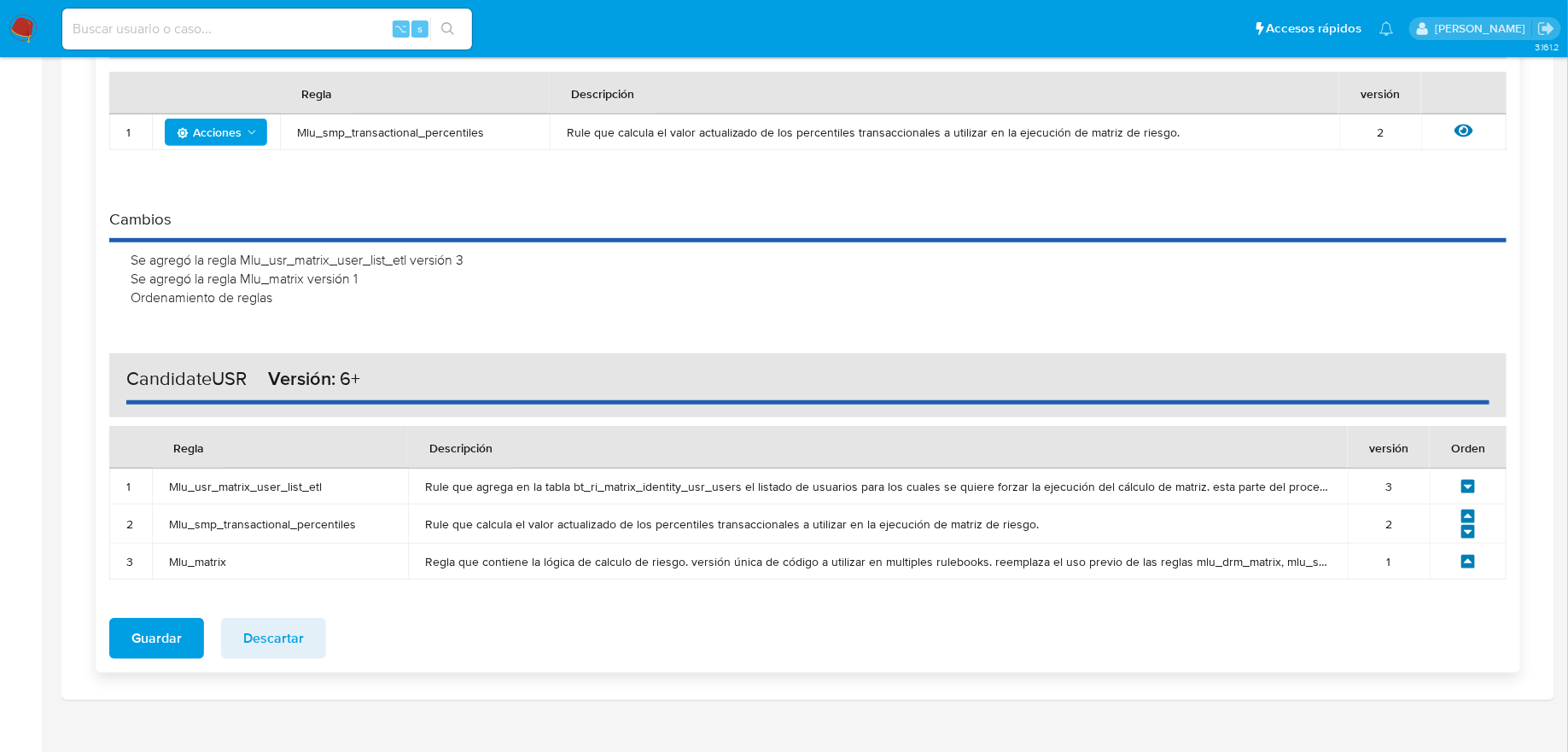
click at [1469, 529] on icon at bounding box center [1468, 532] width 15 height 15
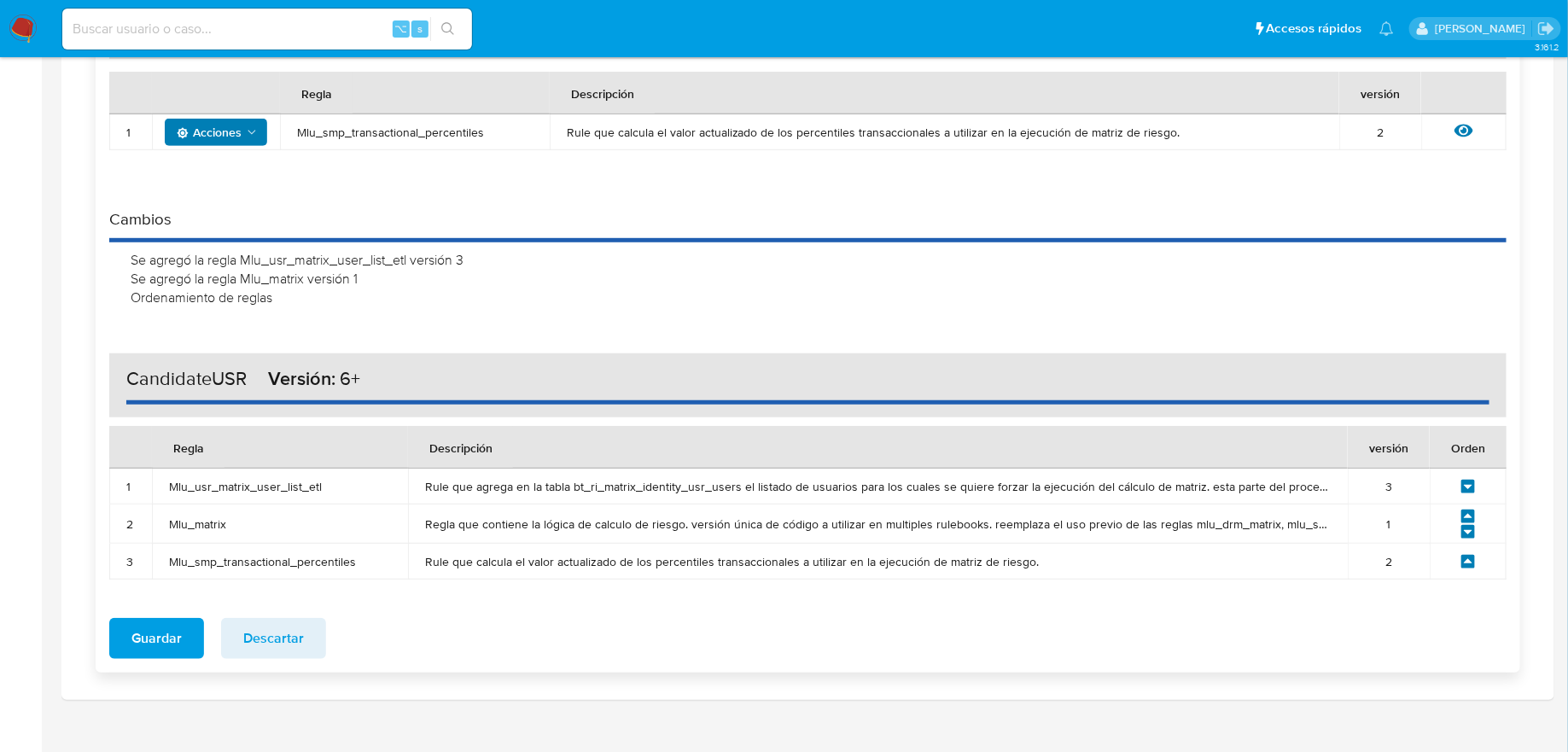
click at [252, 120] on span "Acciones" at bounding box center [218, 132] width 82 height 24
click at [239, 166] on button "Deshabilitar" at bounding box center [215, 175] width 153 height 41
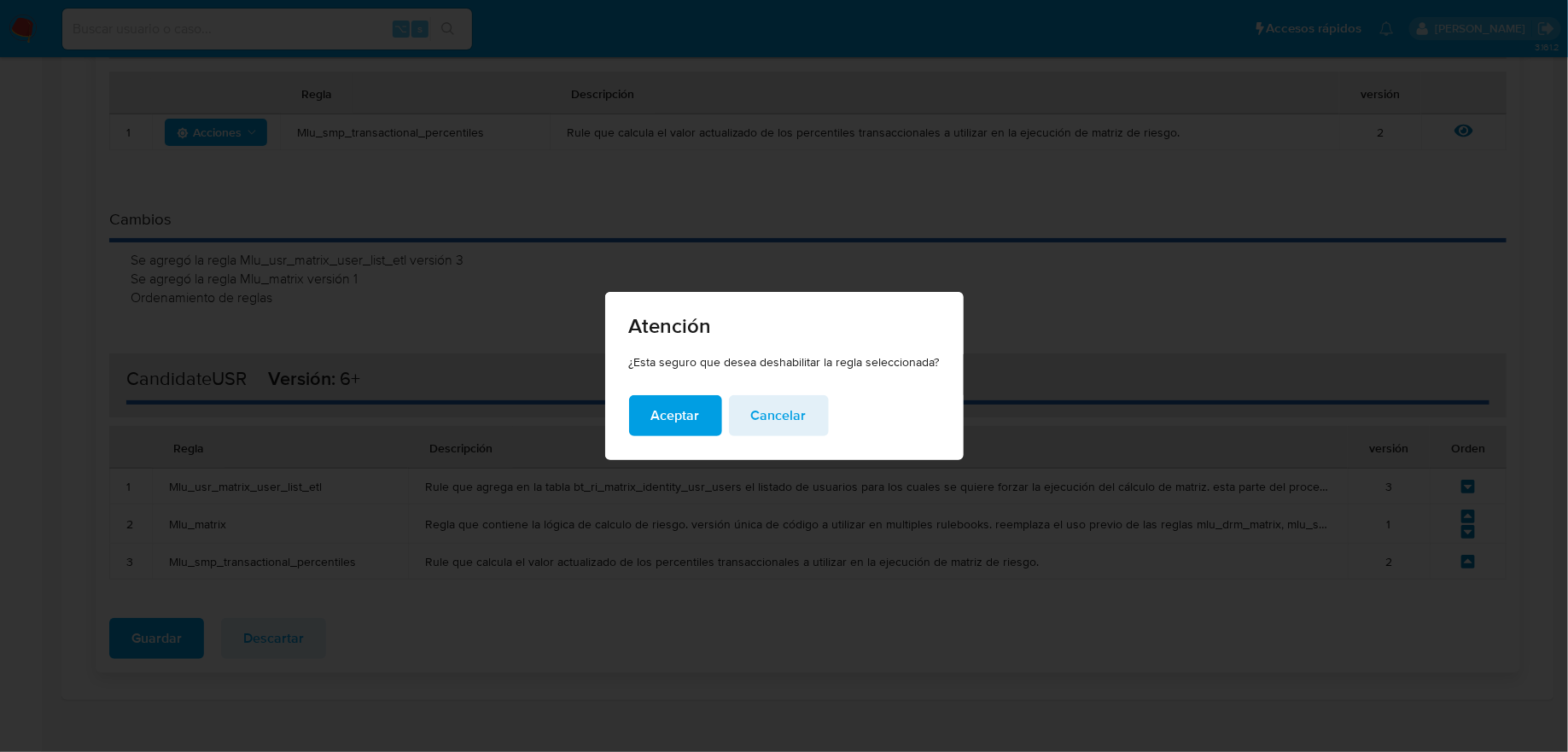
click at [680, 429] on span "Aceptar" at bounding box center [676, 416] width 49 height 38
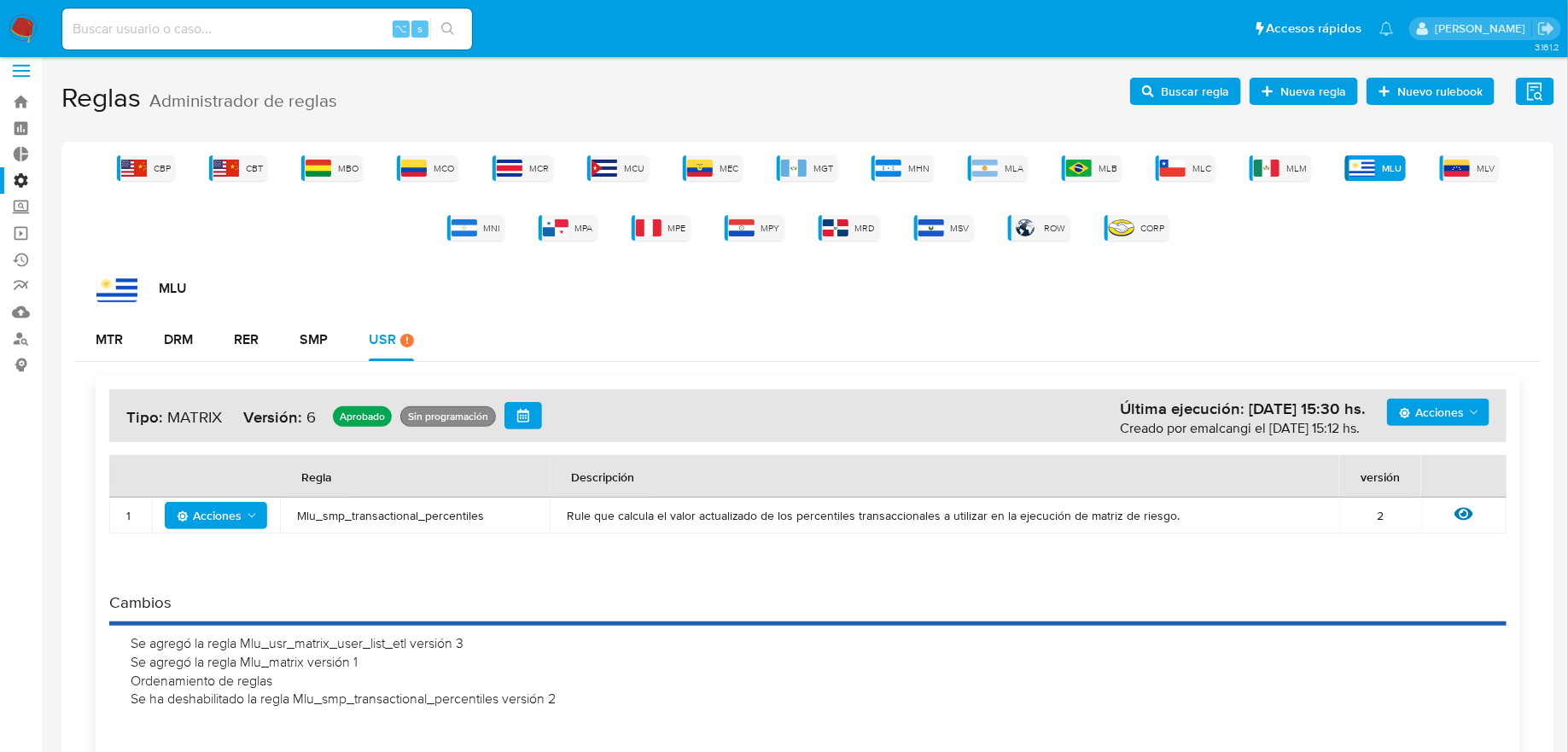
scroll to position [0, 0]
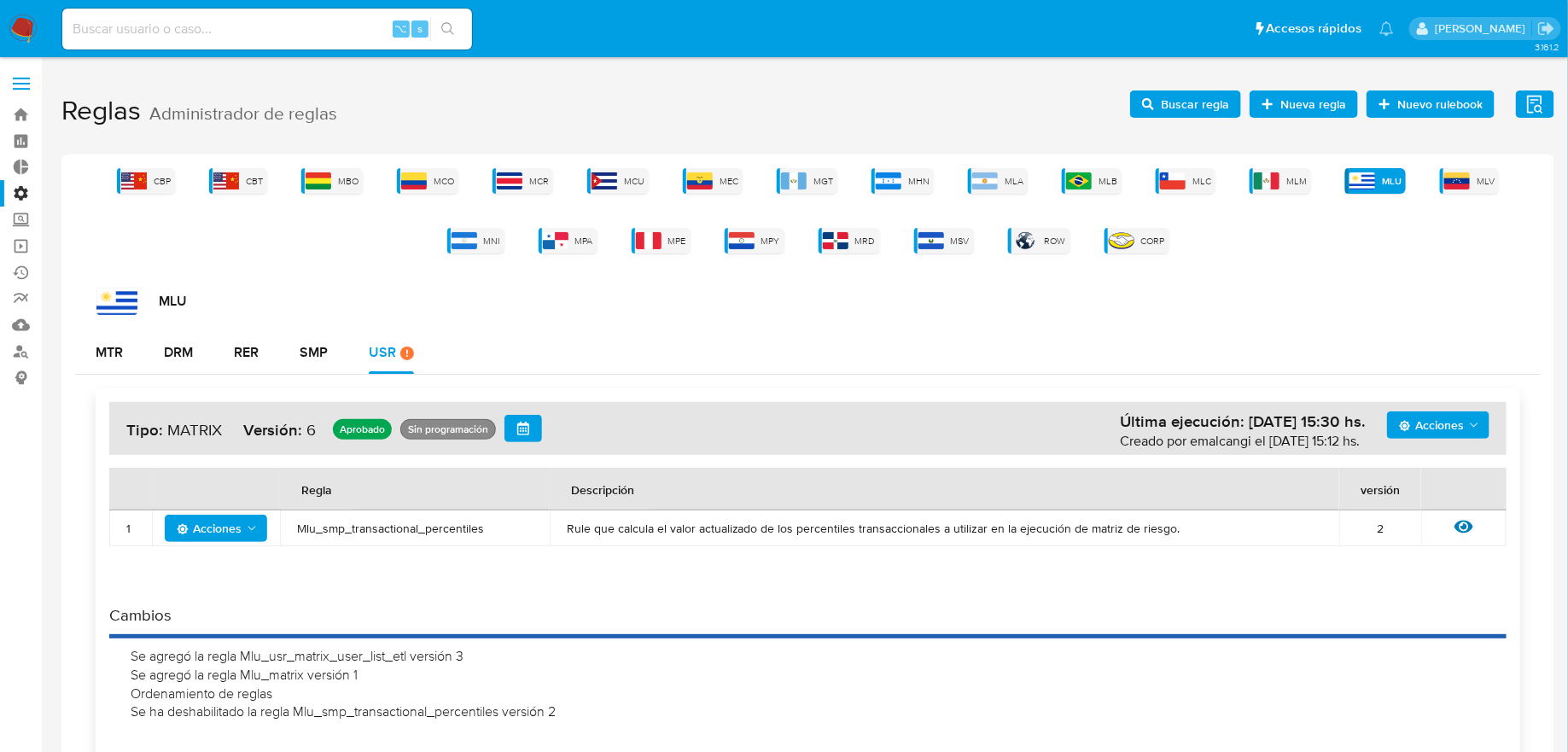
click at [1444, 424] on span "Acciones" at bounding box center [1432, 425] width 65 height 27
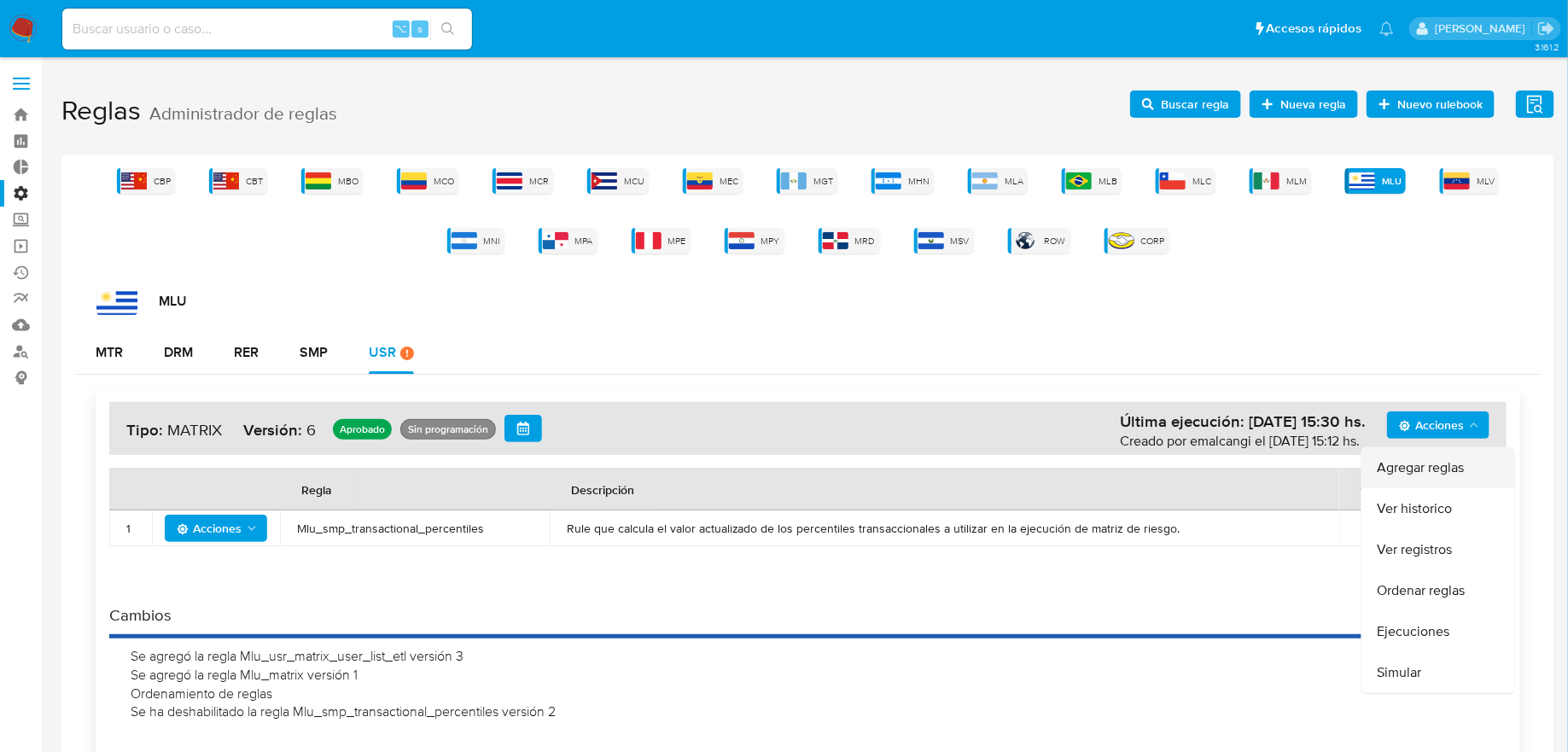
click at [1427, 467] on button "Agregar reglas" at bounding box center [1438, 468] width 153 height 41
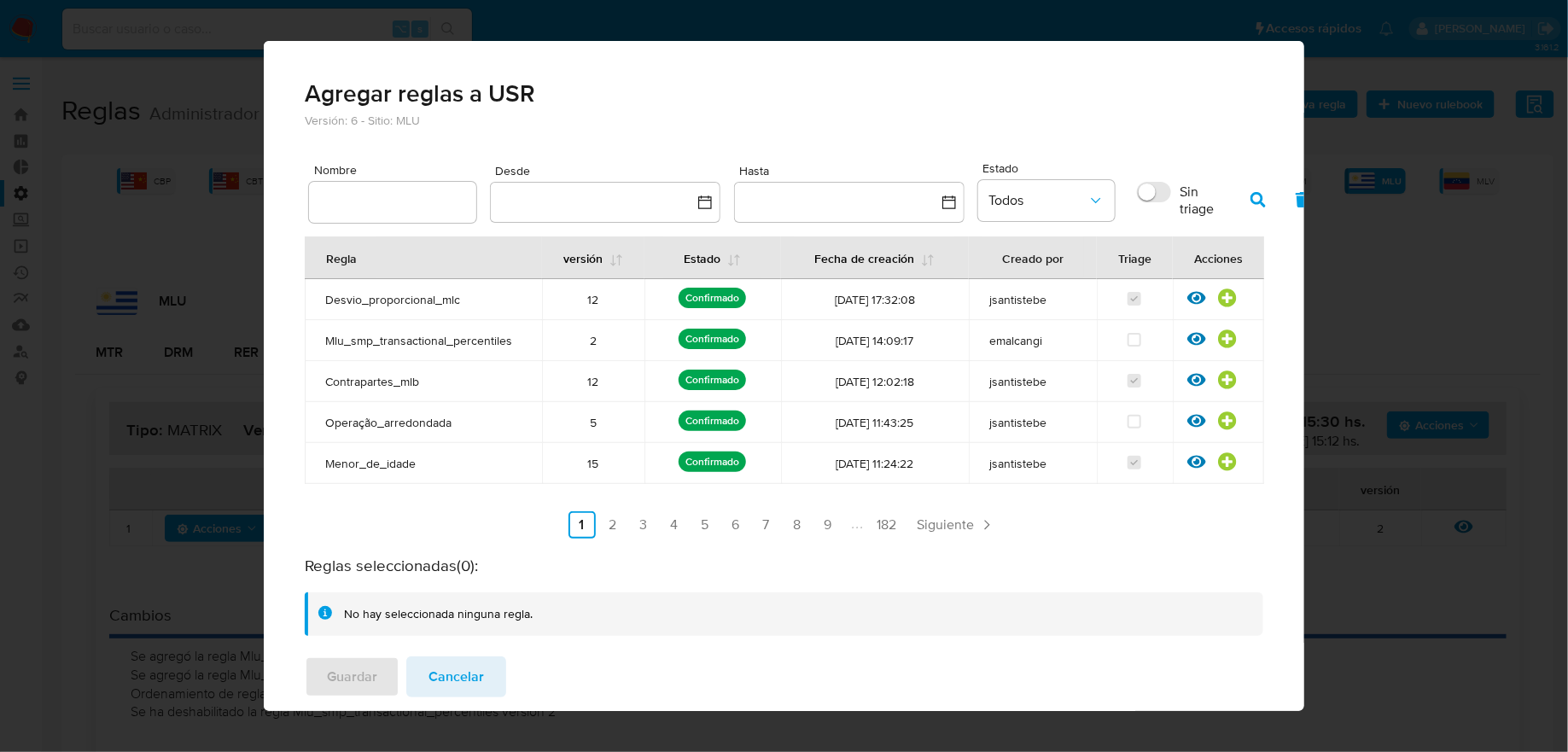
click at [387, 217] on div at bounding box center [392, 202] width 167 height 41
click at [387, 213] on input "text" at bounding box center [392, 202] width 167 height 22
type input "Mlu_usr_matrix_execution_status_validation"
click at [1253, 205] on icon "button" at bounding box center [1259, 200] width 15 height 15
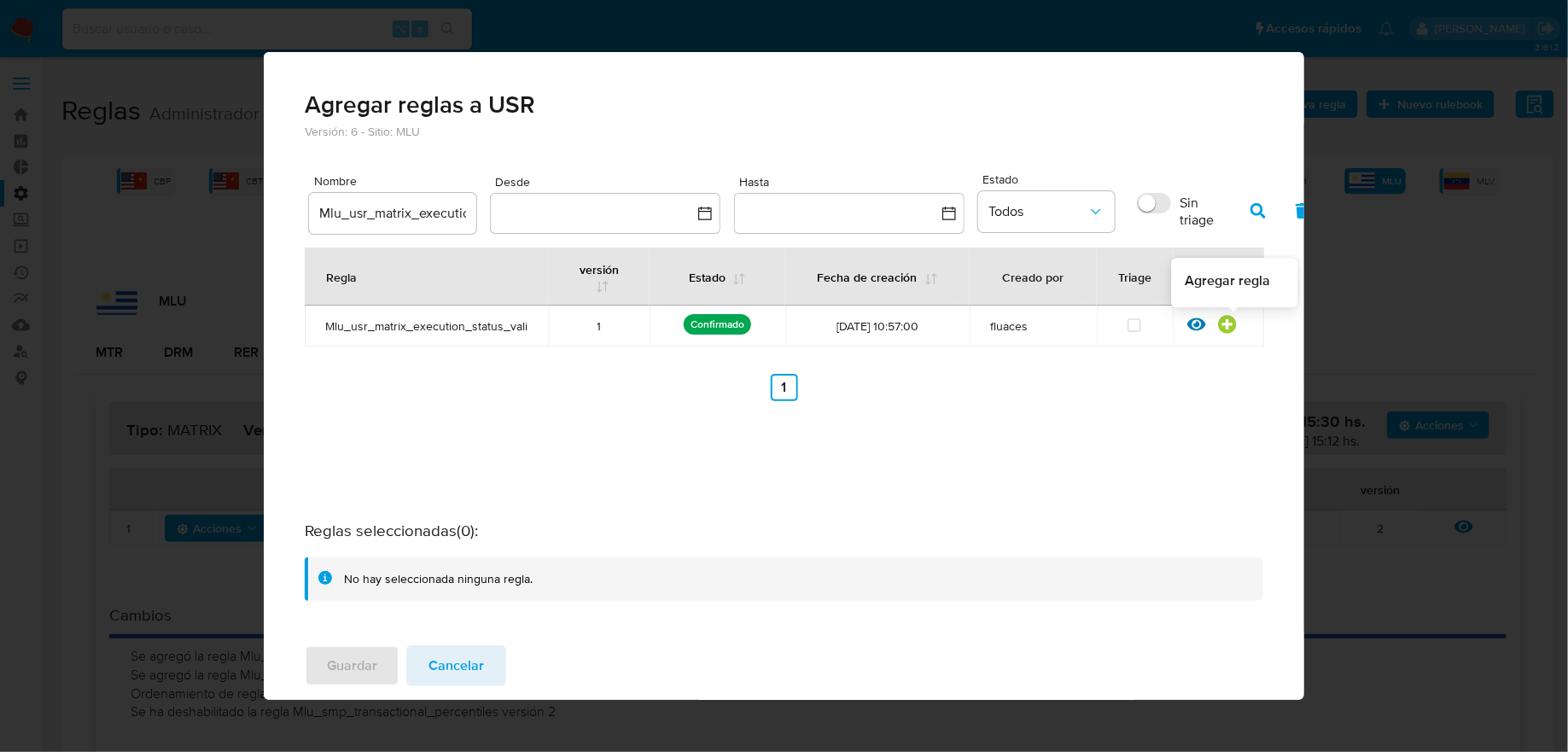
click at [1229, 325] on icon at bounding box center [1228, 324] width 19 height 19
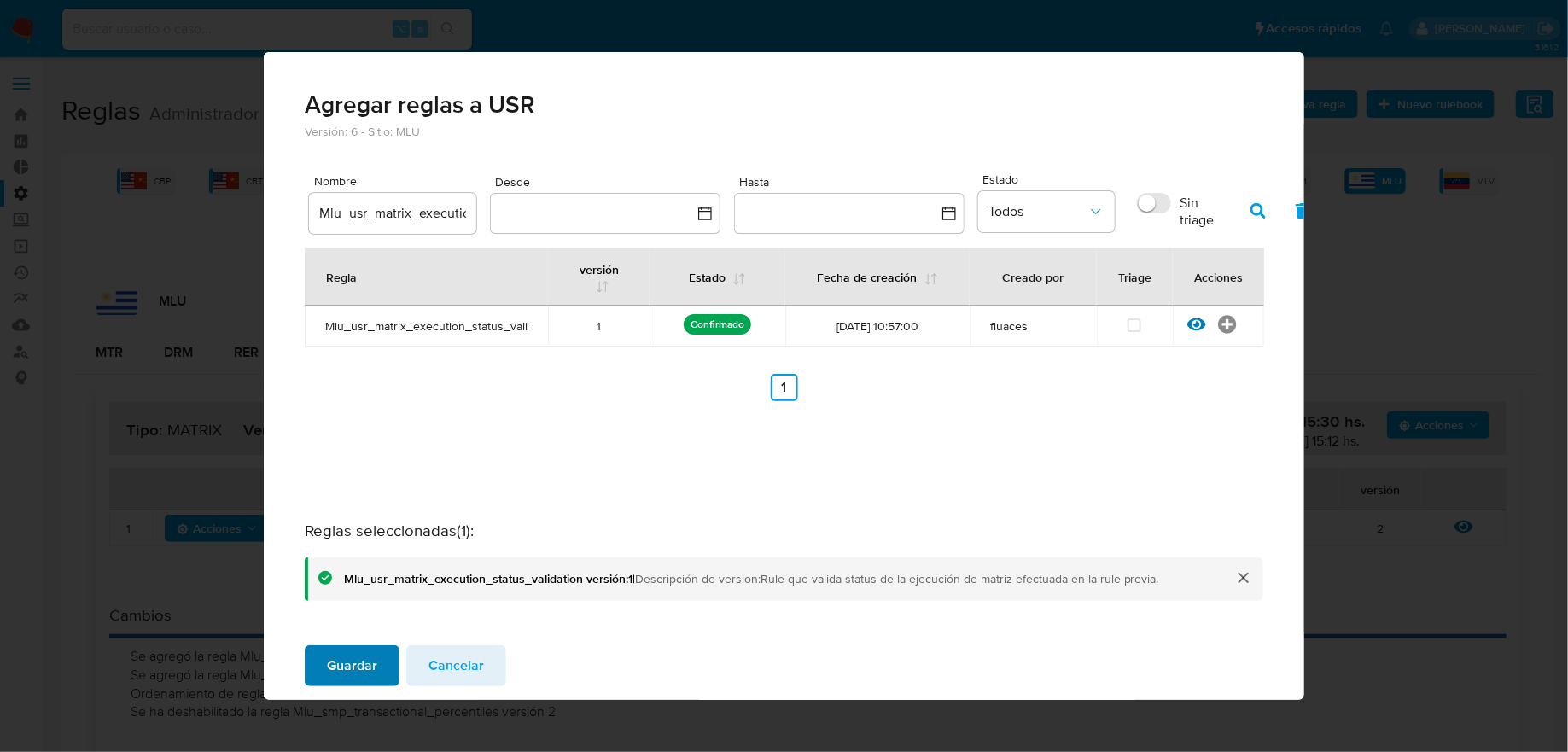
click at [388, 668] on button "Guardar" at bounding box center [351, 666] width 95 height 41
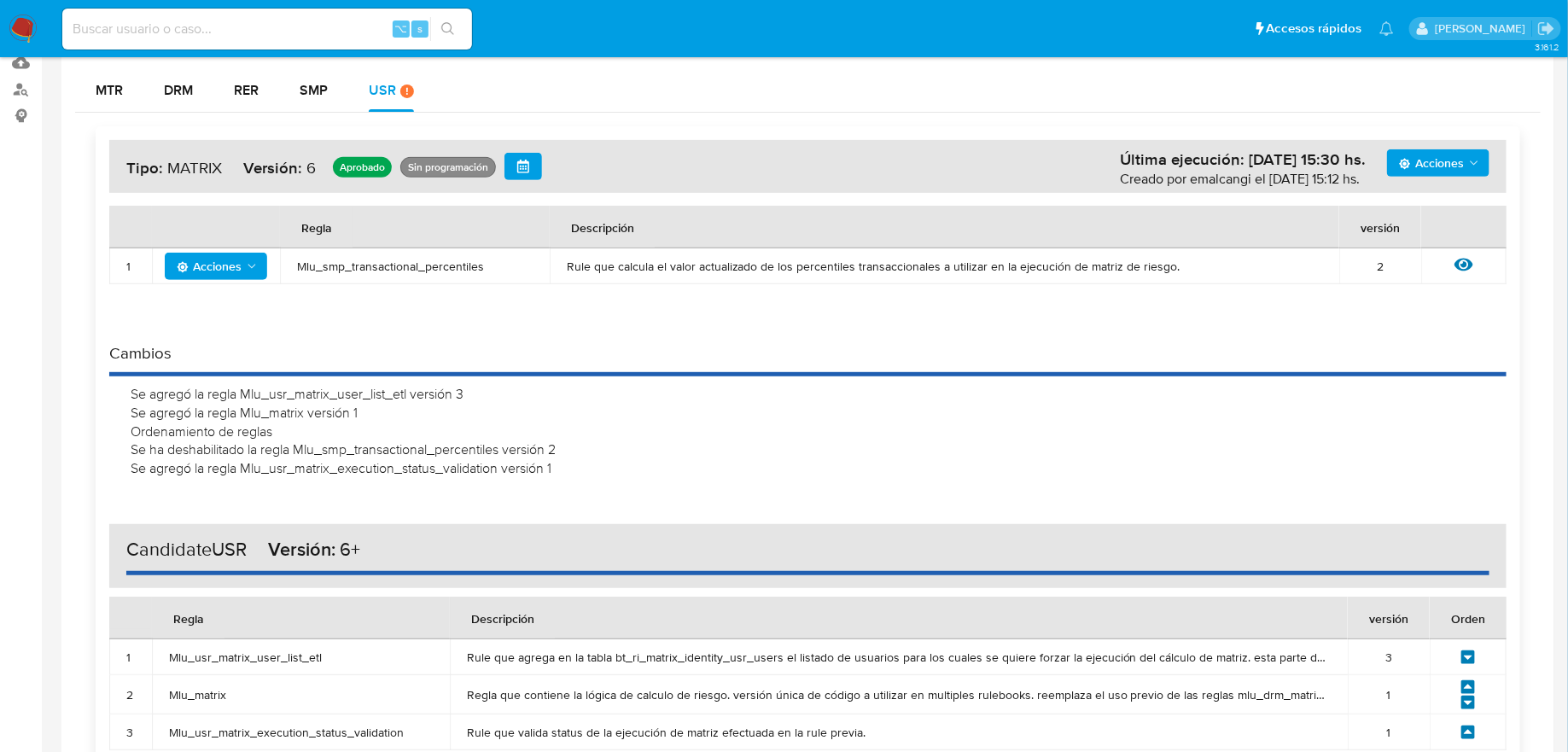
scroll to position [452, 0]
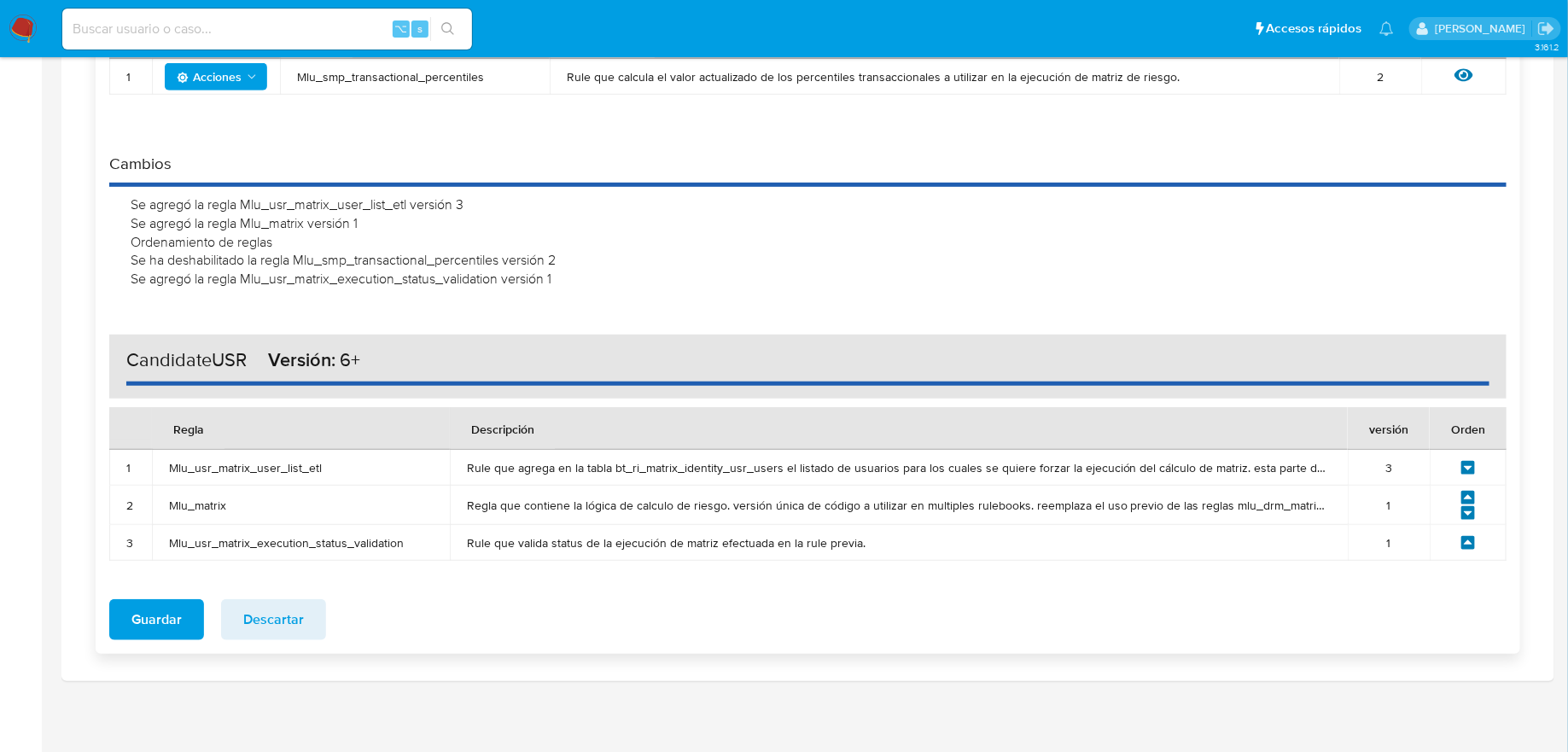
click at [199, 460] on span "Mlu_usr_matrix_user_list_etl" at bounding box center [301, 468] width 264 height 15
click at [197, 492] on td "Mlu_matrix" at bounding box center [300, 505] width 297 height 39
drag, startPoint x: 168, startPoint y: 544, endPoint x: 430, endPoint y: 543, distance: 262.0
click at [430, 543] on td "Mlu_usr_matrix_execution_status_validation" at bounding box center [300, 543] width 297 height 36
click at [430, 543] on span "Mlu_usr_matrix_execution_status_validation" at bounding box center [301, 543] width 264 height 15
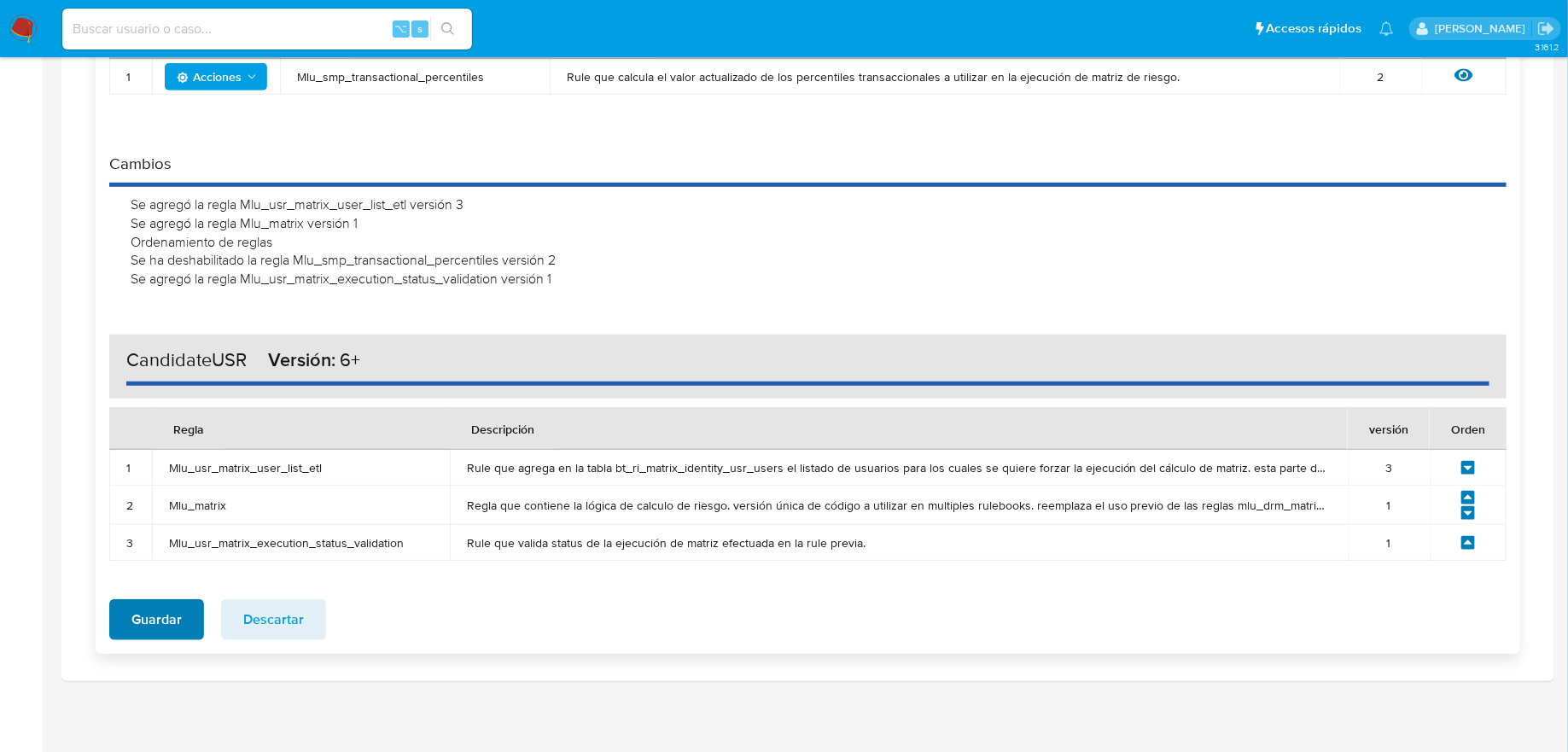
click at [195, 624] on button "Guardar" at bounding box center [156, 620] width 95 height 41
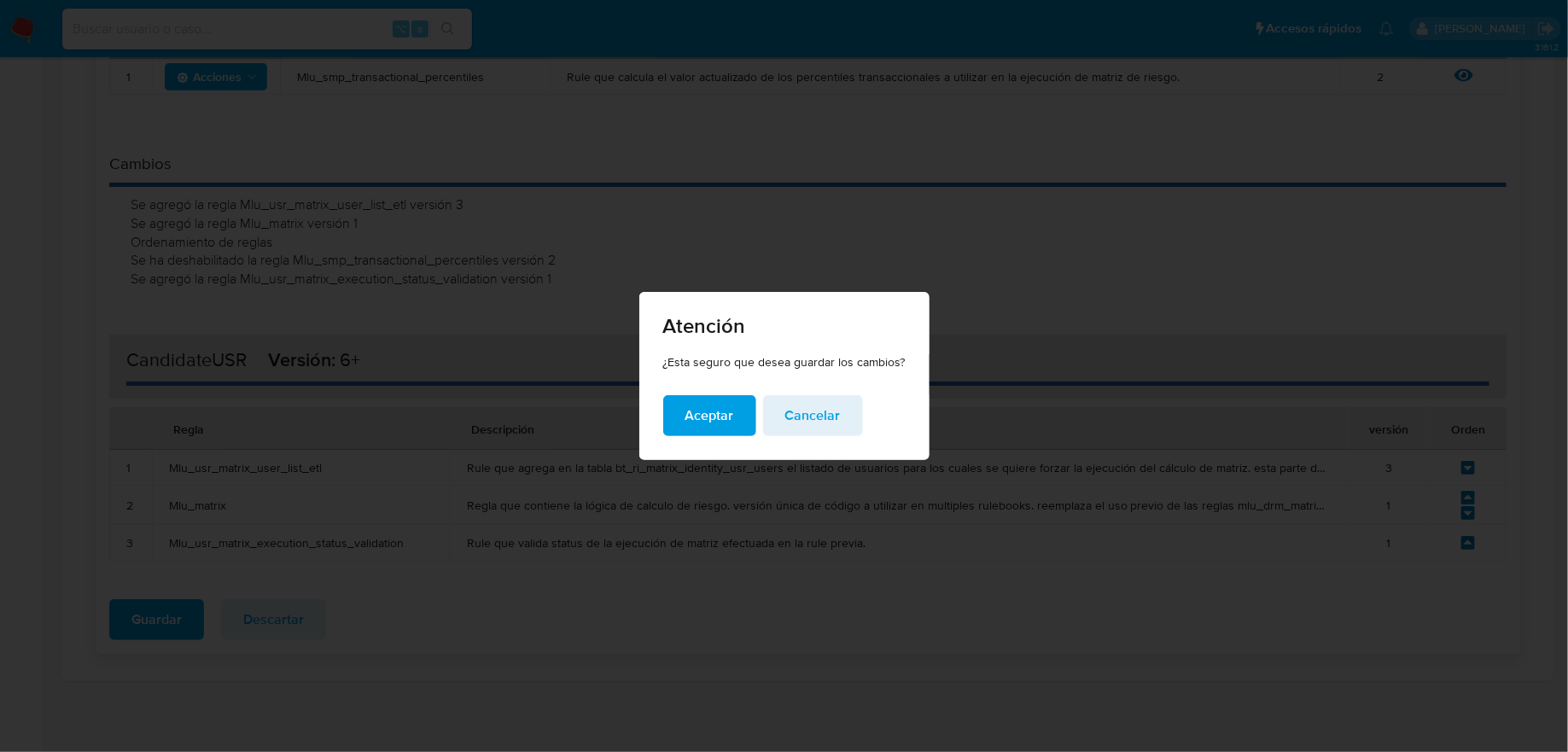
click at [700, 418] on span "Aceptar" at bounding box center [709, 416] width 49 height 38
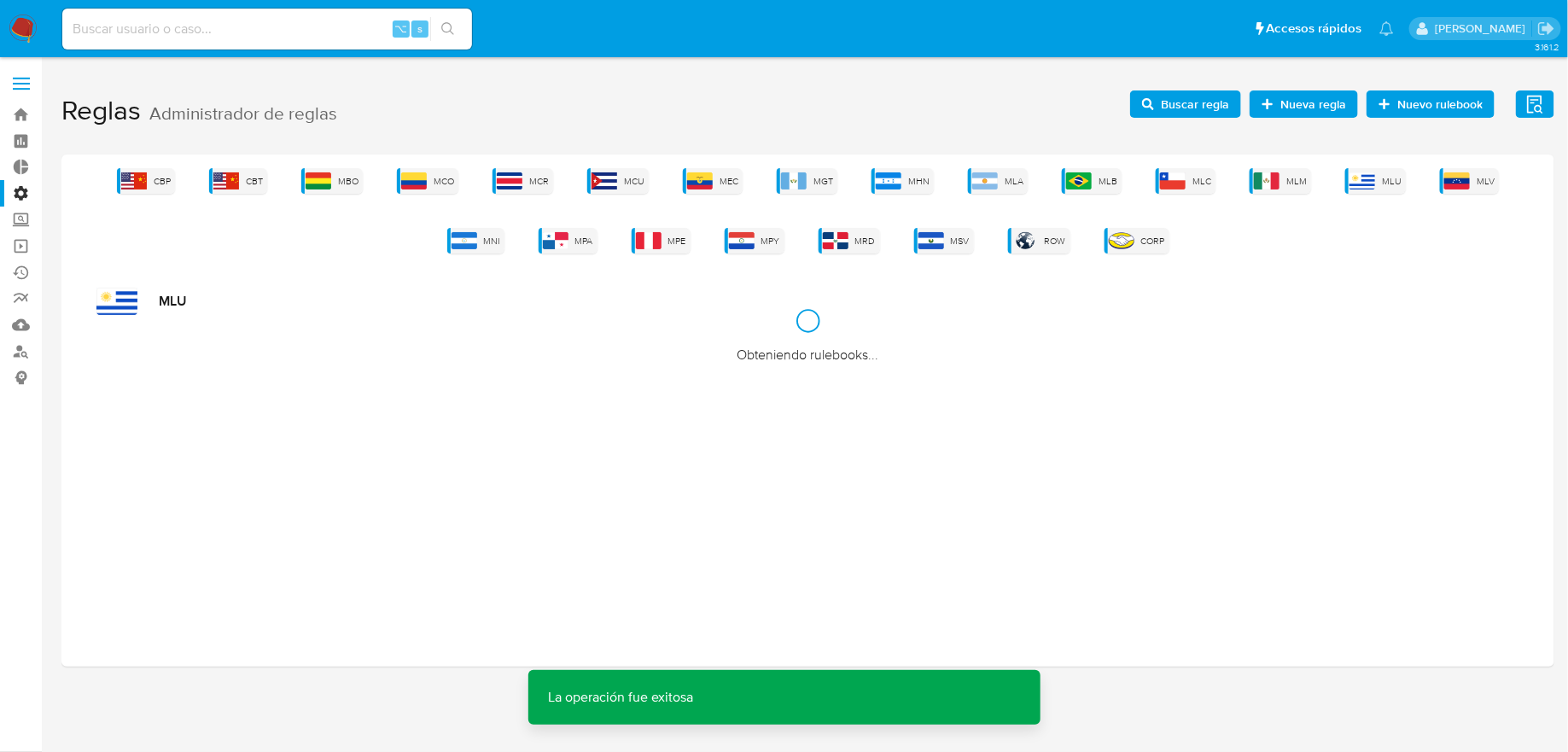
scroll to position [0, 0]
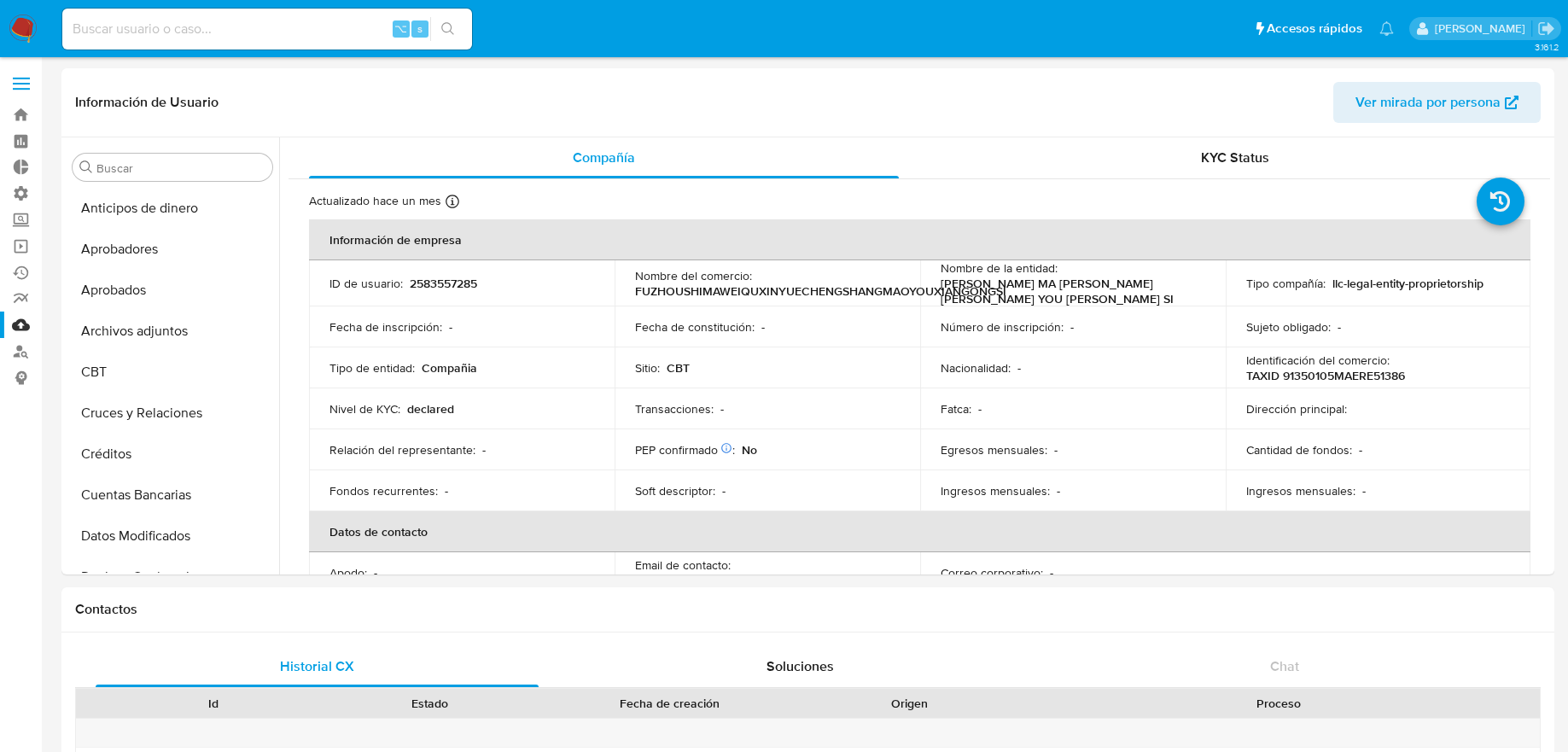
select select "10"
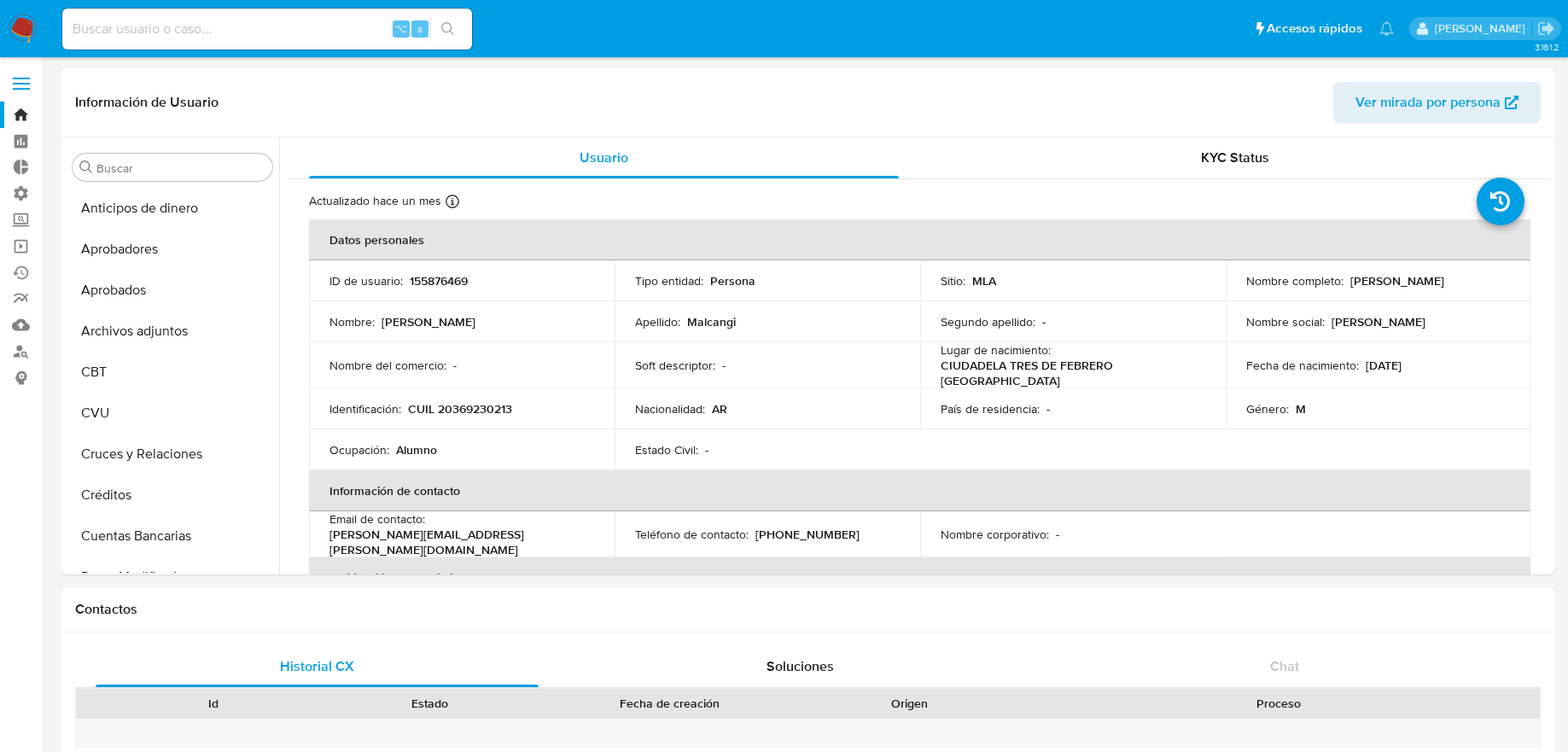
select select "10"
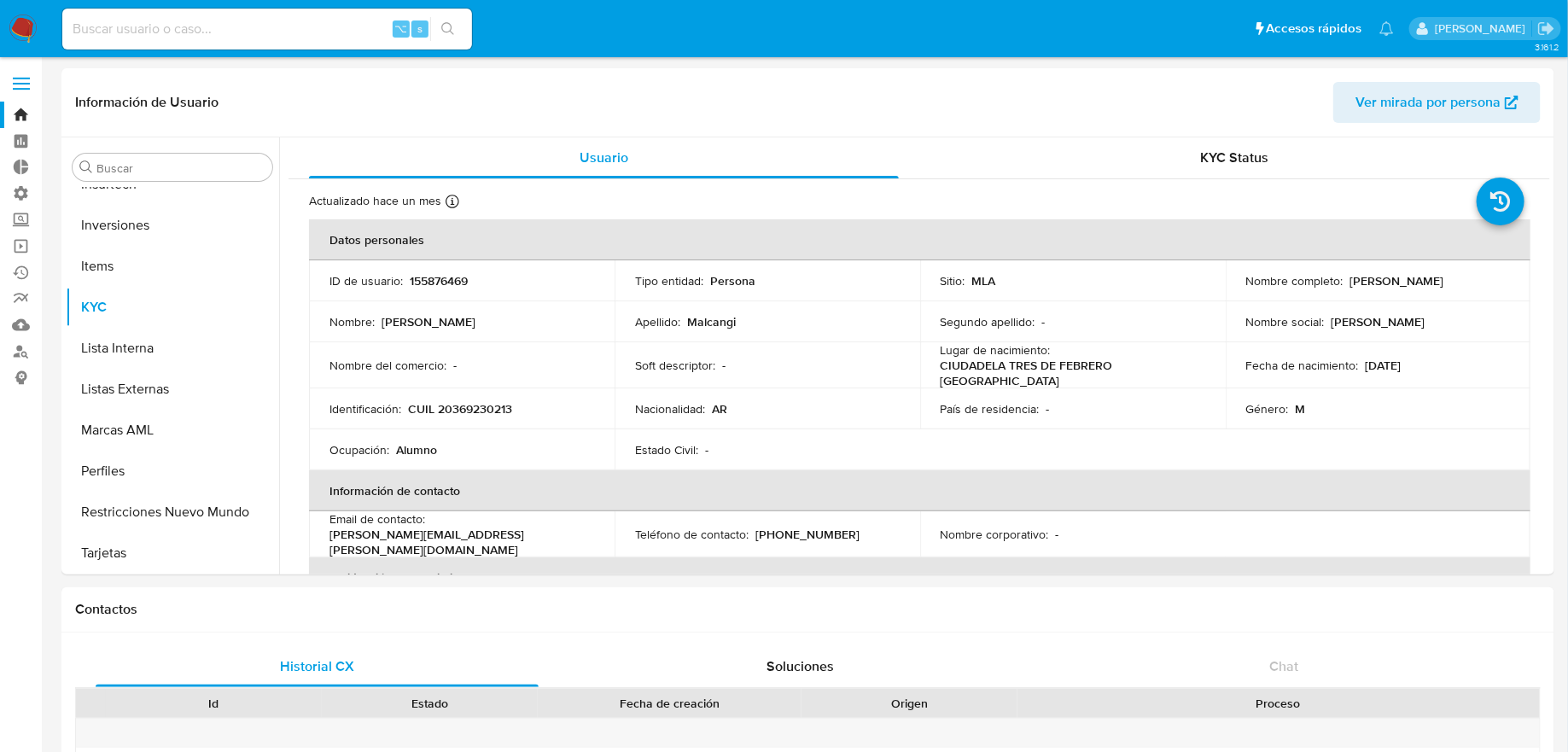
click at [16, 76] on label at bounding box center [21, 84] width 43 height 36
click at [0, 0] on input "checkbox" at bounding box center [0, 0] width 0 height 0
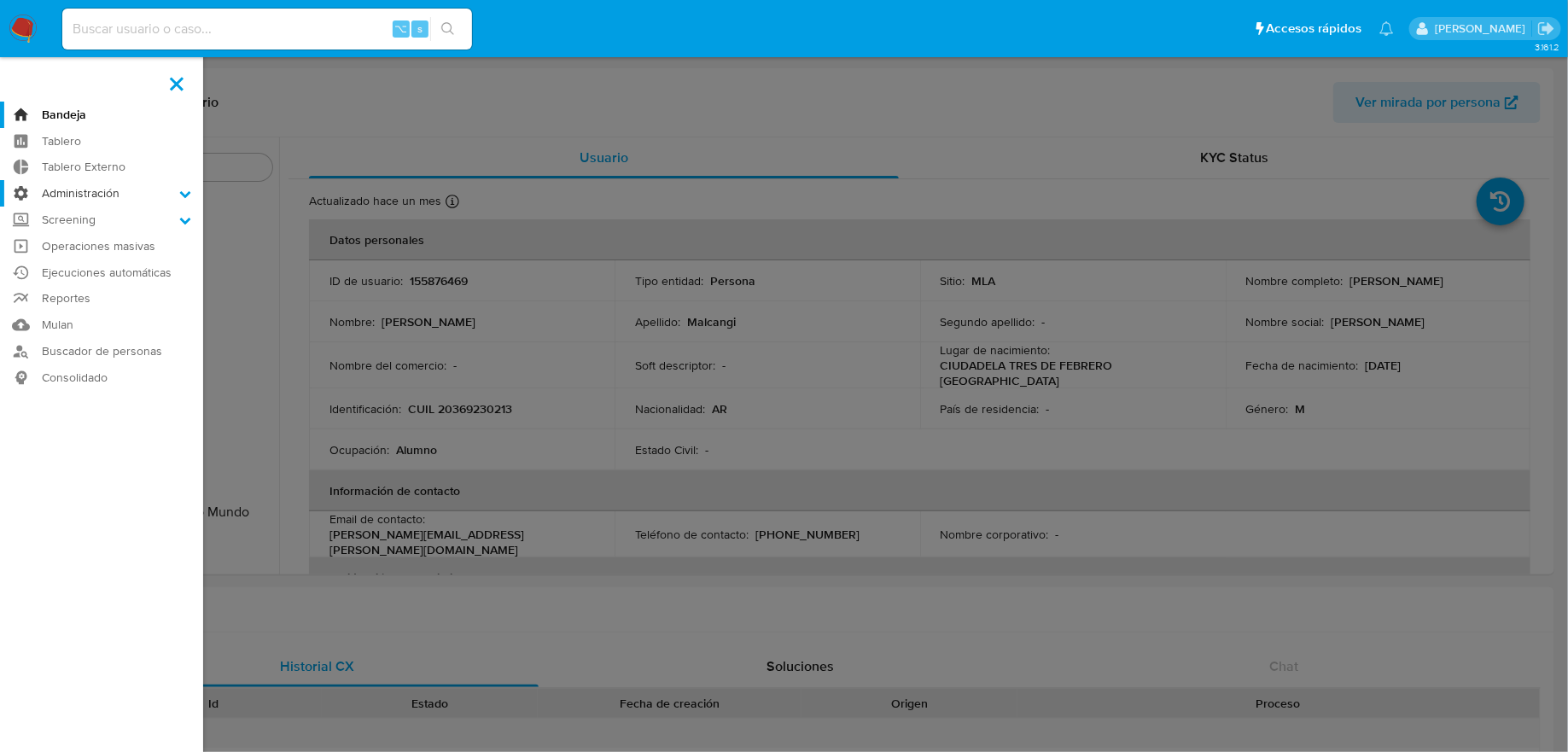
click at [46, 191] on label "Administración" at bounding box center [101, 193] width 203 height 27
click at [0, 0] on input "Administración" at bounding box center [0, 0] width 0 height 0
click at [52, 217] on link "Reglas" at bounding box center [101, 217] width 203 height 21
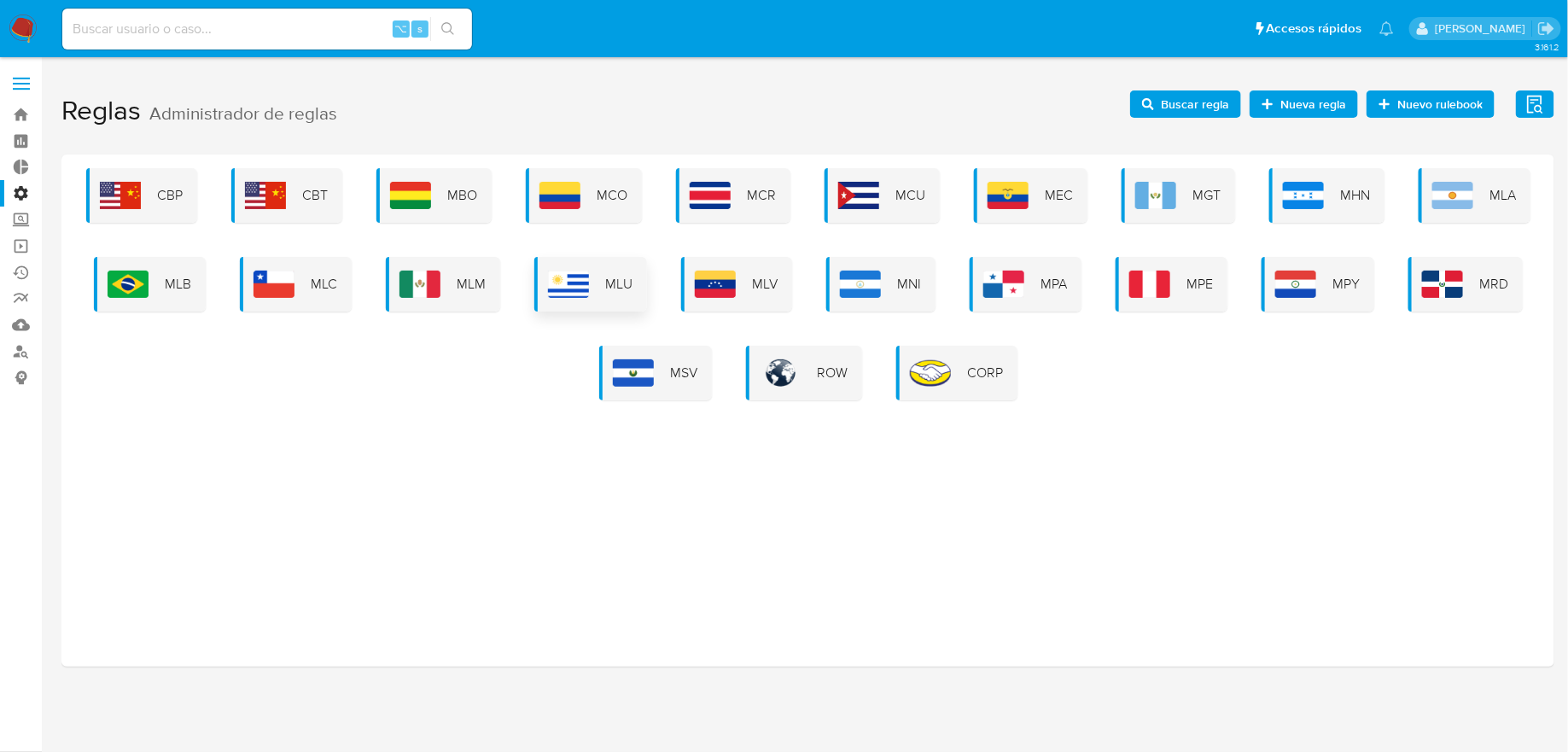
click at [625, 304] on div "MLU" at bounding box center [590, 285] width 112 height 55
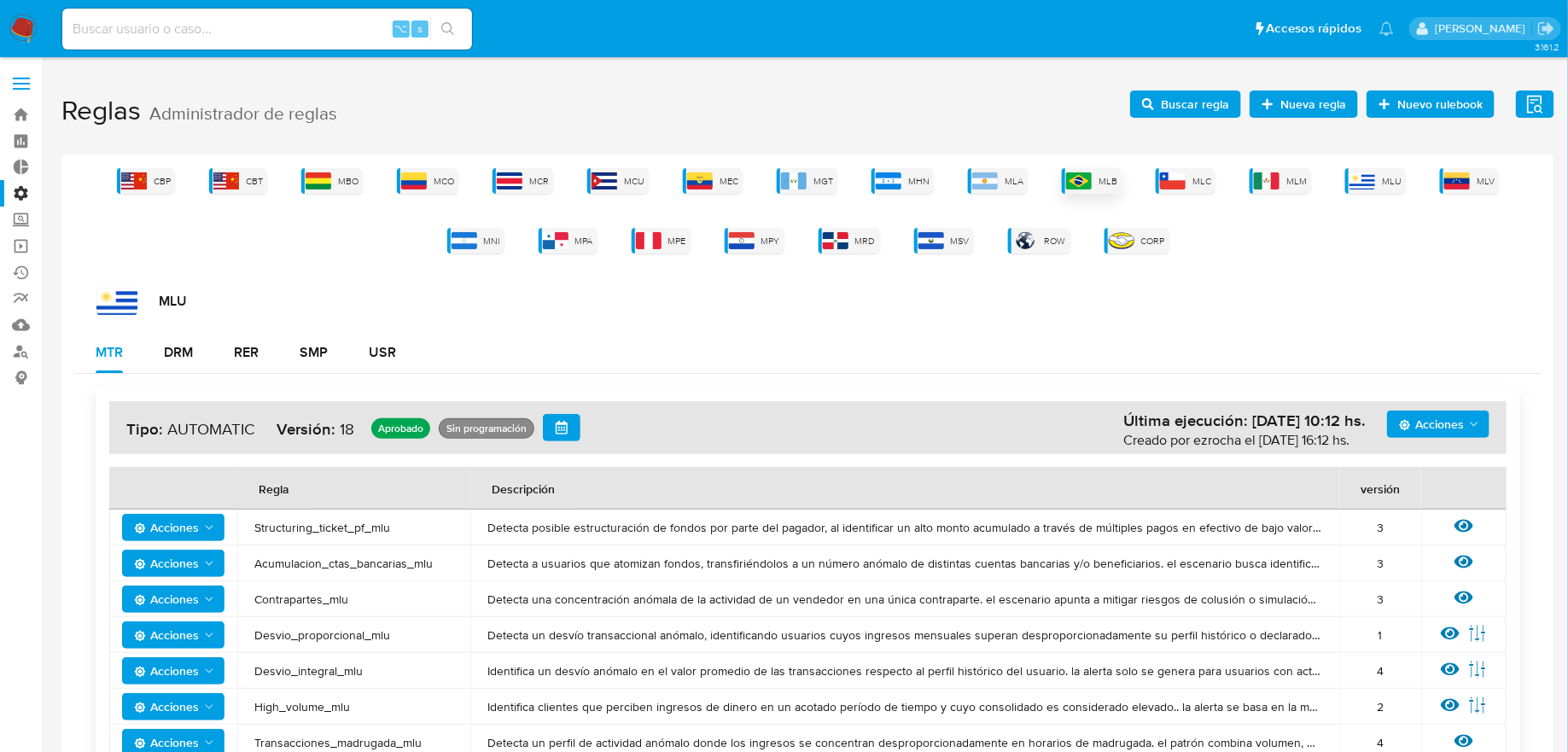
click at [1095, 180] on div "MLB" at bounding box center [1091, 181] width 60 height 26
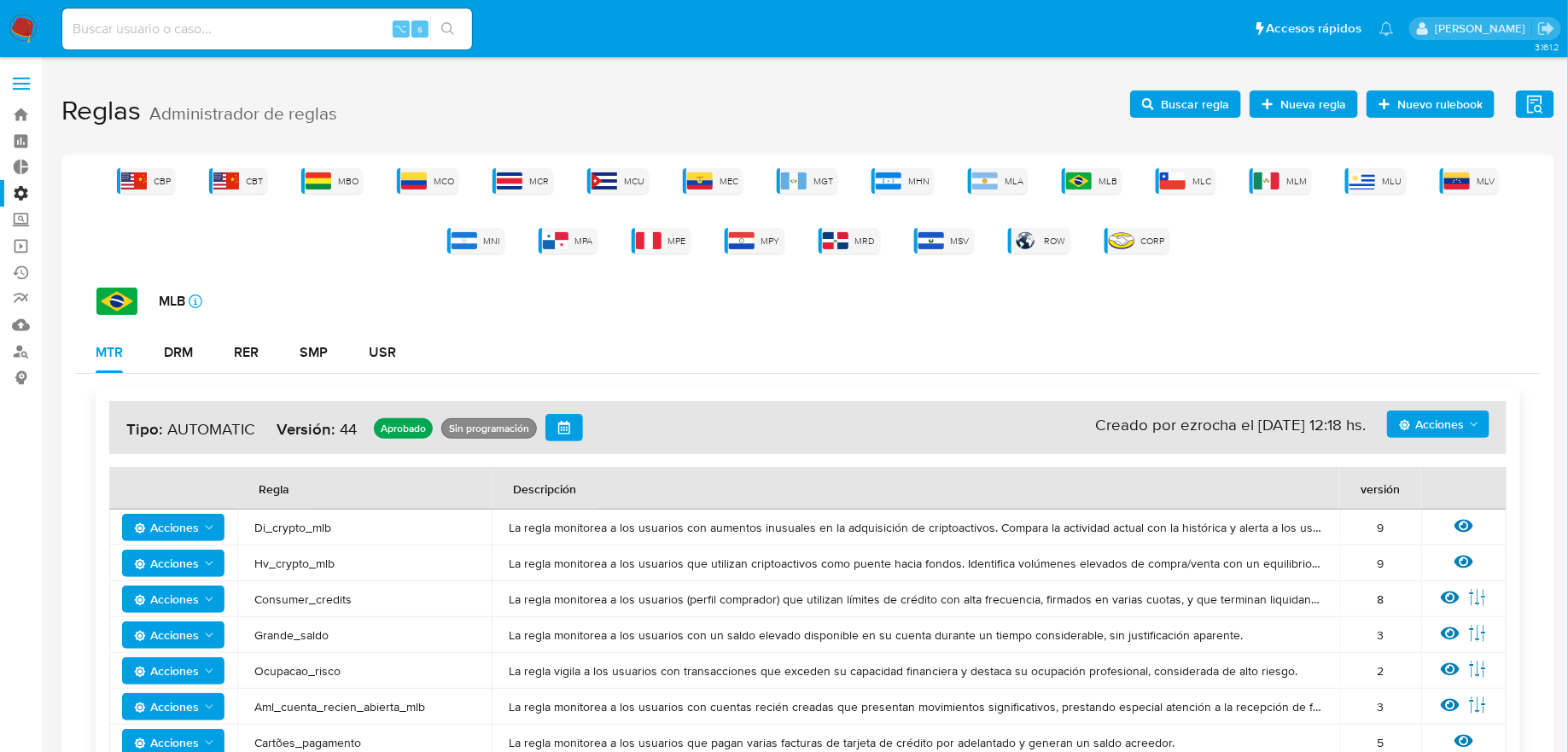
click at [379, 361] on div "USR" at bounding box center [382, 352] width 27 height 41
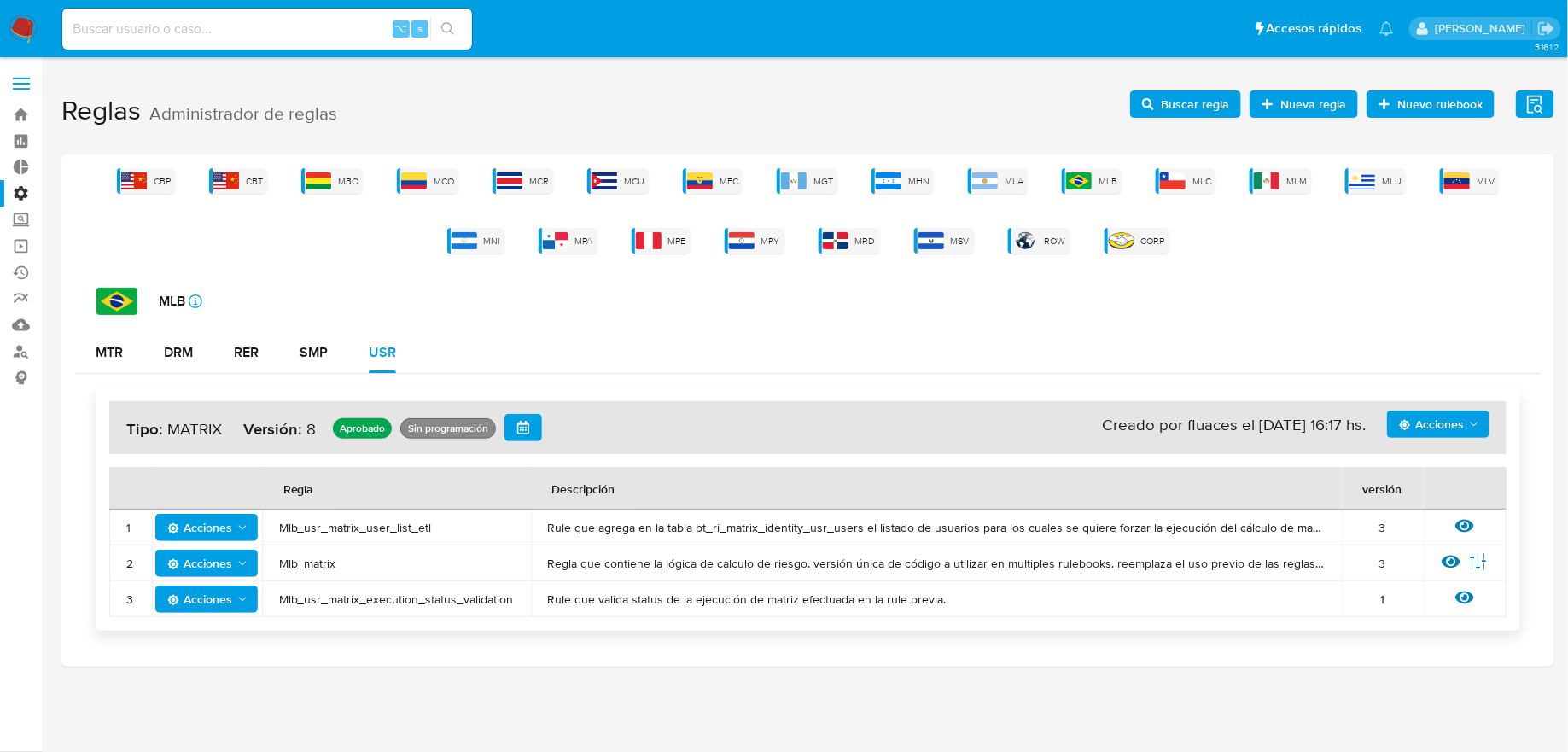
click at [333, 536] on td "Mlb_usr_matrix_user_list_etl" at bounding box center [397, 527] width 269 height 36
click at [333, 527] on span "Mlb_usr_matrix_user_list_etl" at bounding box center [397, 527] width 235 height 15
click at [352, 597] on span "Mlb_usr_matrix_execution_status_validation" at bounding box center [397, 599] width 235 height 15
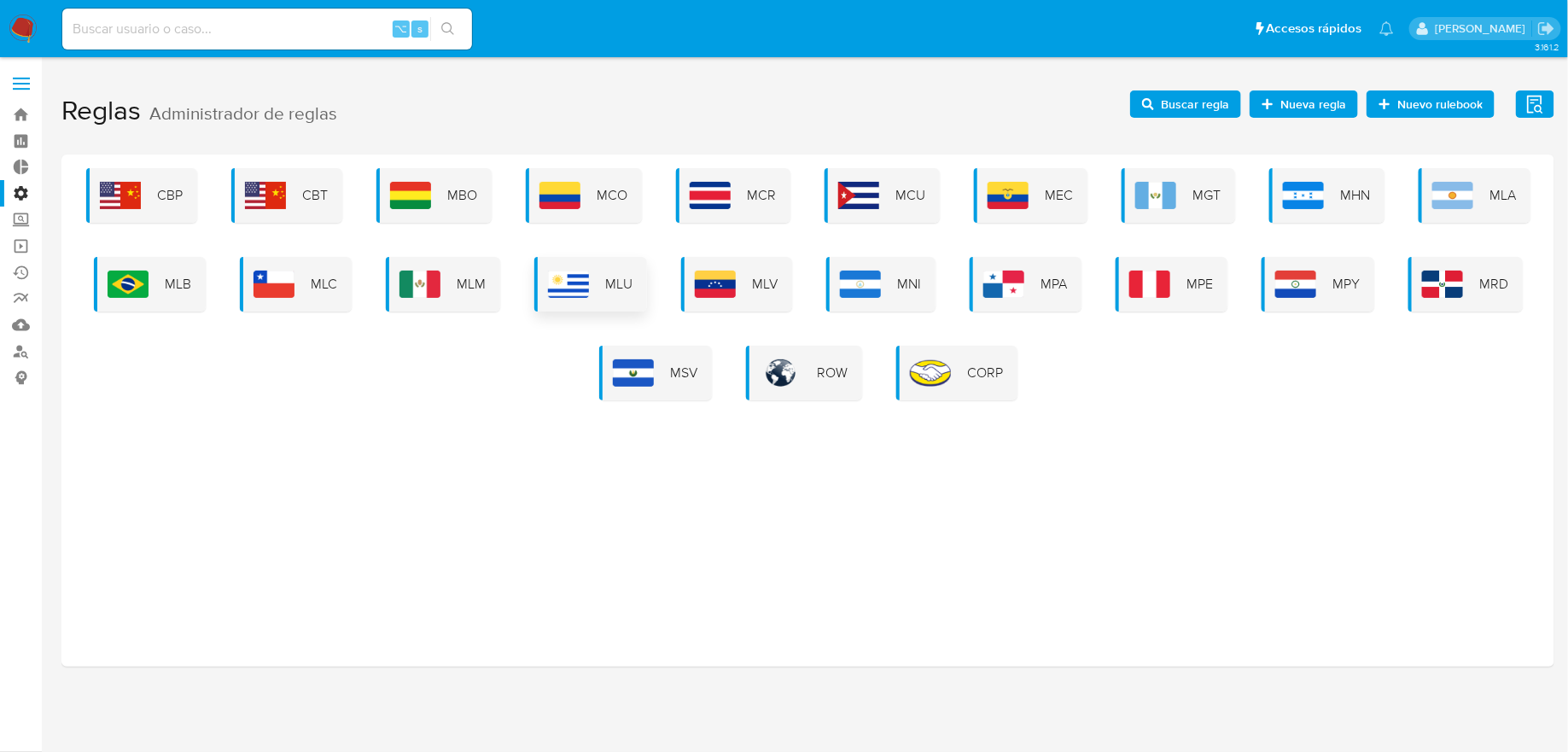
click at [594, 290] on div "MLU" at bounding box center [590, 285] width 112 height 55
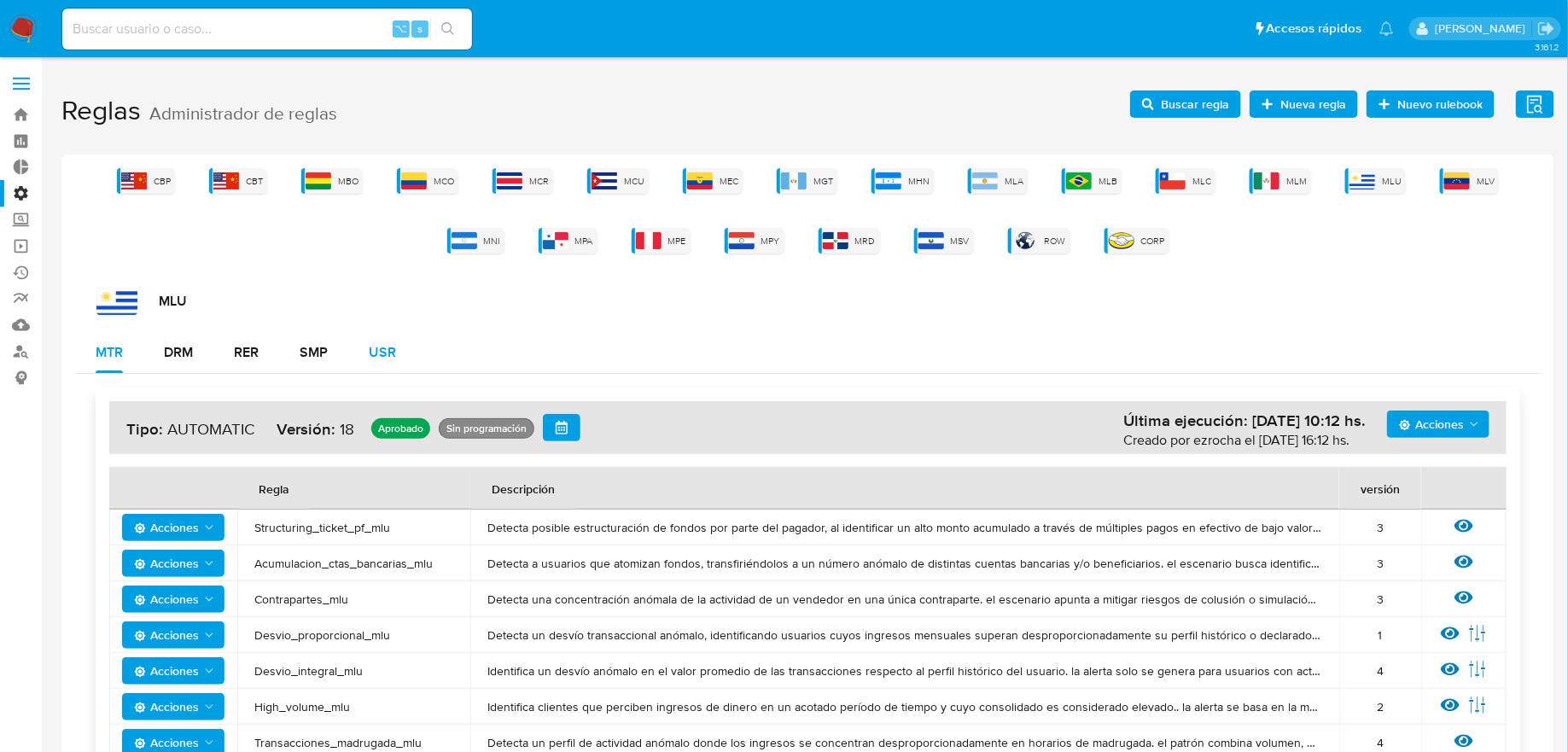
click at [393, 346] on div "USR" at bounding box center [382, 352] width 27 height 14
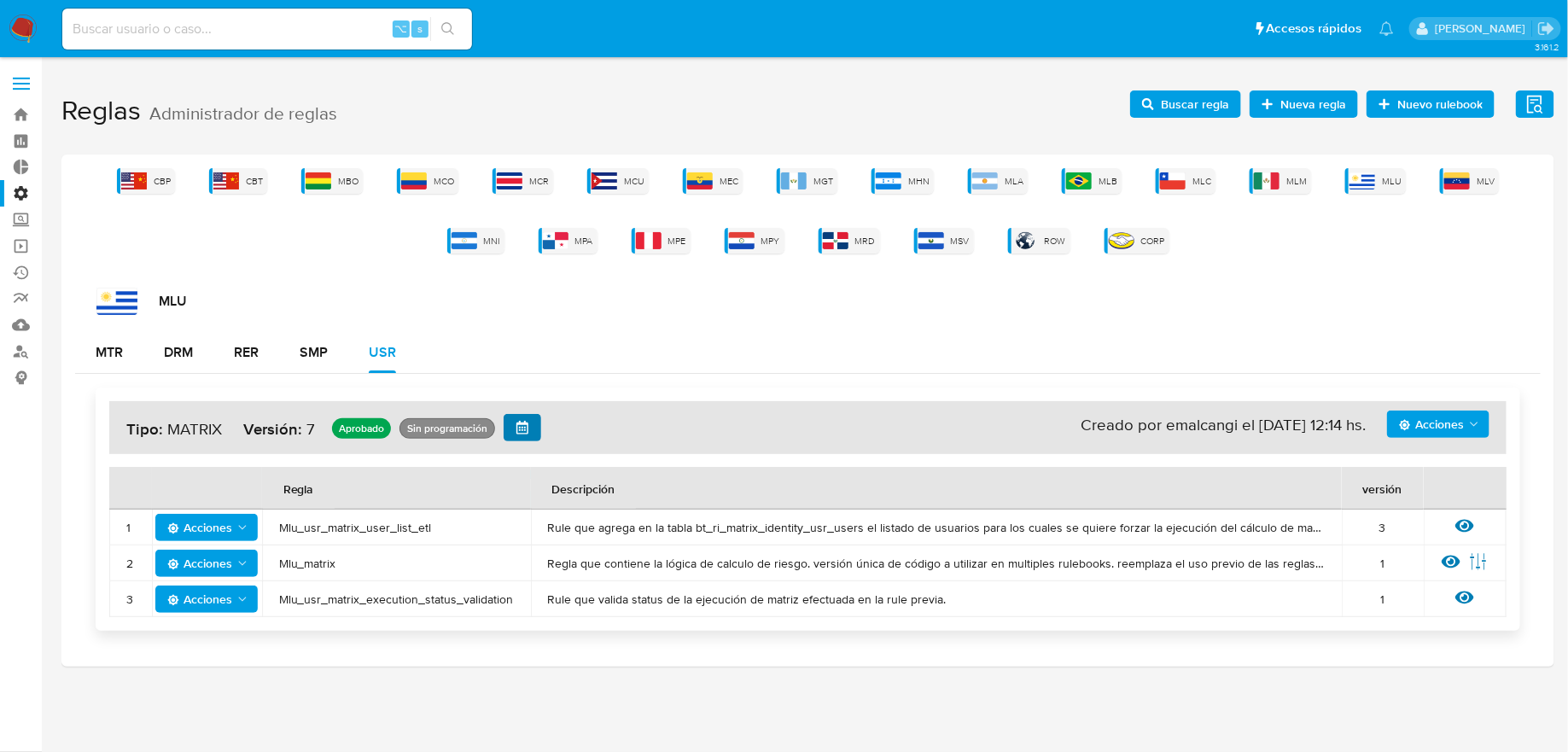
click at [517, 429] on icon "button" at bounding box center [522, 428] width 12 height 14
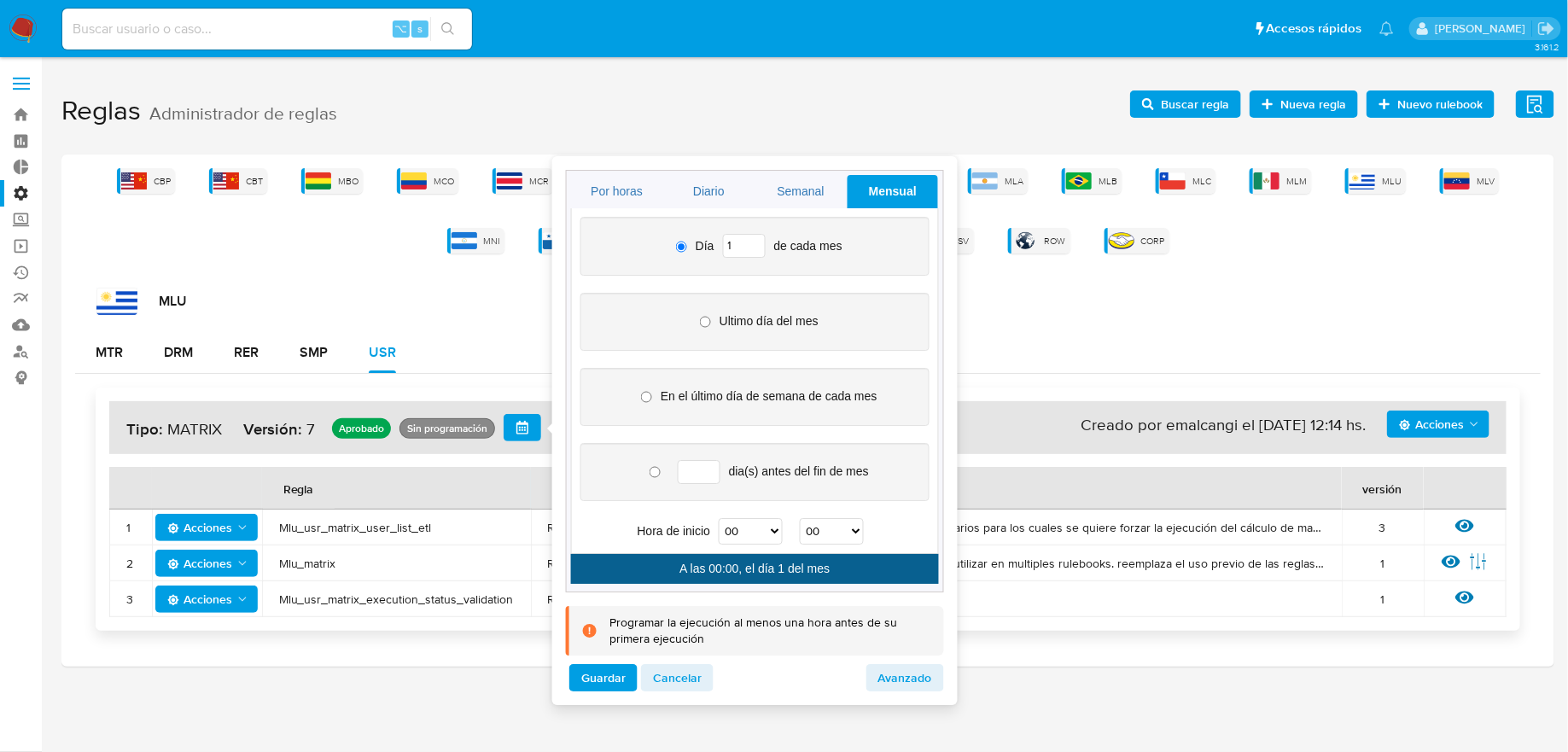
click at [736, 248] on input "1" at bounding box center [744, 246] width 43 height 24
type input "8"
click at [844, 278] on div "Día 8 de cada mes Ultimo día del mes En el último día de semana de cada mes dia…" at bounding box center [754, 381] width 349 height 328
click at [744, 529] on select "00 01 02 03 04 05 06 07 08 09 10 11 12 13 14 15 16 17 18 19 20 21 22 23" at bounding box center [750, 532] width 64 height 27
click at [719, 519] on select "00 01 02 03 04 05 06 07 08 09 10 11 12 13 14 15 16 17 18 19 20 21 22 23" at bounding box center [750, 532] width 64 height 27
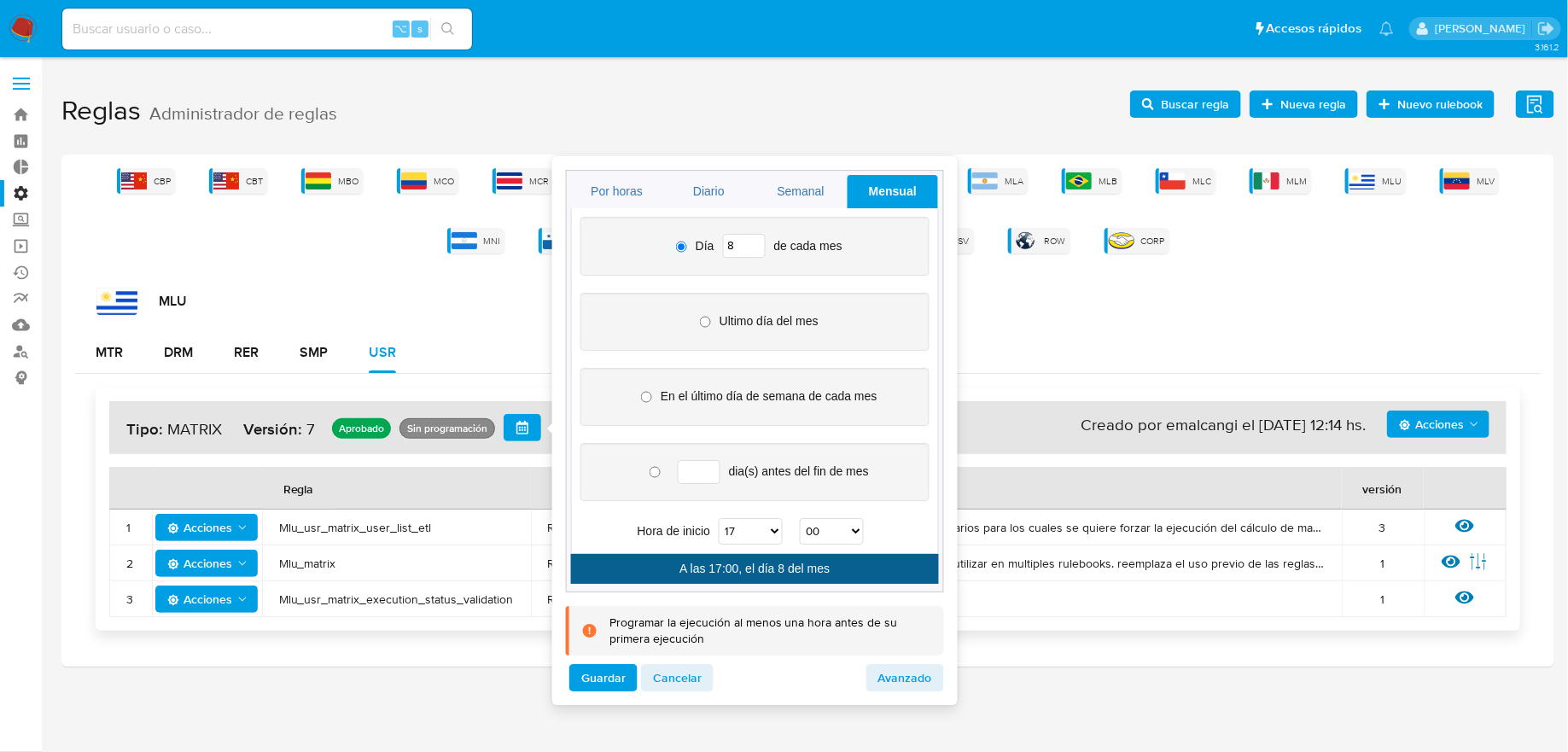
click at [745, 532] on select "00 01 02 03 04 05 06 07 08 09 10 11 12 13 14 15 16 17 18 19 20 21 22 23" at bounding box center [750, 532] width 64 height 27
click at [719, 519] on select "00 01 02 03 04 05 06 07 08 09 10 11 12 13 14 15 16 17 18 19 20 21 22 23" at bounding box center [750, 532] width 64 height 27
click at [743, 530] on select "00 01 02 03 04 05 06 07 08 09 10 11 12 13 14 15 16 17 18 19 20 21 22 23" at bounding box center [750, 532] width 64 height 27
select select "17"
click at [719, 519] on select "00 01 02 03 04 05 06 07 08 09 10 11 12 13 14 15 16 17 18 19 20 21 22 23" at bounding box center [750, 532] width 64 height 27
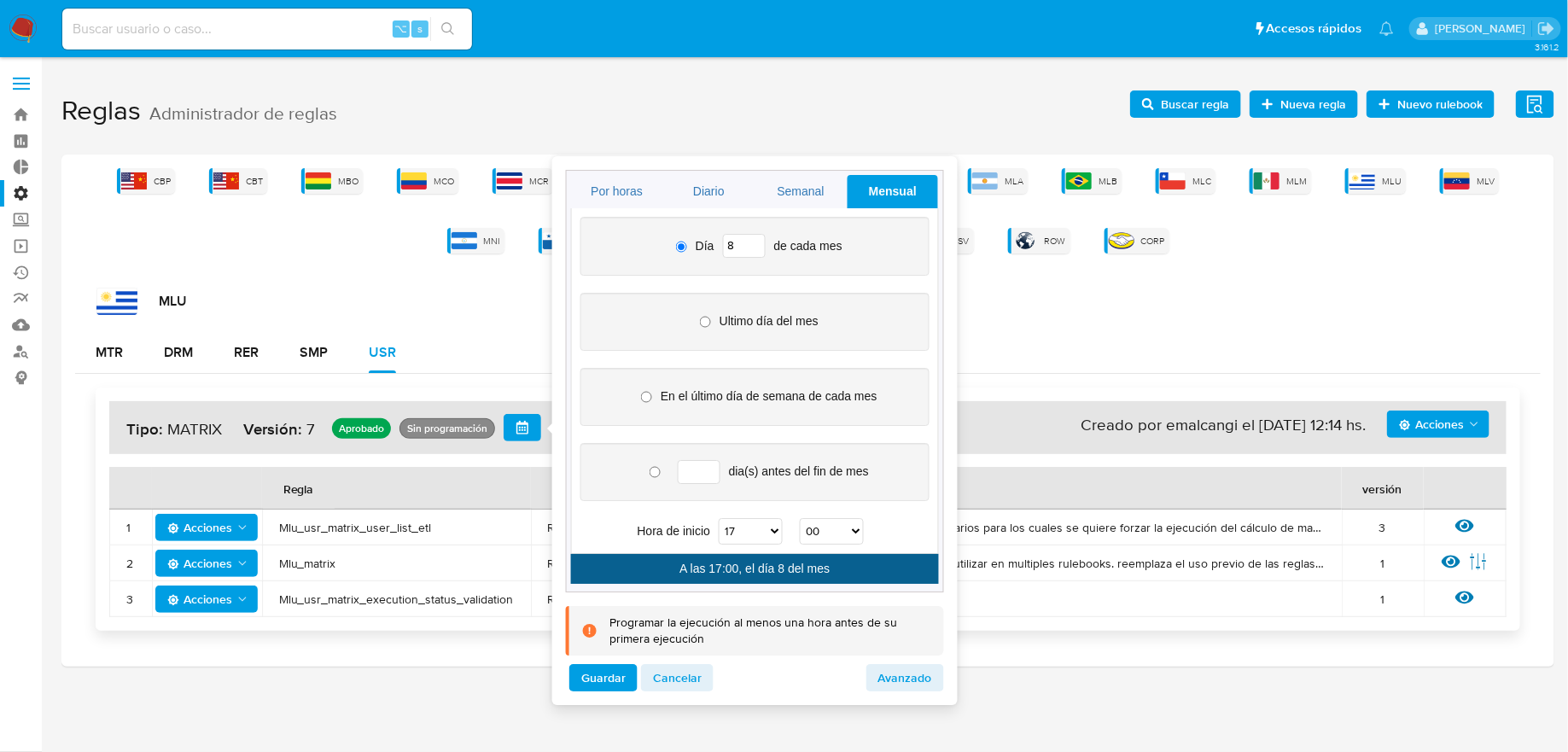
drag, startPoint x: 673, startPoint y: 557, endPoint x: 847, endPoint y: 562, distance: 174.1
click at [847, 562] on div "A las 17:00, el día 8 del mes" at bounding box center [754, 569] width 368 height 30
click at [663, 671] on span "Cancelar" at bounding box center [677, 678] width 49 height 24
type input "1"
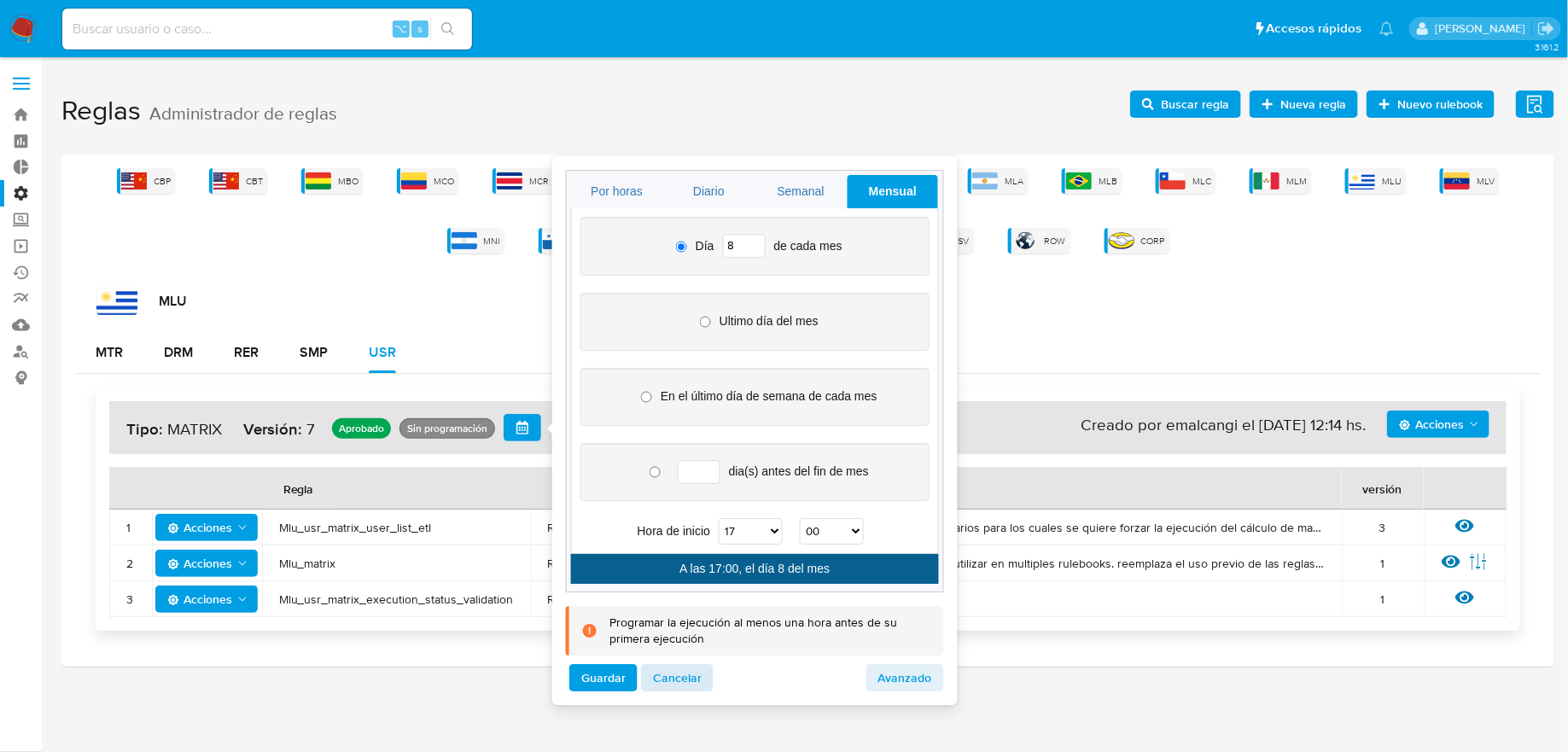
select select "00"
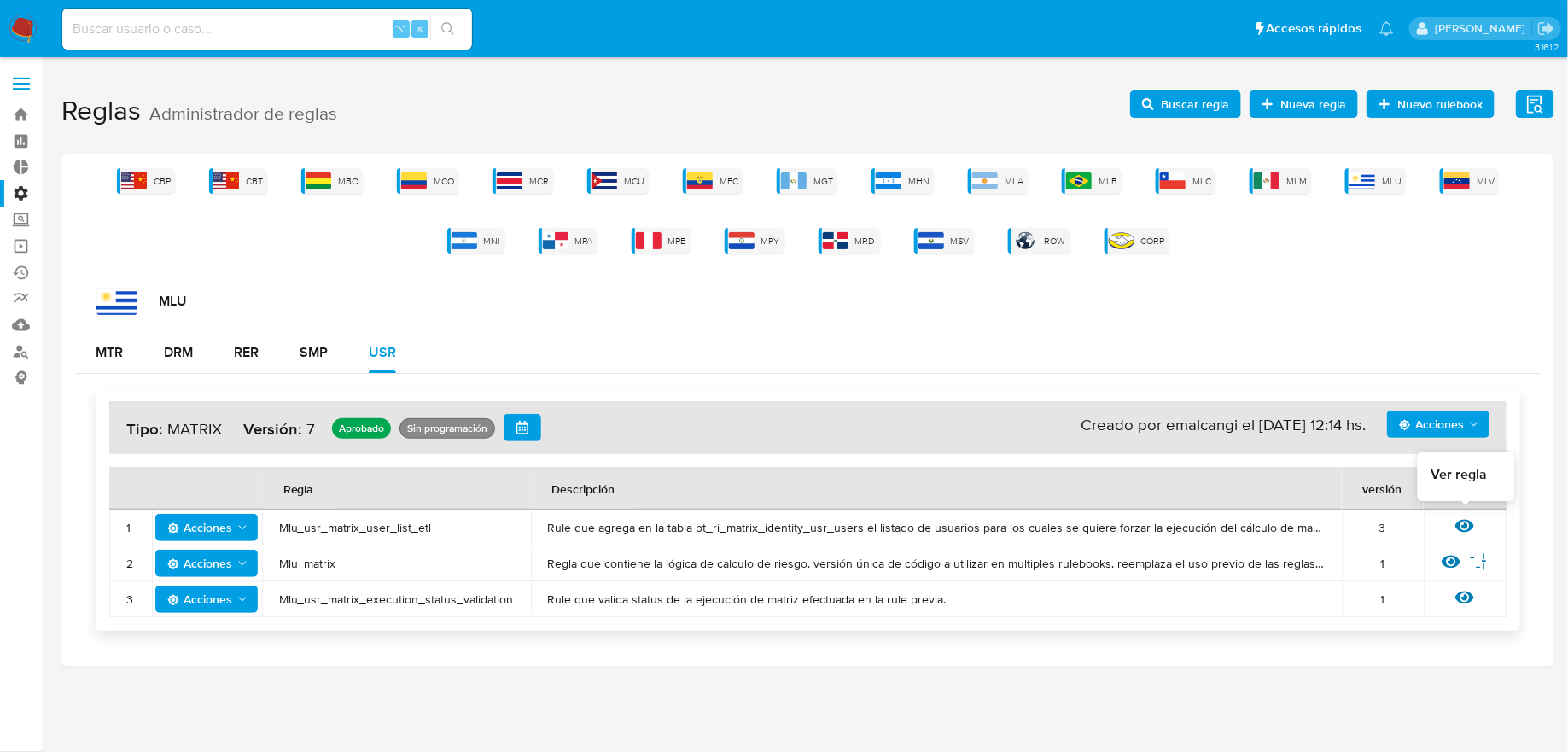
click at [1469, 523] on icon at bounding box center [1464, 526] width 19 height 19
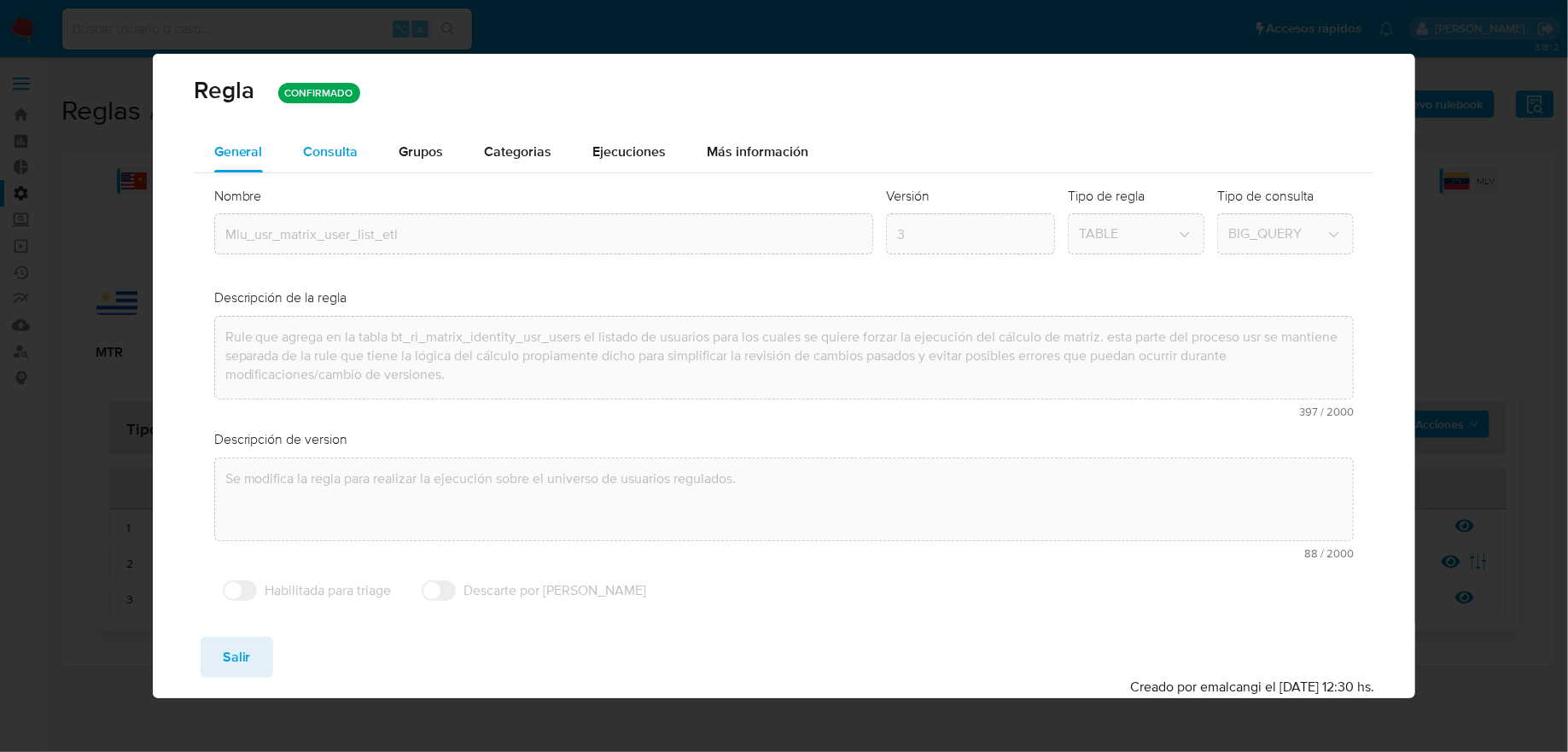
click at [351, 163] on div "Consulta" at bounding box center [331, 152] width 55 height 41
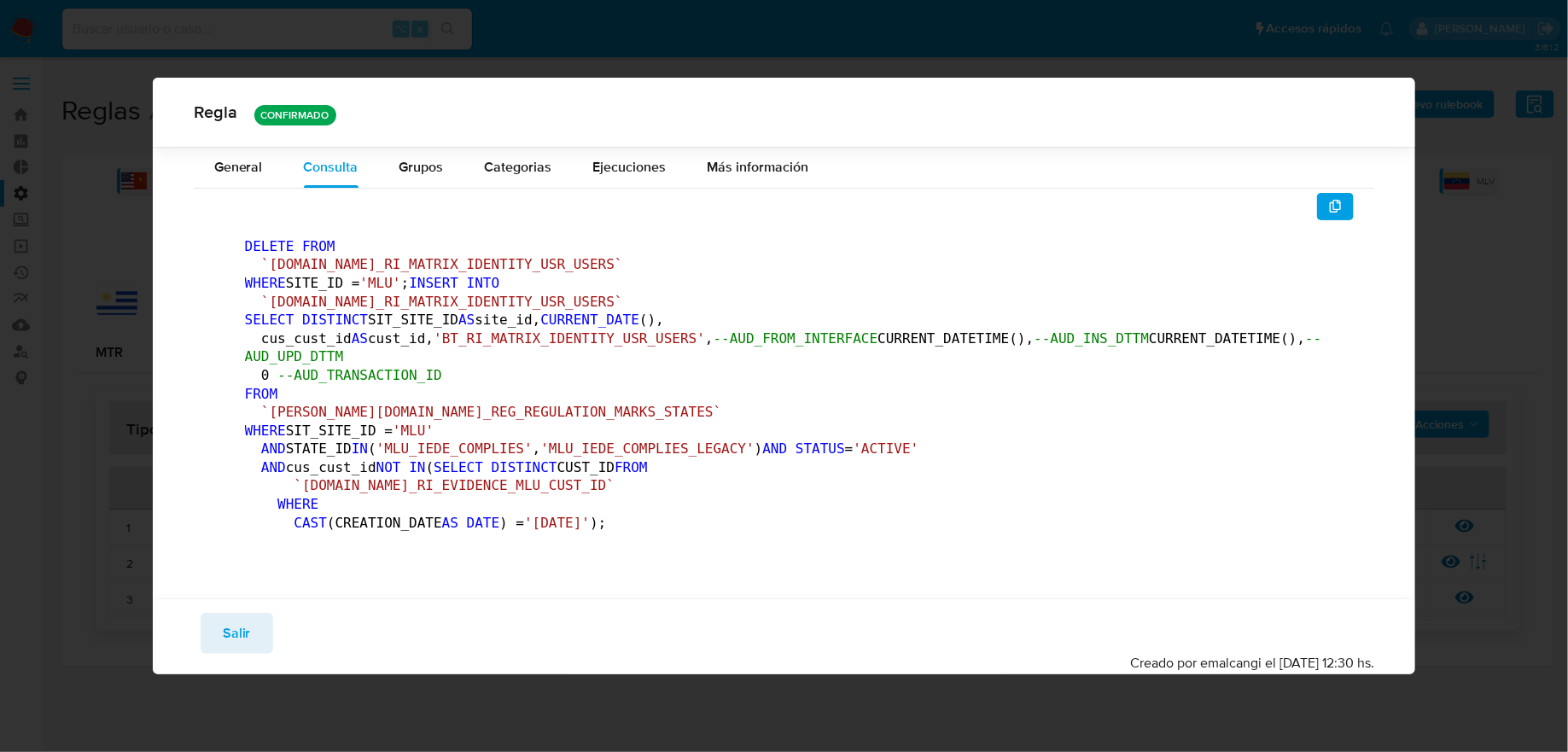
scroll to position [159, 0]
click at [262, 654] on button "Salir" at bounding box center [237, 634] width 73 height 41
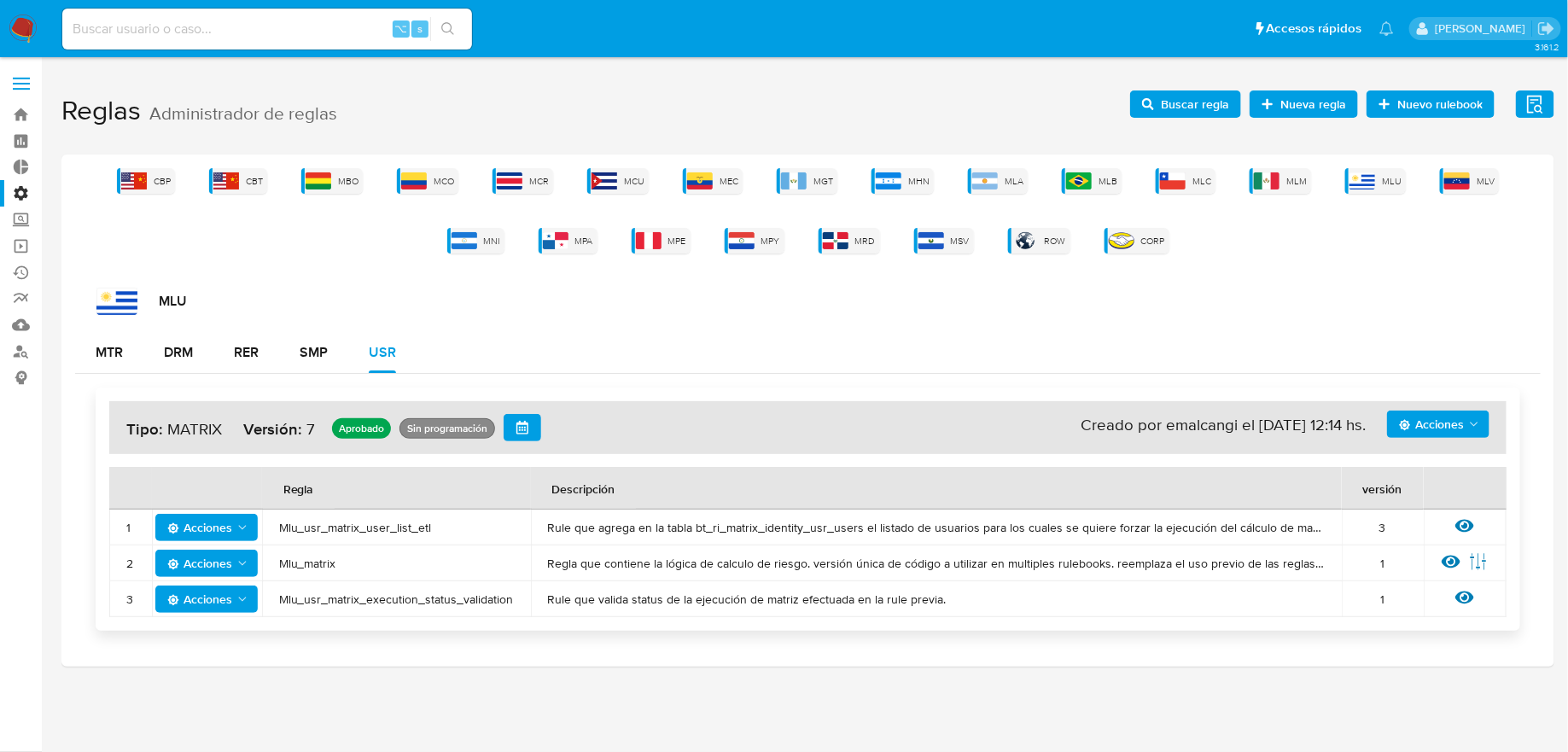
click at [522, 438] on span "button" at bounding box center [522, 428] width 14 height 24
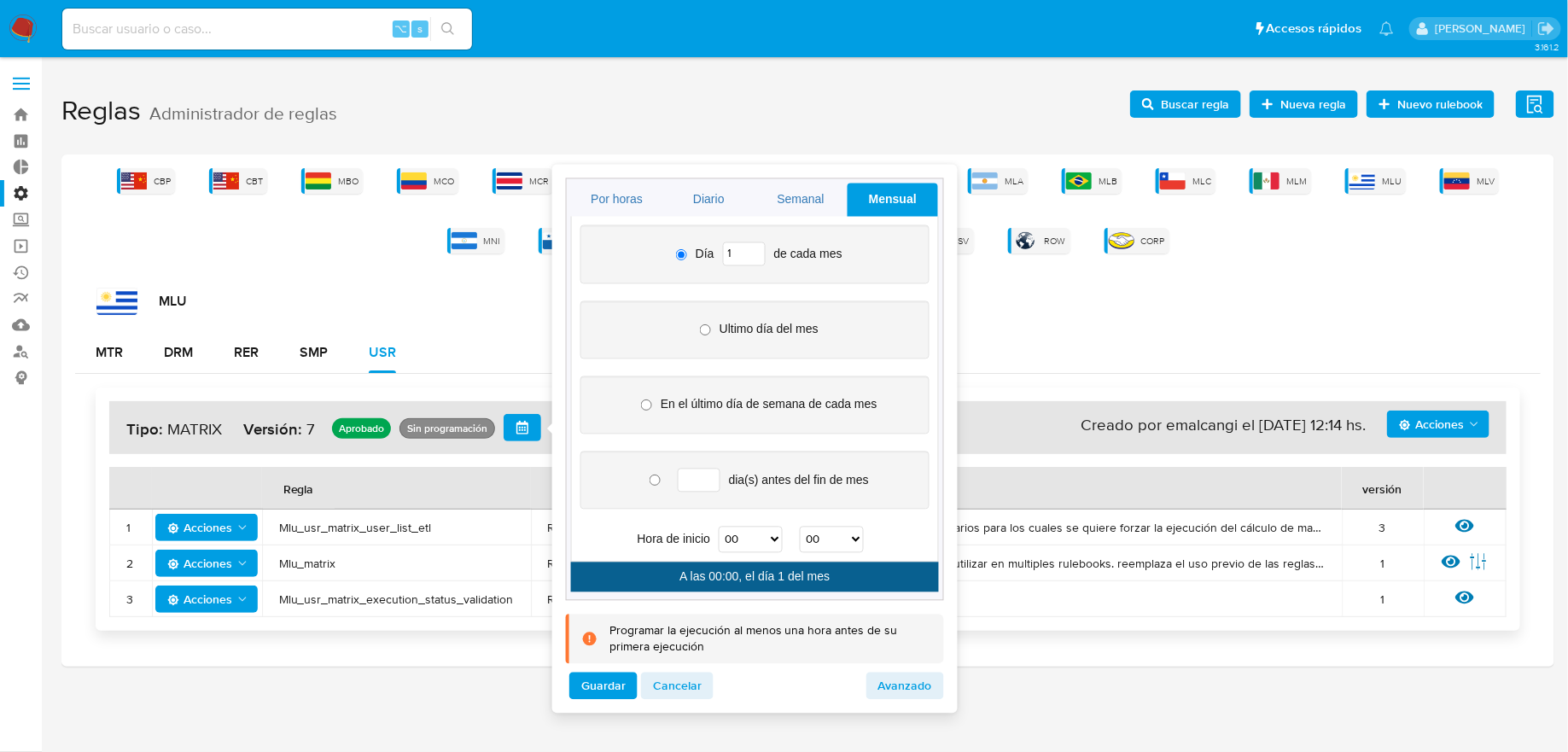
click at [743, 250] on input "1" at bounding box center [744, 254] width 43 height 24
click at [751, 250] on input "2" at bounding box center [744, 254] width 43 height 24
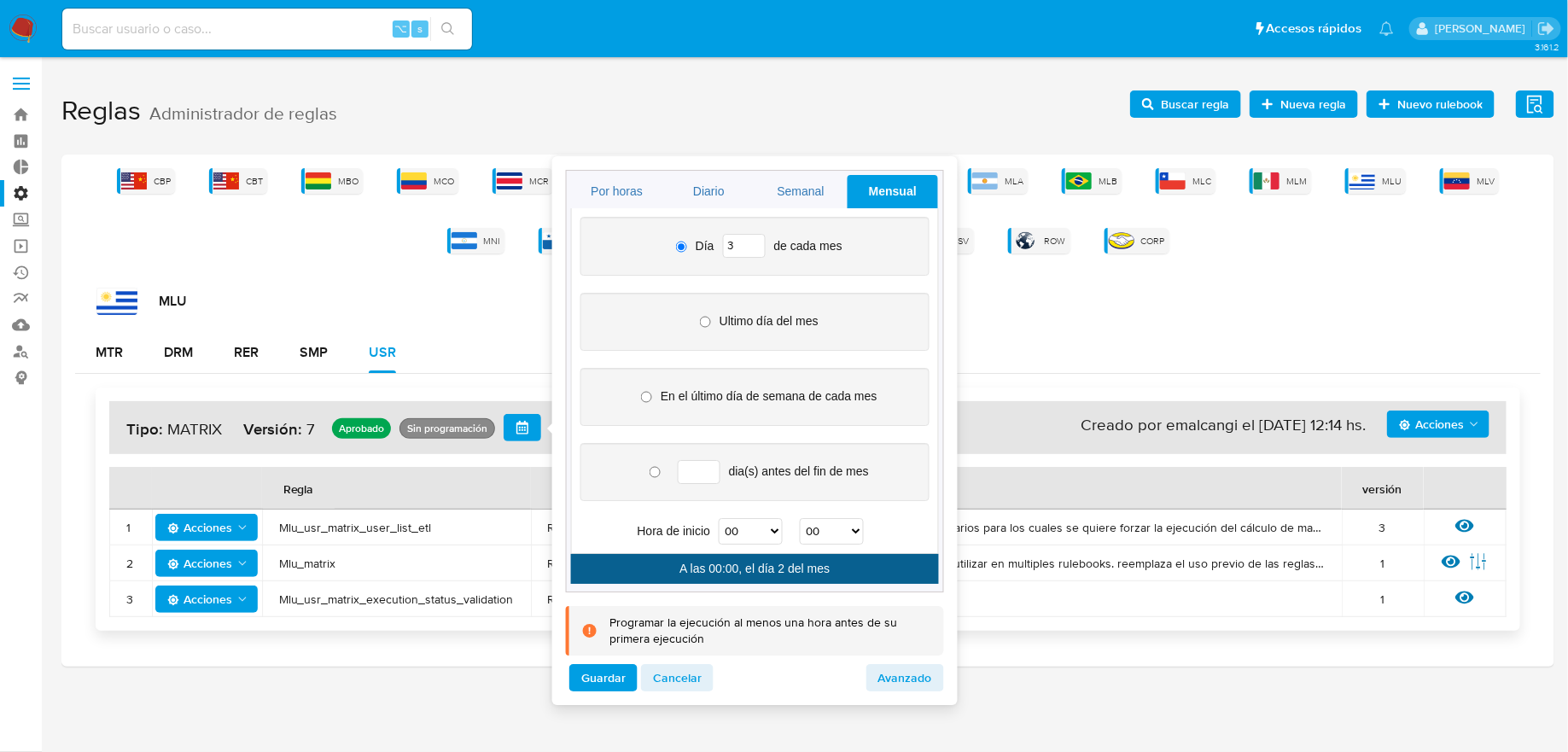
click at [751, 250] on input "3" at bounding box center [744, 246] width 43 height 24
click at [751, 250] on input "4" at bounding box center [744, 246] width 43 height 24
click at [751, 241] on input "5" at bounding box center [744, 246] width 43 height 24
click at [751, 241] on input "6" at bounding box center [744, 246] width 43 height 24
click at [751, 241] on input "7" at bounding box center [744, 246] width 43 height 24
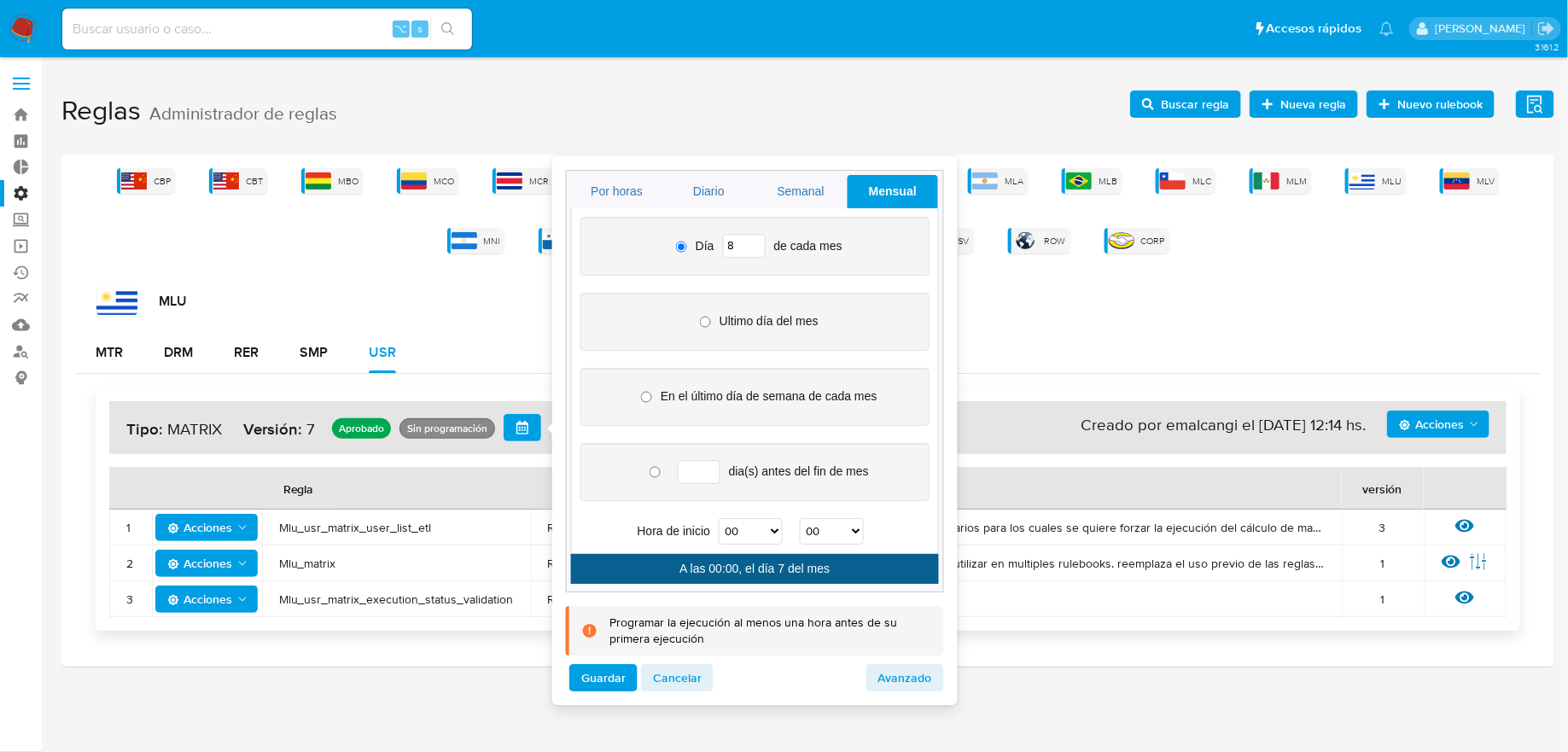
type input "8"
click at [751, 241] on input "8" at bounding box center [744, 246] width 43 height 24
click at [770, 541] on div "Día 8 de cada mes Ultimo día del mes En el último día de semana de cada mes dia…" at bounding box center [754, 382] width 368 height 346
click at [767, 530] on select "00 01 02 03 04 05 06 07 08 09 10 11 12 13 14 15 16 17 18 19 20 21 22 23" at bounding box center [750, 532] width 64 height 27
select select "17"
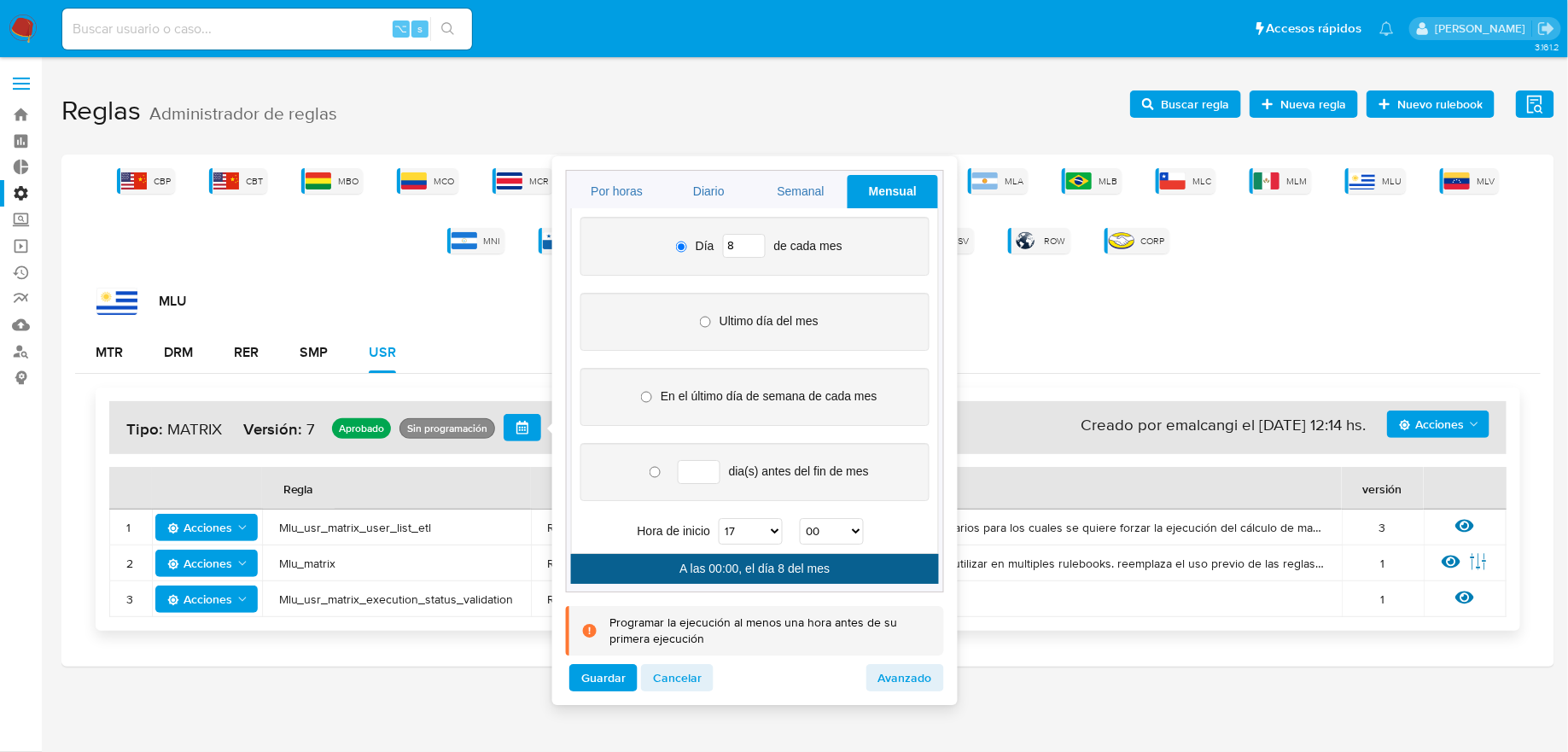
click at [719, 519] on select "00 01 02 03 04 05 06 07 08 09 10 11 12 13 14 15 16 17 18 19 20 21 22 23" at bounding box center [750, 532] width 64 height 27
click at [622, 669] on span "Guardar" at bounding box center [604, 678] width 45 height 24
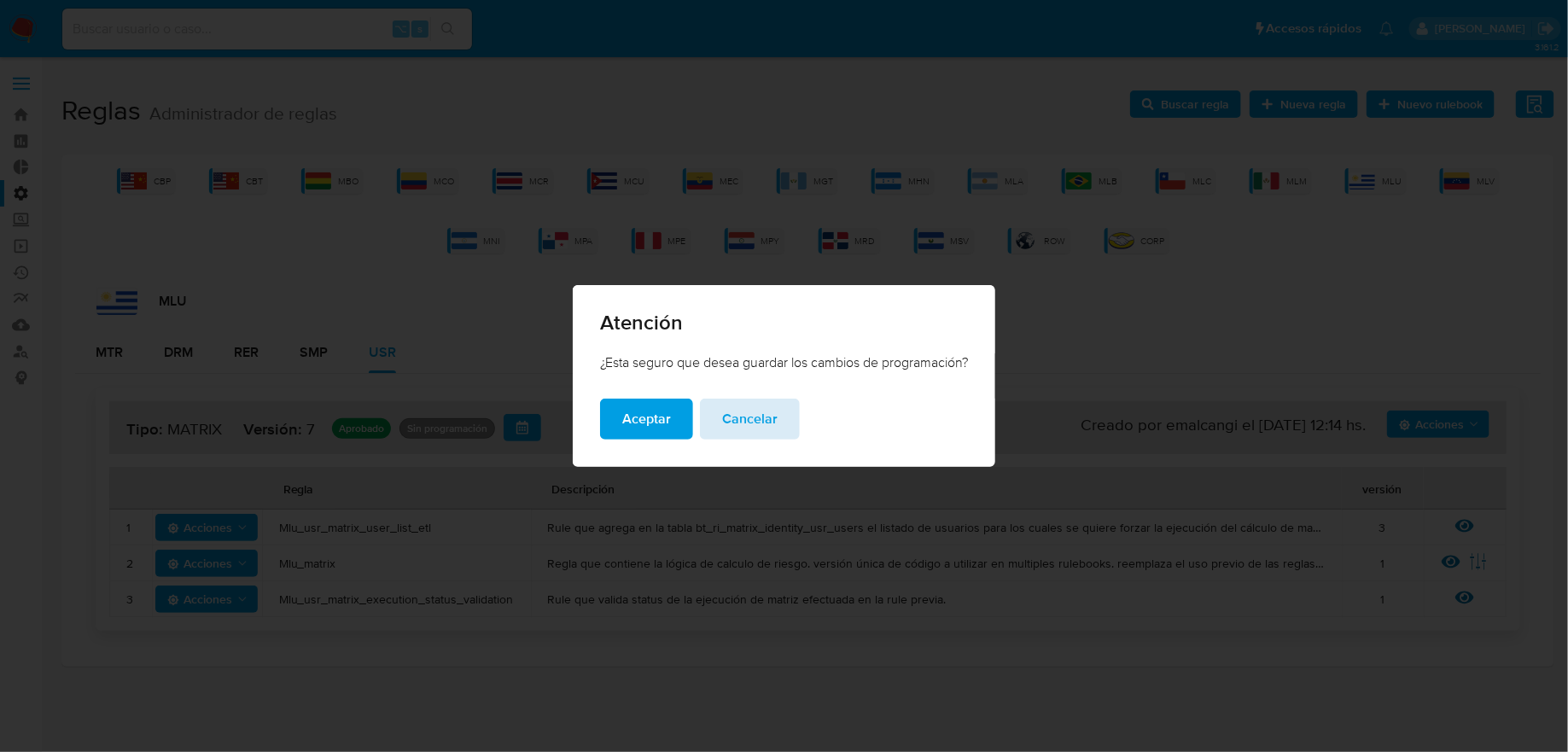
click at [758, 412] on span "Cancelar" at bounding box center [749, 419] width 56 height 38
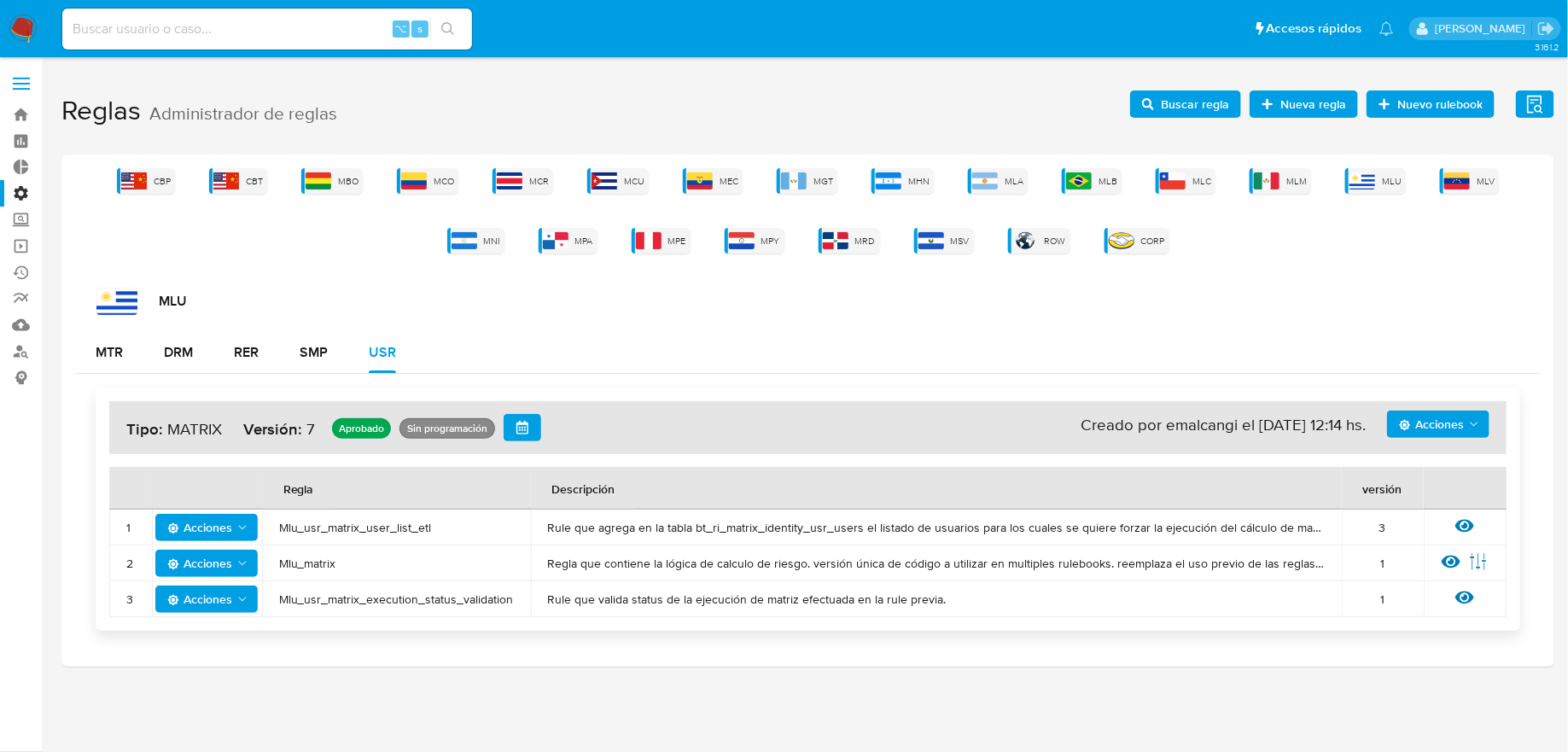
click at [509, 424] on button "button" at bounding box center [522, 428] width 38 height 27
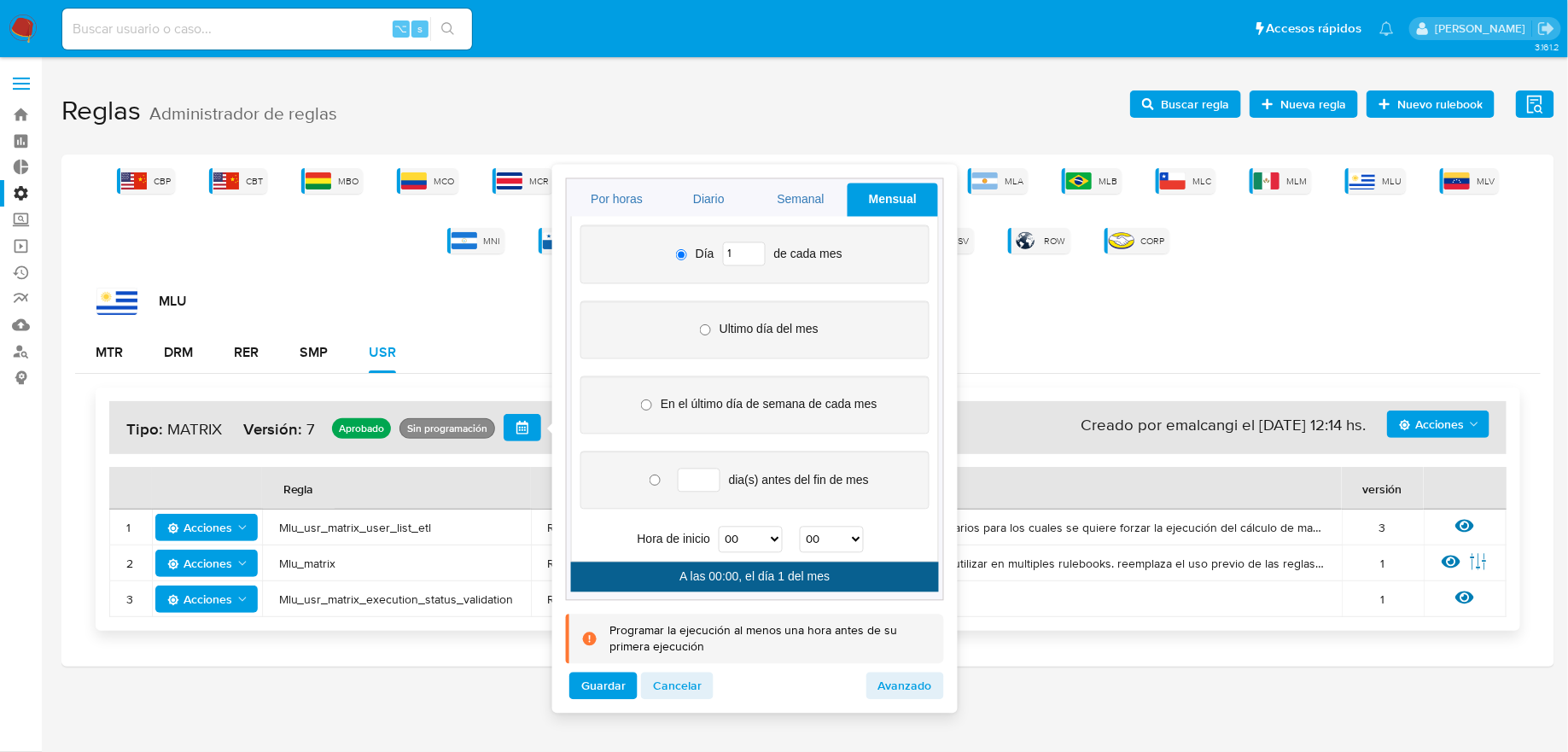
click at [742, 251] on input "1" at bounding box center [744, 254] width 43 height 24
click at [751, 244] on input "2" at bounding box center [744, 254] width 43 height 24
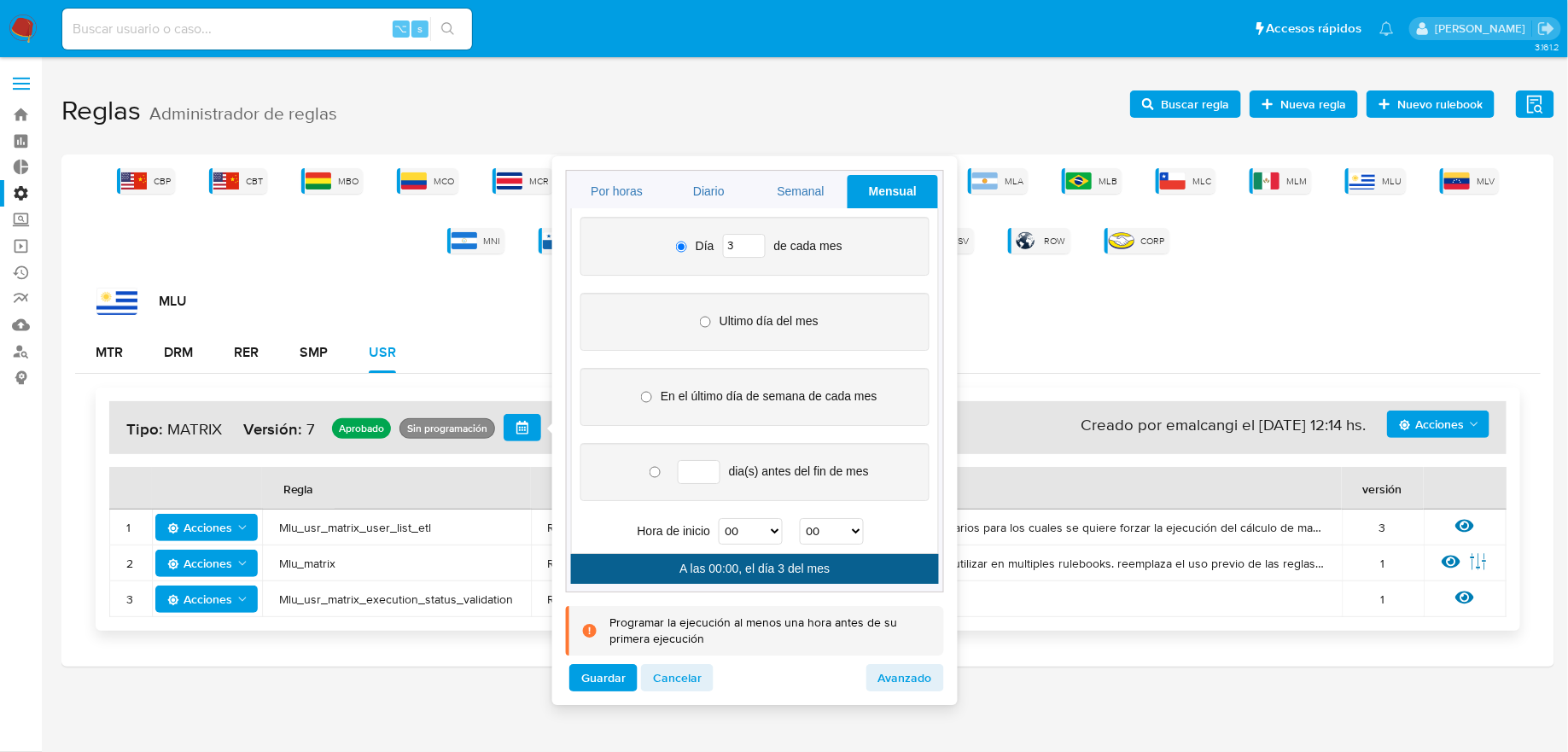
click at [751, 244] on input "3" at bounding box center [744, 246] width 43 height 24
click at [751, 244] on input "4" at bounding box center [744, 246] width 43 height 24
click at [751, 244] on input "5" at bounding box center [744, 246] width 43 height 24
click at [751, 241] on input "6" at bounding box center [744, 246] width 43 height 24
click at [751, 241] on input "7" at bounding box center [744, 246] width 43 height 24
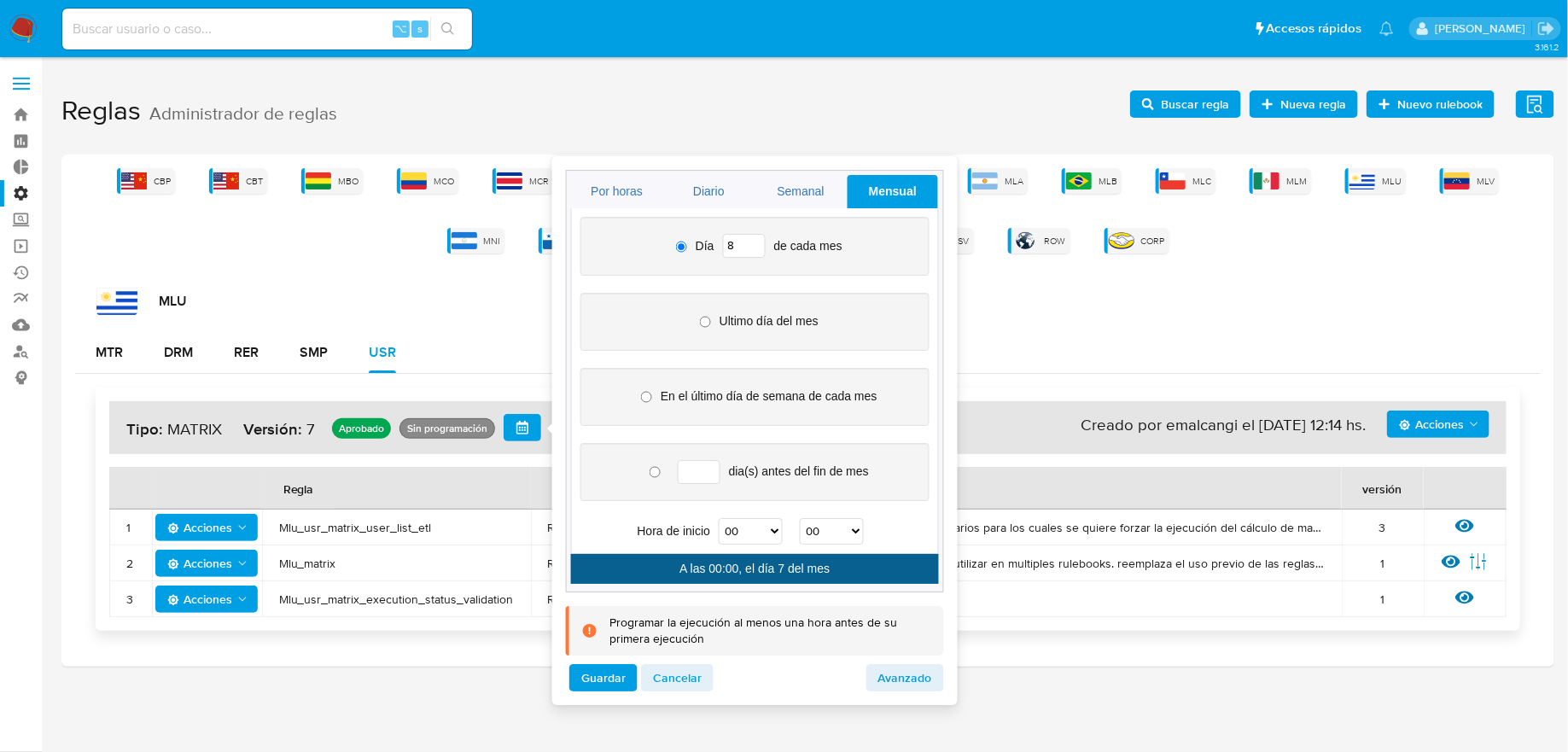
type input "8"
click at [751, 241] on input "8" at bounding box center [744, 246] width 43 height 24
click at [773, 526] on select "00 01 02 03 04 05 06 07 08 09 10 11 12 13 14 15 16 17 18 19 20 21 22 23" at bounding box center [750, 532] width 64 height 27
select select "17"
click at [719, 519] on select "00 01 02 03 04 05 06 07 08 09 10 11 12 13 14 15 16 17 18 19 20 21 22 23" at bounding box center [750, 532] width 64 height 27
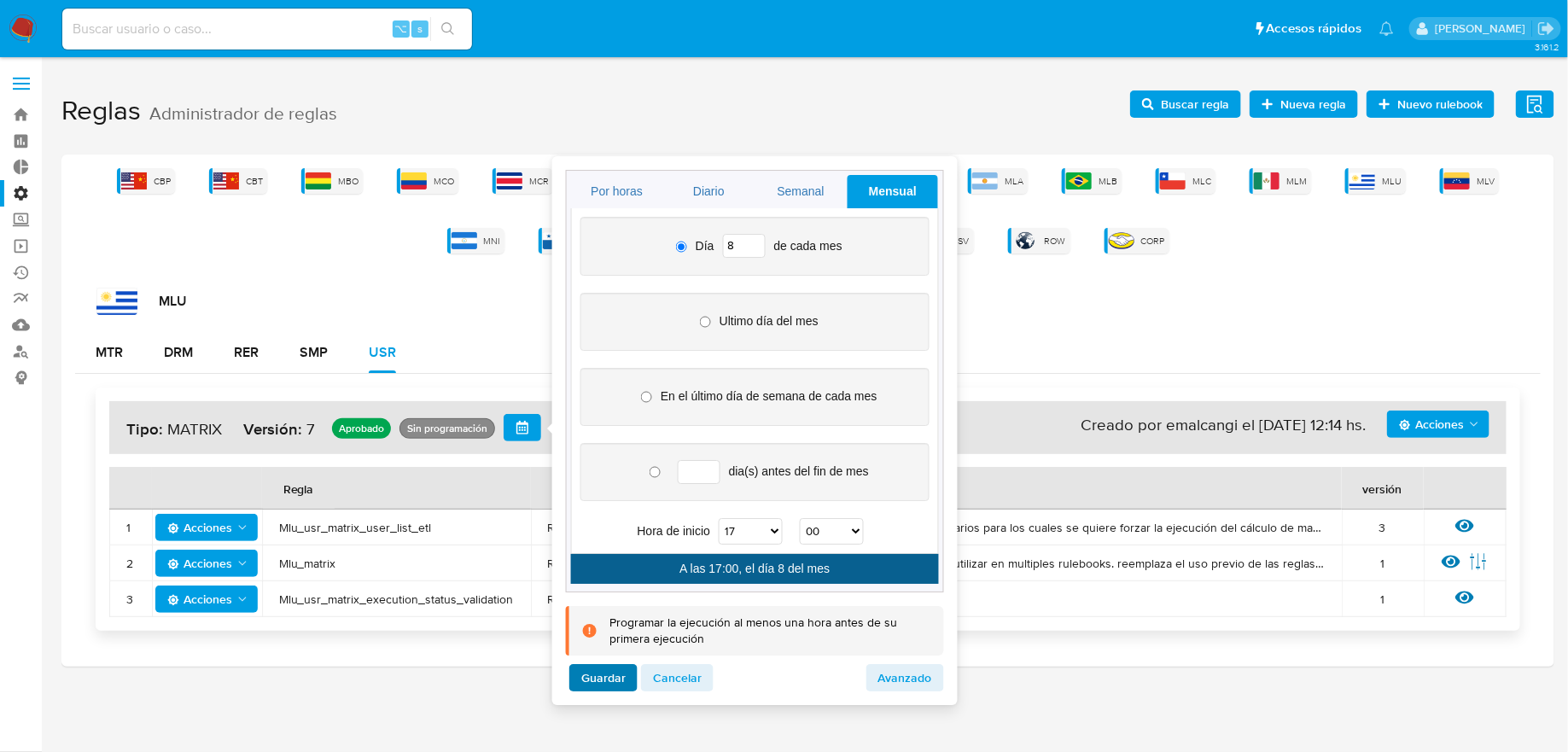
click at [619, 666] on span "Guardar" at bounding box center [604, 678] width 45 height 24
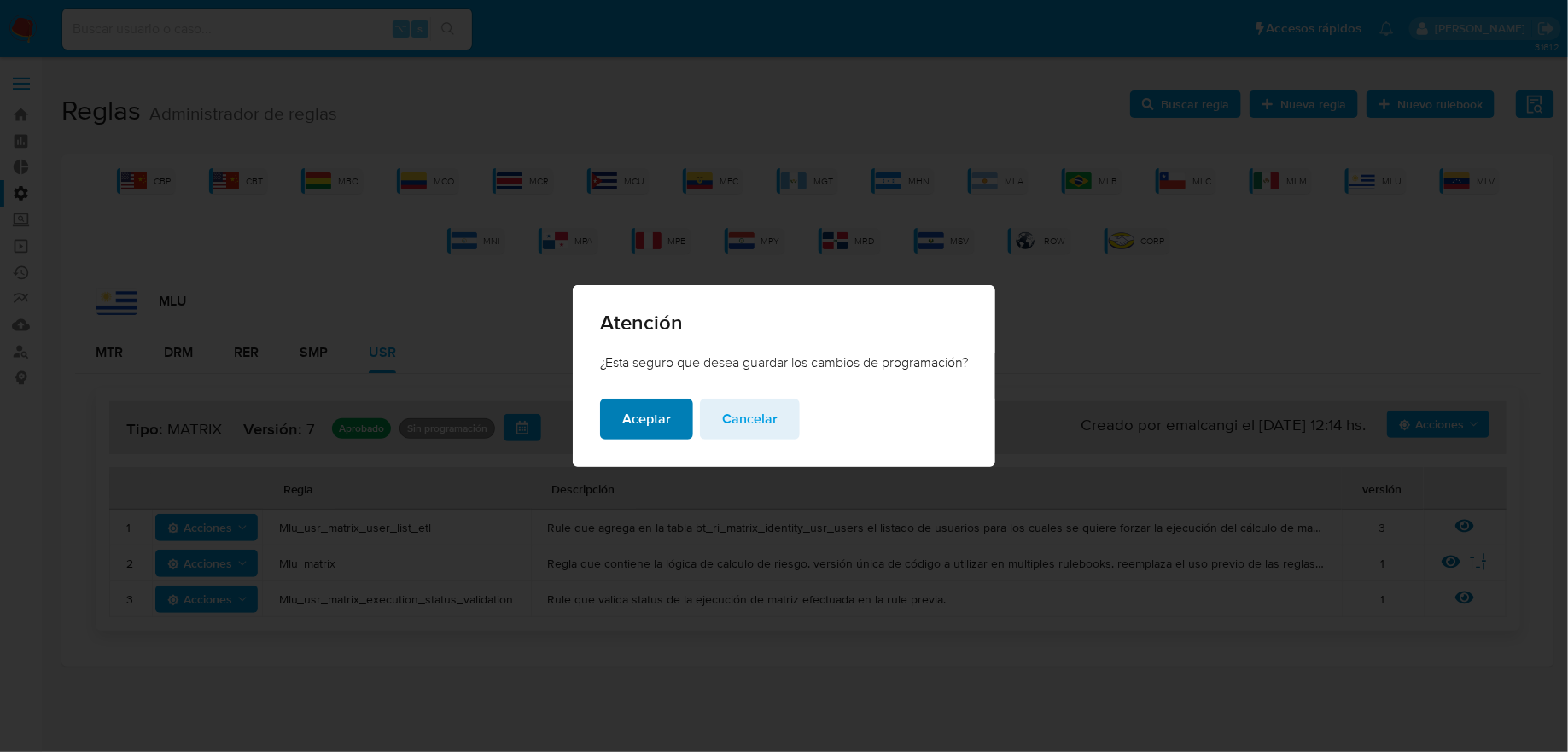
click at [631, 418] on span "Aceptar" at bounding box center [646, 419] width 49 height 38
